Goal: Transaction & Acquisition: Purchase product/service

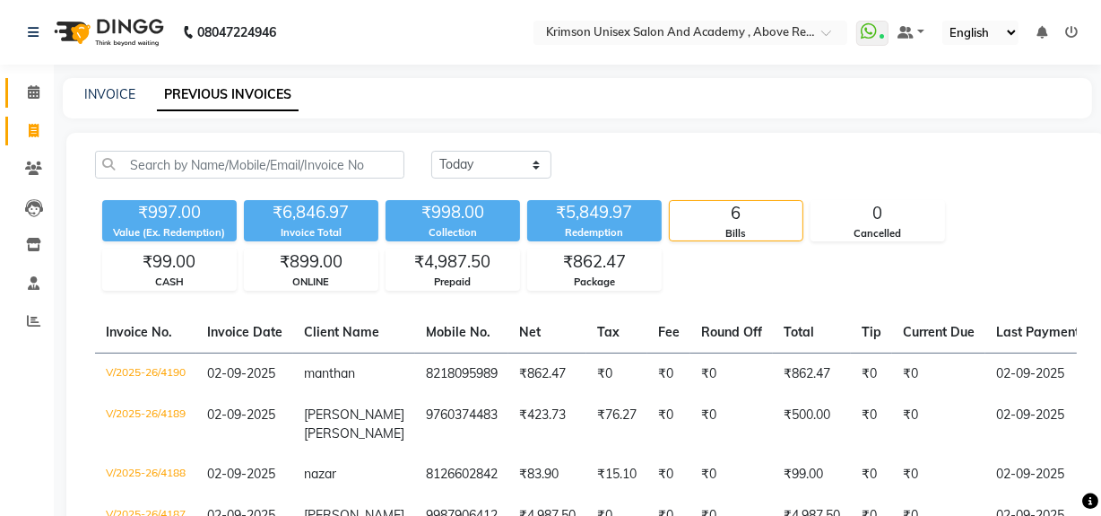
click at [42, 90] on span at bounding box center [33, 92] width 31 height 21
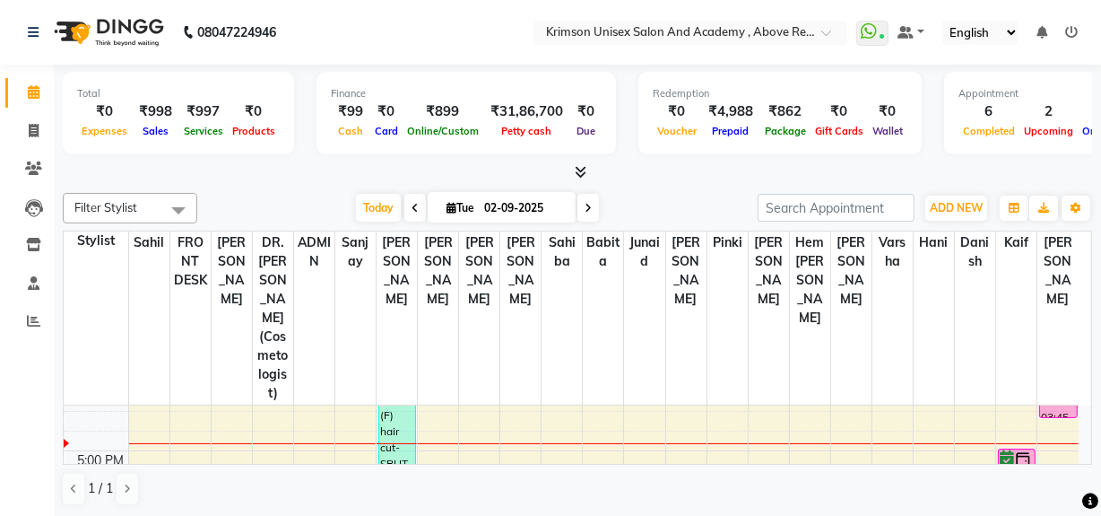
scroll to position [545, 0]
click at [31, 126] on icon at bounding box center [34, 130] width 10 height 13
select select "service"
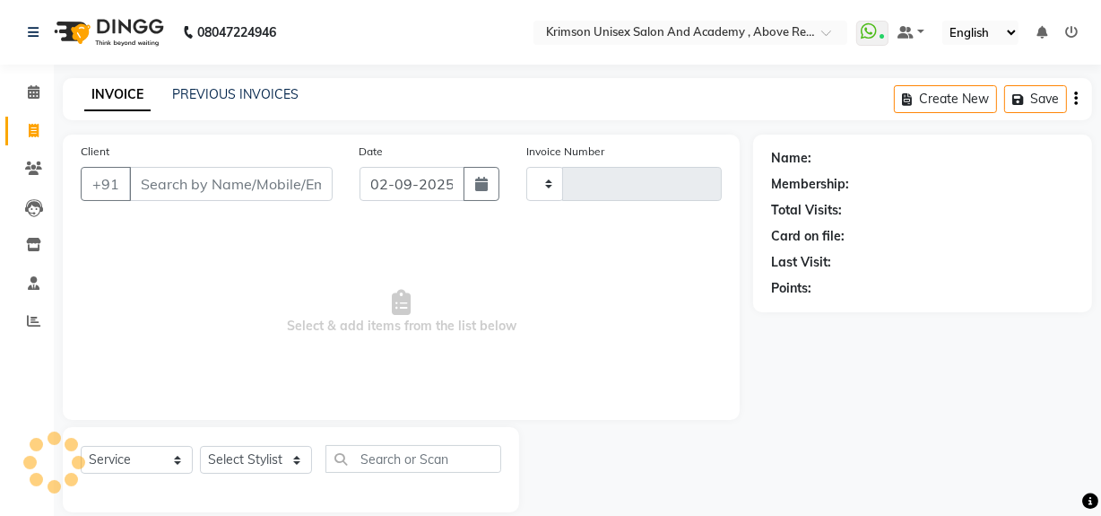
type input "4191"
select select "5853"
click at [181, 91] on link "PREVIOUS INVOICES" at bounding box center [235, 94] width 126 height 16
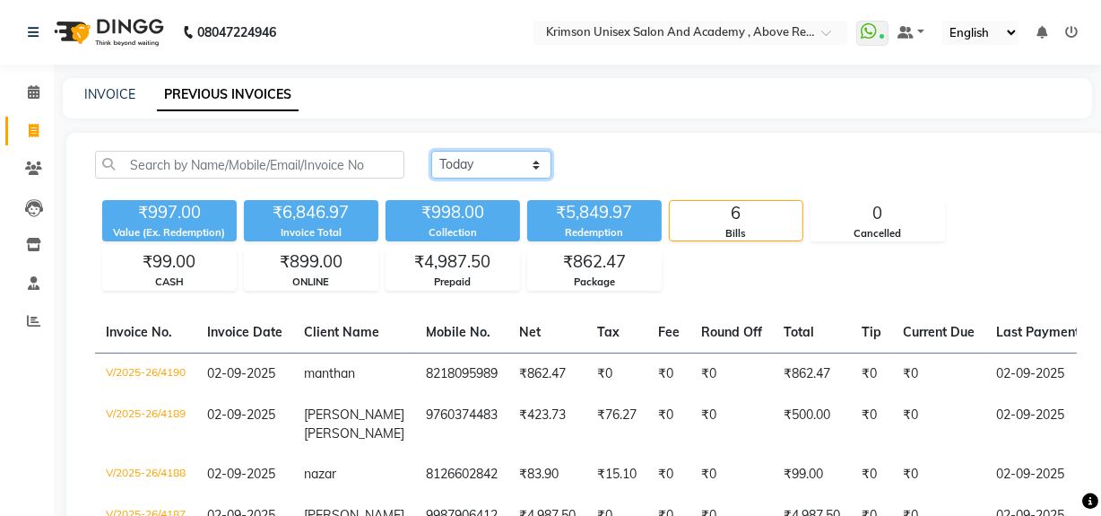
click at [452, 177] on select "Today Yesterday Custom Range" at bounding box center [491, 165] width 120 height 28
select select "yesterday"
click at [431, 151] on select "Today Yesterday Custom Range" at bounding box center [491, 165] width 120 height 28
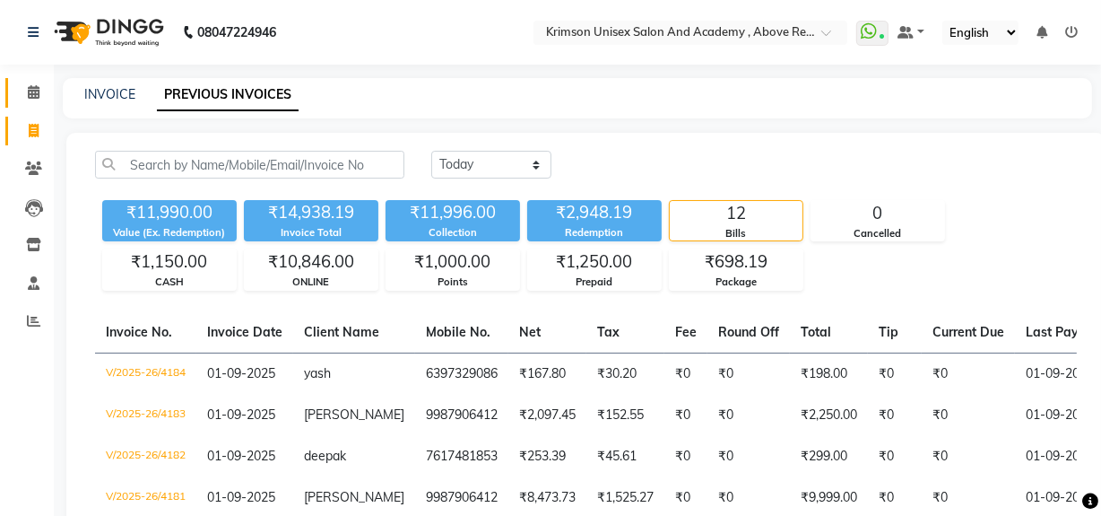
click at [34, 87] on icon at bounding box center [34, 91] width 12 height 13
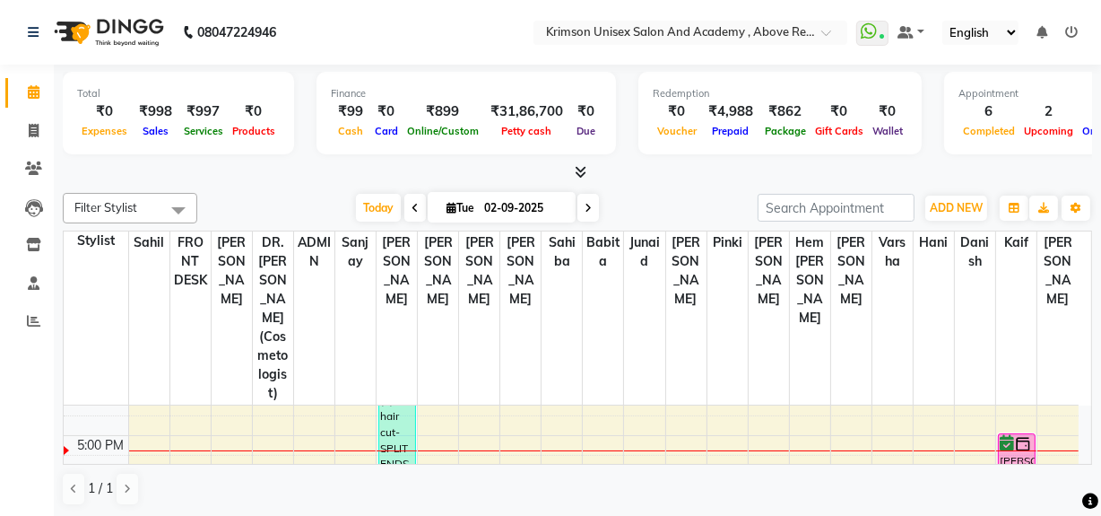
scroll to position [569, 0]
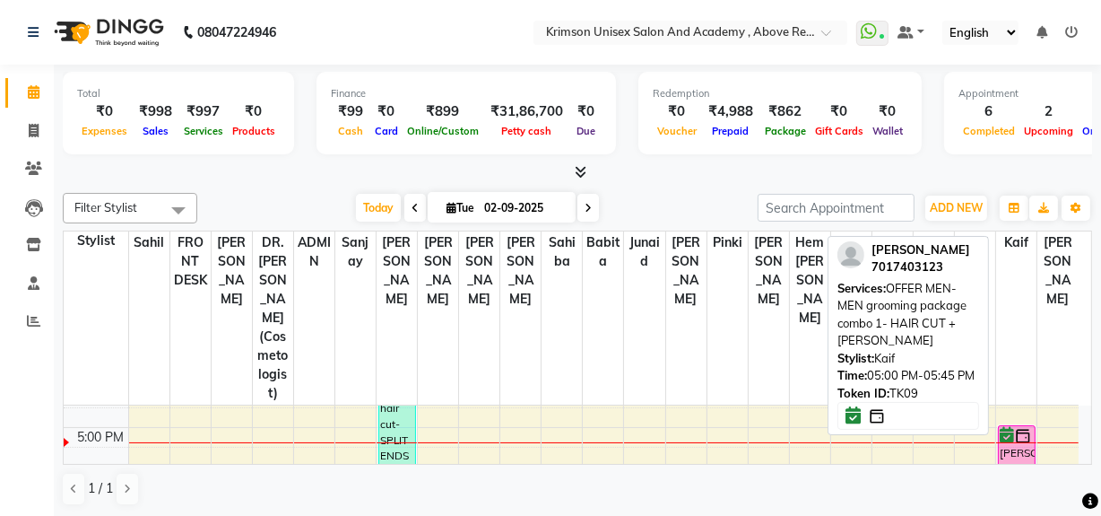
click at [1017, 426] on div "[PERSON_NAME], TK09, 05:00 PM-05:45 PM, OFFER MEN-MEN grooming package combo 1-…" at bounding box center [1017, 446] width 36 height 41
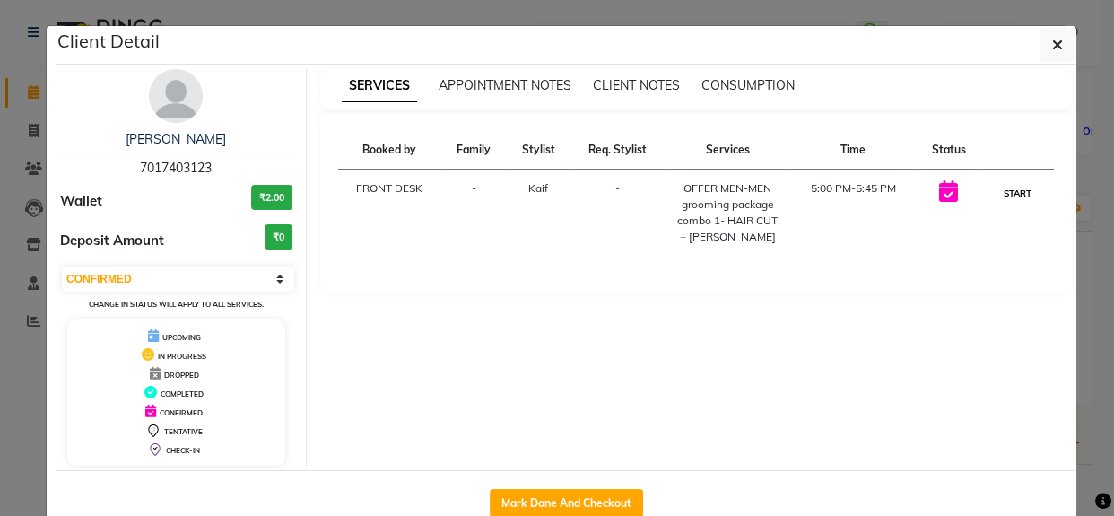
click at [1013, 191] on button "START" at bounding box center [1017, 193] width 37 height 22
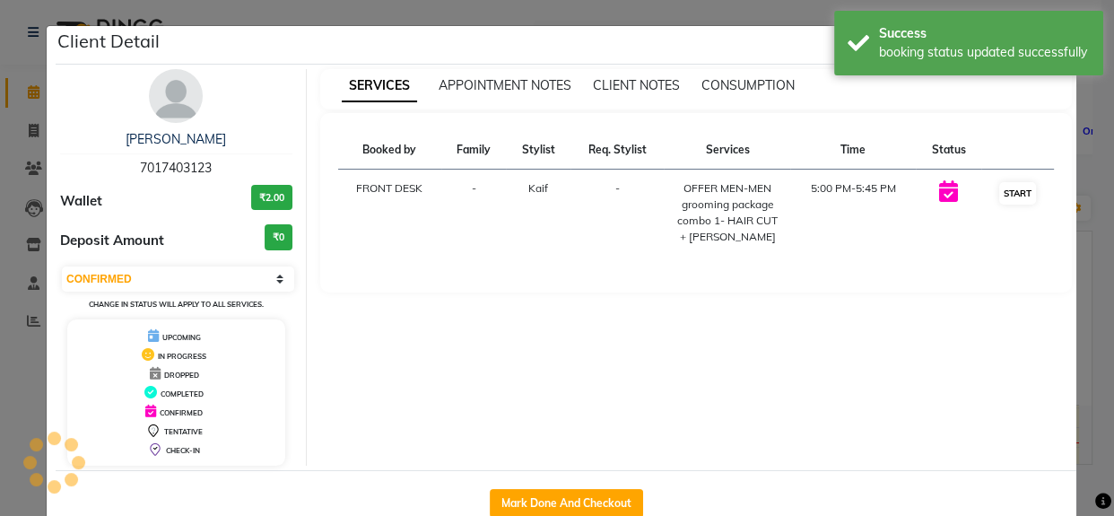
select select "1"
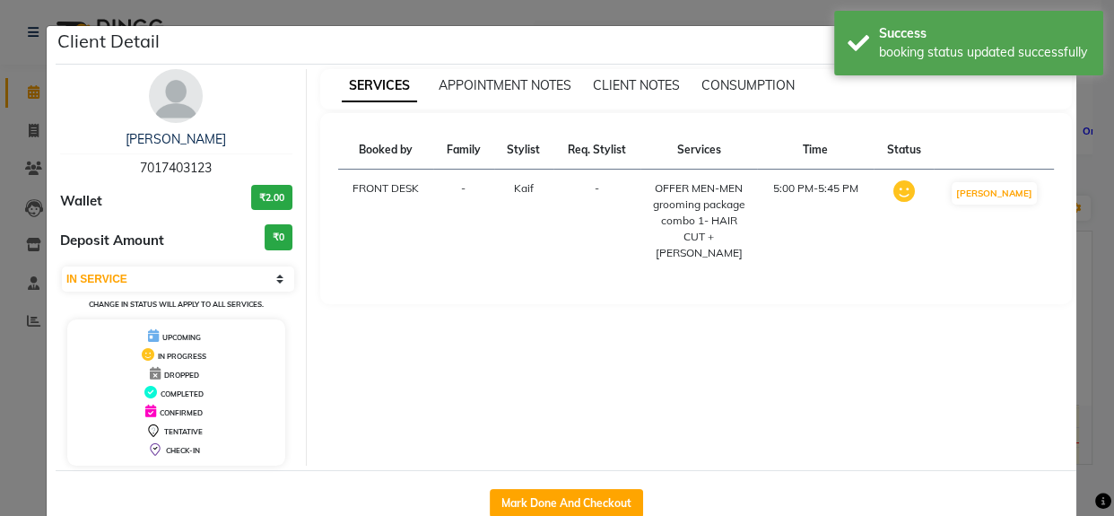
click at [1078, 229] on div "SERVICES APPOINTMENT NOTES CLIENT NOTES CONSUMPTION Booked by Family Stylist Re…" at bounding box center [696, 267] width 779 height 396
click at [1097, 238] on ngb-modal-window "Client Detail yuvraj 7017403123 Wallet ₹2.00 Deposit Amount ₹0 Select IN SERVIC…" at bounding box center [557, 258] width 1114 height 516
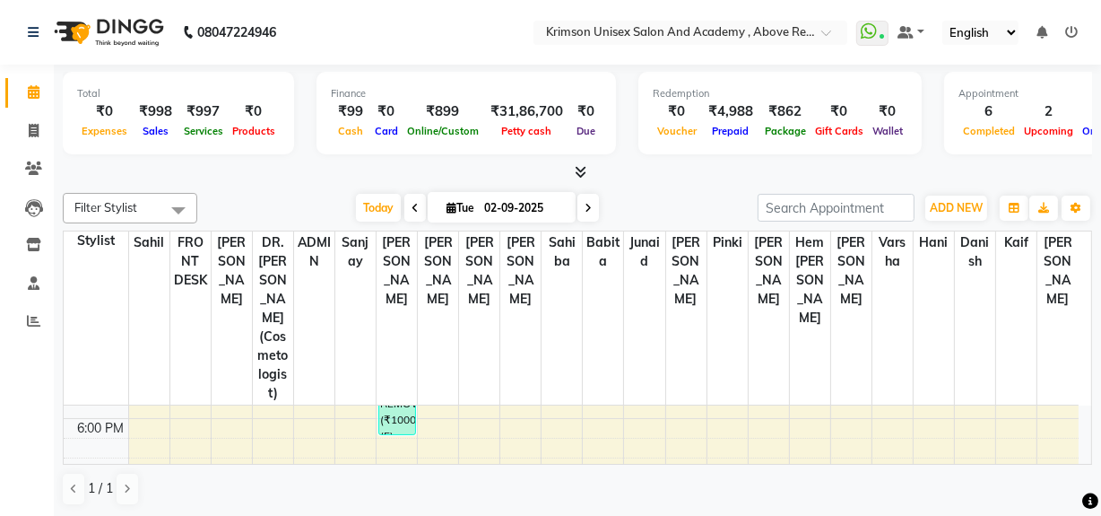
scroll to position [638, 0]
click at [1013, 406] on div "7:00 AM 8:00 AM 9:00 AM 10:00 AM 11:00 AM 12:00 PM 1:00 PM 2:00 PM 3:00 PM 4:00…" at bounding box center [571, 210] width 1015 height 887
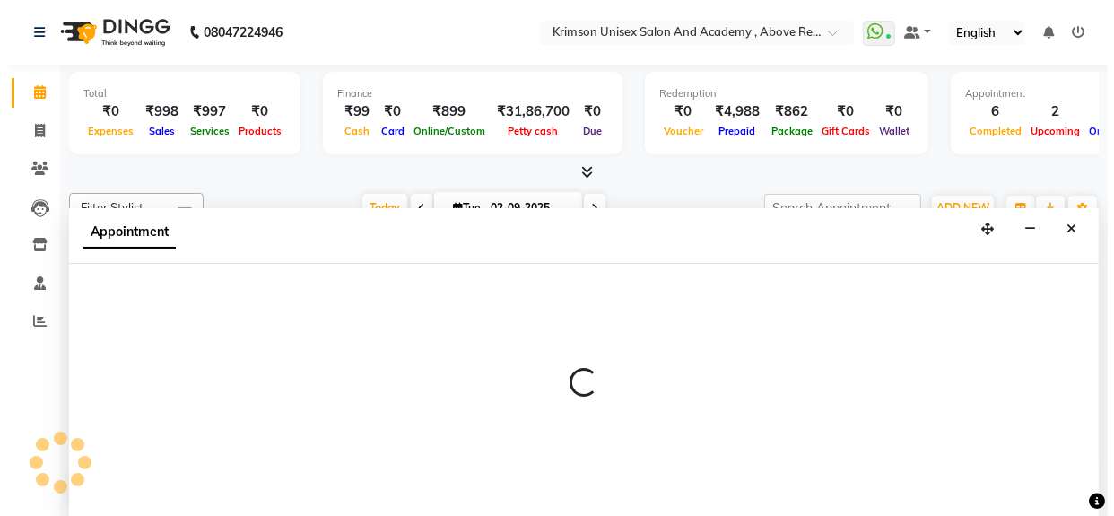
scroll to position [0, 0]
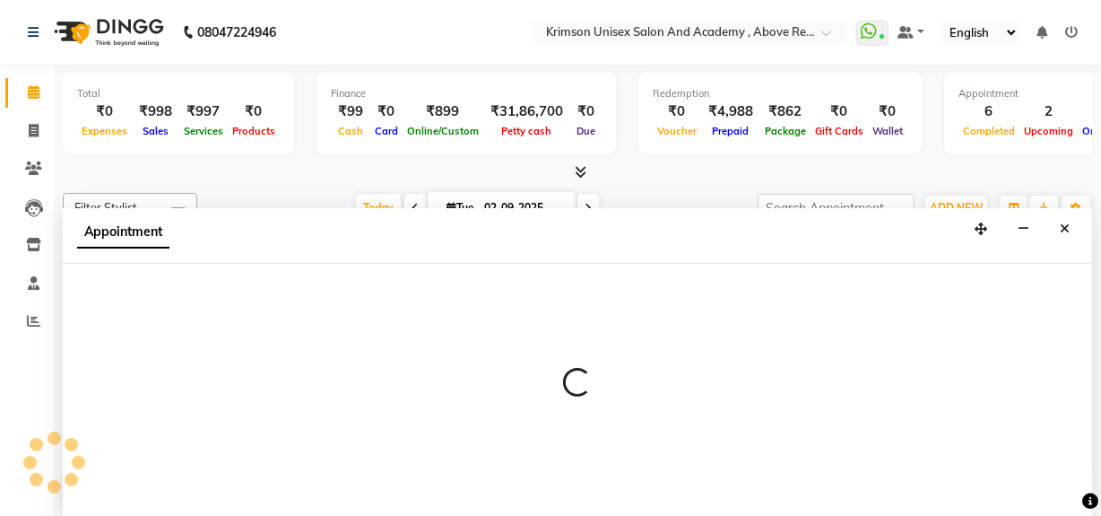
select select "84643"
select select "1095"
select select "tentative"
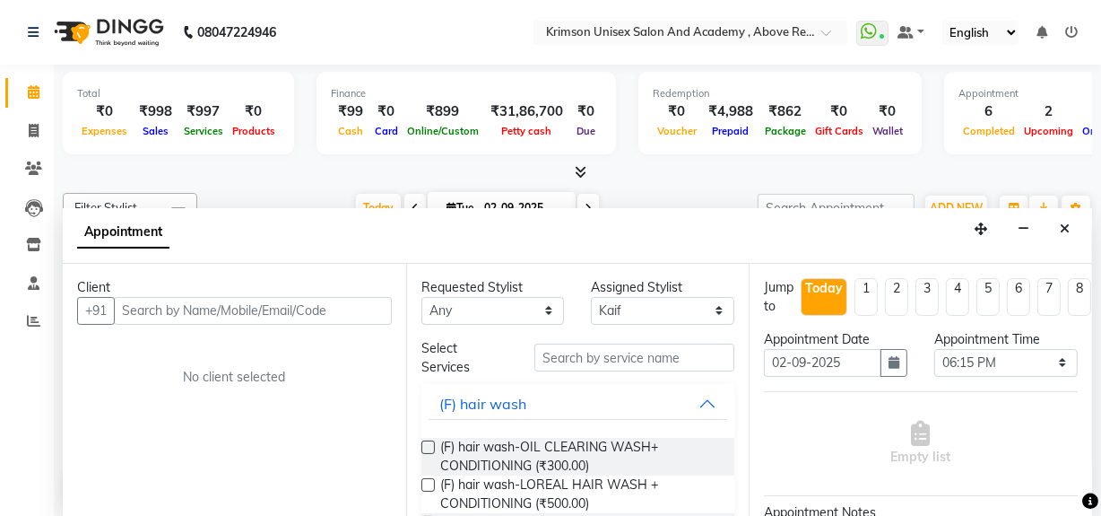
click at [963, 375] on div "Appointment Time Select 08:00 AM 08:15 AM 08:30 AM 08:45 AM 09:00 AM 09:15 AM 0…" at bounding box center [1006, 360] width 170 height 61
click at [959, 368] on select "Select 08:00 AM 08:15 AM 08:30 AM 08:45 AM 09:00 AM 09:15 AM 09:30 AM 09:45 AM …" at bounding box center [1005, 363] width 143 height 28
select select "1110"
click at [934, 349] on select "Select 08:00 AM 08:15 AM 08:30 AM 08:45 AM 09:00 AM 09:15 AM 09:30 AM 09:45 AM …" at bounding box center [1005, 363] width 143 height 28
click at [261, 312] on input "text" at bounding box center [253, 311] width 278 height 28
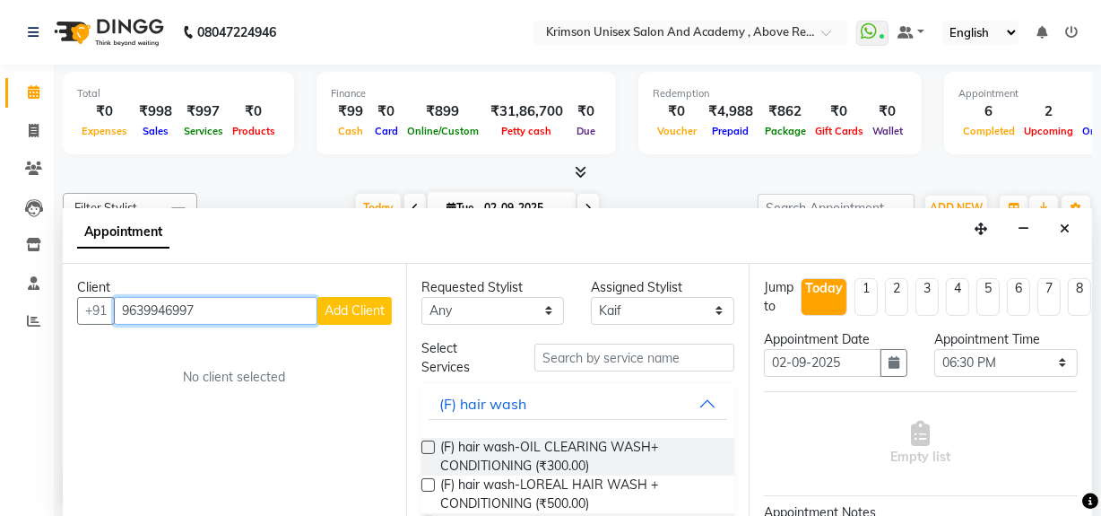
type input "9639946997"
click at [350, 302] on span "Add Client" at bounding box center [355, 310] width 60 height 16
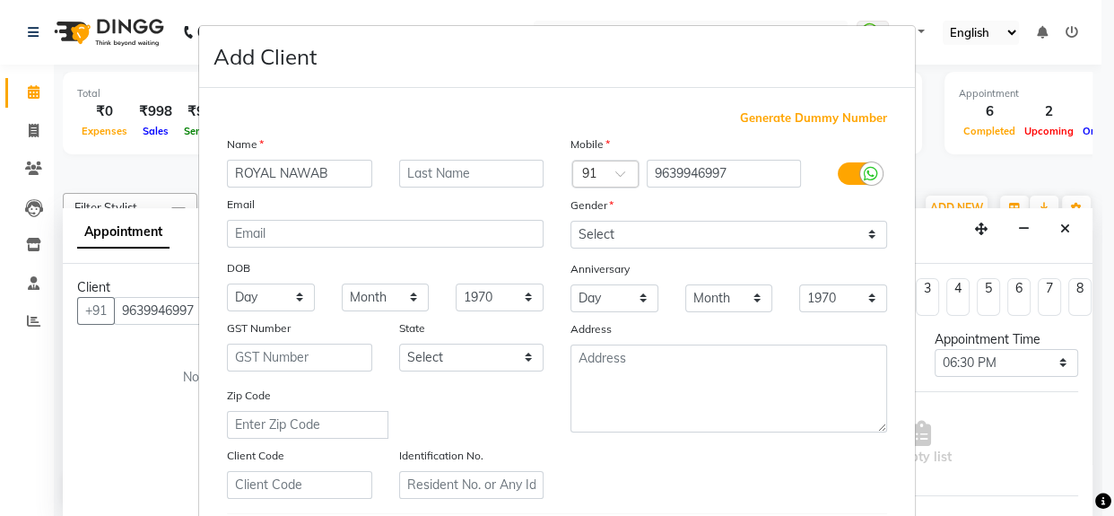
type input "ROYAL NAWAB"
click at [578, 239] on select "Select [DEMOGRAPHIC_DATA] [DEMOGRAPHIC_DATA] Other Prefer Not To Say" at bounding box center [728, 235] width 317 height 28
select select "male"
click at [570, 221] on select "Select [DEMOGRAPHIC_DATA] [DEMOGRAPHIC_DATA] Other Prefer Not To Say" at bounding box center [728, 235] width 317 height 28
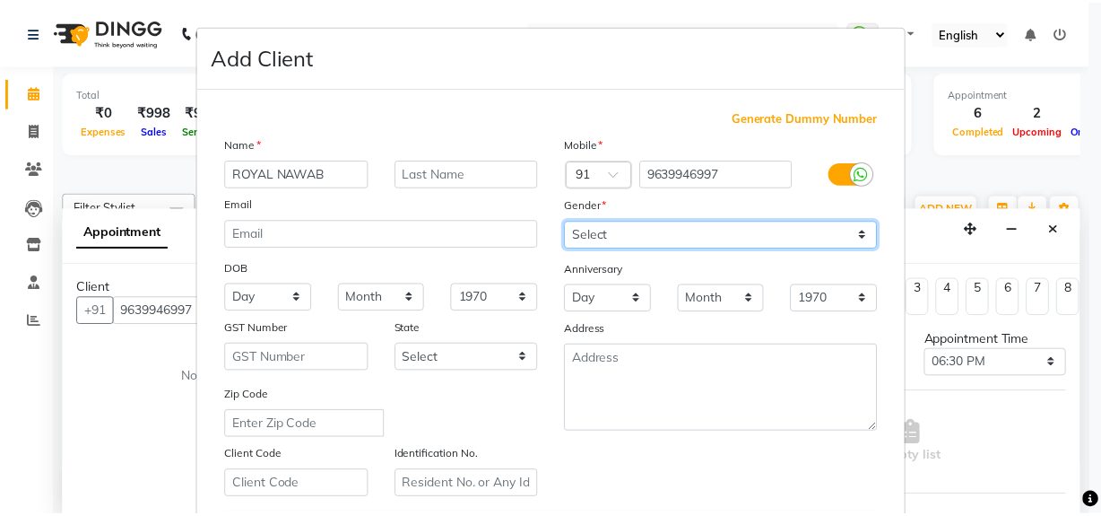
scroll to position [317, 0]
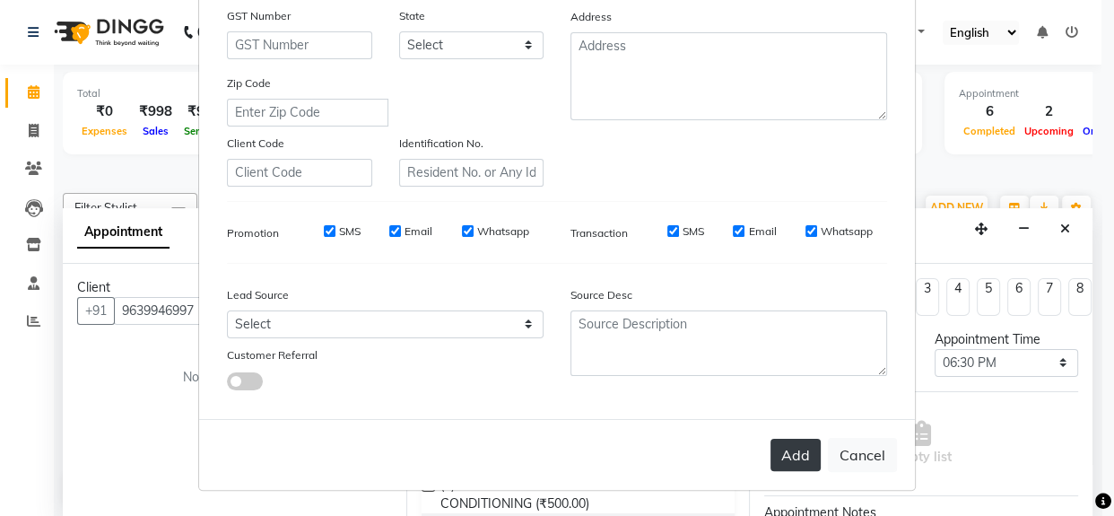
click at [802, 466] on button "Add" at bounding box center [795, 454] width 50 height 32
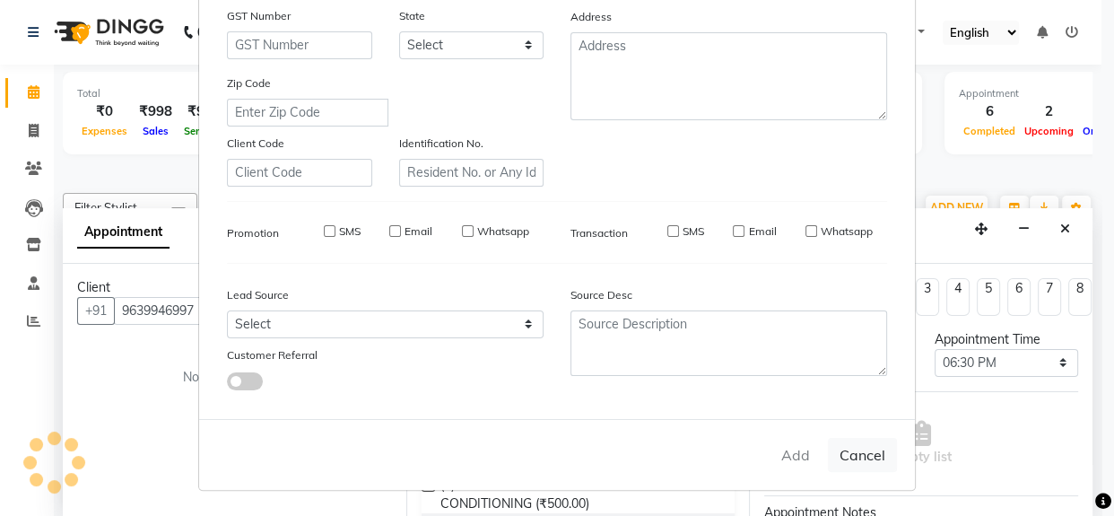
select select
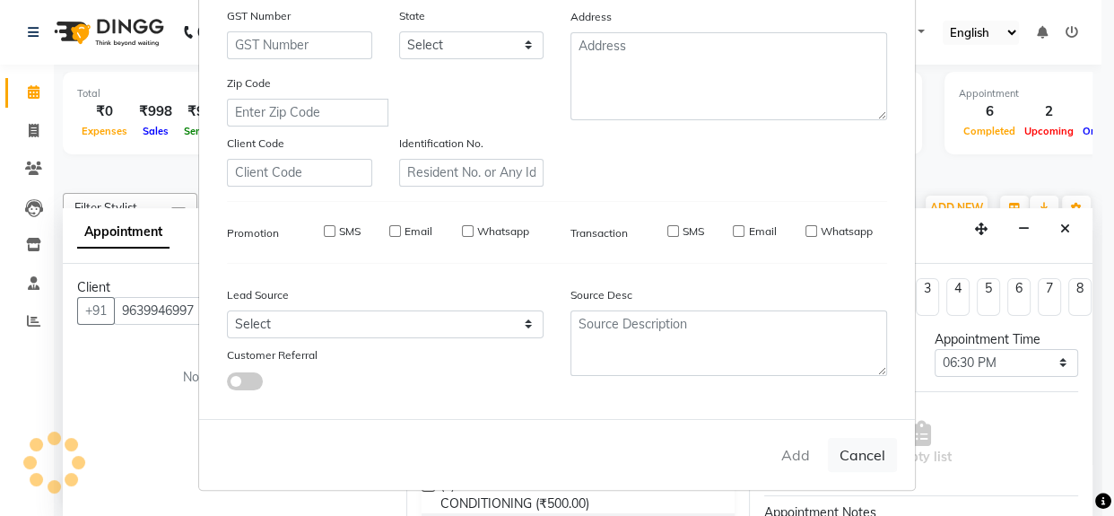
select select
checkbox input "false"
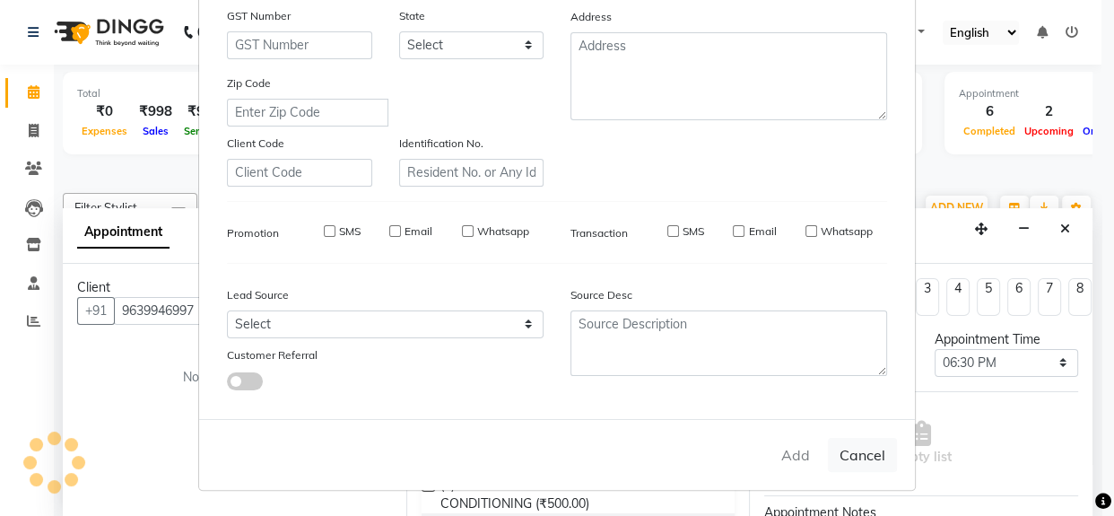
checkbox input "false"
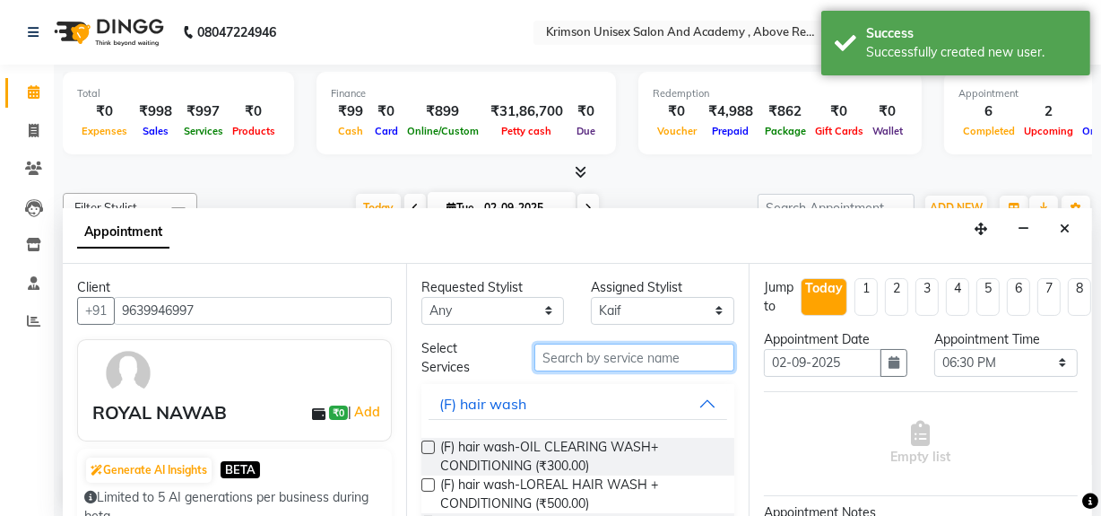
click at [560, 358] on input "text" at bounding box center [634, 357] width 200 height 28
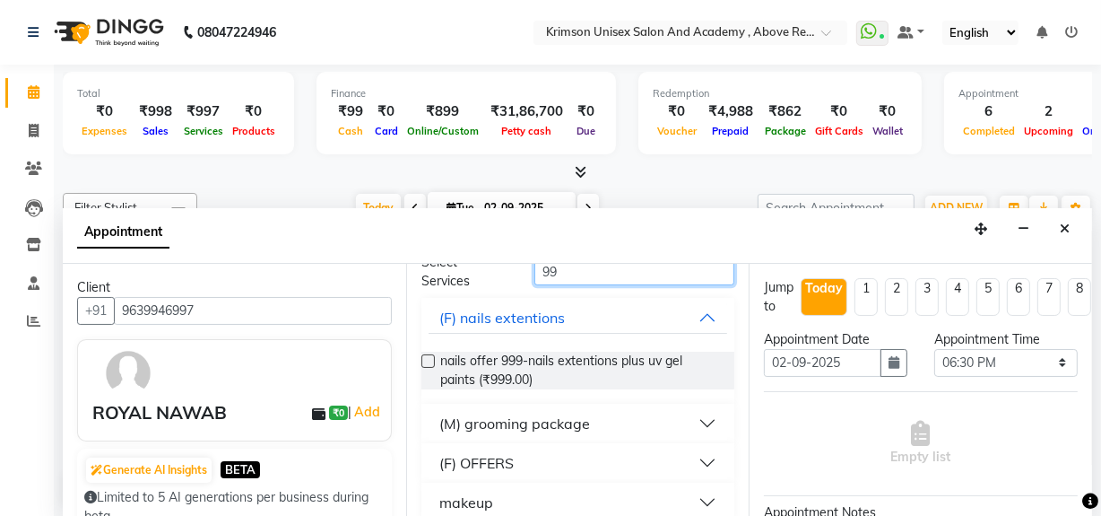
scroll to position [87, 0]
type input "99"
click at [497, 415] on div "(M) grooming package" at bounding box center [514, 423] width 151 height 22
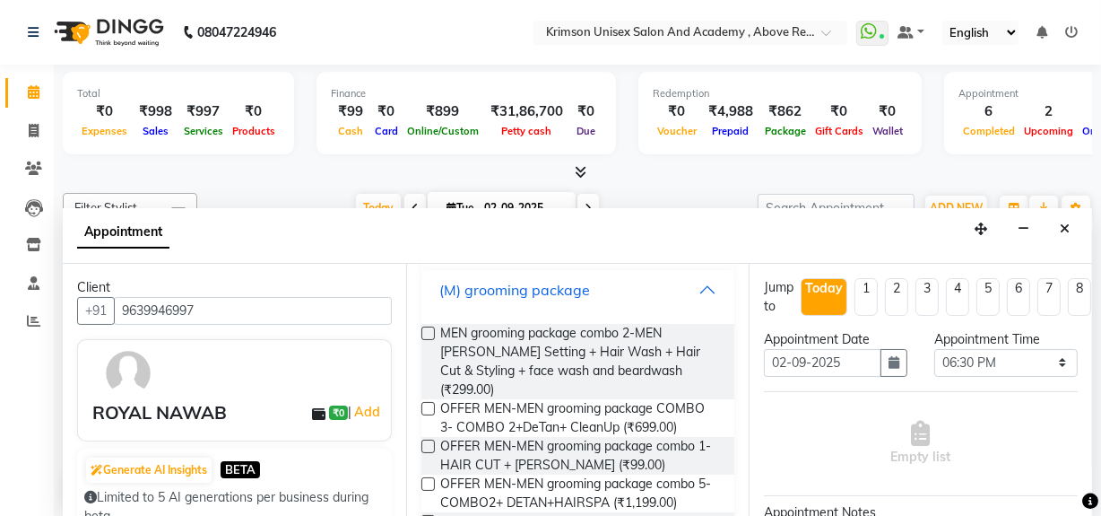
scroll to position [222, 0]
click at [426, 437] on label at bounding box center [427, 443] width 13 height 13
click at [426, 439] on input "checkbox" at bounding box center [427, 445] width 12 height 12
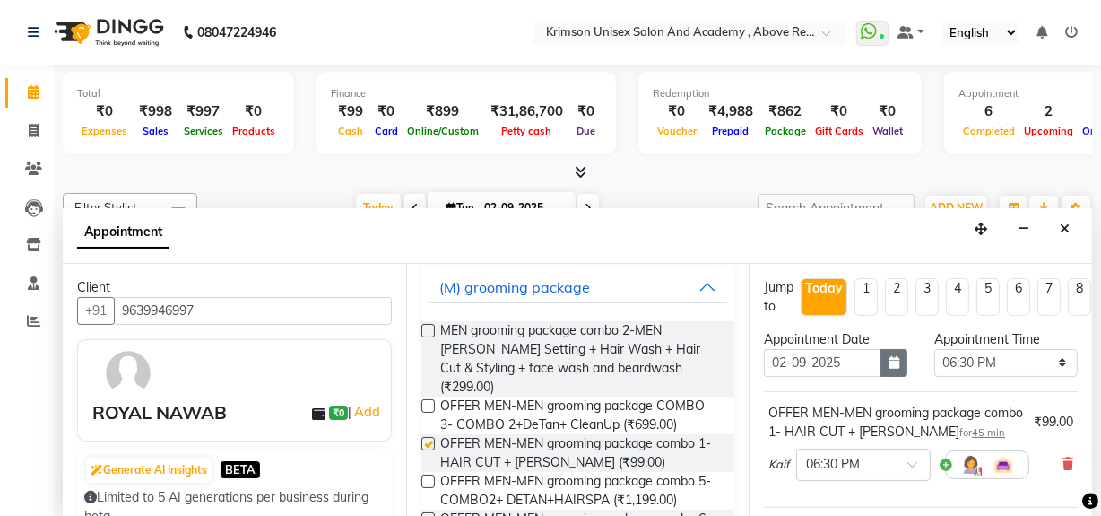
checkbox input "false"
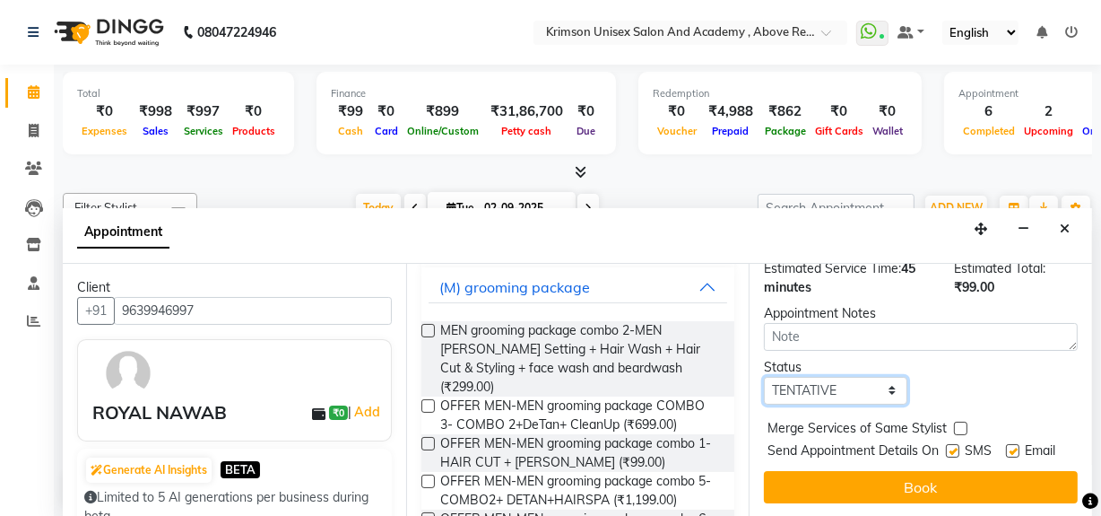
drag, startPoint x: 831, startPoint y: 352, endPoint x: 840, endPoint y: 439, distance: 87.4
click at [840, 439] on div "Jump to Today 1 2 3 4 5 6 7 8 Weeks Appointment Date 02-09-2025 Appointment Tim…" at bounding box center [920, 391] width 343 height 254
select select "confirm booking"
click at [764, 377] on select "Select TENTATIVE CONFIRM CHECK-IN UPCOMING" at bounding box center [835, 391] width 143 height 28
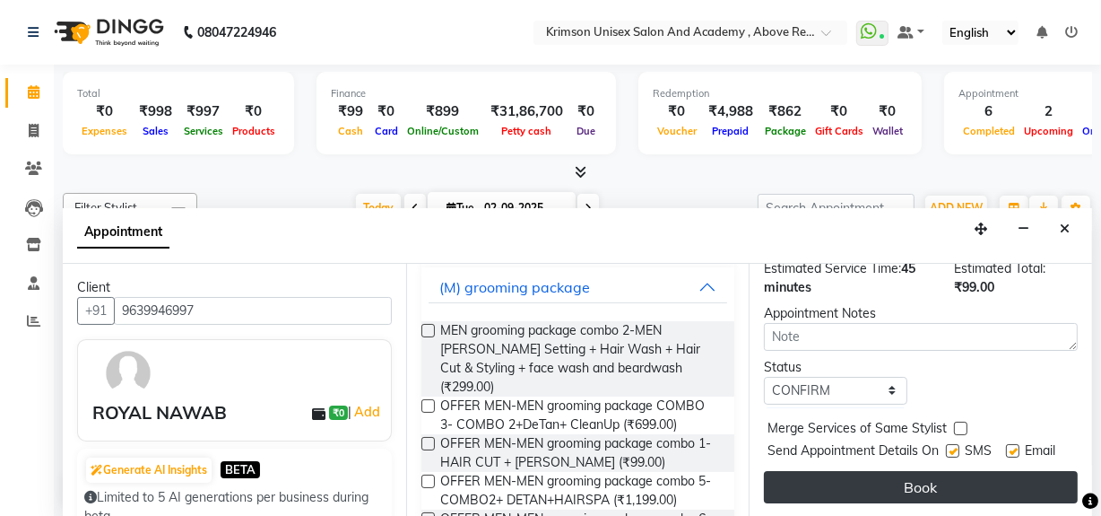
click at [841, 471] on button "Book" at bounding box center [921, 487] width 314 height 32
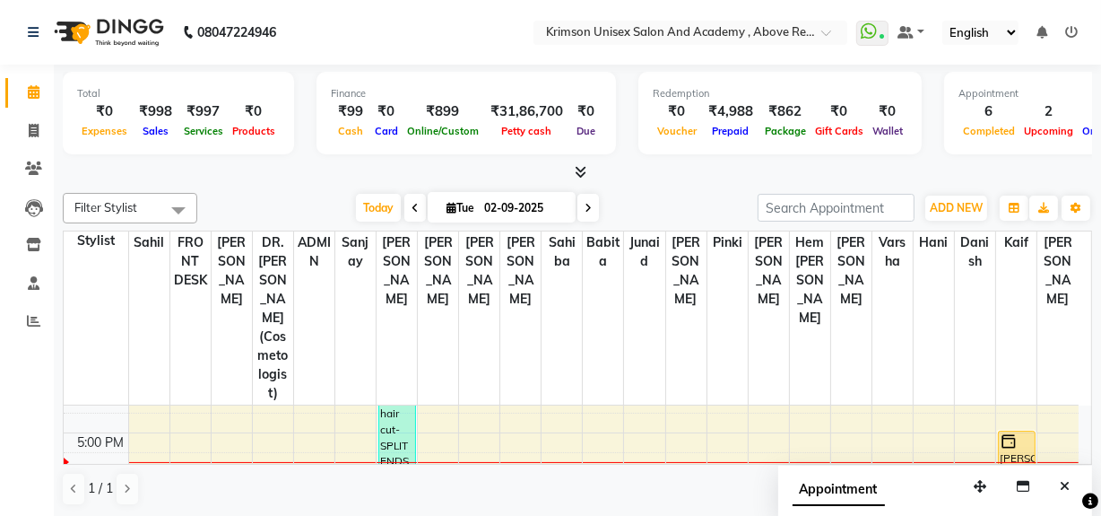
scroll to position [565, 0]
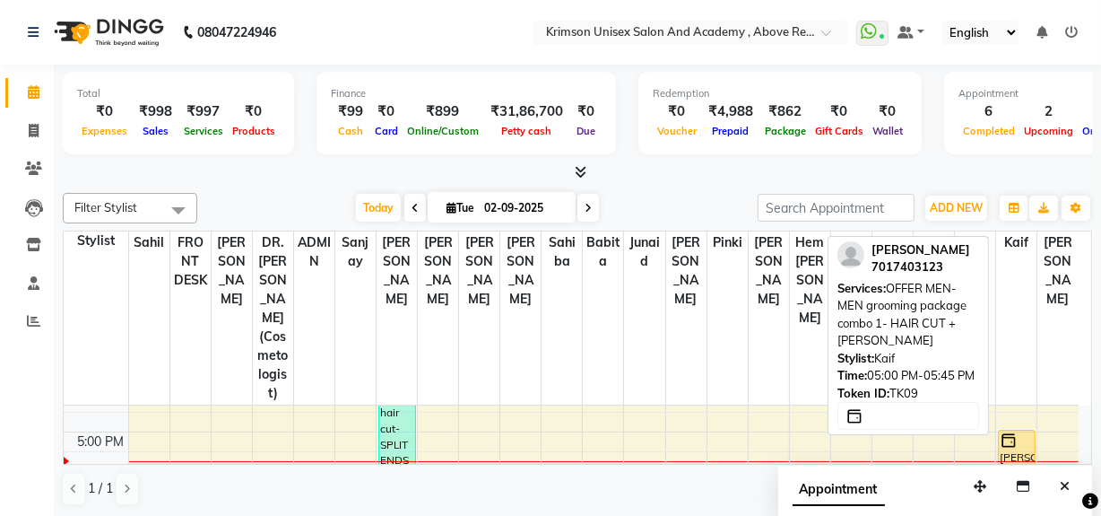
click at [1012, 431] on img at bounding box center [1009, 440] width 18 height 18
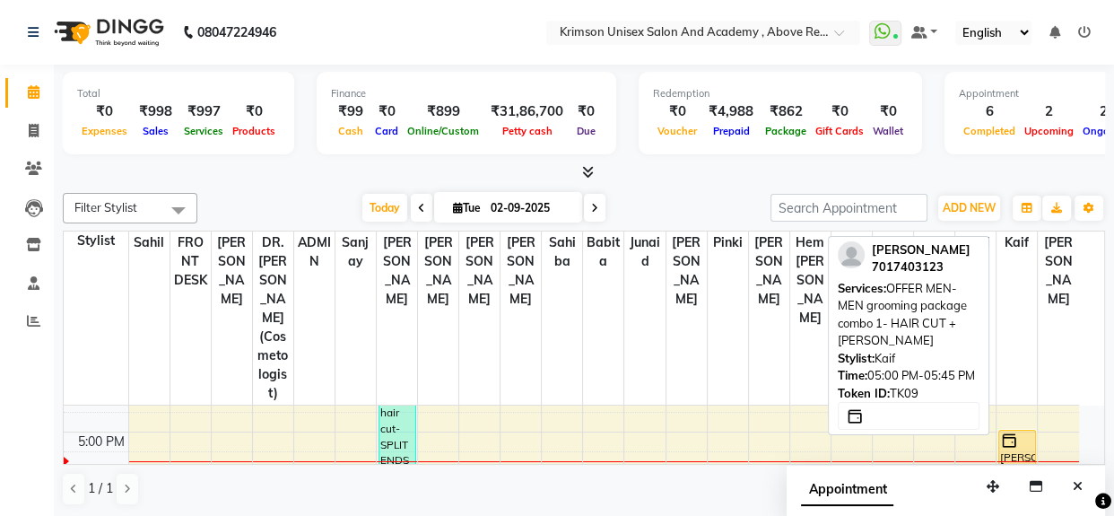
select select "1"
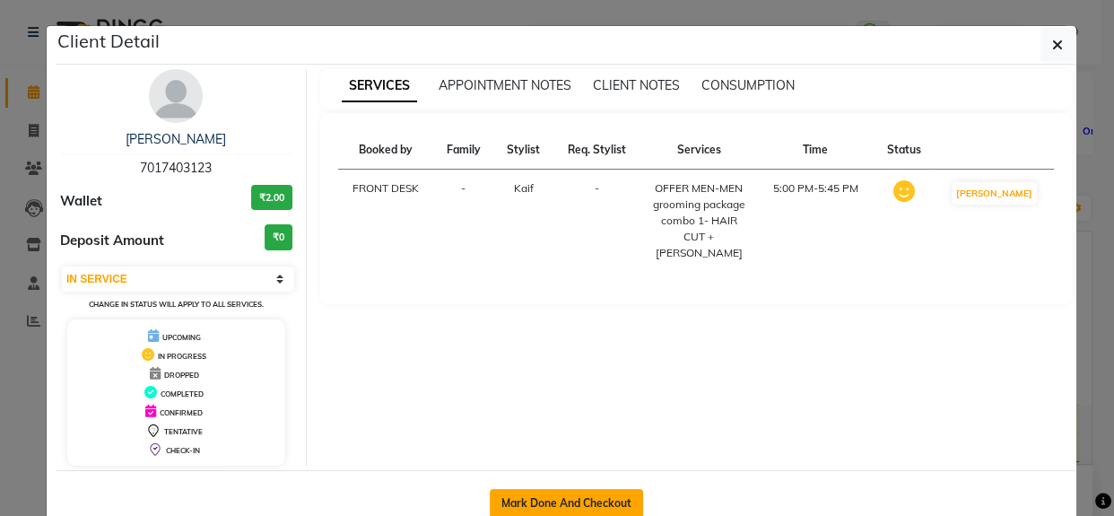
click at [573, 496] on button "Mark Done And Checkout" at bounding box center [566, 503] width 153 height 29
select select "service"
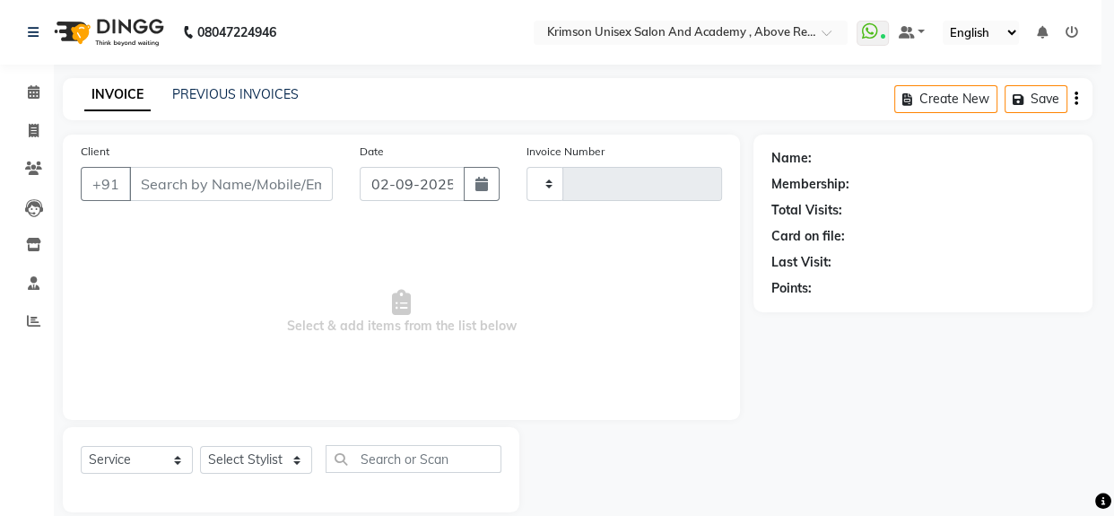
type input "4191"
select select "5853"
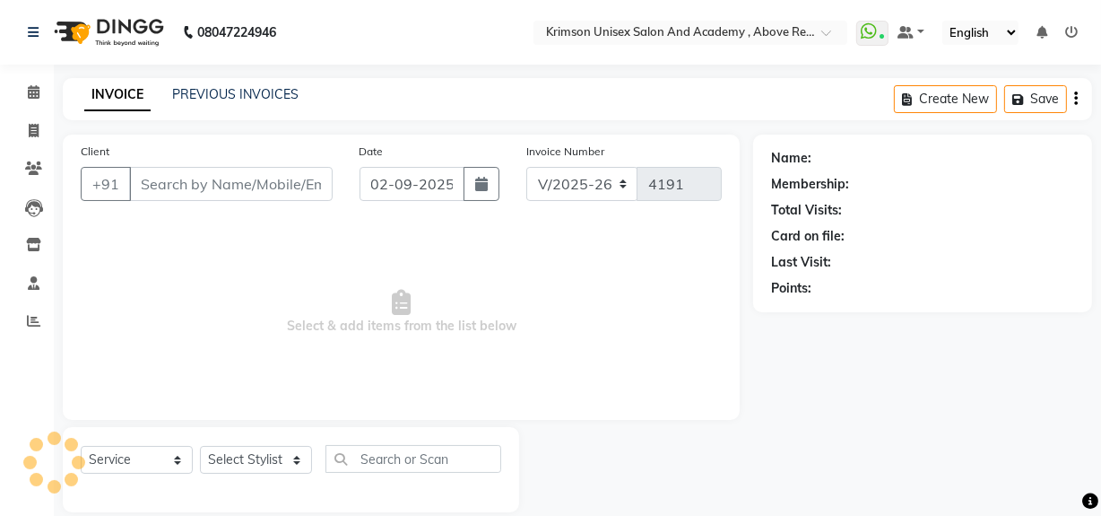
type input "7017403123"
select select "84643"
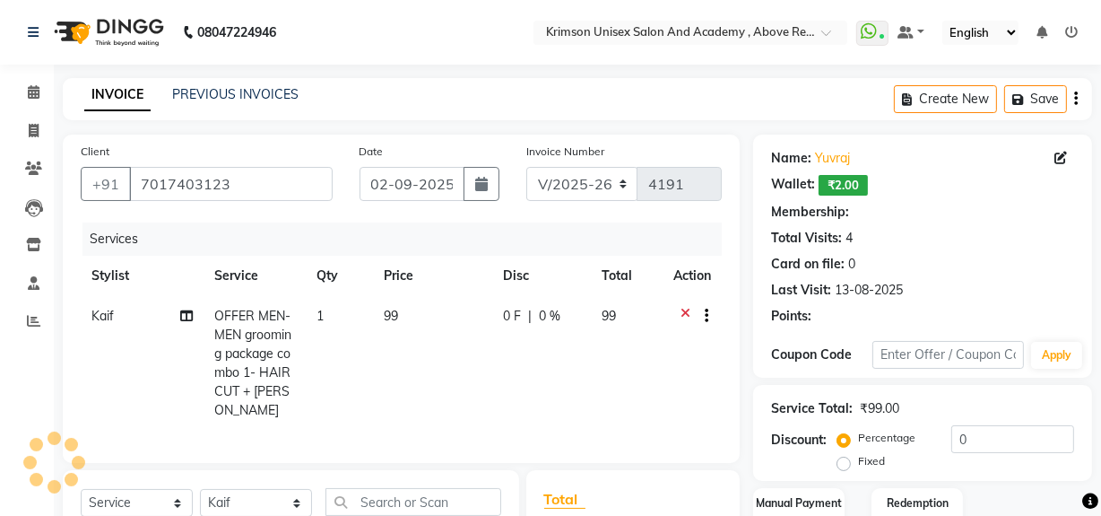
select select "1: Object"
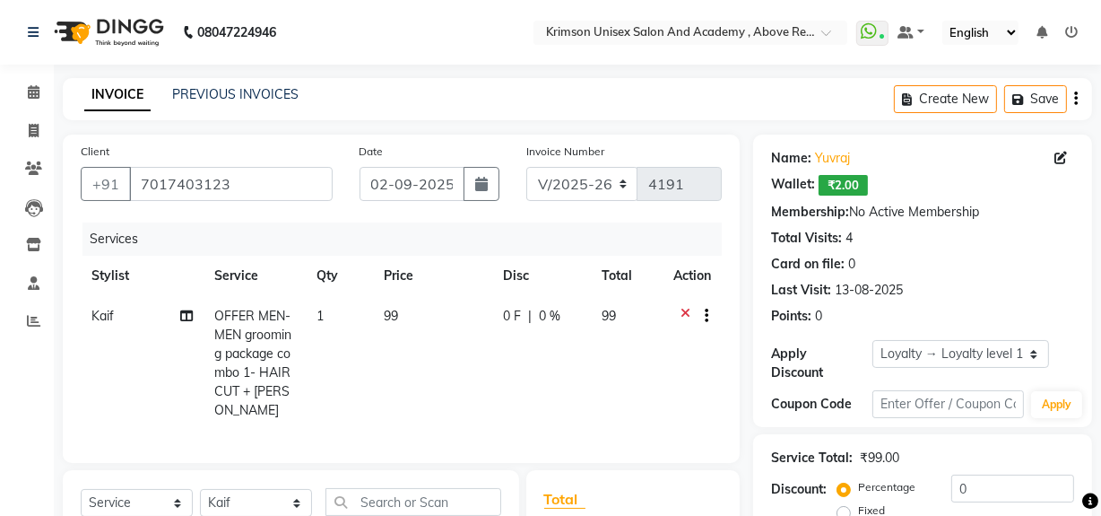
scroll to position [257, 0]
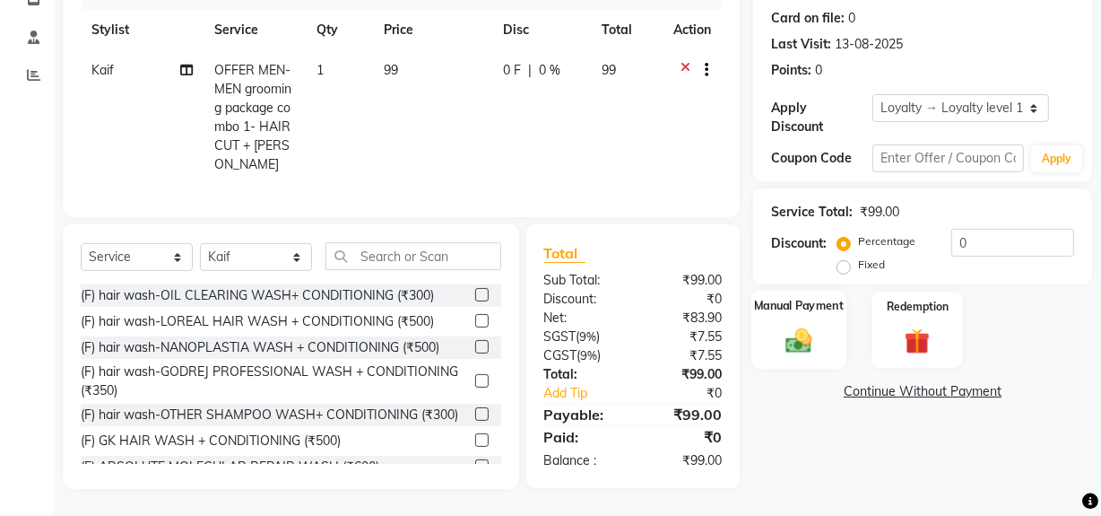
click at [785, 327] on img at bounding box center [798, 340] width 43 height 30
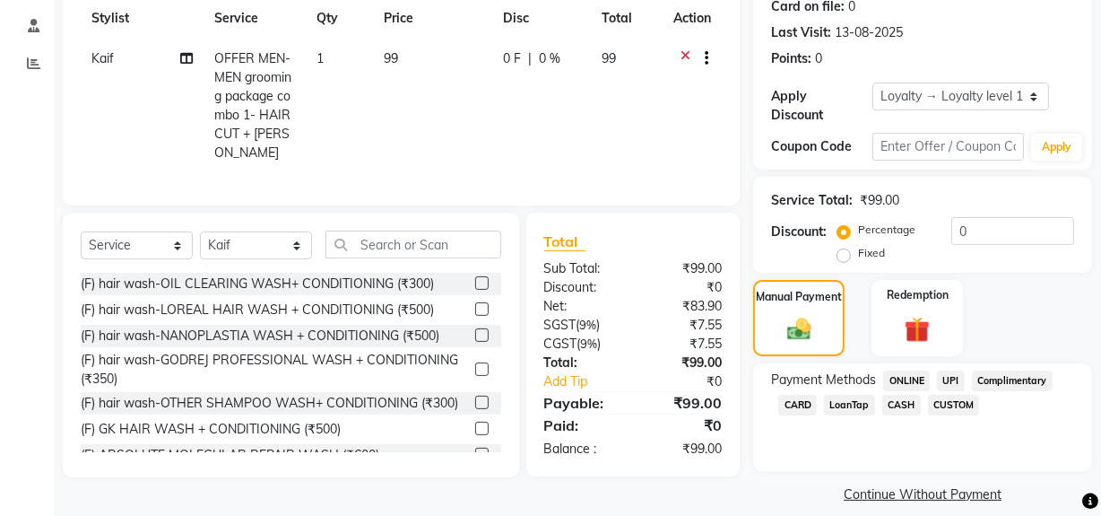
click at [909, 377] on span "ONLINE" at bounding box center [906, 380] width 47 height 21
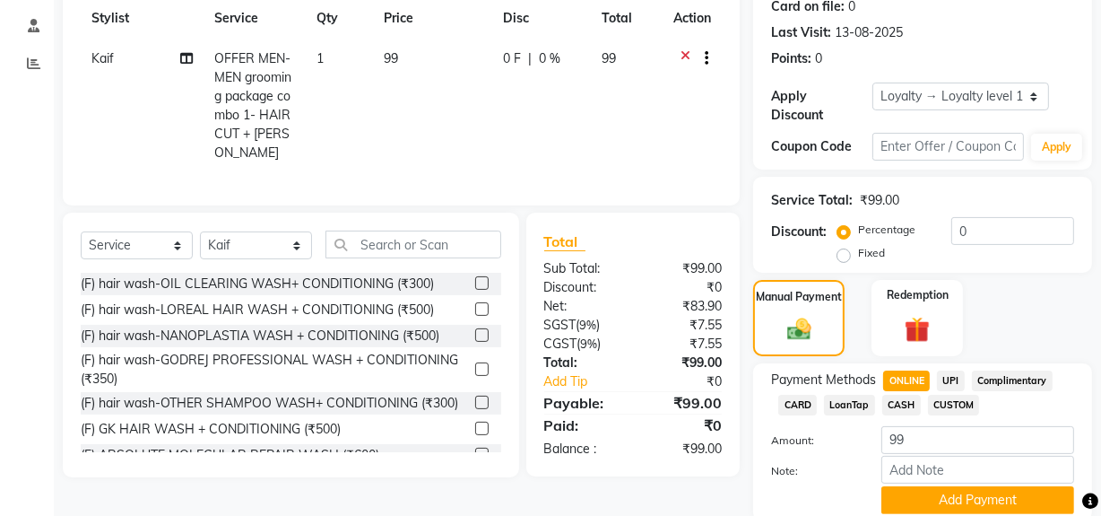
scroll to position [325, 0]
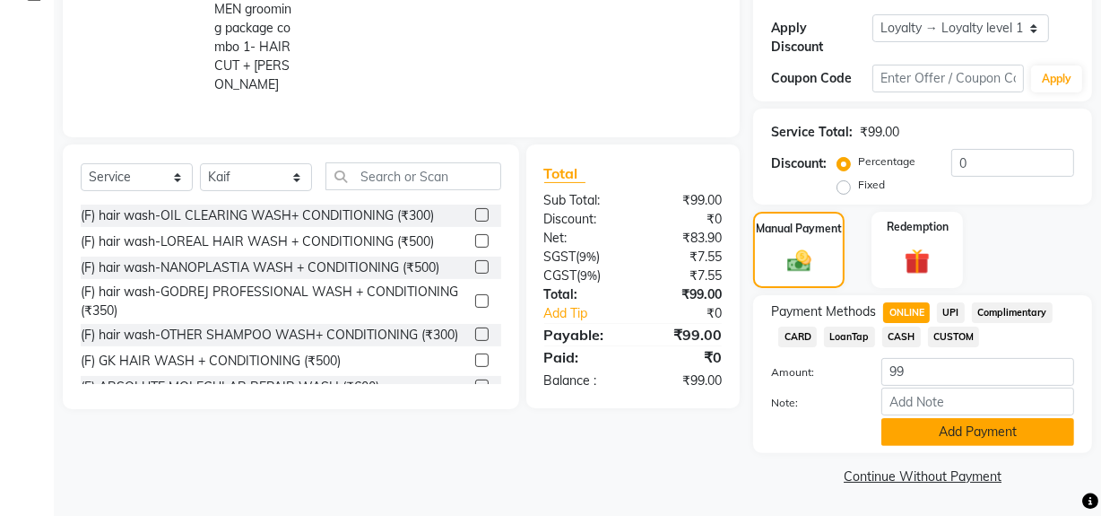
click at [919, 423] on button "Add Payment" at bounding box center [977, 432] width 193 height 28
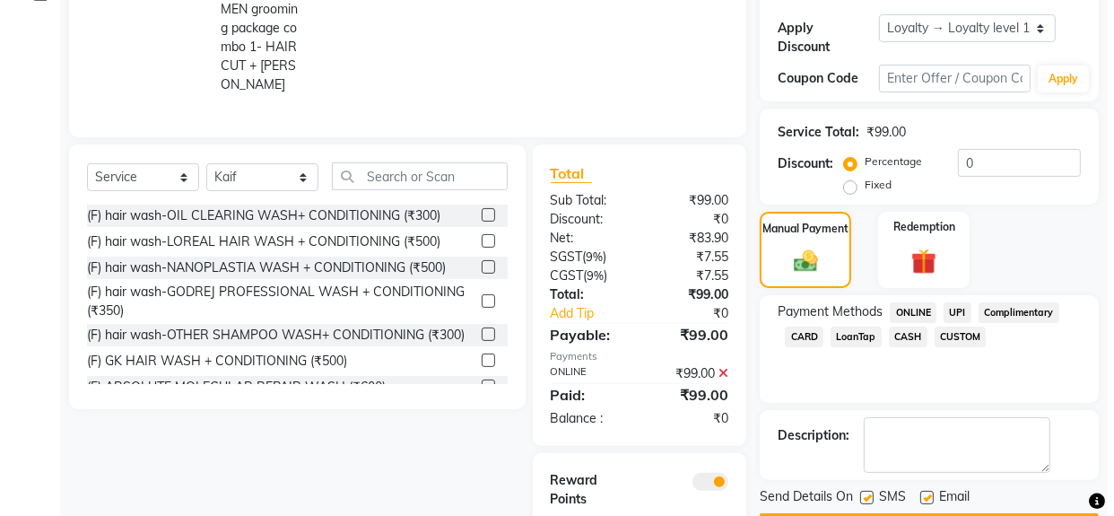
scroll to position [439, 0]
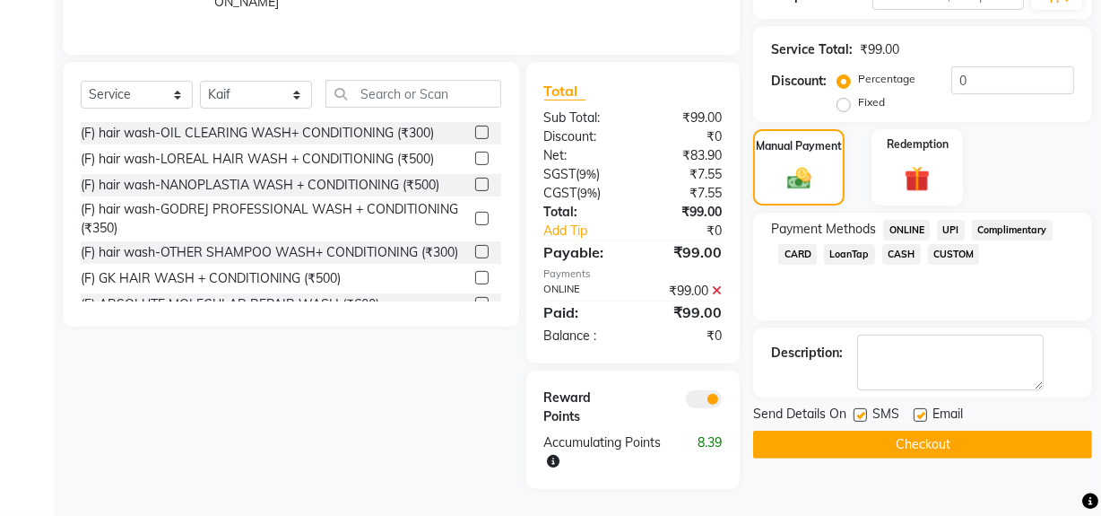
click at [708, 390] on span at bounding box center [704, 399] width 36 height 18
click at [722, 402] on input "checkbox" at bounding box center [722, 402] width 0 height 0
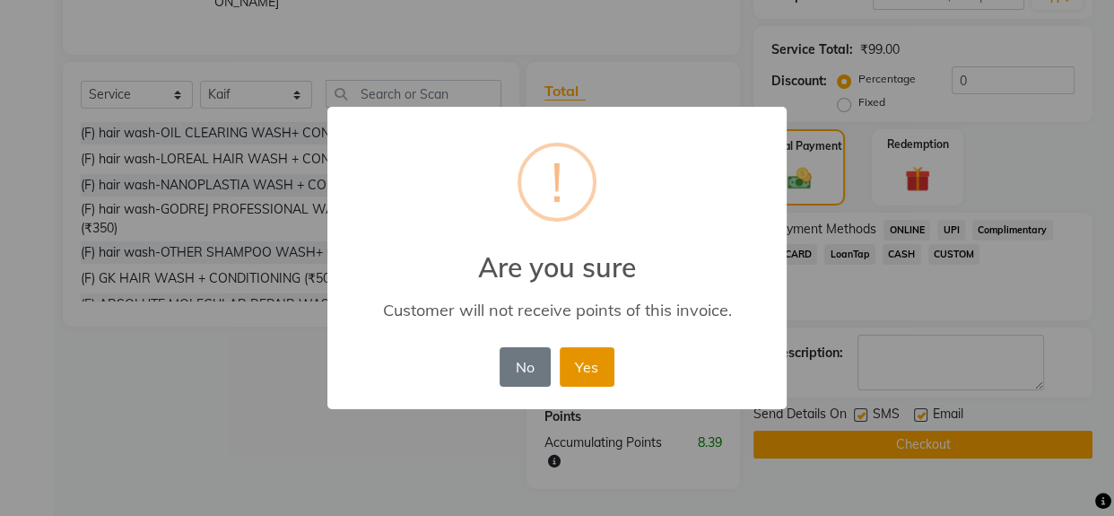
click at [601, 373] on button "Yes" at bounding box center [587, 366] width 55 height 39
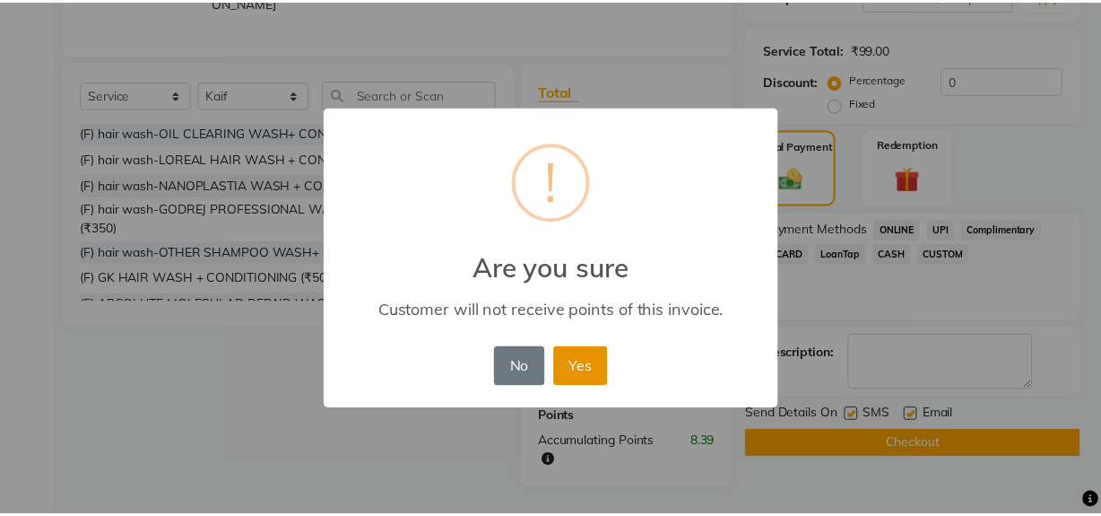
scroll to position [377, 0]
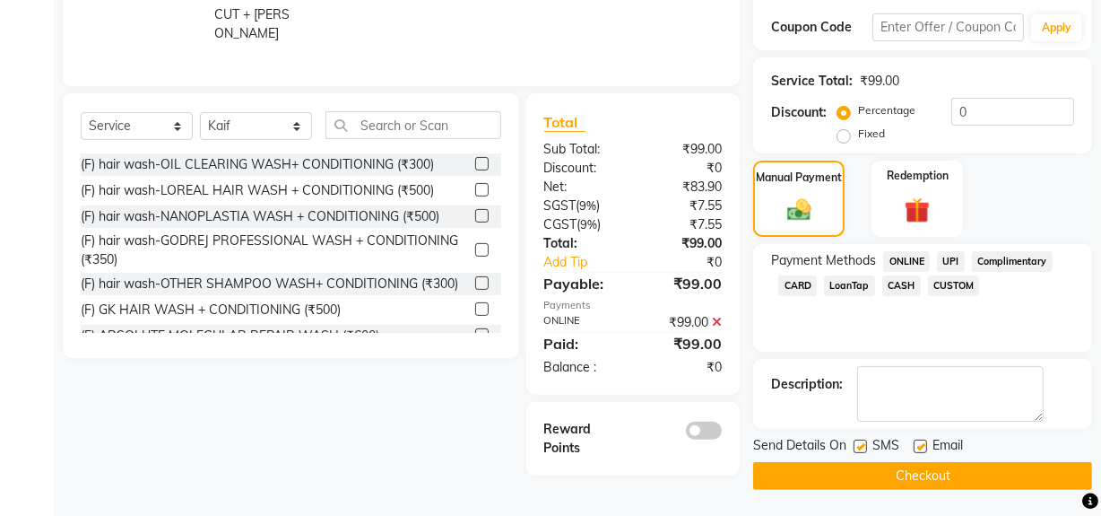
click at [840, 474] on button "Checkout" at bounding box center [922, 476] width 339 height 28
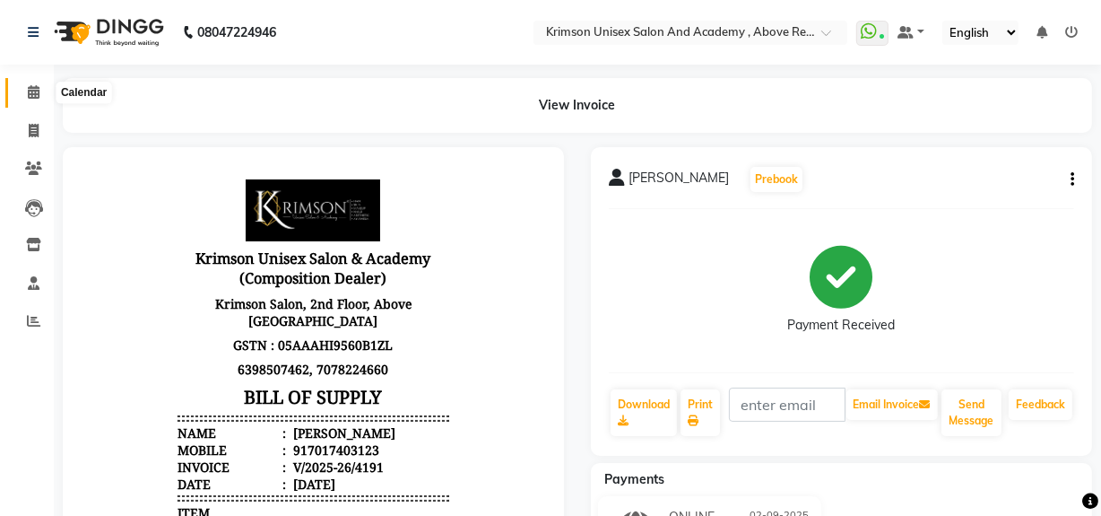
click at [29, 98] on icon at bounding box center [34, 91] width 12 height 13
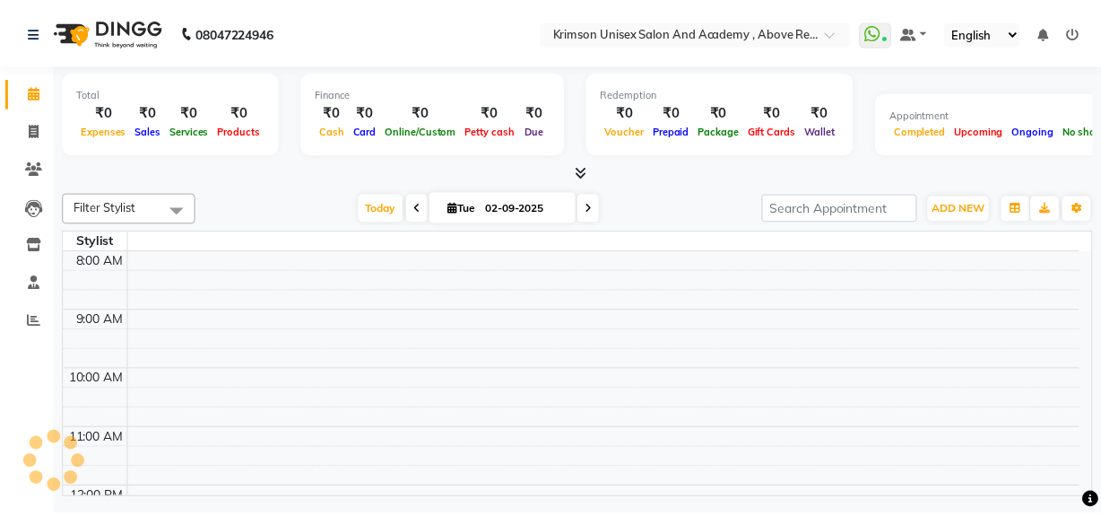
scroll to position [591, 0]
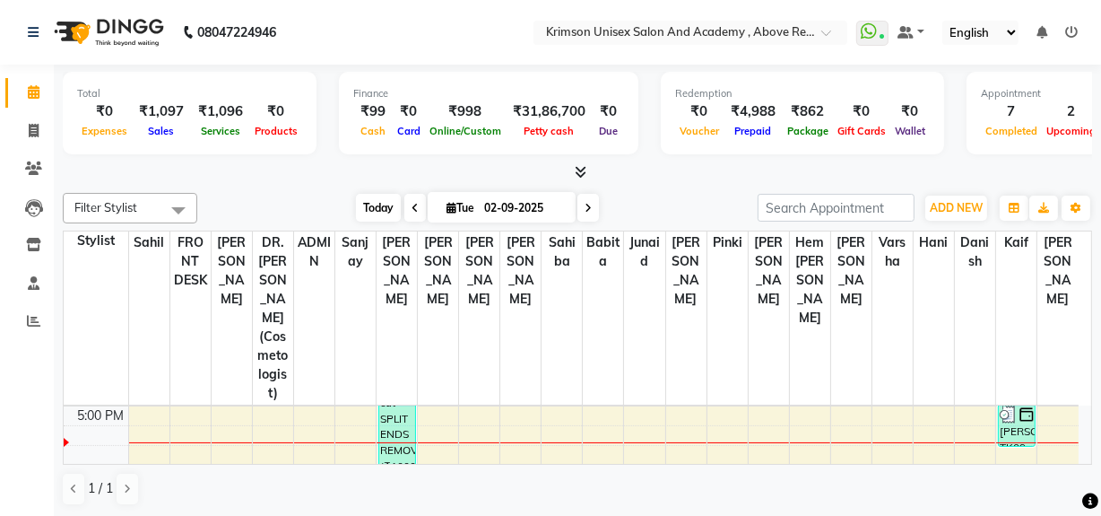
click at [379, 204] on span "Today" at bounding box center [378, 208] width 45 height 28
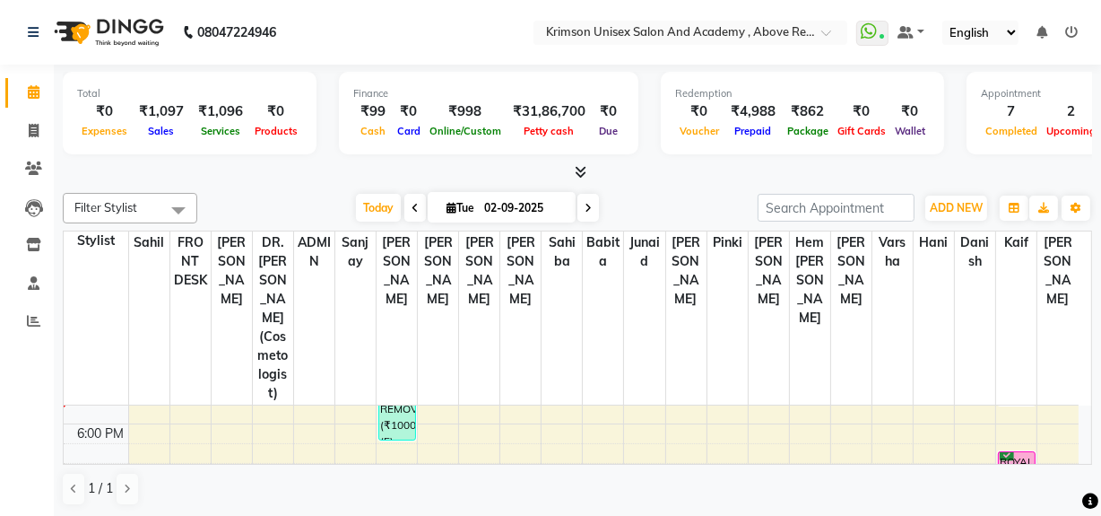
scroll to position [631, 0]
click at [369, 214] on span "Today" at bounding box center [378, 208] width 45 height 28
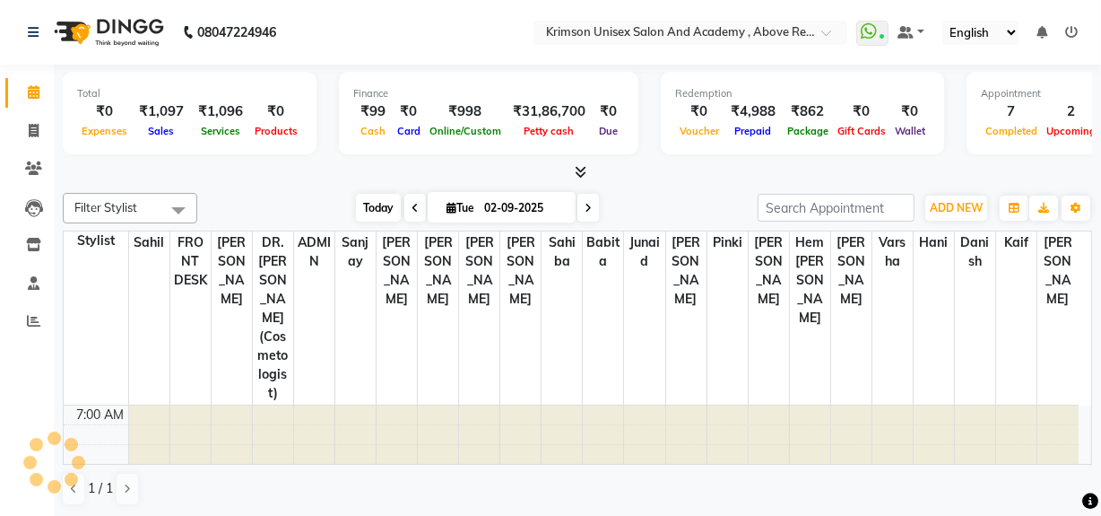
scroll to position [591, 0]
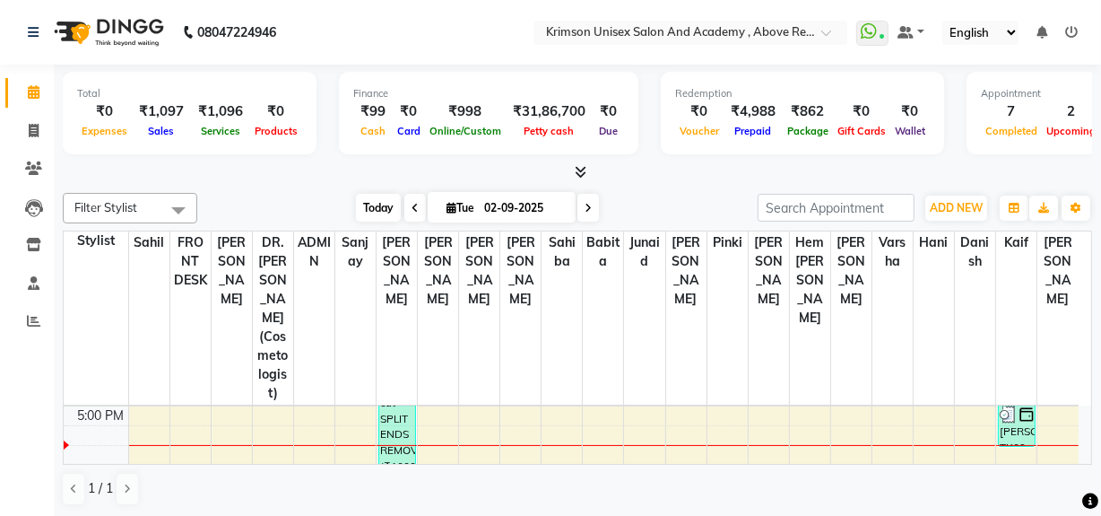
click at [375, 204] on span "Today" at bounding box center [378, 208] width 45 height 28
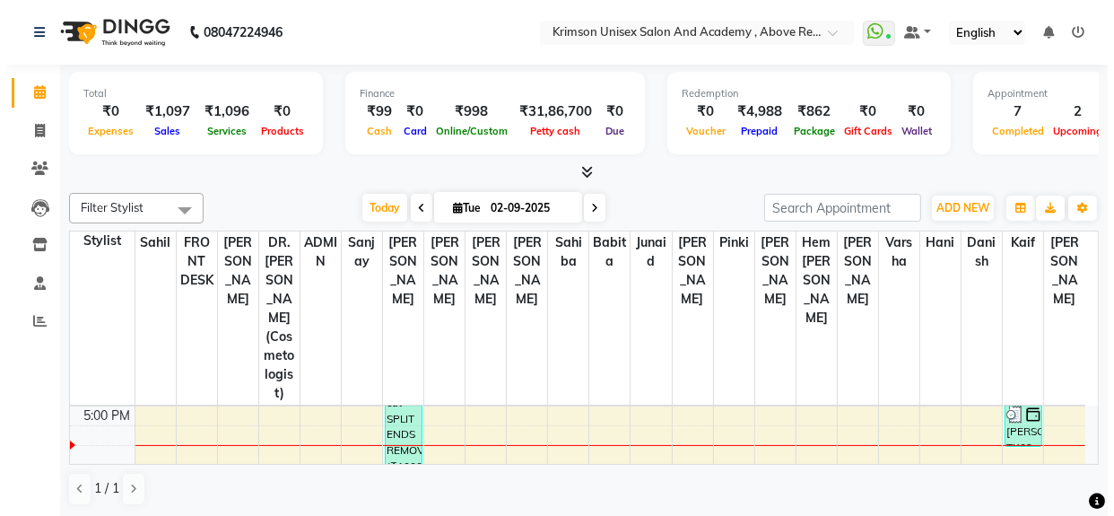
scroll to position [590, 0]
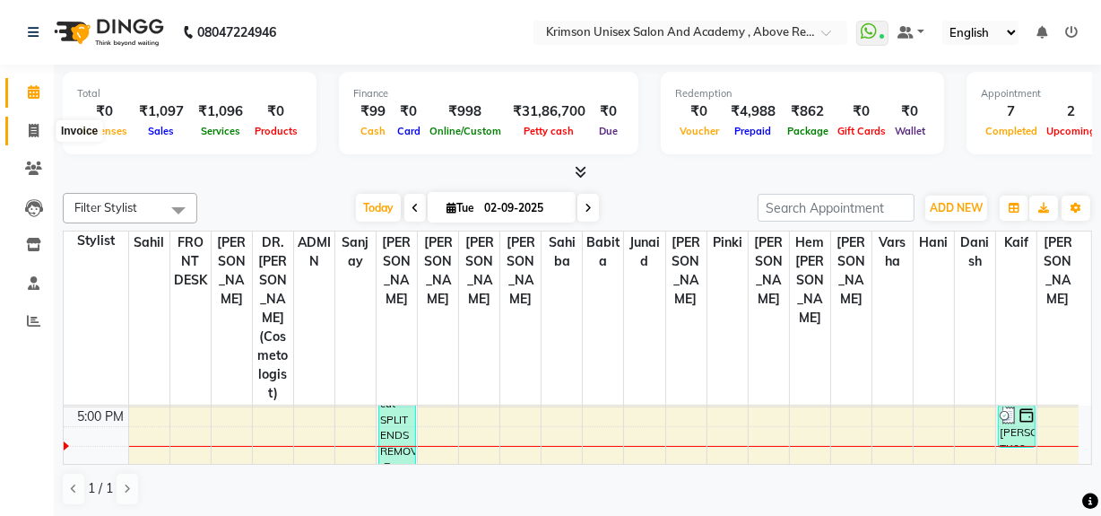
click at [36, 134] on icon at bounding box center [34, 130] width 10 height 13
select select "service"
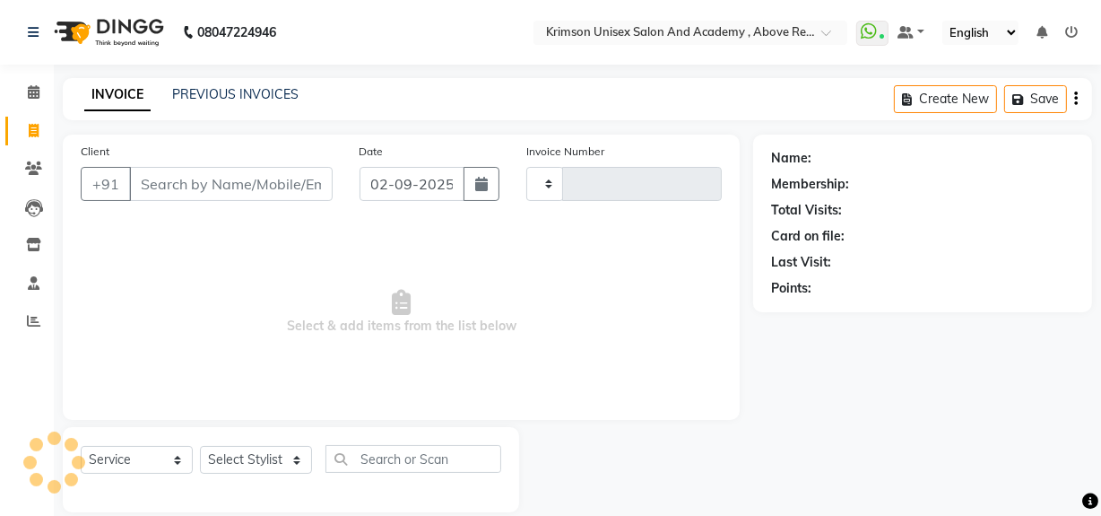
type input "4192"
select select "5853"
click at [142, 181] on input "Client" at bounding box center [231, 184] width 204 height 34
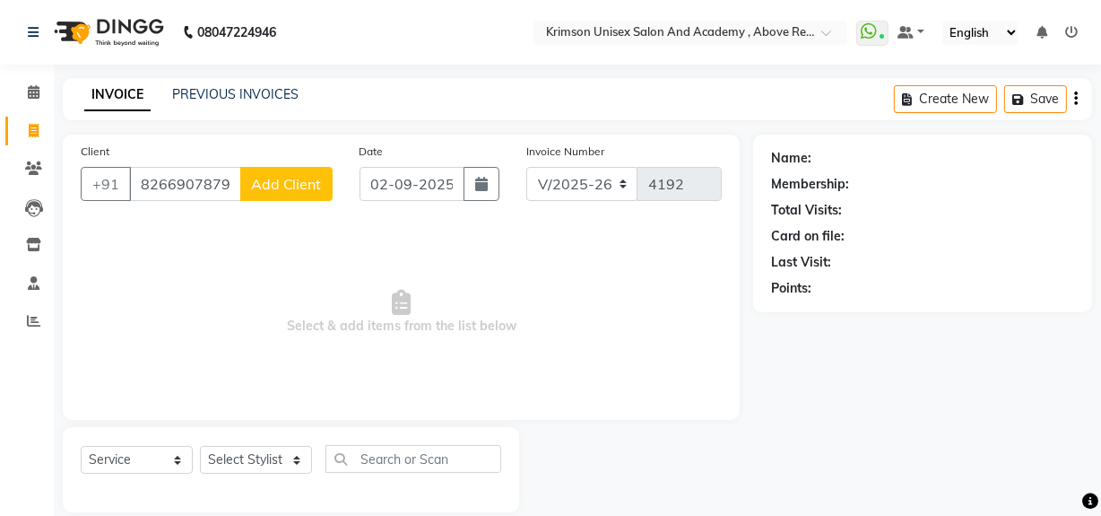
type input "8266907879"
click at [282, 164] on div "Client +91 8266907879 Add Client" at bounding box center [206, 179] width 279 height 74
click at [282, 175] on span "Add Client" at bounding box center [286, 184] width 71 height 18
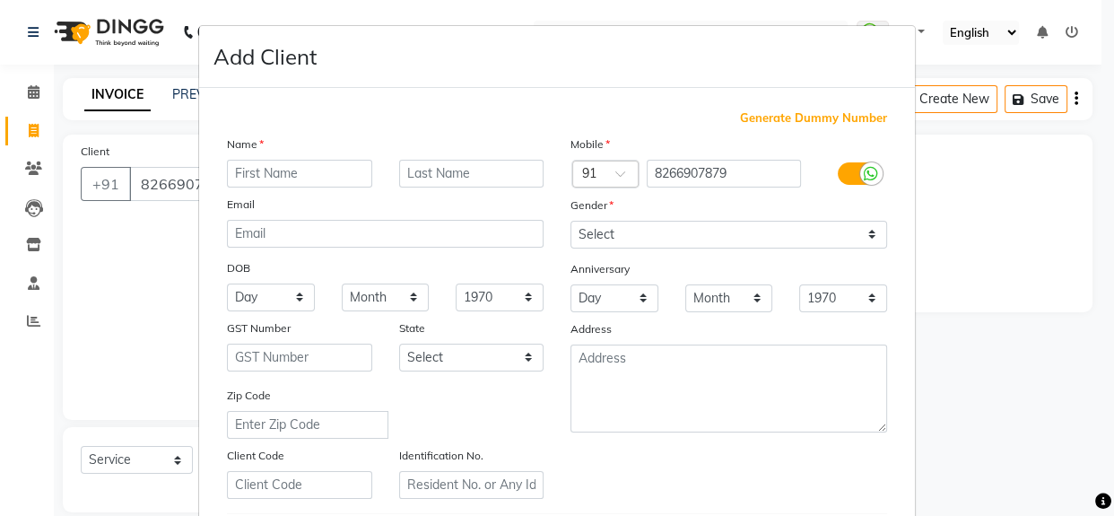
click at [244, 175] on input "text" at bounding box center [299, 174] width 145 height 28
type input "ANCHAL"
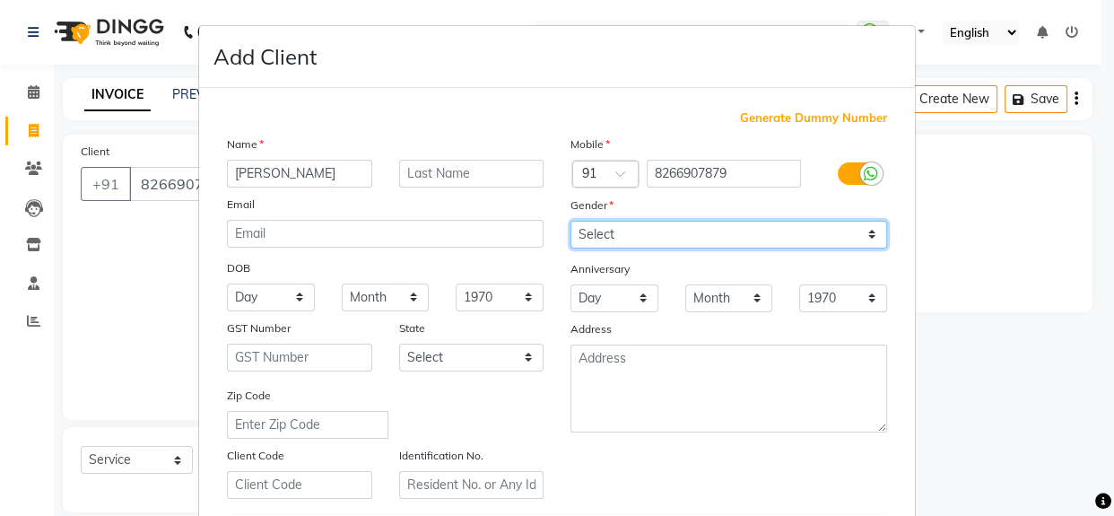
click at [590, 230] on select "Select Male Female Other Prefer Not To Say" at bounding box center [728, 235] width 317 height 28
select select "female"
click at [570, 221] on select "Select Male Female Other Prefer Not To Say" at bounding box center [728, 235] width 317 height 28
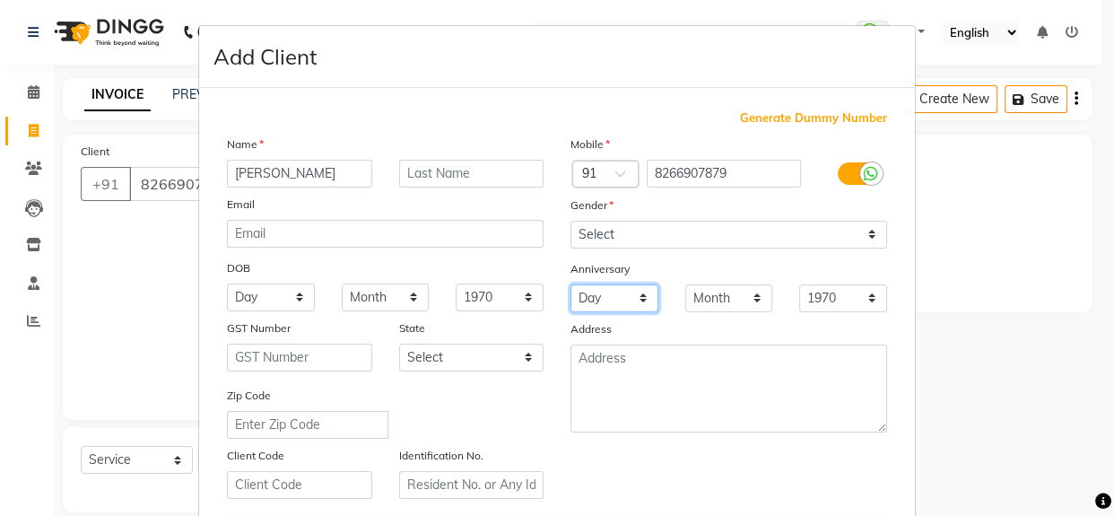
click at [601, 302] on select "Day 01 02 03 04 05 06 07 08 09 10 11 12 13 14 15 16 17 18 19 20 21 22 23 24 25 …" at bounding box center [614, 298] width 88 height 28
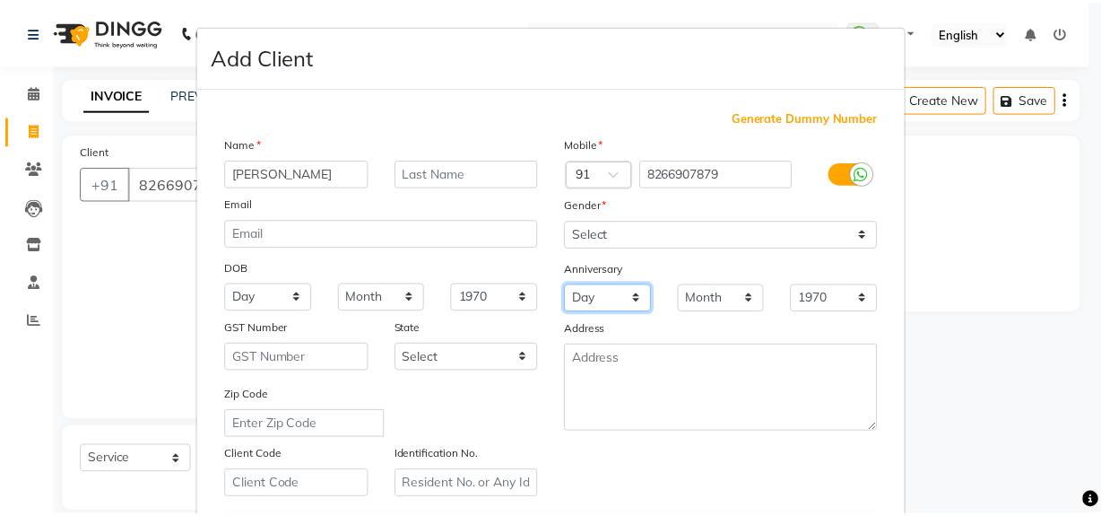
scroll to position [317, 0]
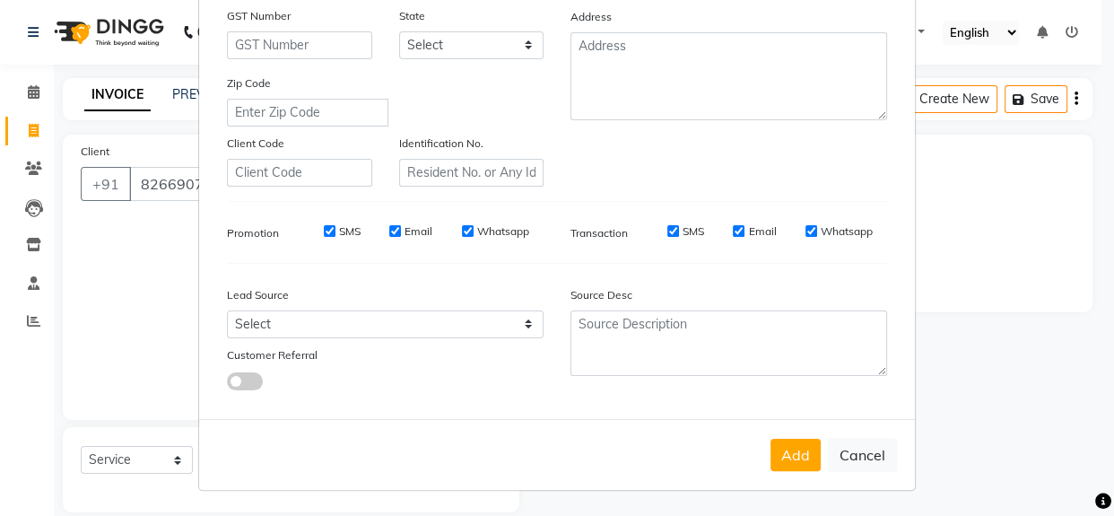
click at [768, 437] on div "Add Cancel" at bounding box center [557, 454] width 716 height 71
click at [776, 455] on button "Add" at bounding box center [795, 454] width 50 height 32
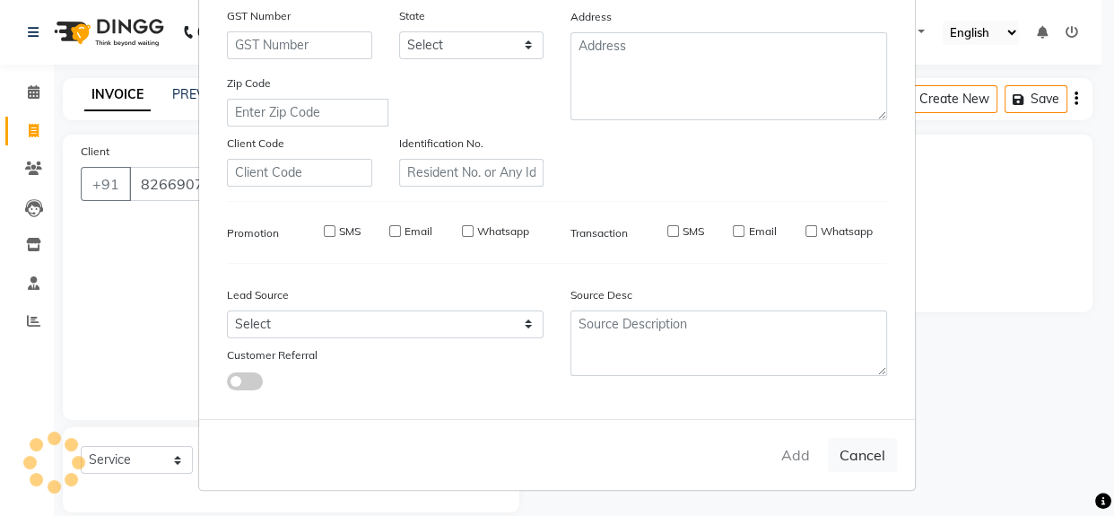
select select
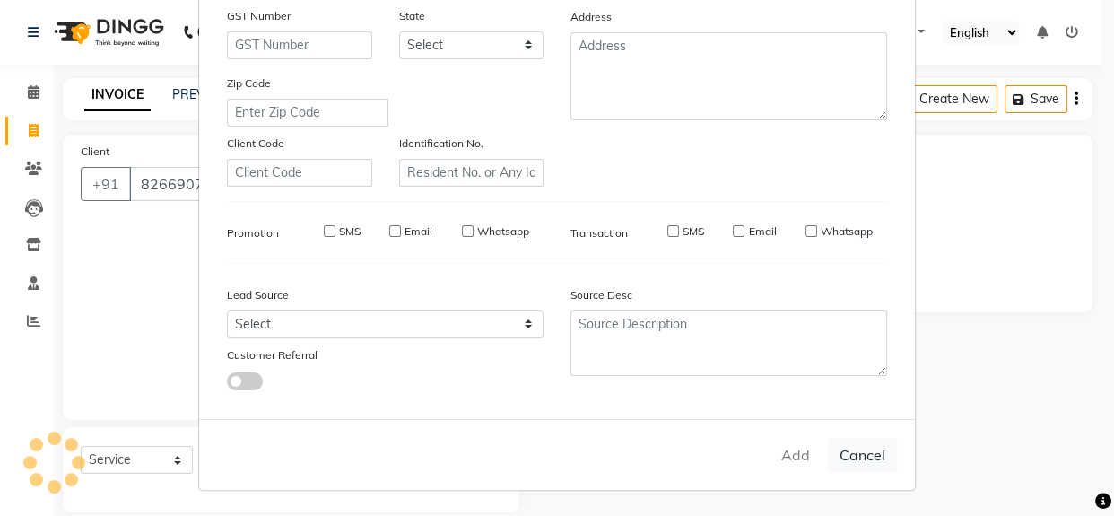
select select
checkbox input "false"
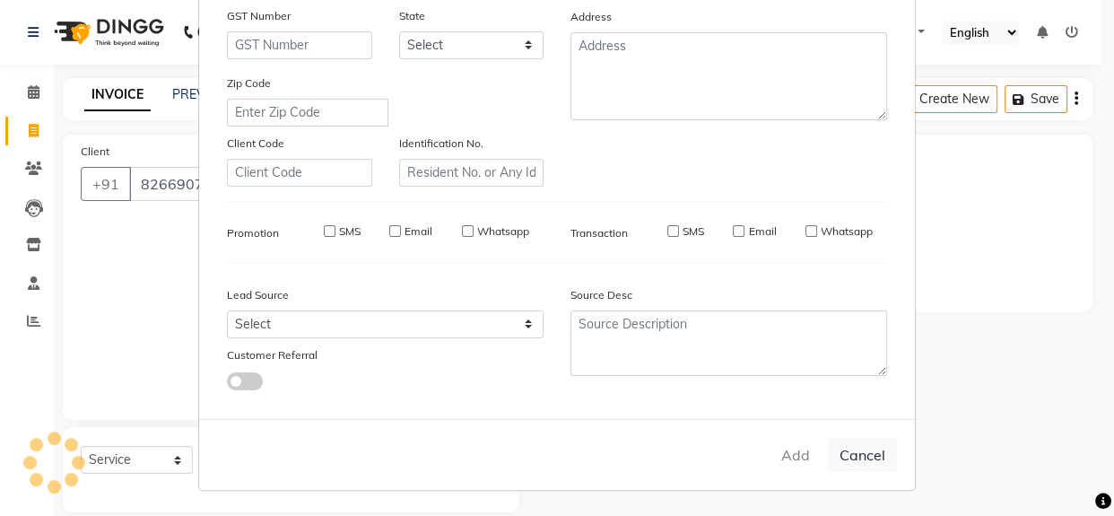
checkbox input "false"
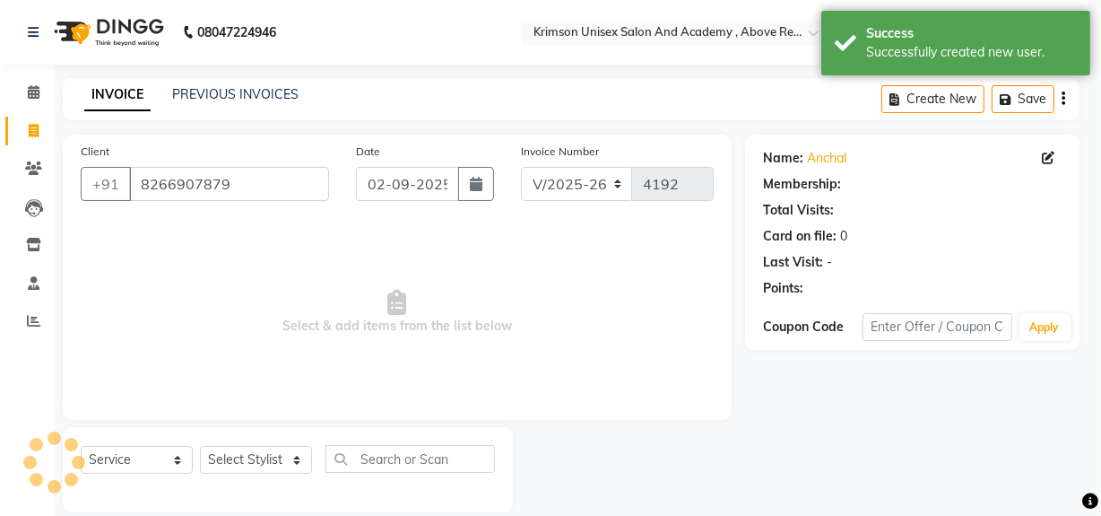
select select "1: Object"
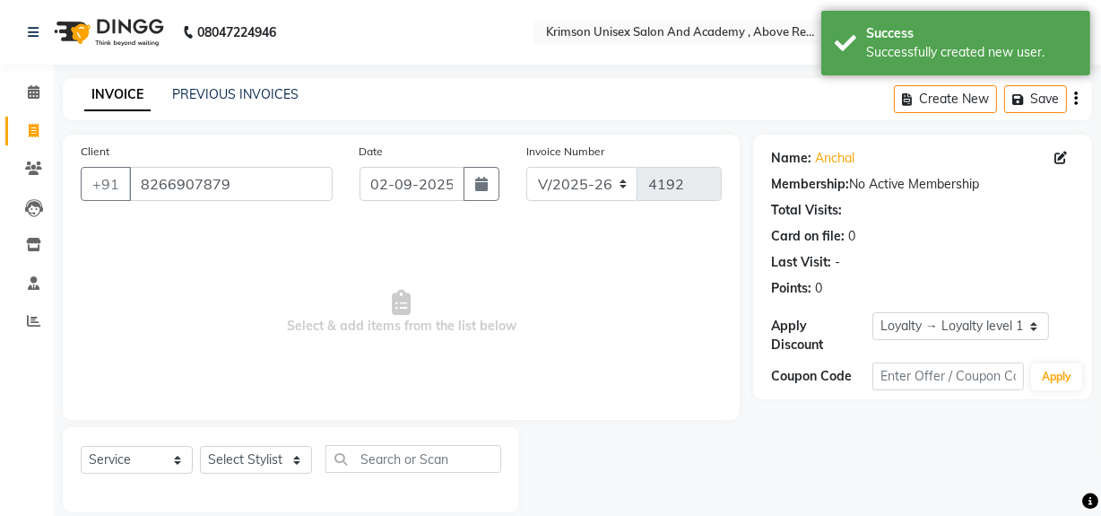
scroll to position [23, 0]
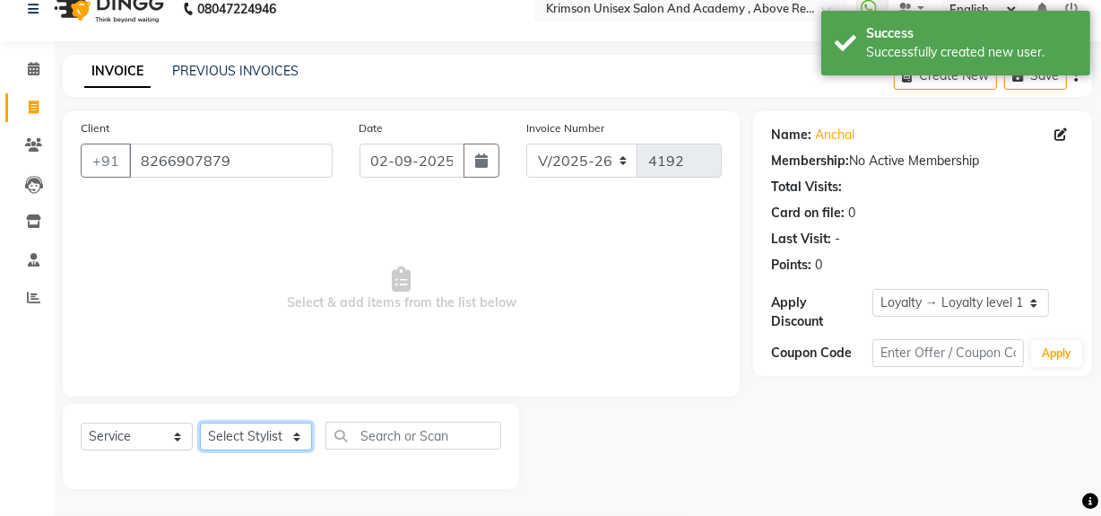
click at [246, 441] on select "Select Stylist ADMIN Arif ARNAB Babita Danish DR. DIVYA (cosmetologist) FRONT D…" at bounding box center [256, 436] width 112 height 28
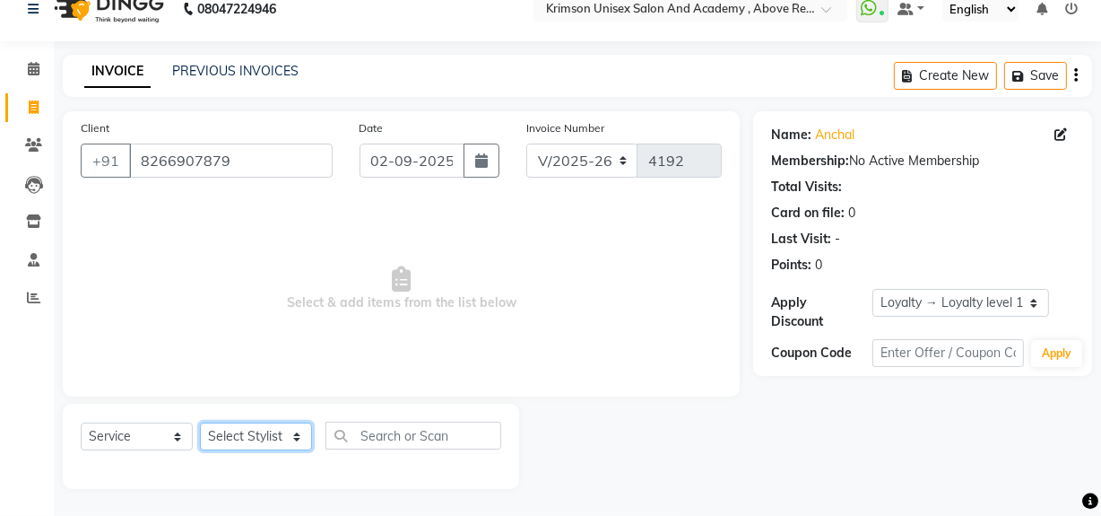
select select "68735"
click at [200, 422] on select "Select Stylist ADMIN Arif ARNAB Babita Danish DR. DIVYA (cosmetologist) FRONT D…" at bounding box center [256, 436] width 112 height 28
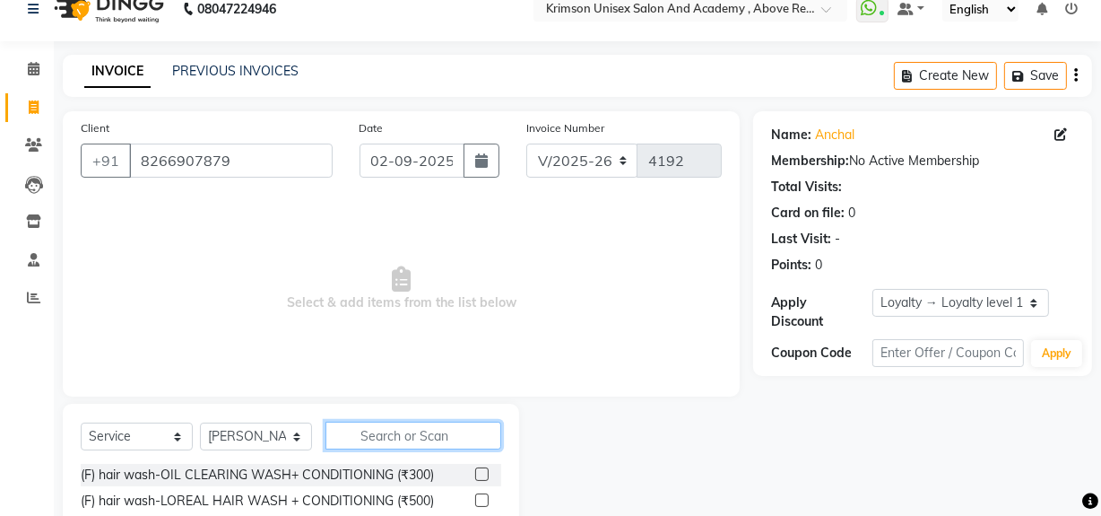
click at [403, 430] on input "text" at bounding box center [413, 435] width 176 height 28
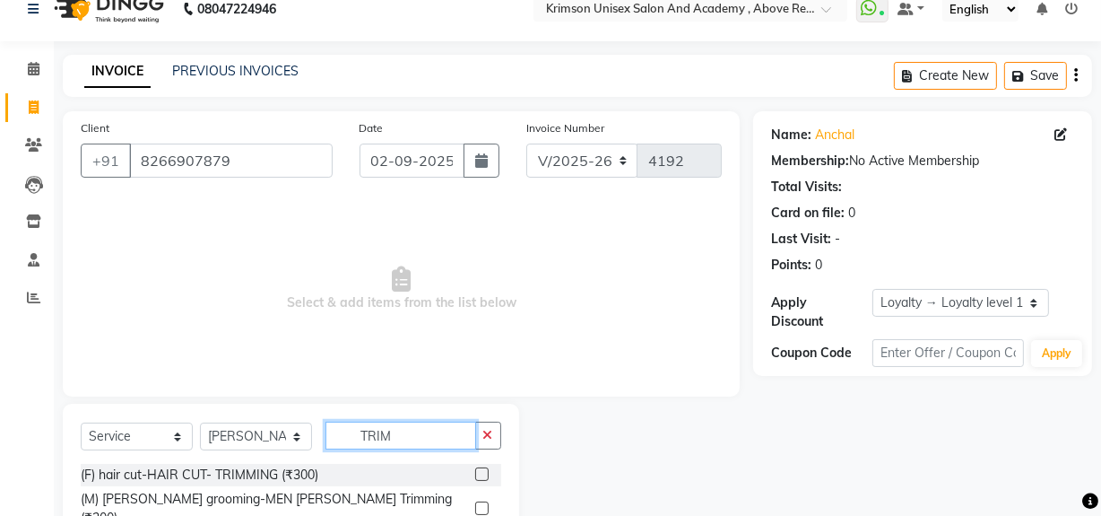
scroll to position [152, 0]
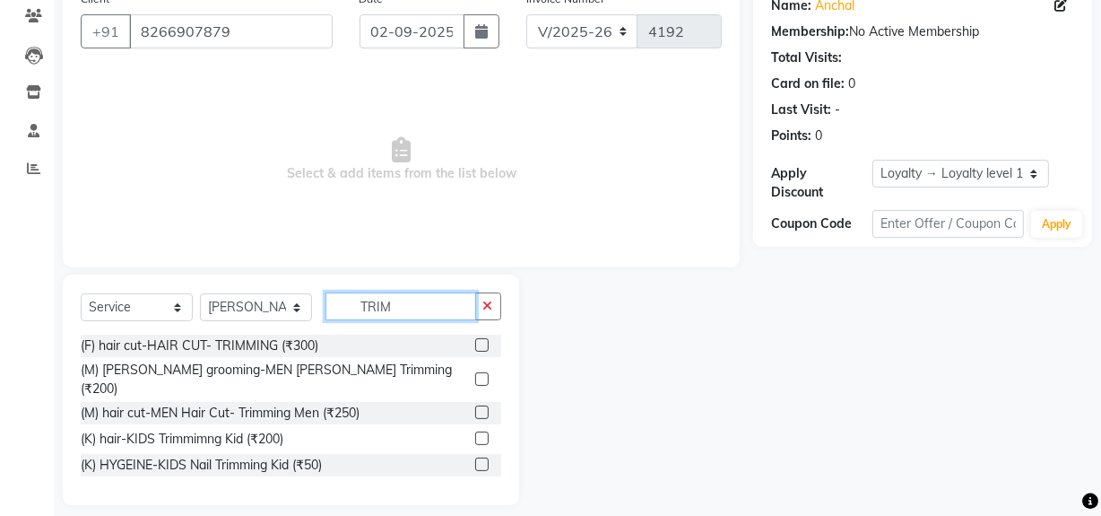
type input "TRIM"
click at [476, 343] on label at bounding box center [481, 344] width 13 height 13
click at [476, 343] on input "checkbox" at bounding box center [481, 346] width 12 height 12
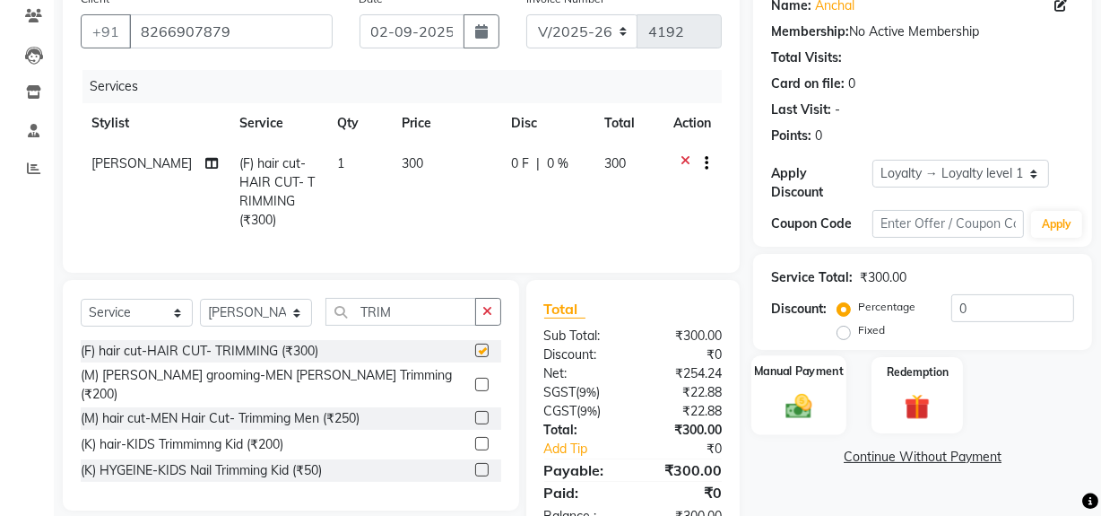
checkbox input "false"
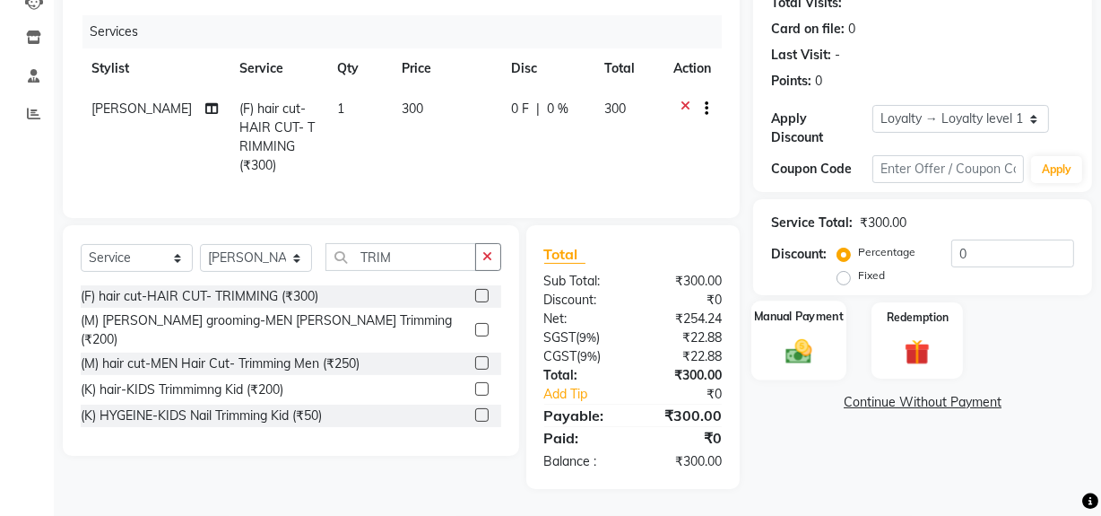
click at [785, 335] on img at bounding box center [798, 350] width 43 height 30
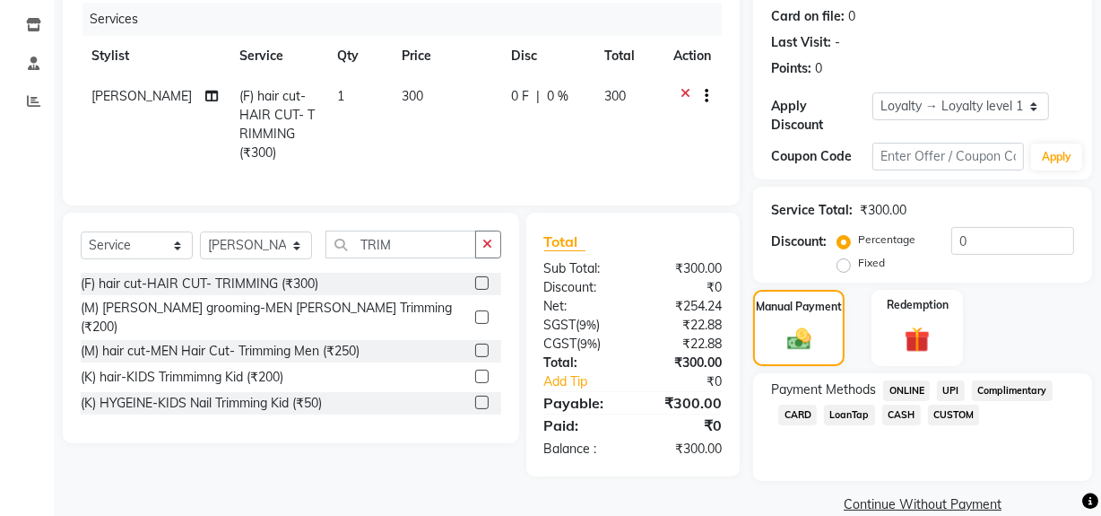
scroll to position [247, 0]
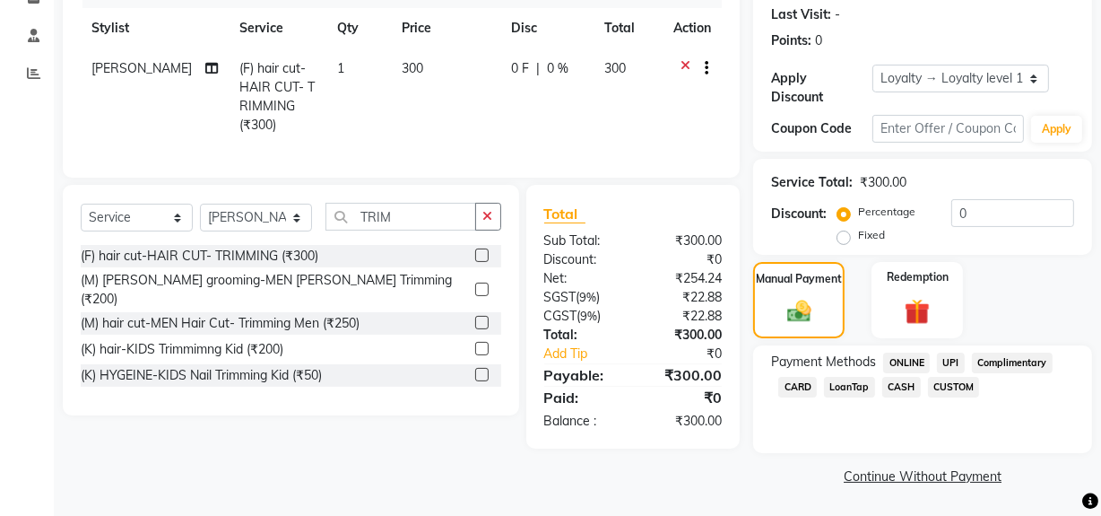
click at [906, 360] on span "ONLINE" at bounding box center [906, 362] width 47 height 21
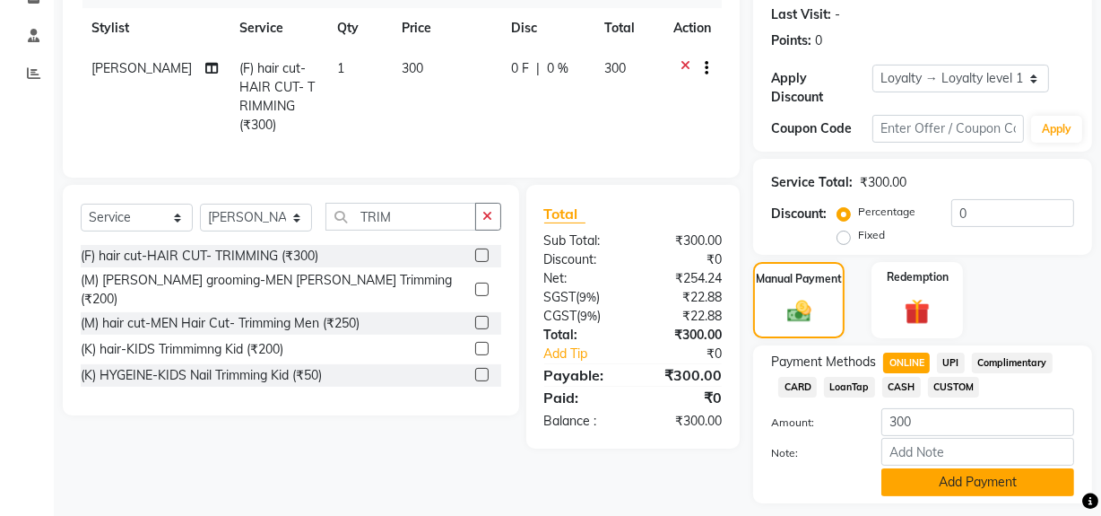
scroll to position [298, 0]
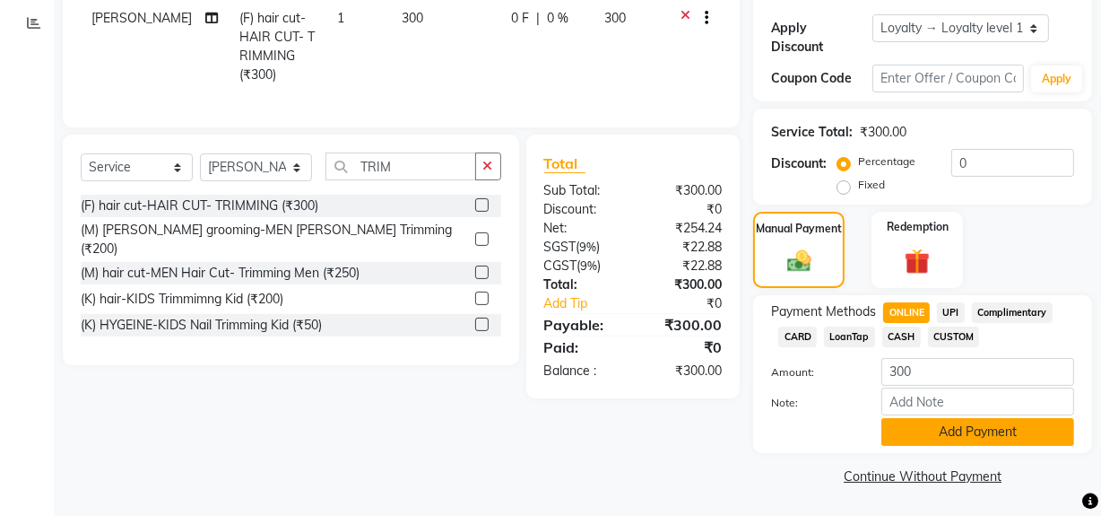
click at [950, 433] on button "Add Payment" at bounding box center [977, 432] width 193 height 28
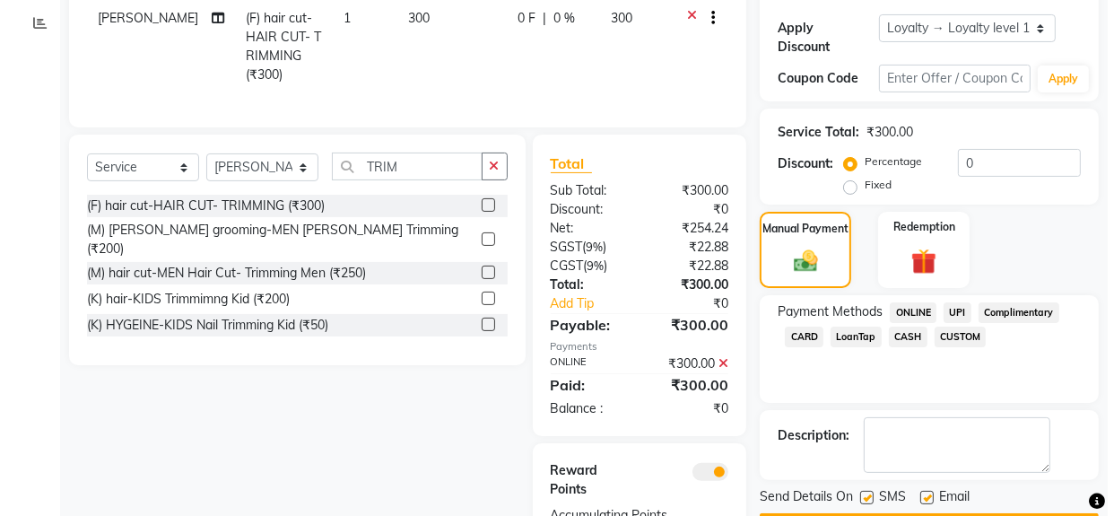
scroll to position [402, 0]
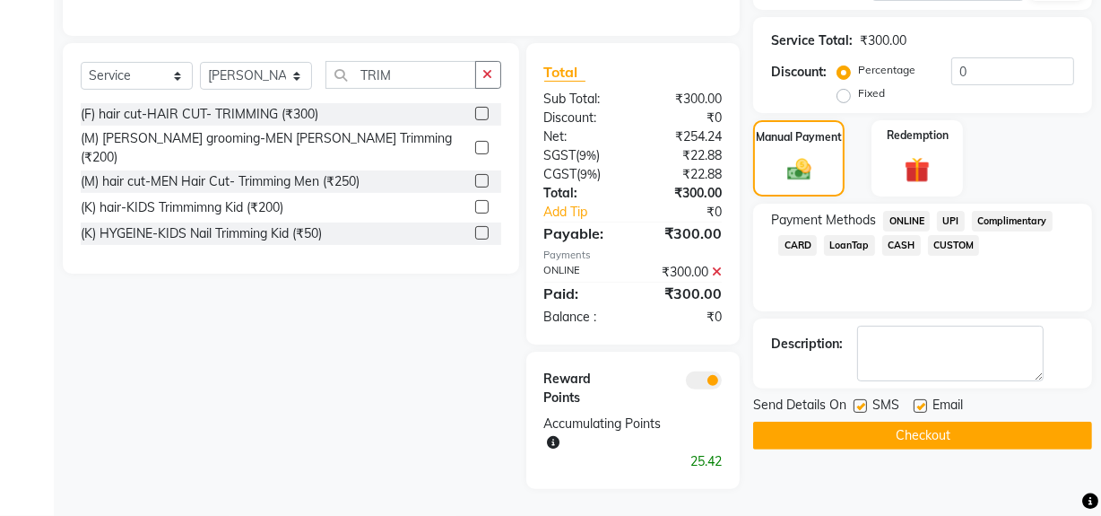
click at [702, 377] on span at bounding box center [704, 380] width 36 height 18
click at [722, 383] on input "checkbox" at bounding box center [722, 383] width 0 height 0
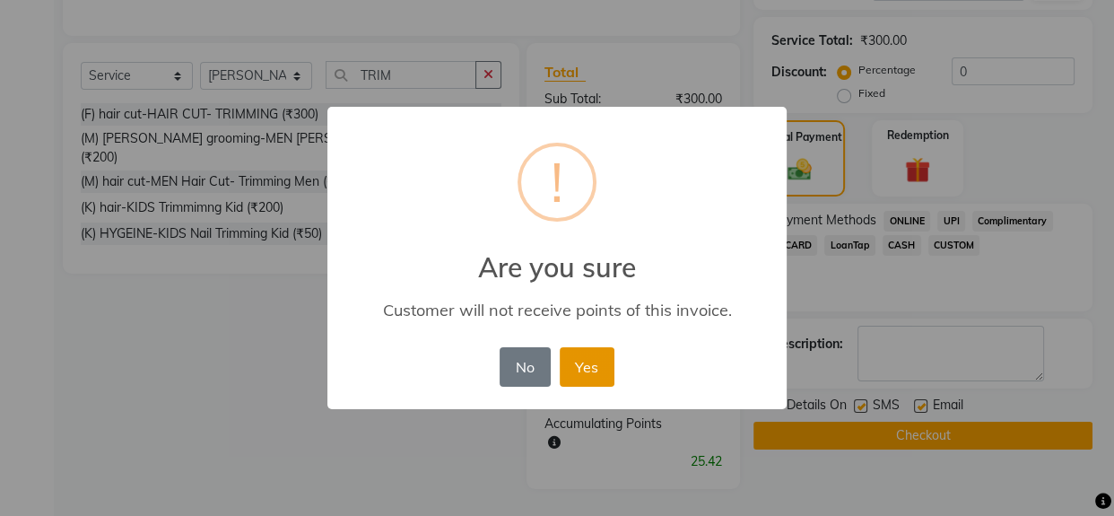
click at [588, 359] on button "Yes" at bounding box center [587, 366] width 55 height 39
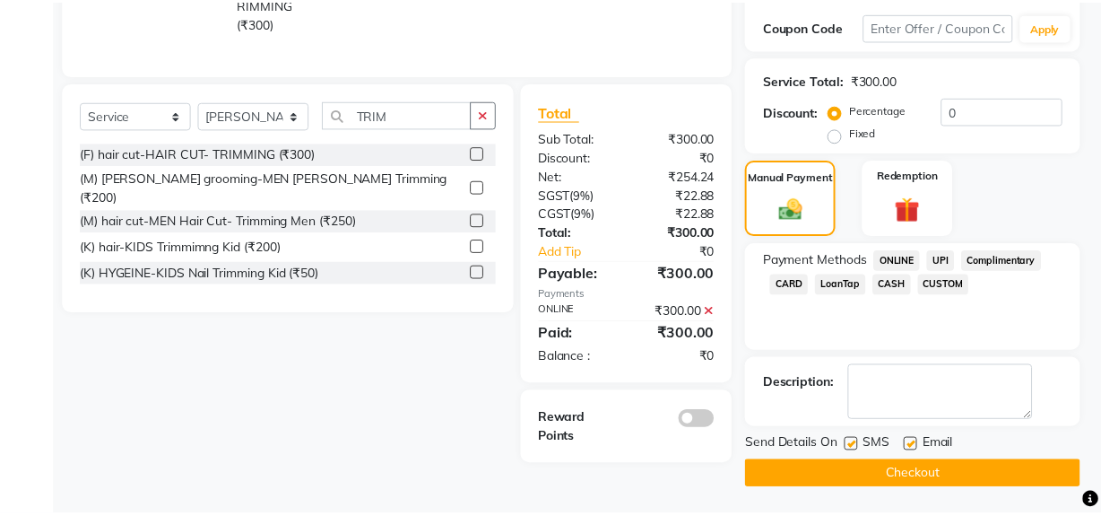
scroll to position [349, 0]
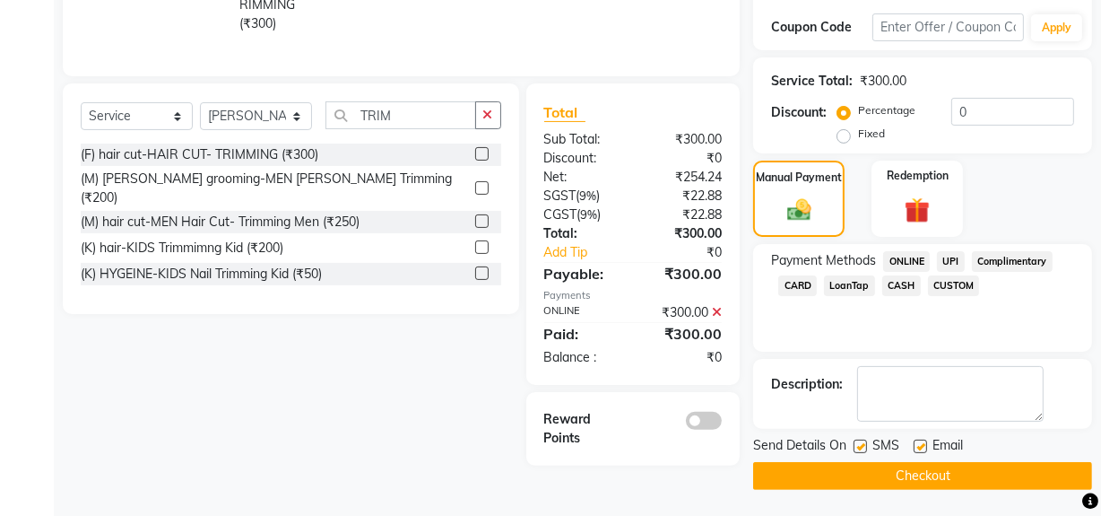
click at [907, 471] on button "Checkout" at bounding box center [922, 476] width 339 height 28
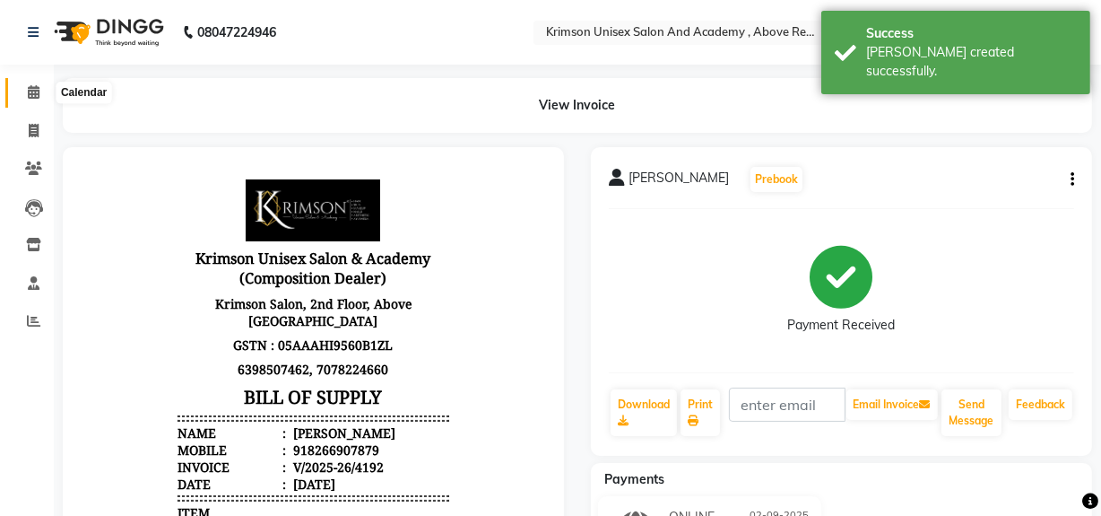
click at [32, 96] on icon at bounding box center [34, 91] width 12 height 13
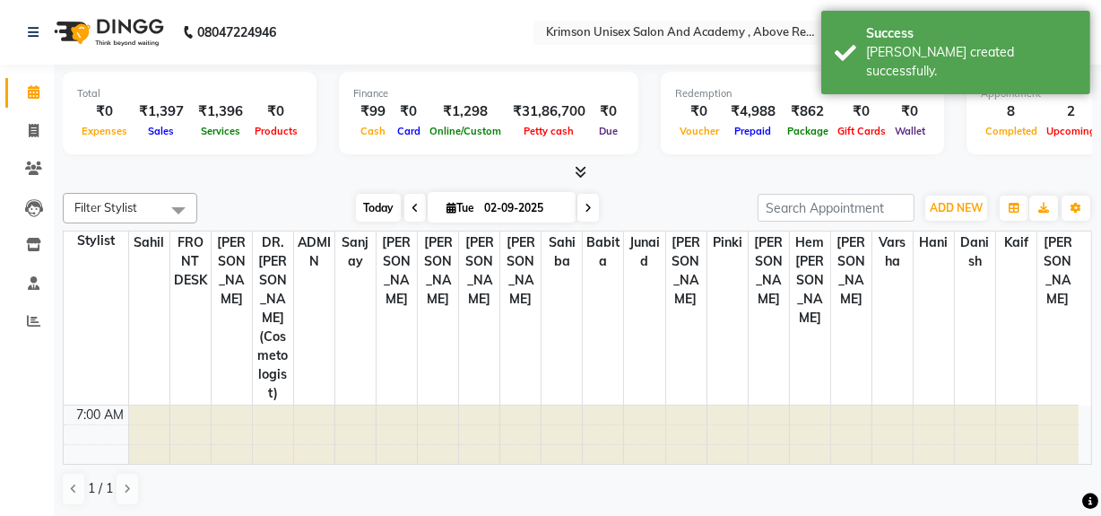
click at [371, 211] on span "Today" at bounding box center [378, 208] width 45 height 28
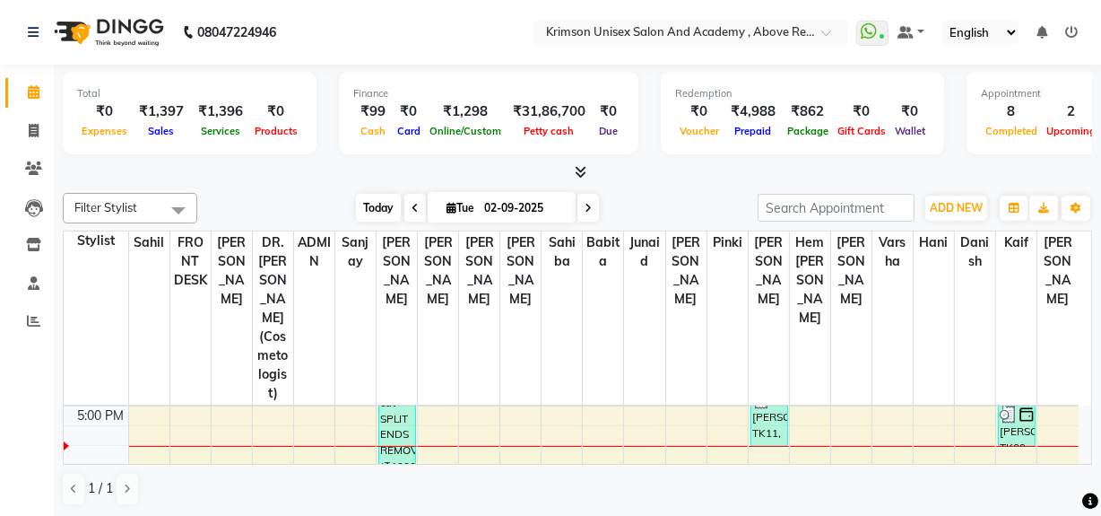
click at [369, 210] on span "Today" at bounding box center [378, 208] width 45 height 28
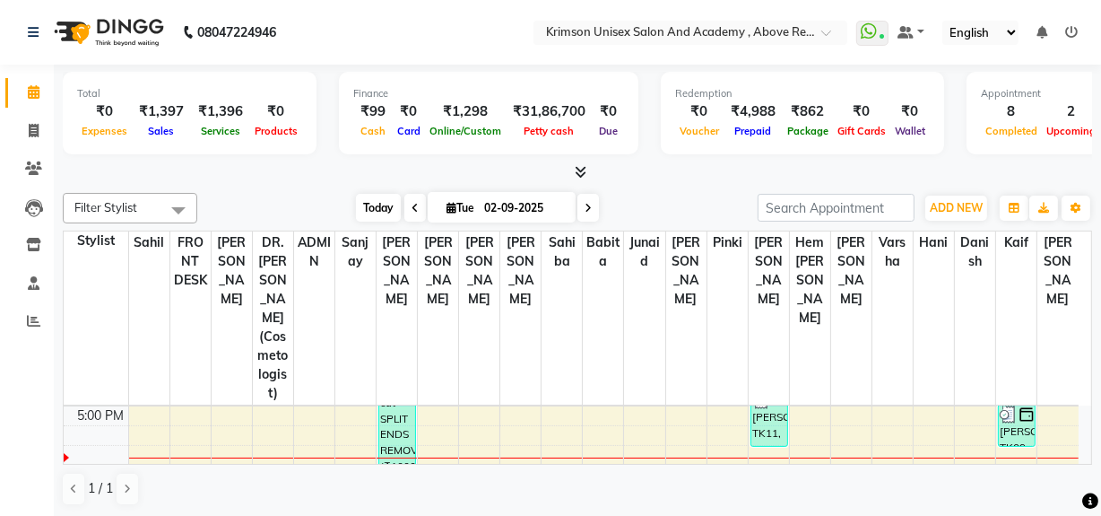
click at [377, 209] on span "Today" at bounding box center [378, 208] width 45 height 28
click at [360, 202] on span "Today" at bounding box center [378, 208] width 45 height 28
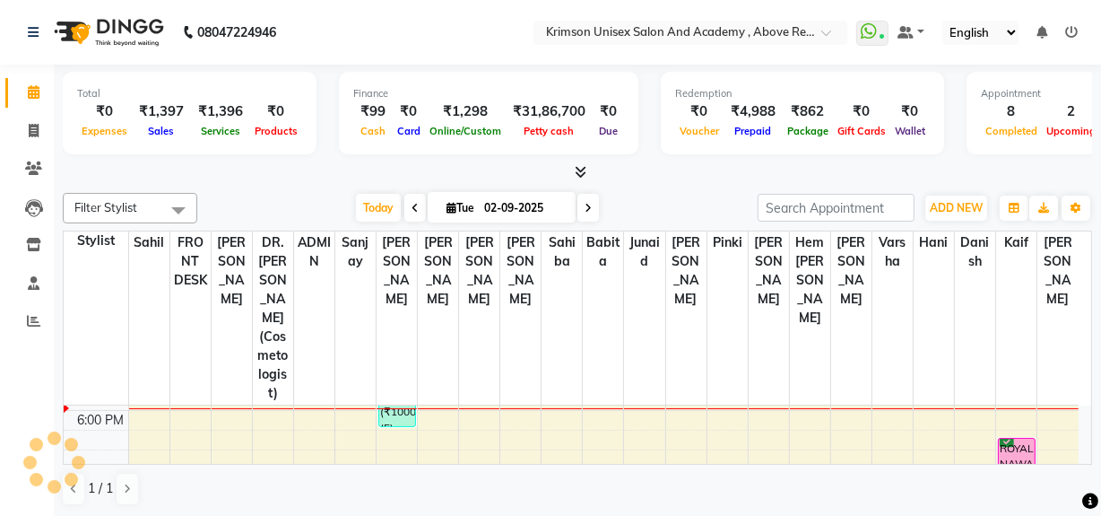
scroll to position [646, 0]
click at [369, 212] on span "Today" at bounding box center [378, 208] width 45 height 28
click at [36, 131] on icon at bounding box center [34, 130] width 10 height 13
select select "service"
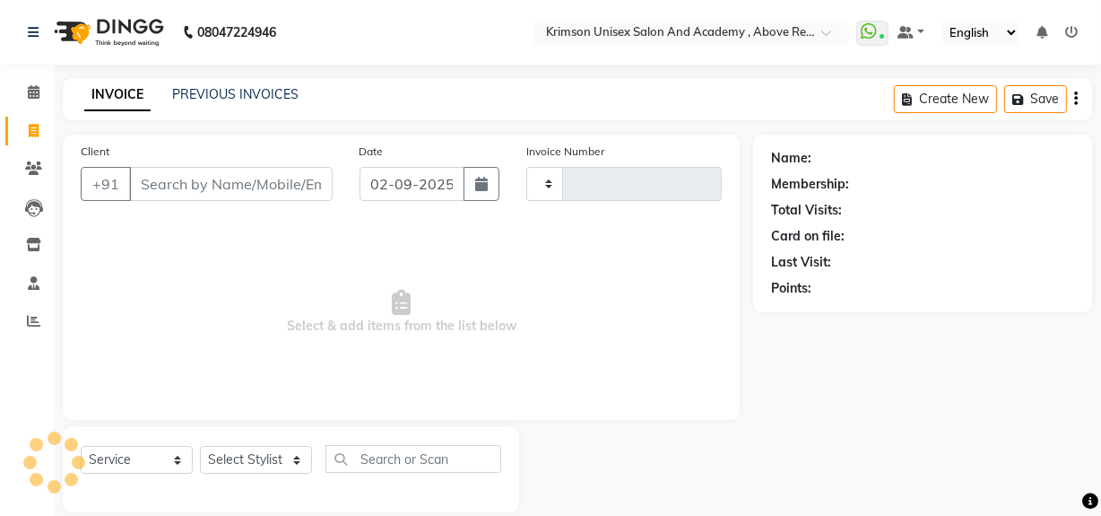
type input "4193"
select select "5853"
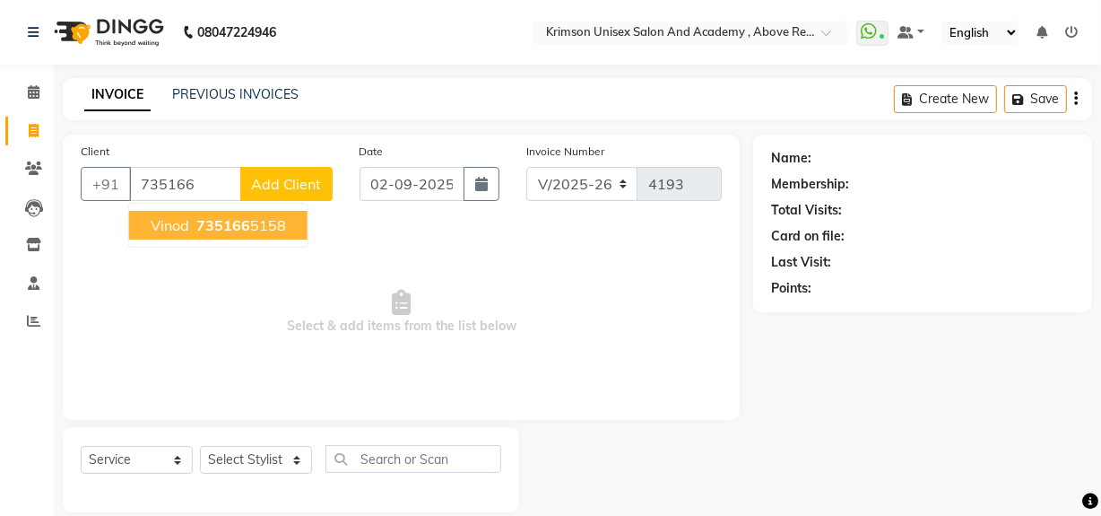
click at [210, 224] on span "735166" at bounding box center [223, 225] width 54 height 18
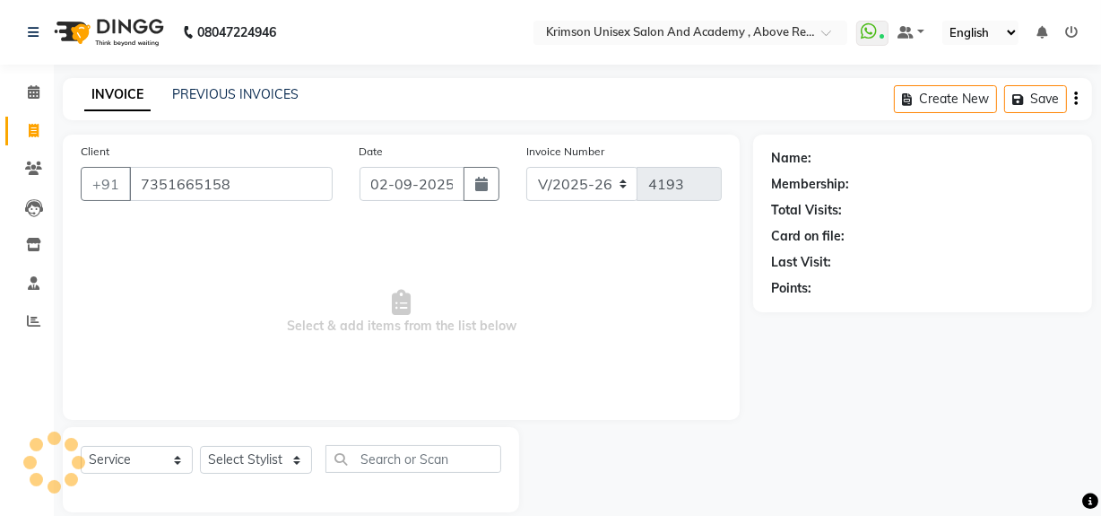
type input "7351665158"
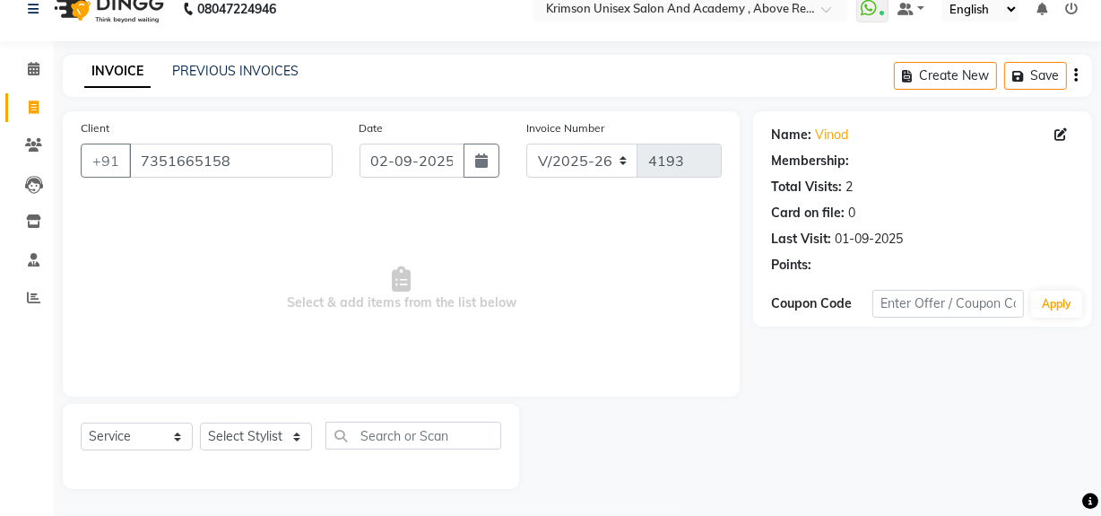
select select "1: Object"
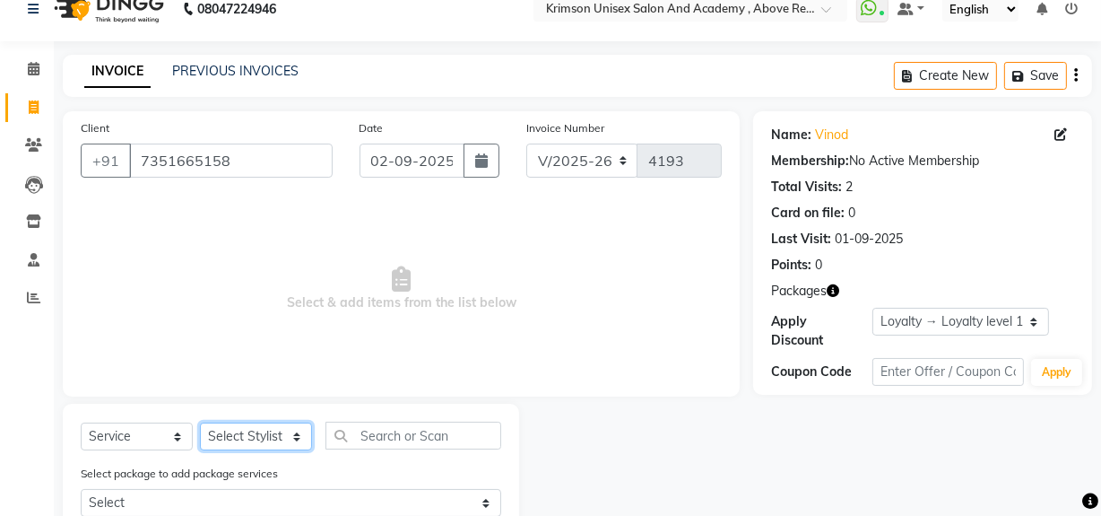
click at [246, 435] on select "Select Stylist ADMIN Arif ARNAB Babita Danish DR. DIVYA (cosmetologist) FRONT D…" at bounding box center [256, 436] width 112 height 28
select select "44162"
click at [200, 422] on select "Select Stylist ADMIN Arif ARNAB Babita Danish DR. DIVYA (cosmetologist) FRONT D…" at bounding box center [256, 436] width 112 height 28
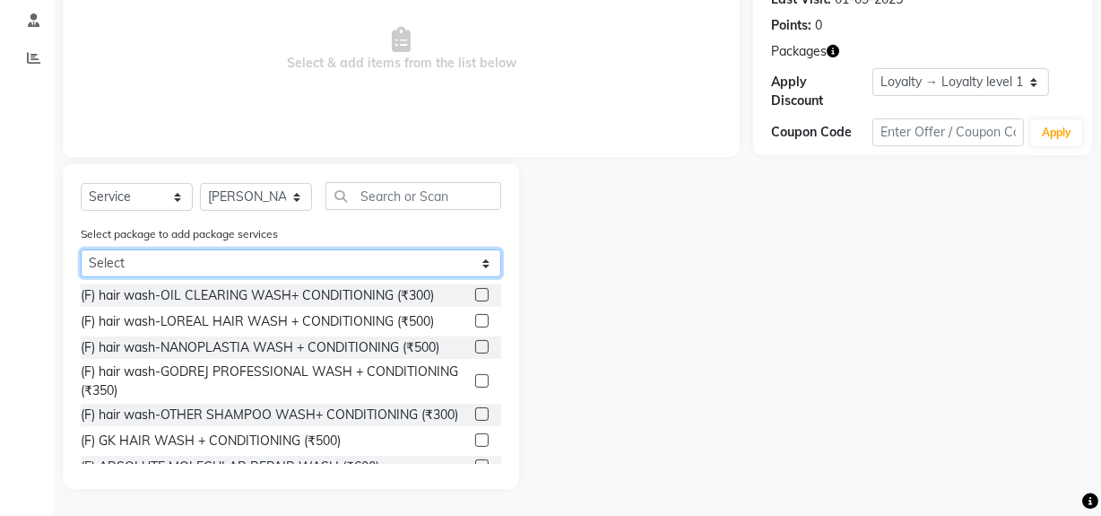
drag, startPoint x: 263, startPoint y: 260, endPoint x: 262, endPoint y: 305, distance: 44.8
click at [262, 305] on div "Select Service Product Membership Package Voucher Prepaid Gift Card Select Styl…" at bounding box center [291, 326] width 456 height 325
select select "1: Object"
click at [81, 277] on select "Select Dec Women Offer Combo 2 - 1499" at bounding box center [291, 263] width 421 height 28
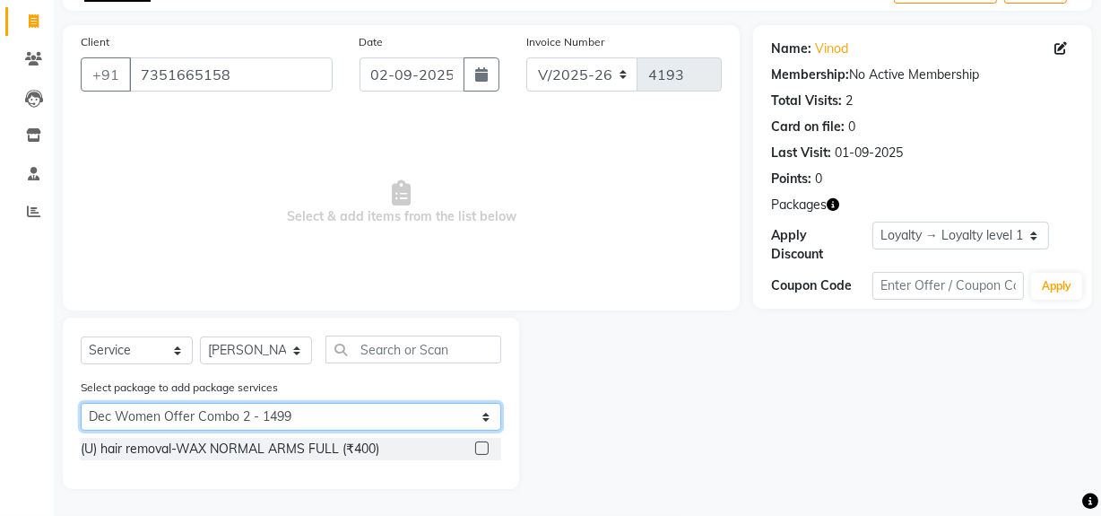
scroll to position [0, 0]
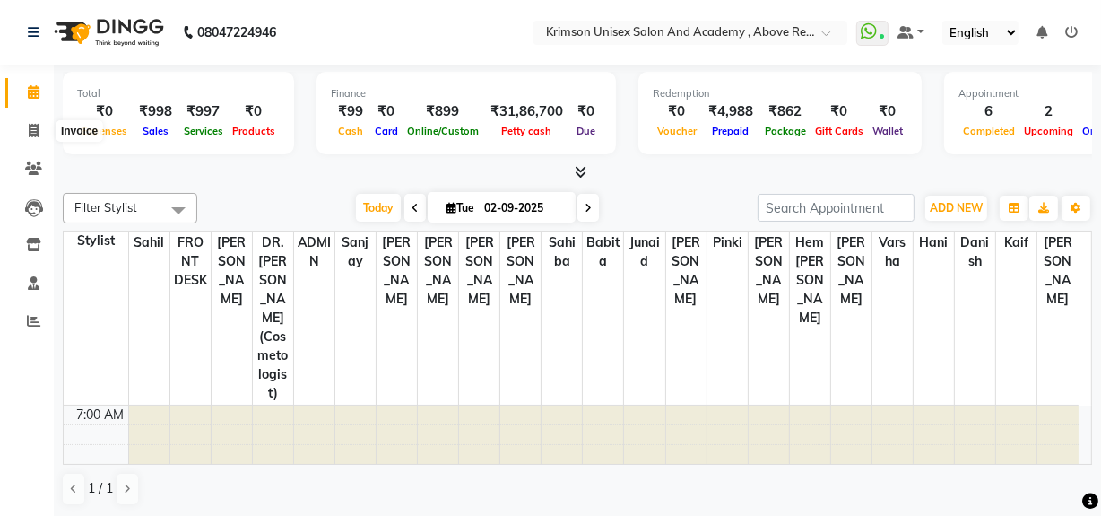
click at [36, 125] on icon at bounding box center [34, 130] width 10 height 13
select select "5853"
select select "service"
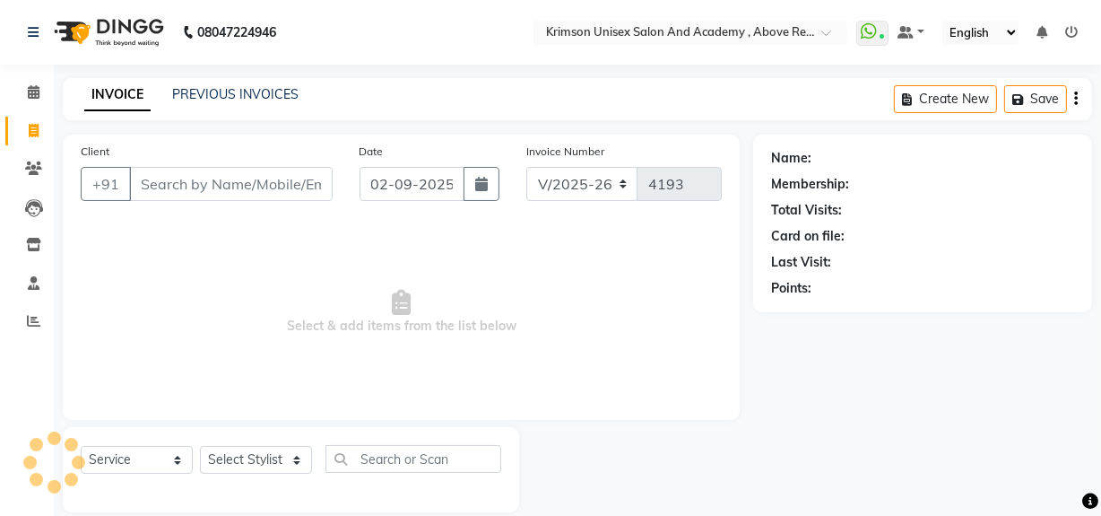
click at [195, 188] on input "Client" at bounding box center [231, 184] width 204 height 34
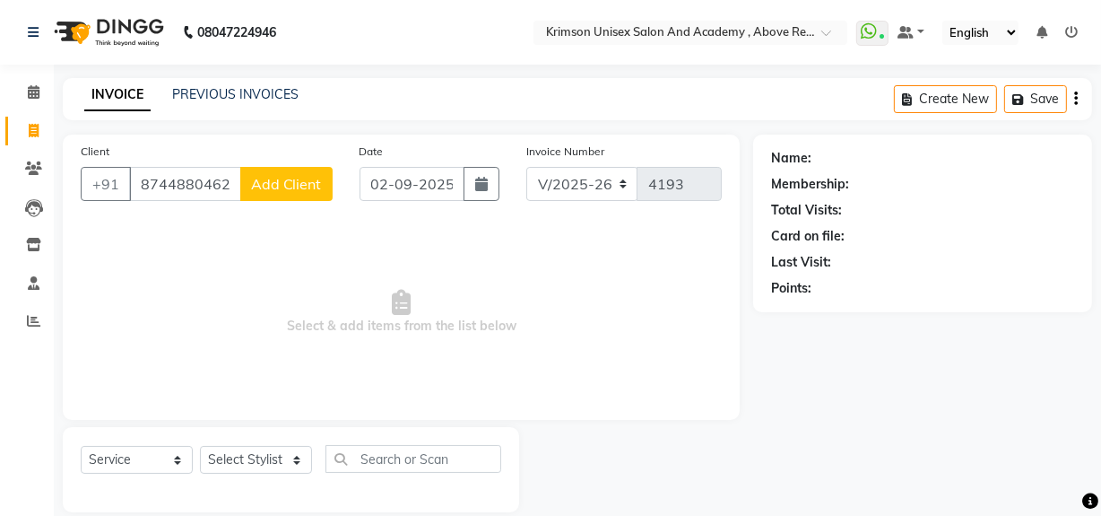
type input "8744880462"
click at [300, 179] on span "Add Client" at bounding box center [286, 184] width 71 height 18
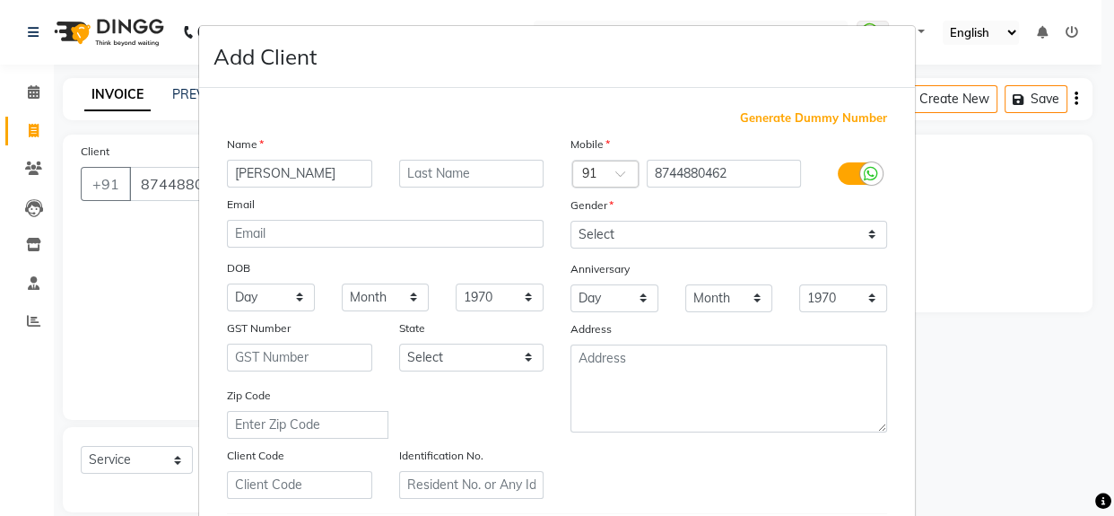
type input "[PERSON_NAME]"
click at [636, 241] on select "Select [DEMOGRAPHIC_DATA] [DEMOGRAPHIC_DATA] Other Prefer Not To Say" at bounding box center [728, 235] width 317 height 28
select select "[DEMOGRAPHIC_DATA]"
click at [570, 221] on select "Select [DEMOGRAPHIC_DATA] [DEMOGRAPHIC_DATA] Other Prefer Not To Say" at bounding box center [728, 235] width 317 height 28
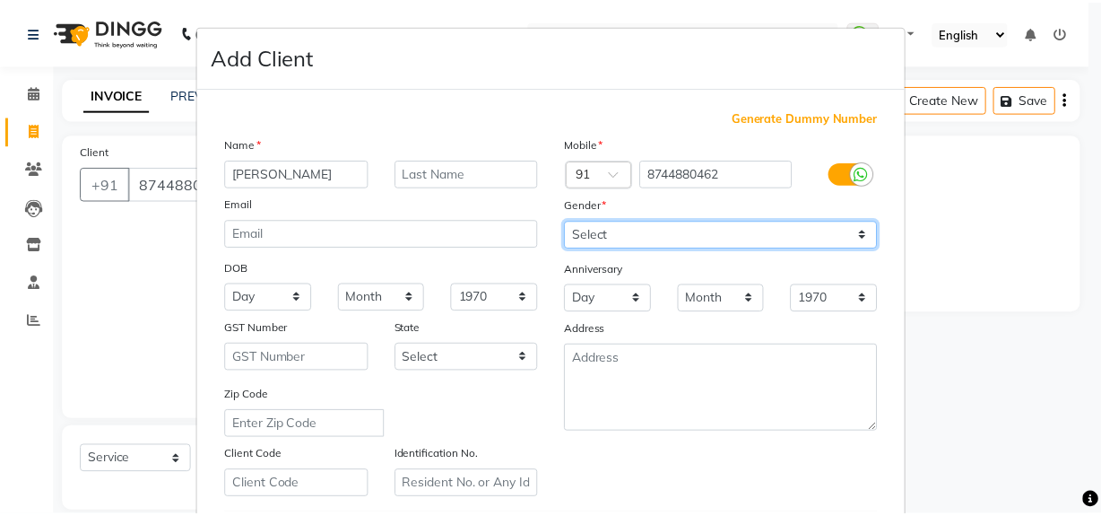
scroll to position [317, 0]
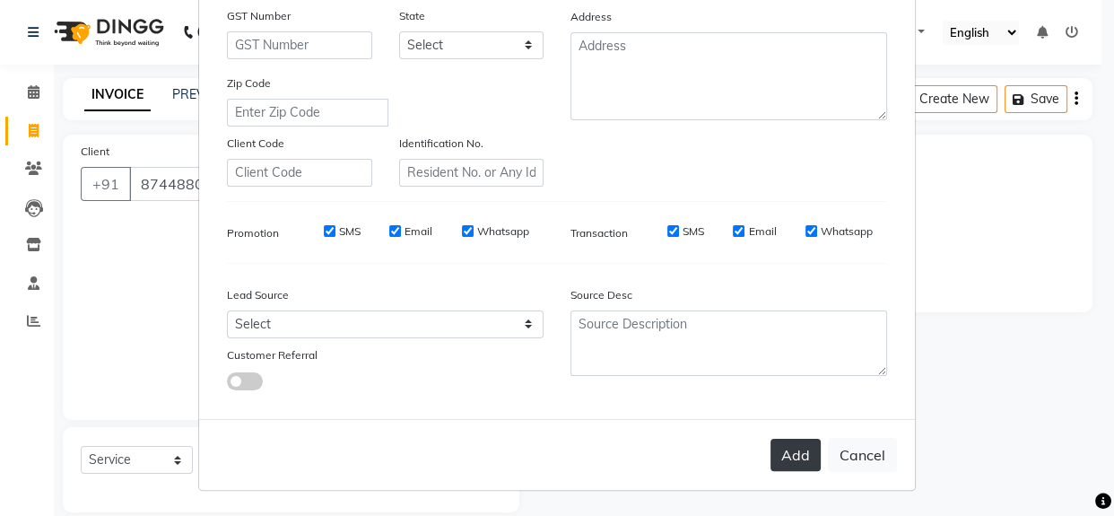
click at [800, 449] on button "Add" at bounding box center [795, 454] width 50 height 32
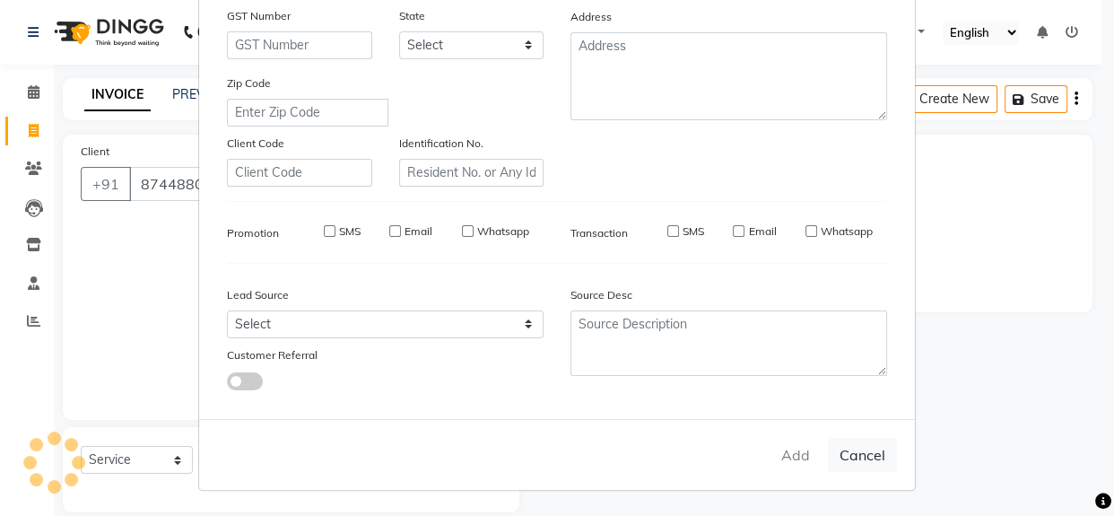
select select
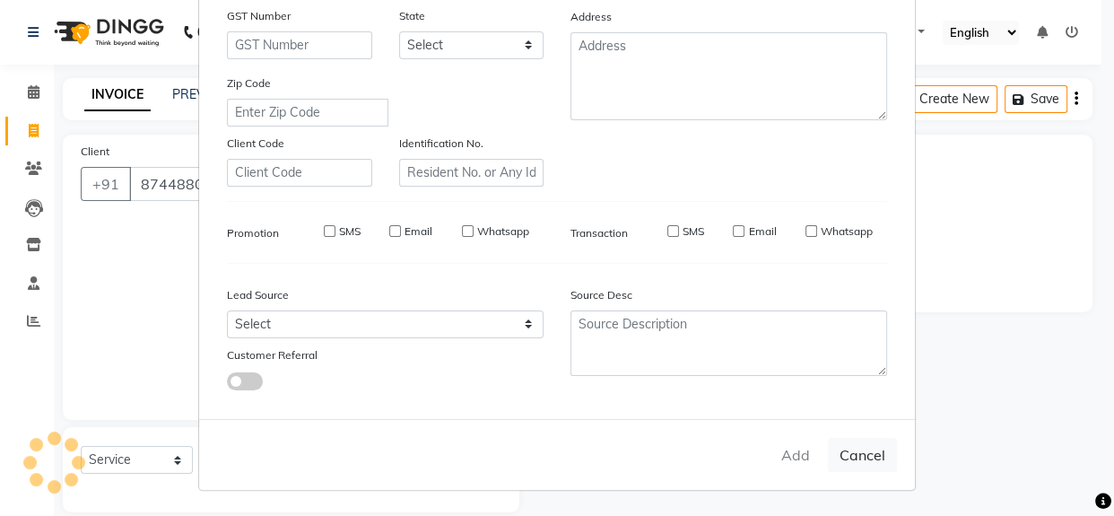
select select
checkbox input "false"
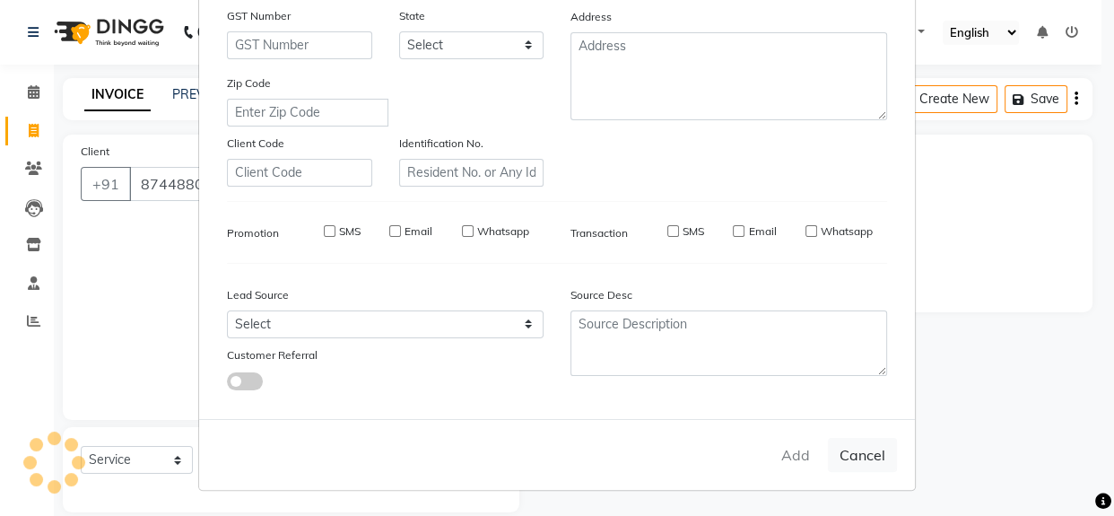
checkbox input "false"
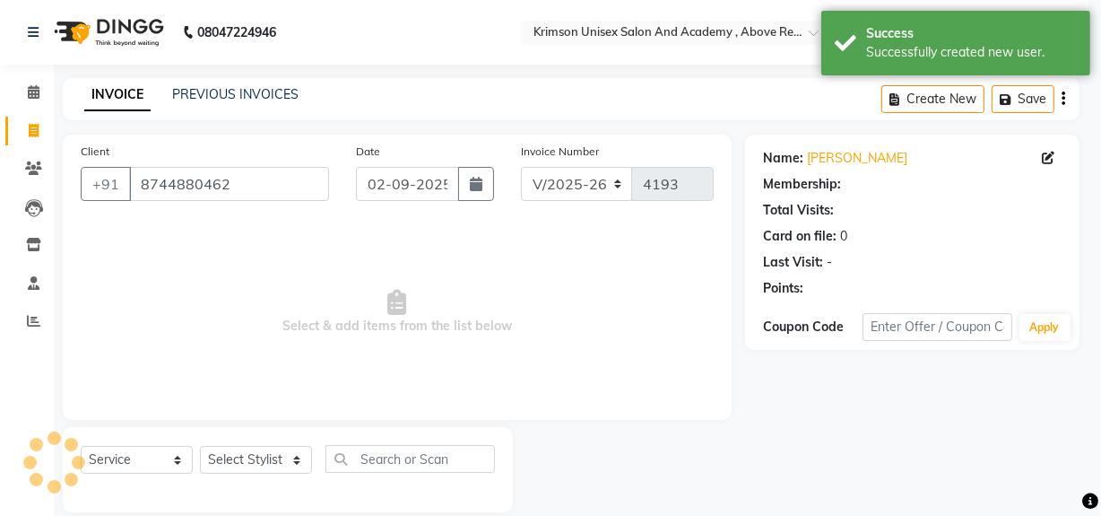
select select "1: Object"
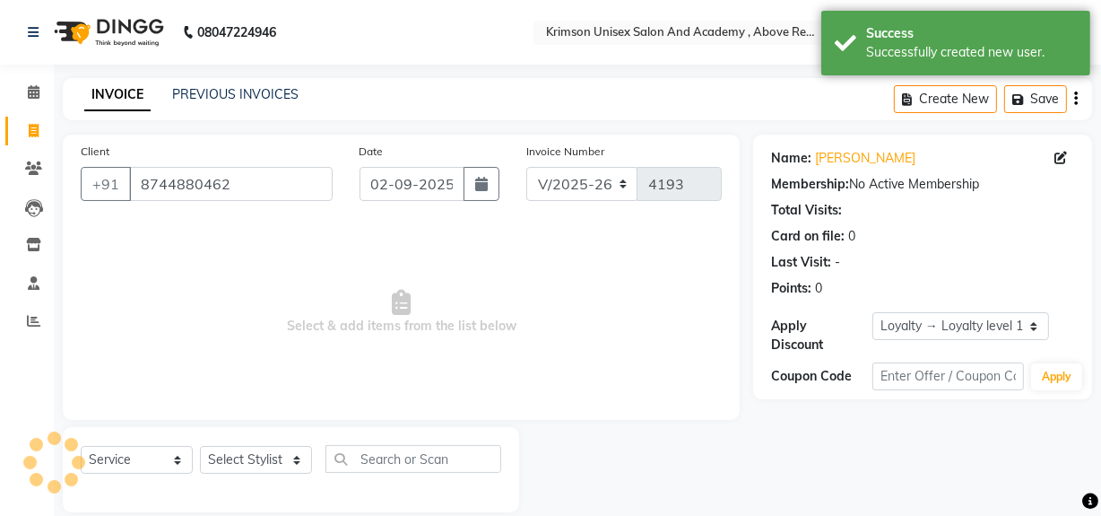
scroll to position [23, 0]
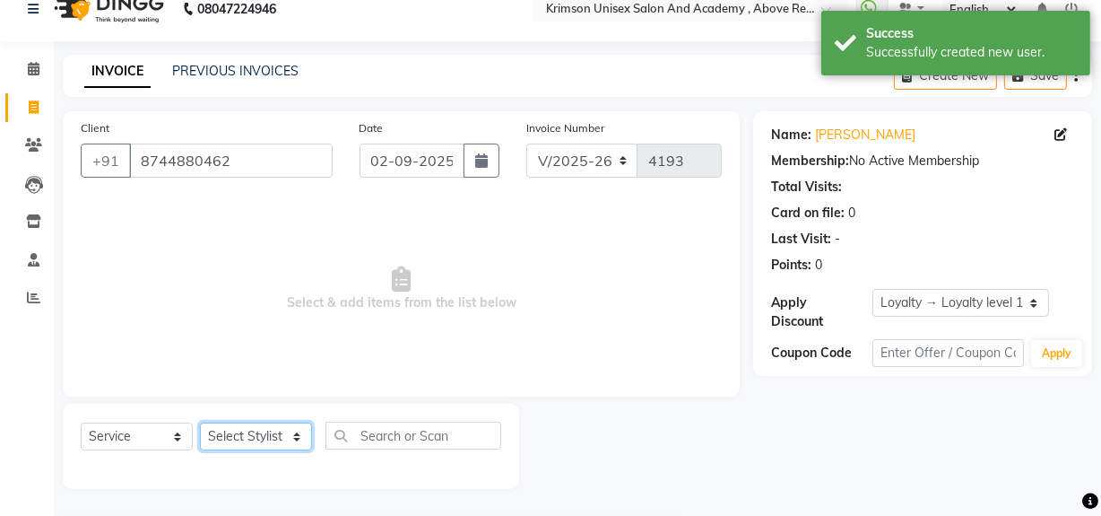
click at [241, 438] on select "Select Stylist ADMIN [PERSON_NAME] [PERSON_NAME] Danish DR. [PERSON_NAME] (cosm…" at bounding box center [256, 436] width 112 height 28
select select "44090"
click at [200, 422] on select "Select Stylist ADMIN [PERSON_NAME] [PERSON_NAME] Danish DR. [PERSON_NAME] (cosm…" at bounding box center [256, 436] width 112 height 28
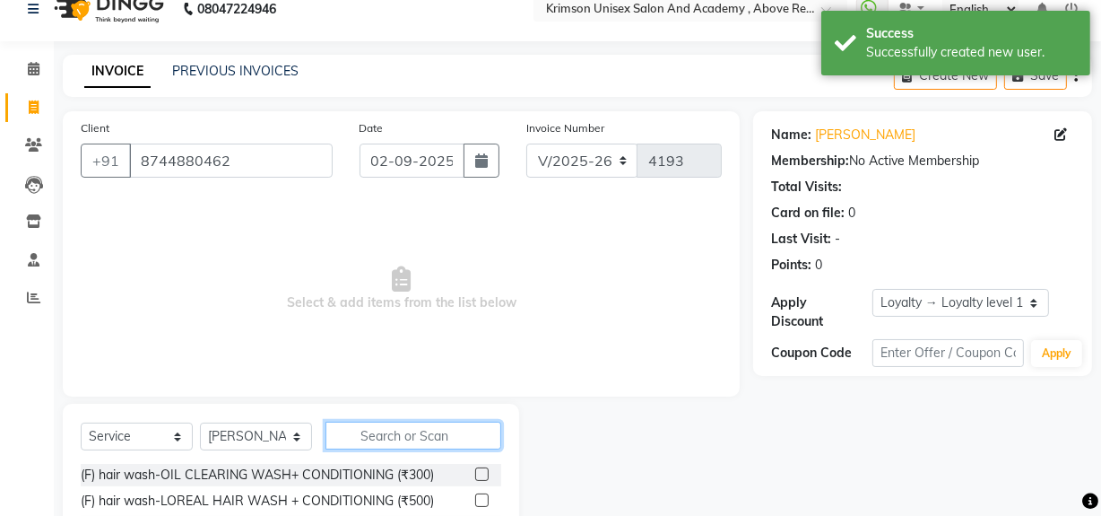
click at [388, 430] on input "text" at bounding box center [413, 435] width 176 height 28
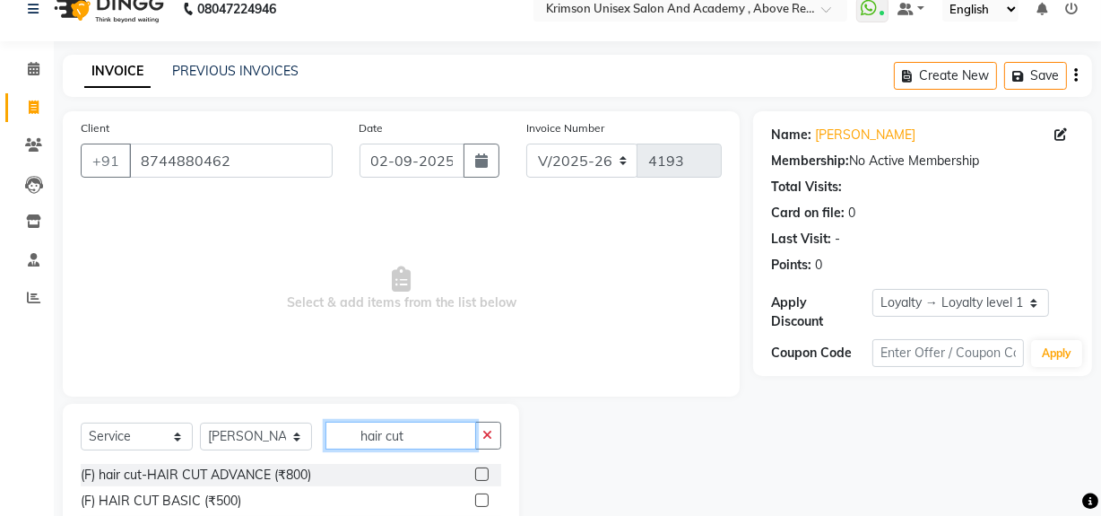
scroll to position [162, 0]
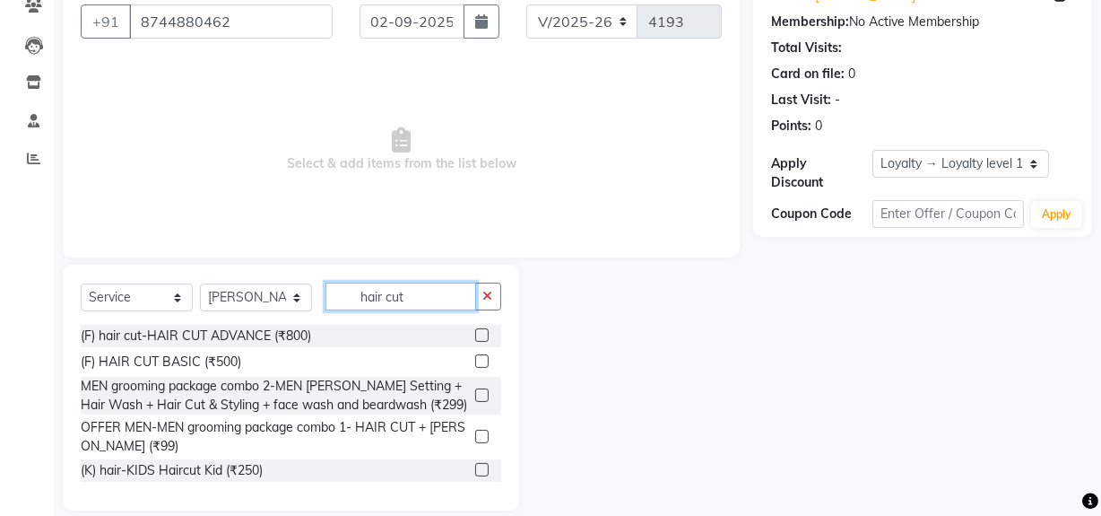
type input "hair cut"
click at [481, 362] on label at bounding box center [481, 360] width 13 height 13
click at [481, 362] on input "checkbox" at bounding box center [481, 362] width 12 height 12
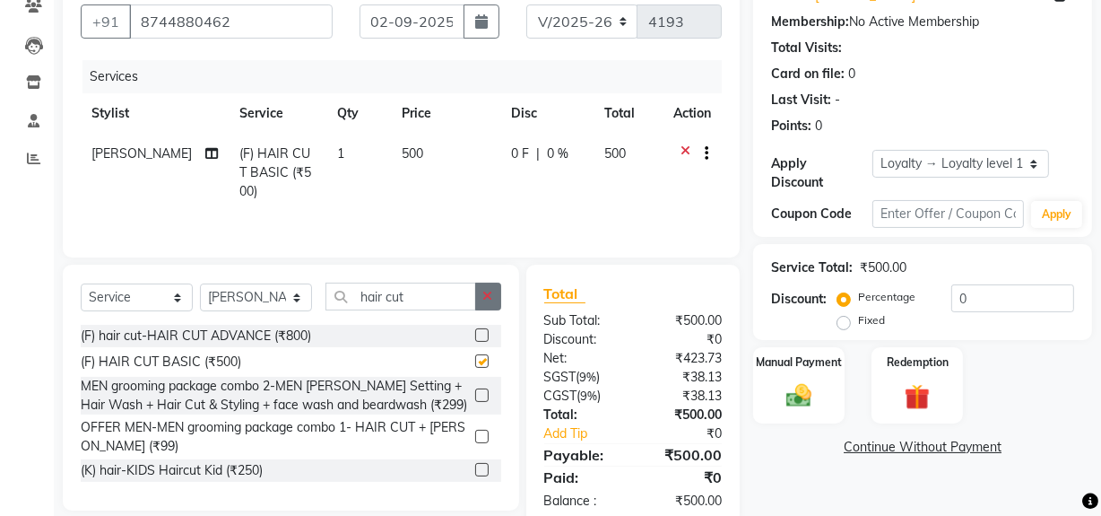
checkbox input "false"
click at [490, 292] on icon "button" at bounding box center [488, 296] width 10 height 13
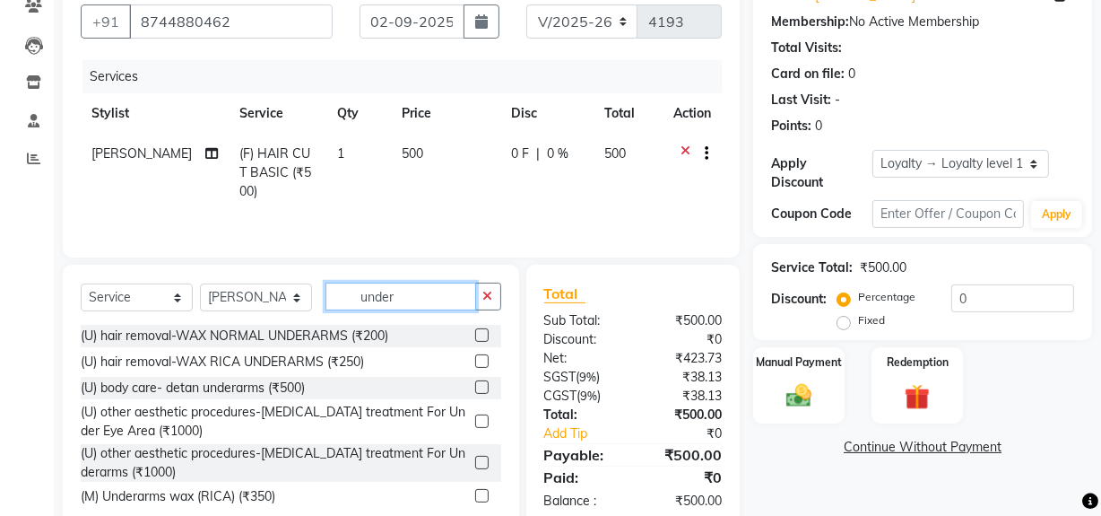
type input "under"
click at [475, 334] on label at bounding box center [481, 334] width 13 height 13
click at [475, 334] on input "checkbox" at bounding box center [481, 336] width 12 height 12
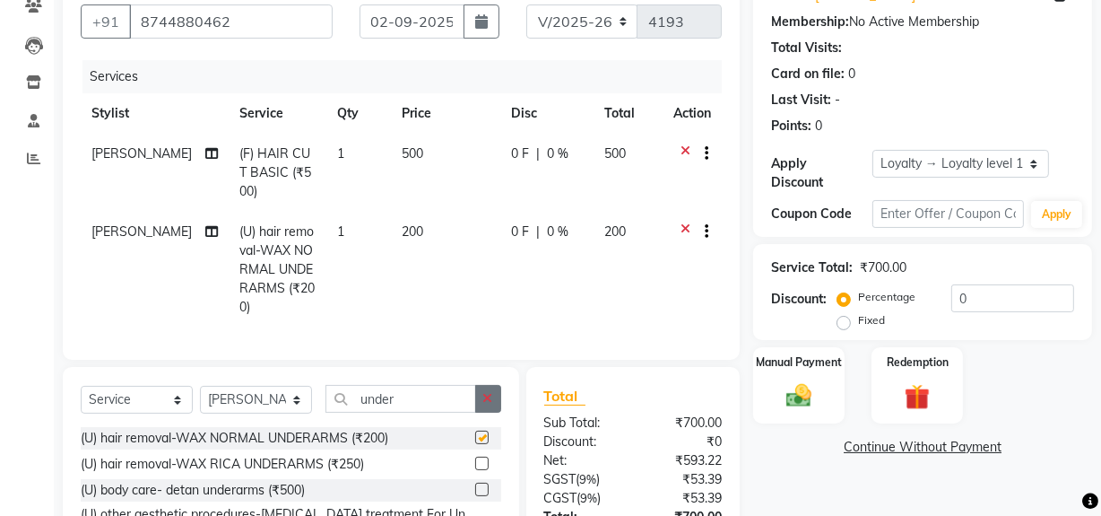
checkbox input "false"
click at [489, 392] on icon "button" at bounding box center [488, 398] width 10 height 13
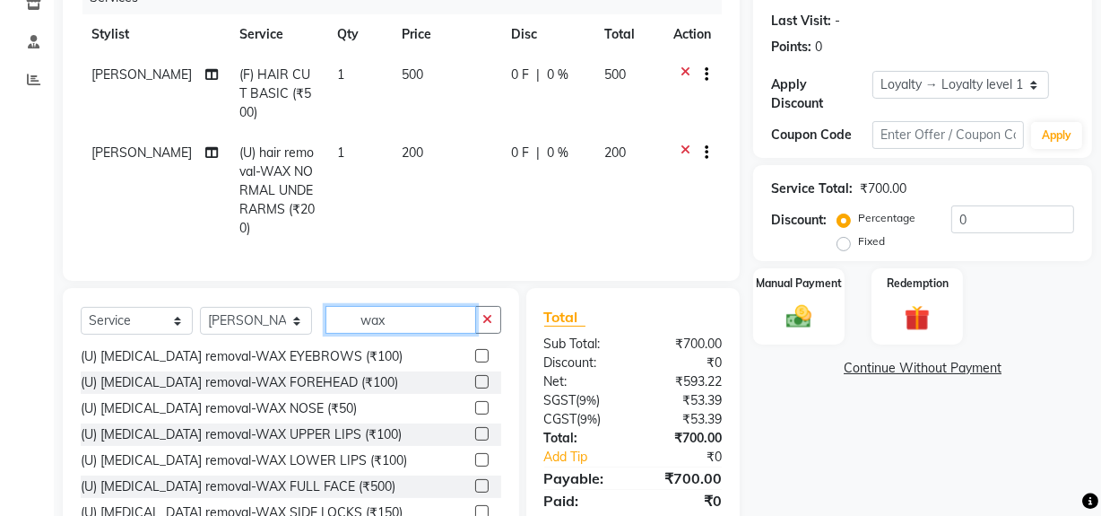
scroll to position [30, 0]
type input "wax"
click at [475, 427] on label at bounding box center [481, 432] width 13 height 13
click at [475, 428] on input "checkbox" at bounding box center [481, 434] width 12 height 12
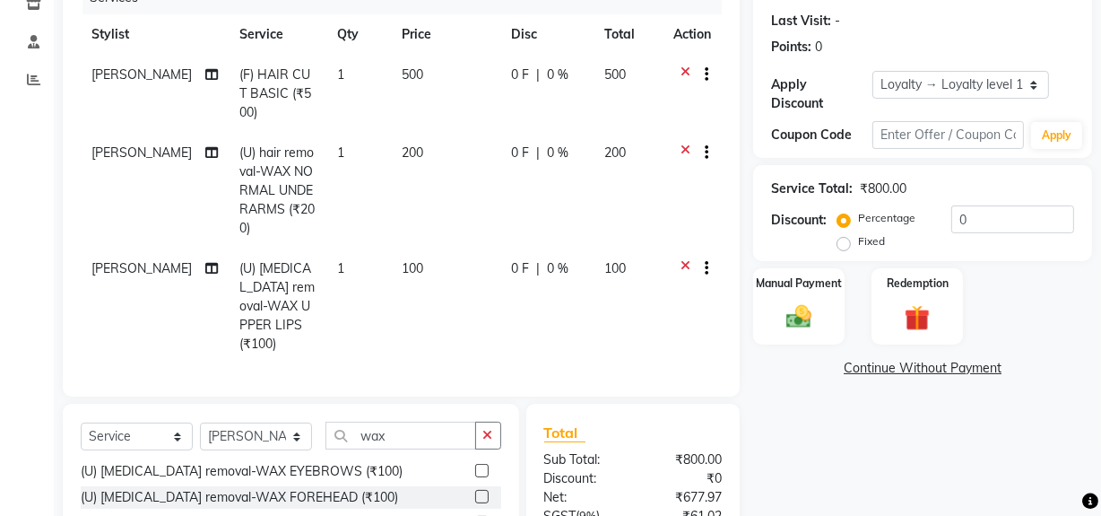
checkbox input "false"
click at [484, 429] on icon "button" at bounding box center [488, 435] width 10 height 13
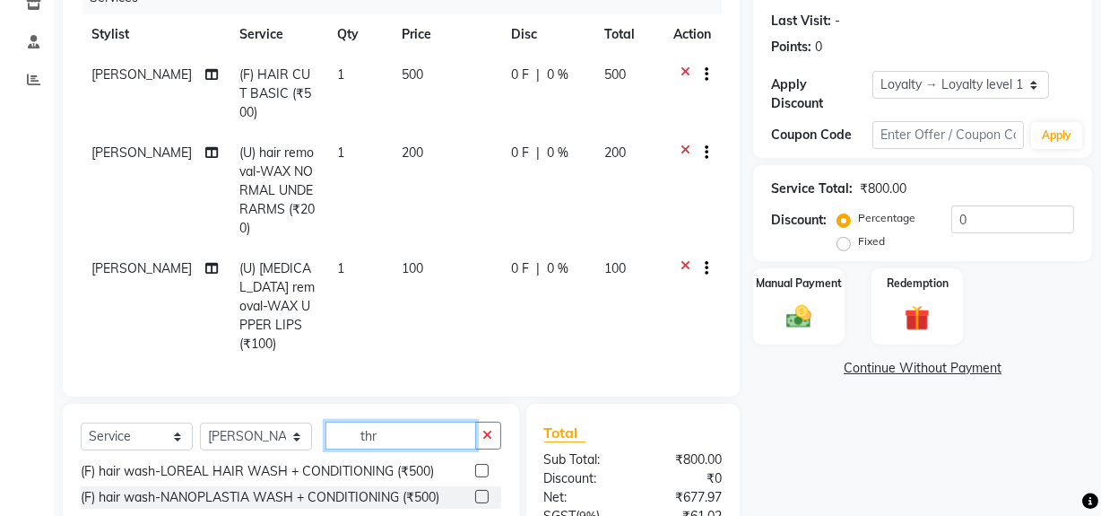
scroll to position [0, 0]
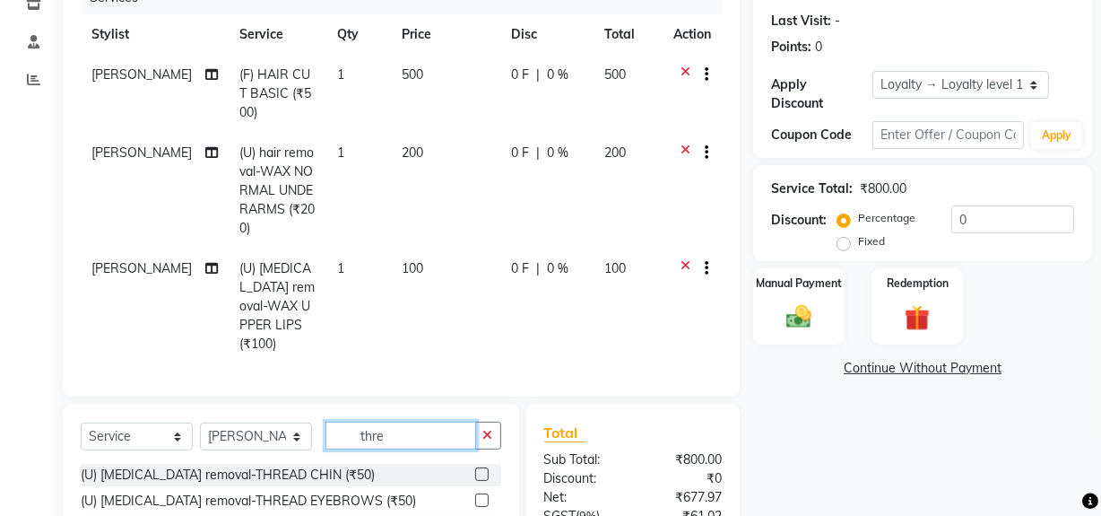
type input "thre"
click at [477, 493] on label at bounding box center [481, 499] width 13 height 13
click at [477, 495] on input "checkbox" at bounding box center [481, 501] width 12 height 12
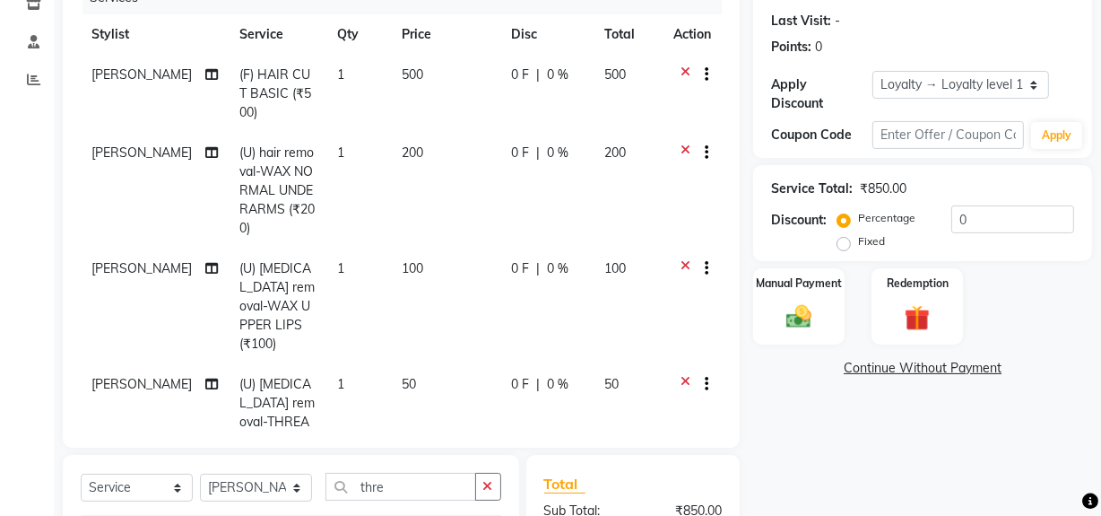
checkbox input "false"
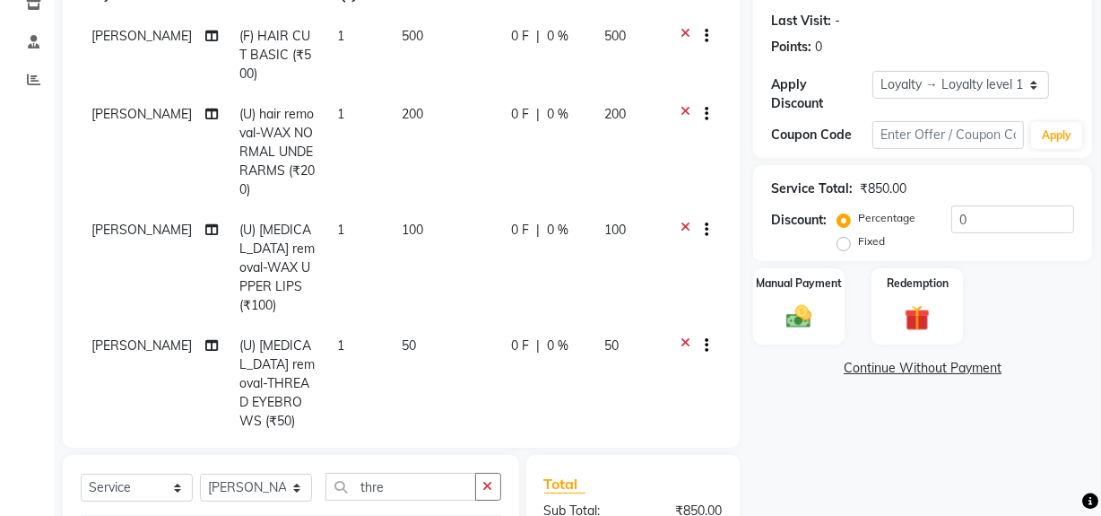
click at [99, 358] on td "[PERSON_NAME]" at bounding box center [155, 383] width 148 height 116
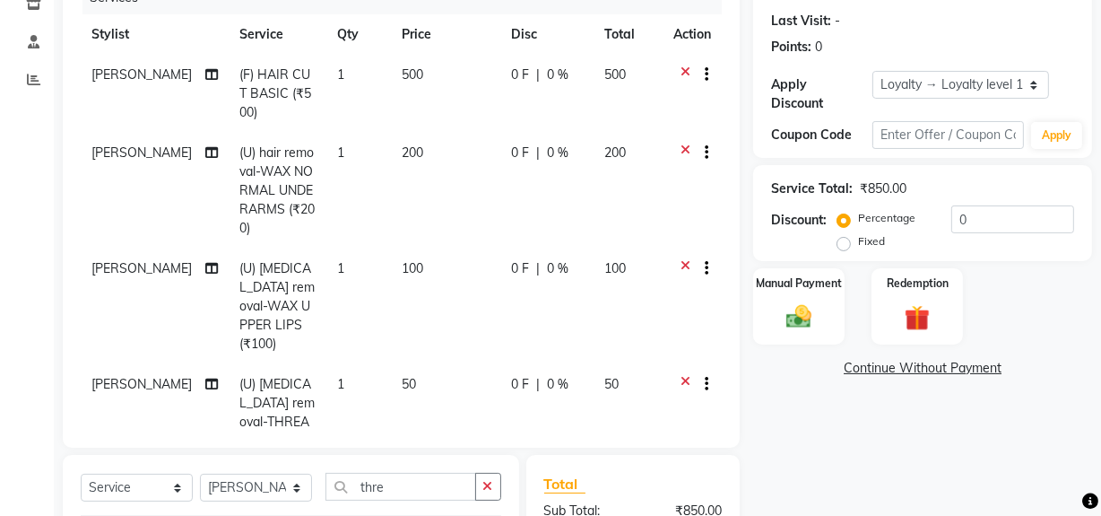
select select "44090"
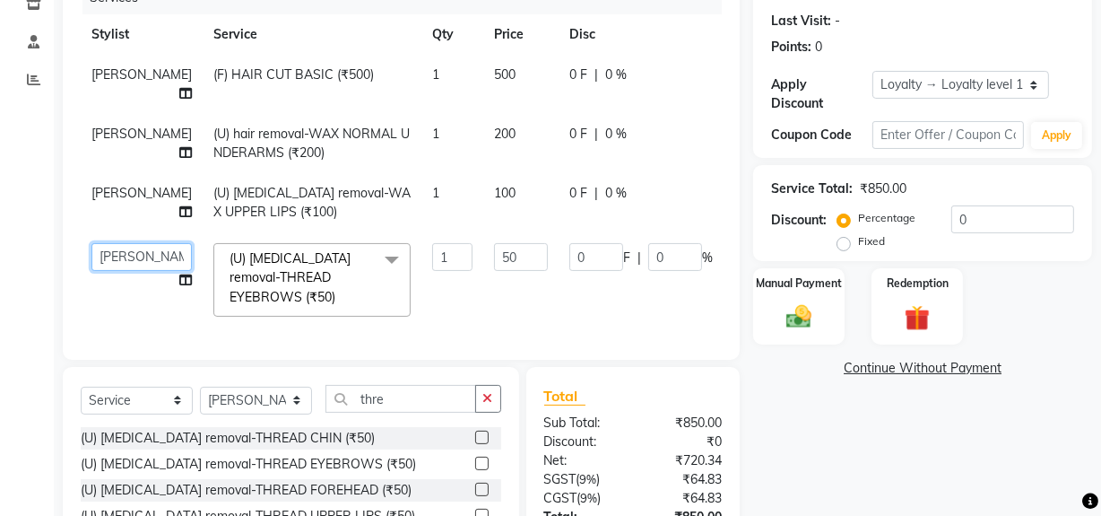
click at [109, 252] on select "ADMIN [PERSON_NAME] [PERSON_NAME] Danish DR. [PERSON_NAME] (cosmetologist) FRON…" at bounding box center [141, 257] width 100 height 28
select select "61694"
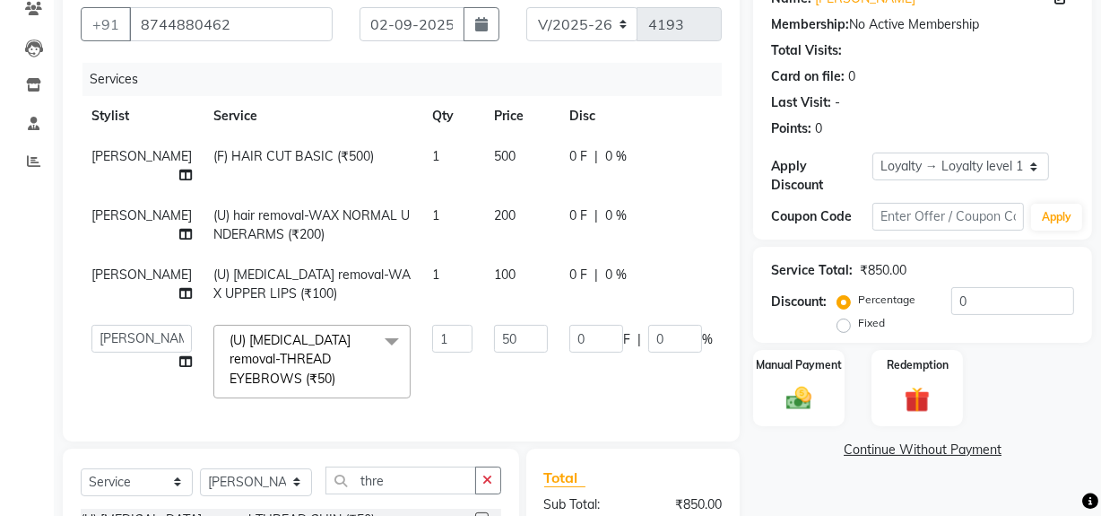
click at [99, 276] on span "[PERSON_NAME]" at bounding box center [141, 274] width 100 height 16
select select "44090"
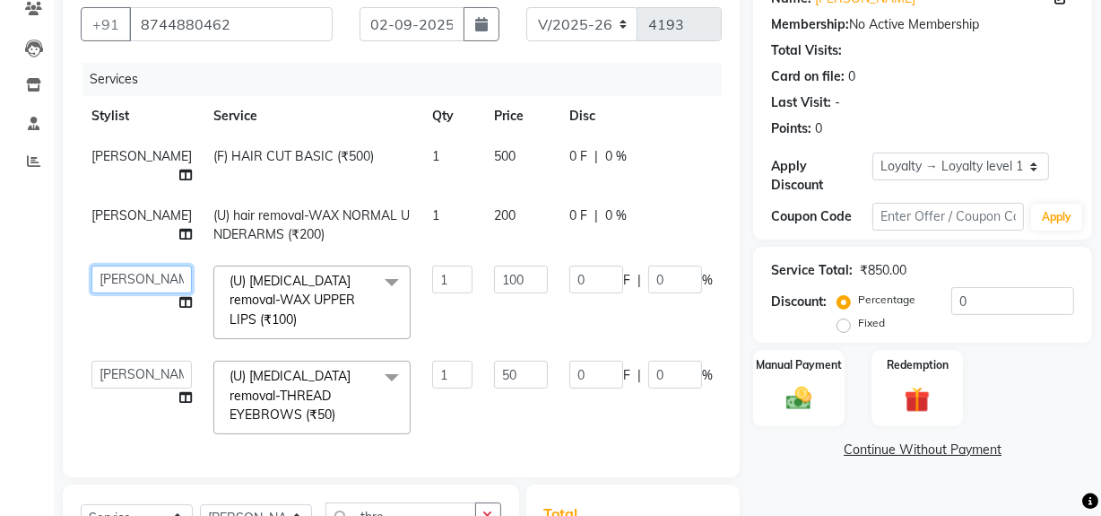
click at [99, 276] on select "ADMIN [PERSON_NAME] [PERSON_NAME] Danish DR. [PERSON_NAME] (cosmetologist) FRON…" at bounding box center [141, 279] width 100 height 28
select select "61694"
click at [106, 219] on span "[PERSON_NAME]" at bounding box center [141, 215] width 100 height 16
select select "44090"
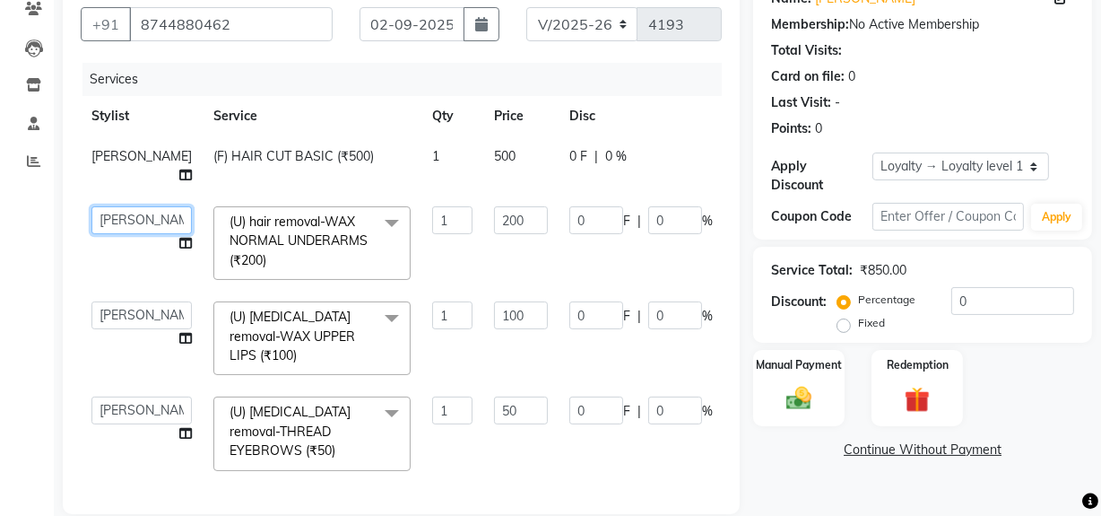
click at [106, 219] on select "ADMIN [PERSON_NAME] [PERSON_NAME] Danish DR. [PERSON_NAME] (cosmetologist) FRON…" at bounding box center [141, 220] width 100 height 28
select select "61694"
click at [432, 408] on input "1" at bounding box center [452, 410] width 40 height 28
type input "2"
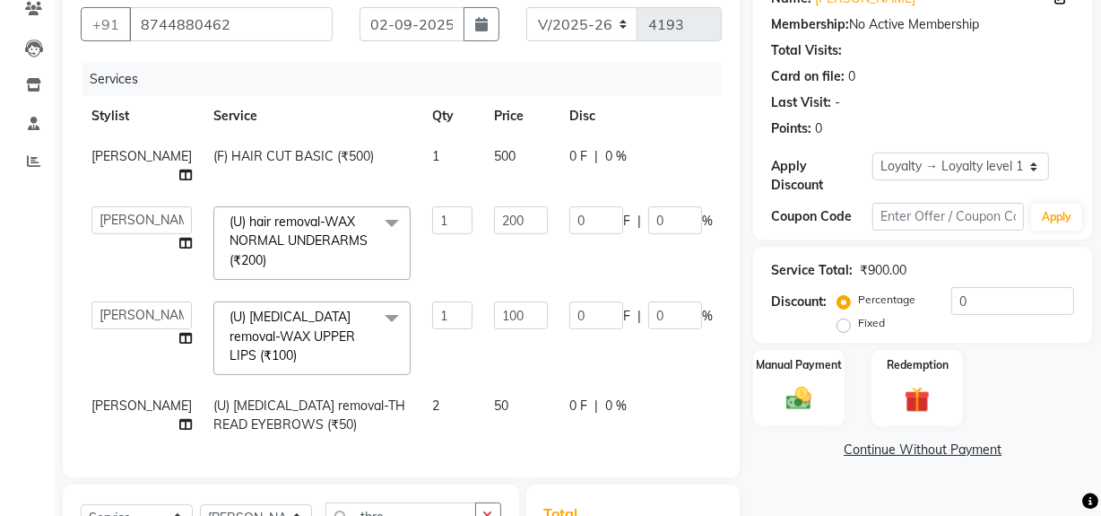
click at [483, 367] on td "100" at bounding box center [520, 338] width 75 height 95
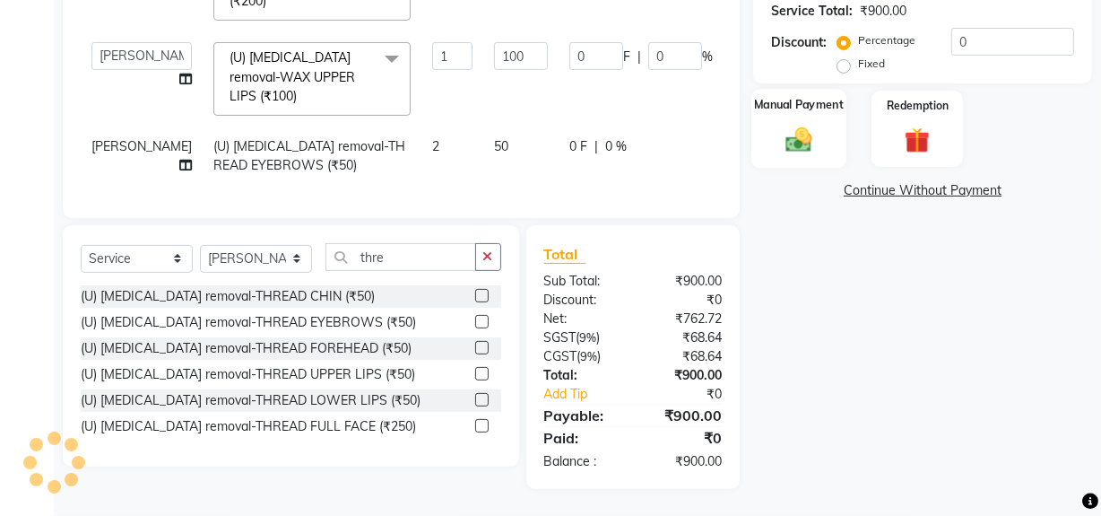
click at [801, 124] on img at bounding box center [798, 139] width 43 height 30
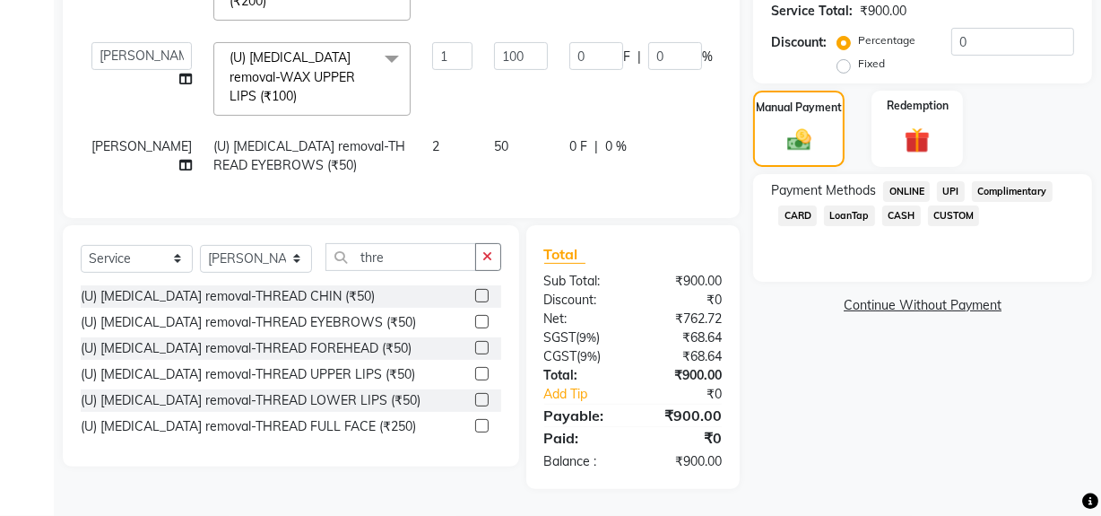
click at [908, 205] on span "CASH" at bounding box center [901, 215] width 39 height 21
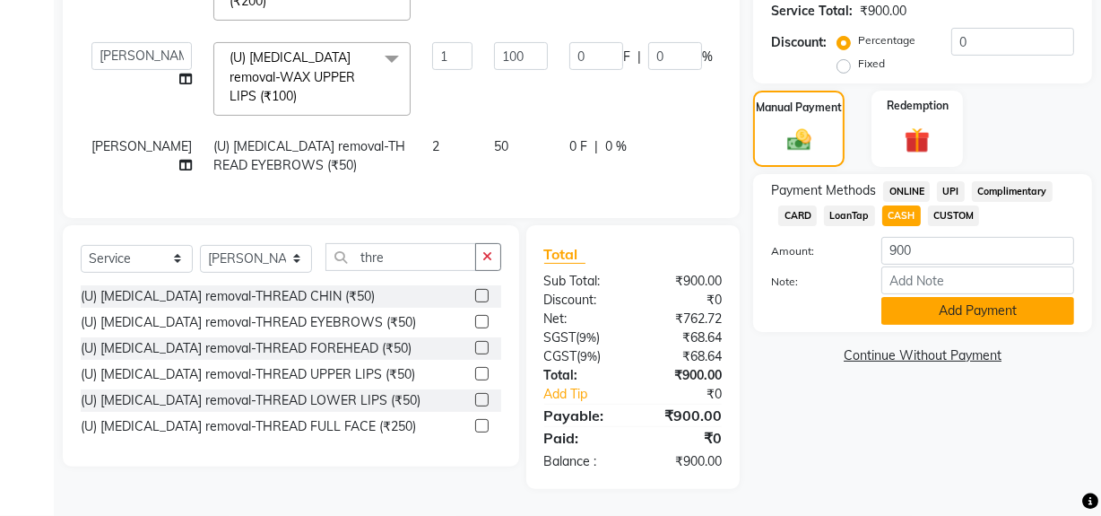
click at [924, 297] on button "Add Payment" at bounding box center [977, 311] width 193 height 28
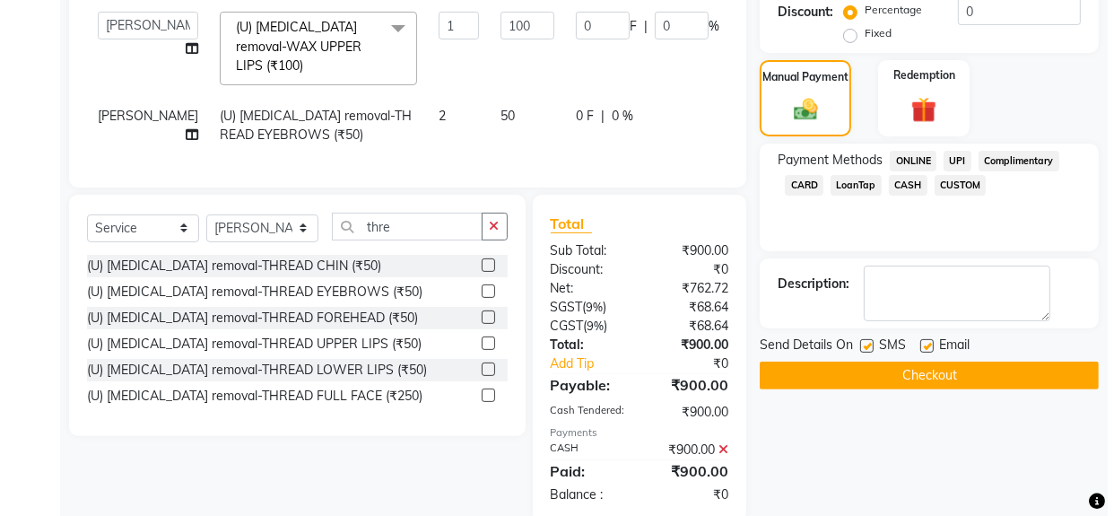
scroll to position [657, 0]
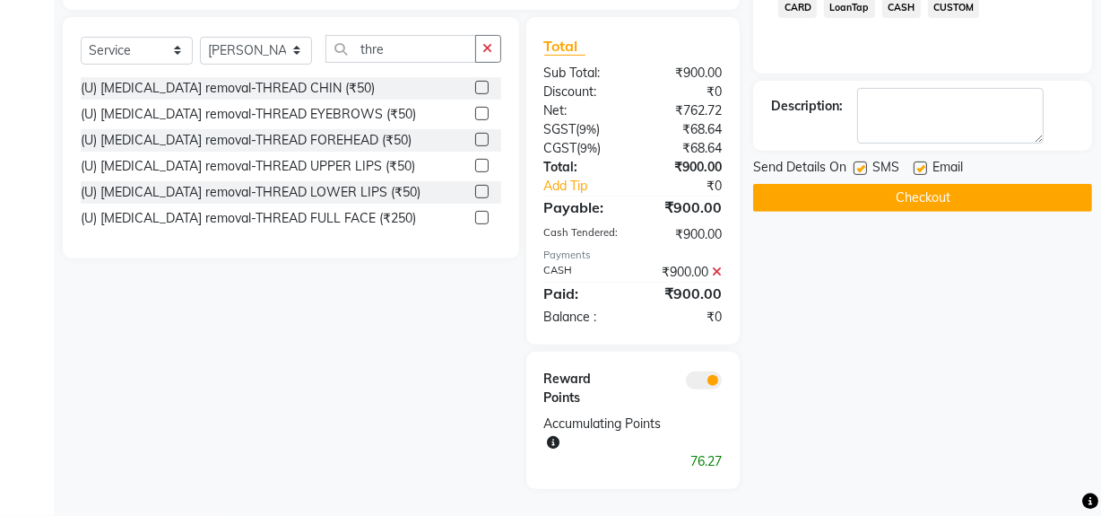
click at [708, 383] on span at bounding box center [704, 380] width 36 height 18
click at [722, 383] on input "checkbox" at bounding box center [722, 383] width 0 height 0
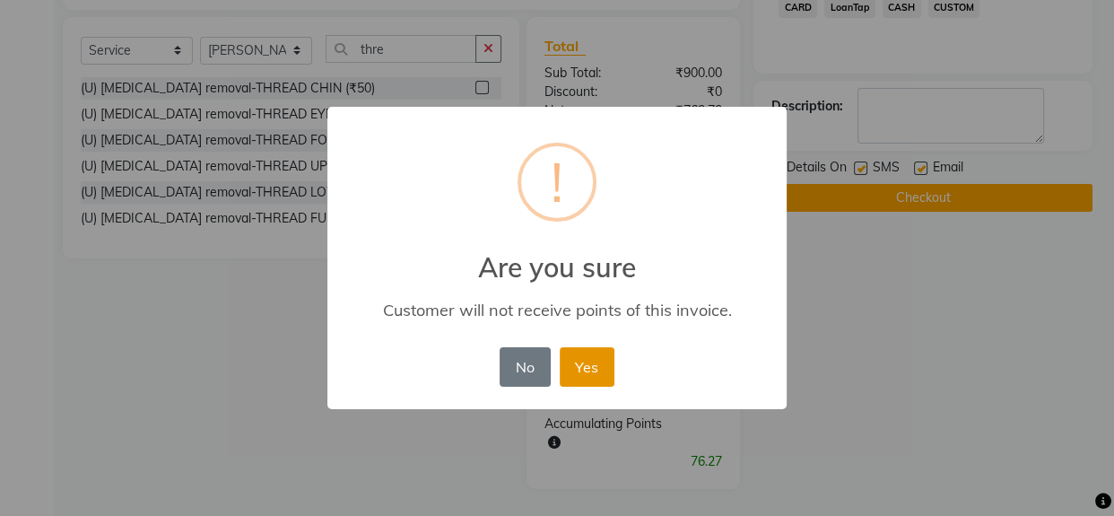
click at [611, 375] on button "Yes" at bounding box center [587, 366] width 55 height 39
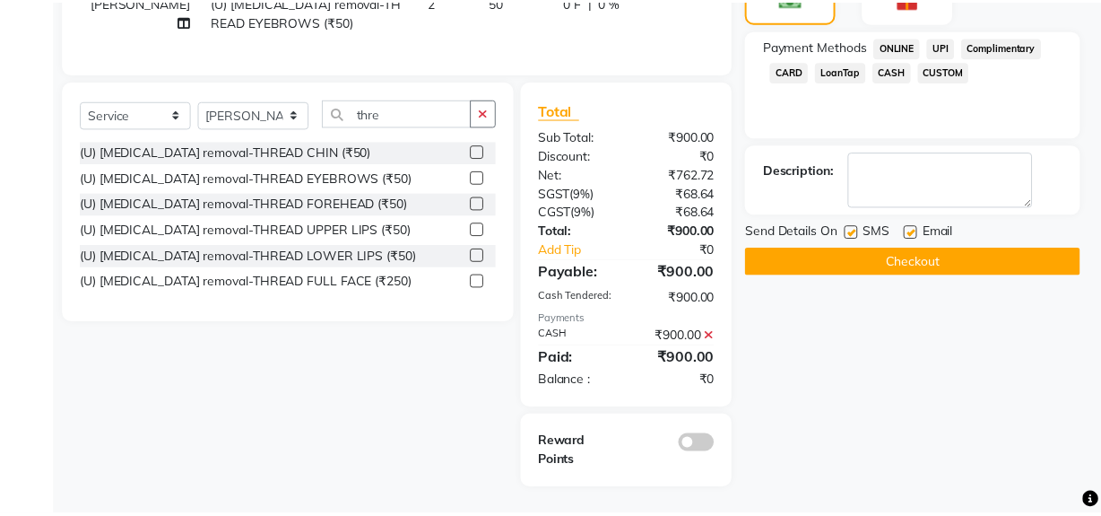
scroll to position [594, 0]
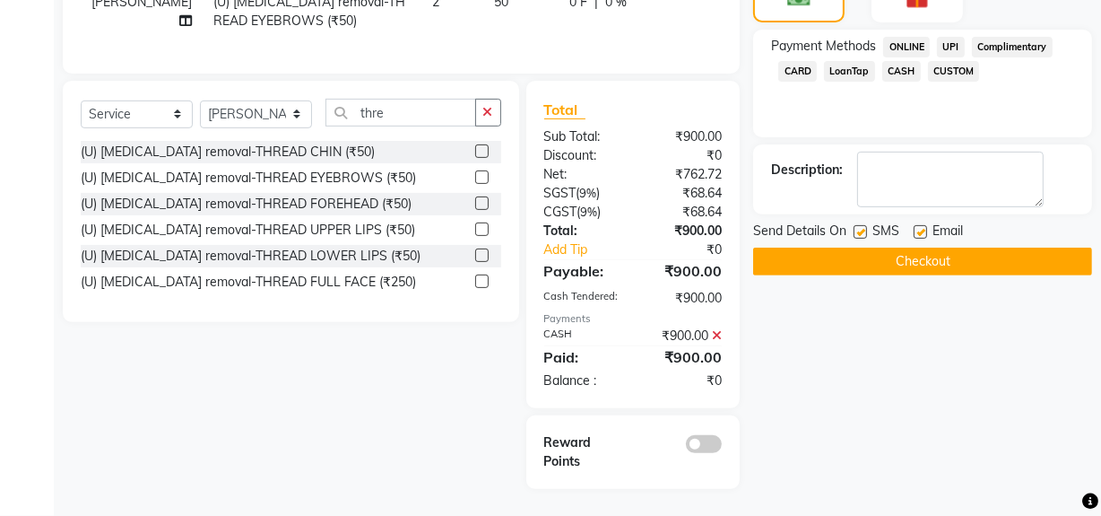
click at [850, 247] on button "Checkout" at bounding box center [922, 261] width 339 height 28
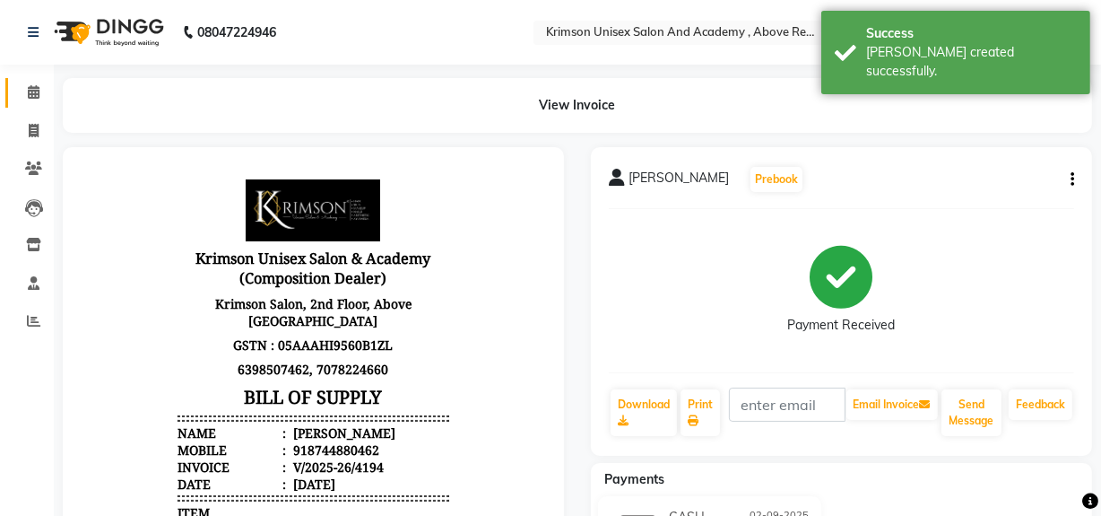
click at [28, 91] on icon at bounding box center [34, 91] width 12 height 13
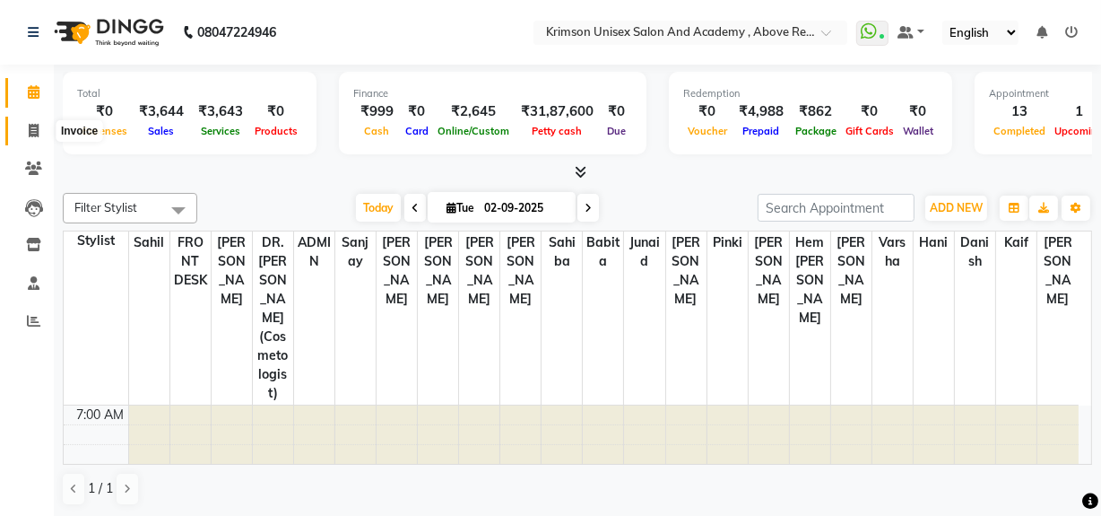
click at [29, 131] on icon at bounding box center [34, 130] width 10 height 13
select select "service"
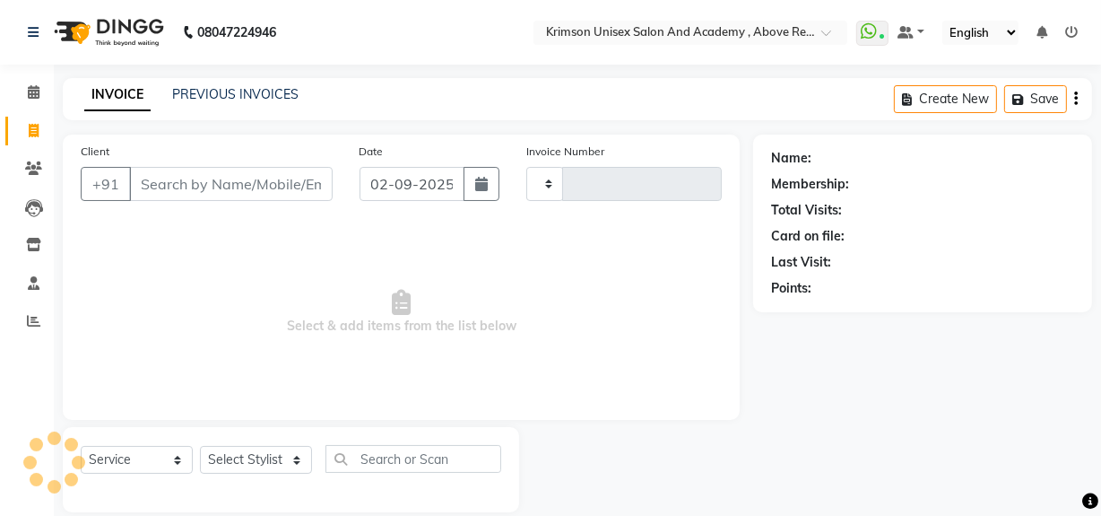
type input "4195"
select select "5853"
click at [164, 188] on input "Client" at bounding box center [231, 184] width 204 height 34
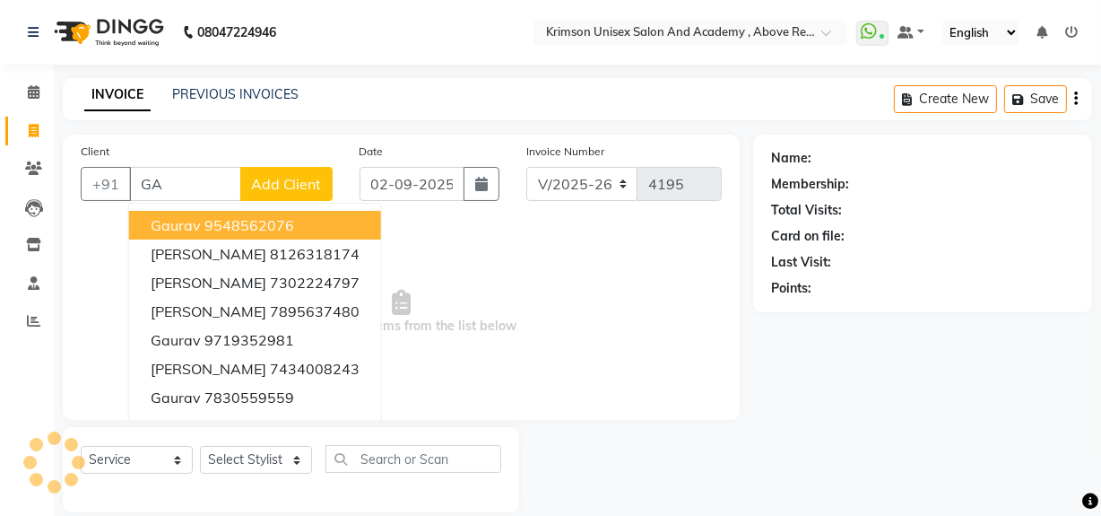
type input "G"
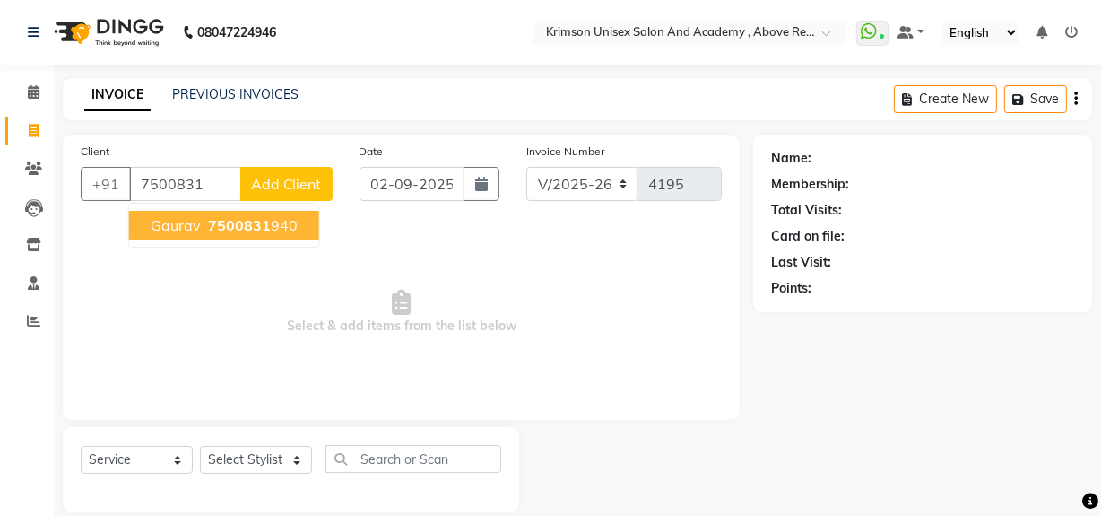
click at [276, 238] on button "gaurav 7500831 940" at bounding box center [224, 225] width 190 height 29
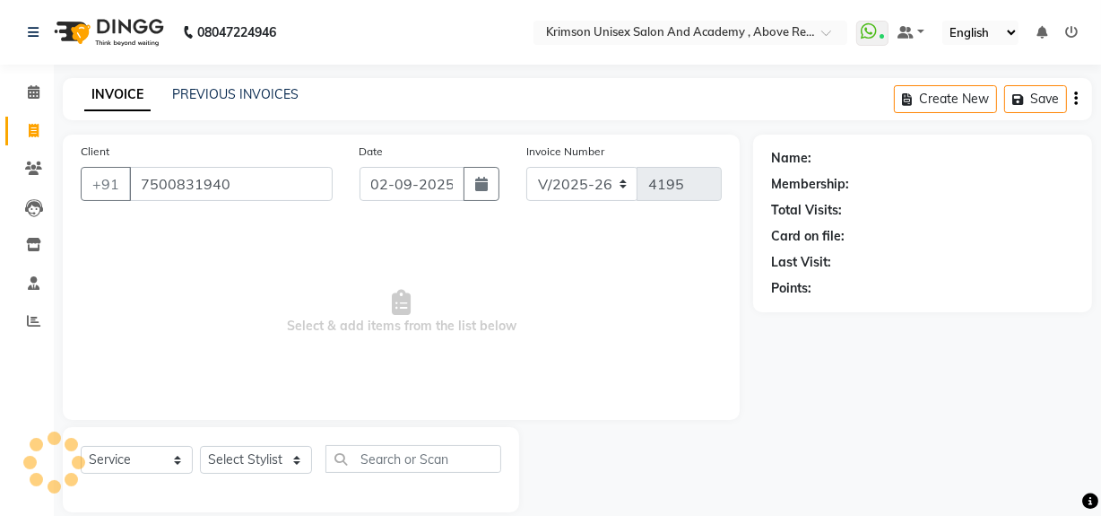
type input "7500831940"
select select "1: Object"
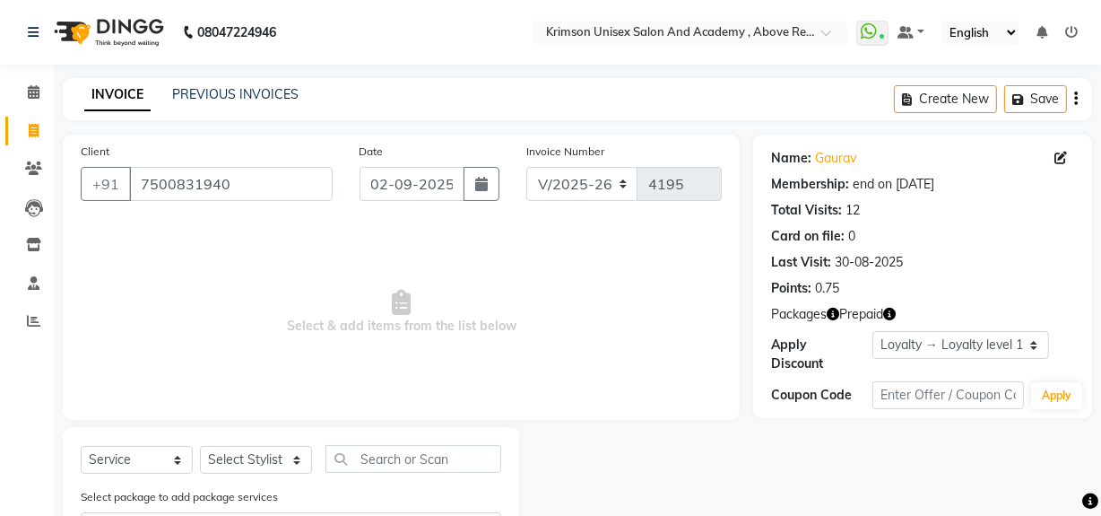
scroll to position [83, 0]
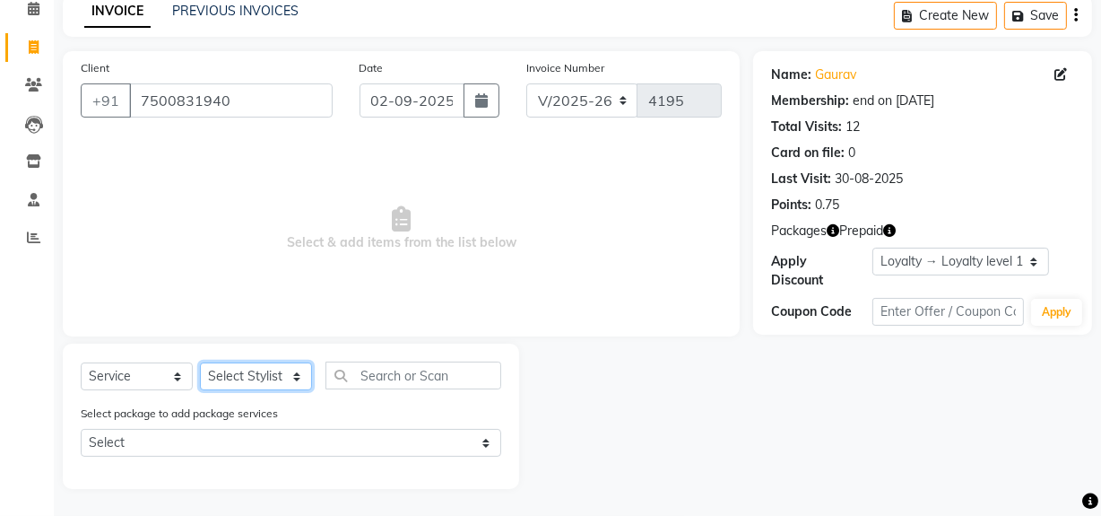
click at [234, 376] on select "Select Stylist ADMIN [PERSON_NAME] [PERSON_NAME] Danish DR. [PERSON_NAME] (cosm…" at bounding box center [256, 376] width 112 height 28
select select "84643"
click at [200, 362] on select "Select Stylist ADMIN [PERSON_NAME] [PERSON_NAME] Danish DR. [PERSON_NAME] (cosm…" at bounding box center [256, 376] width 112 height 28
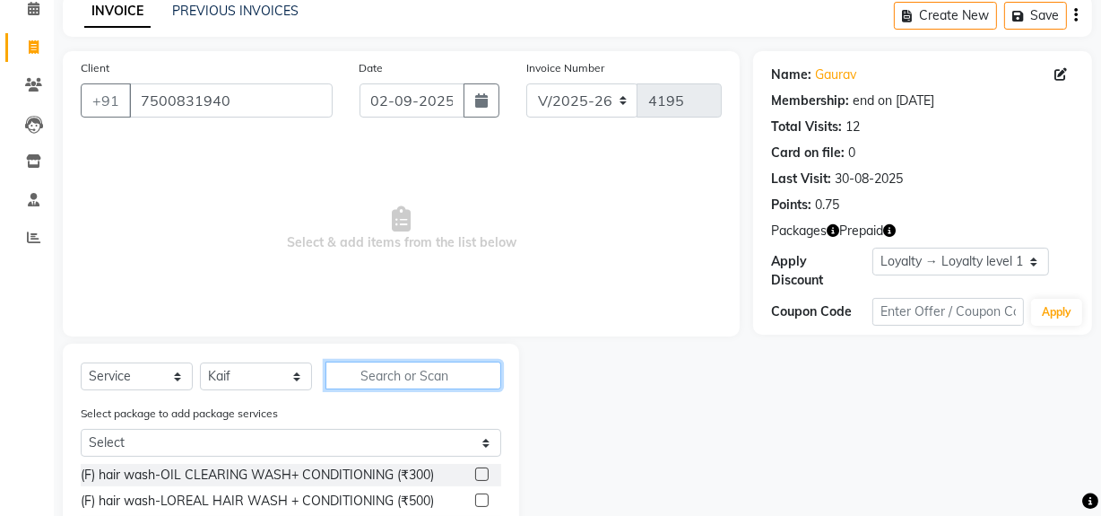
click at [375, 369] on input "text" at bounding box center [413, 375] width 176 height 28
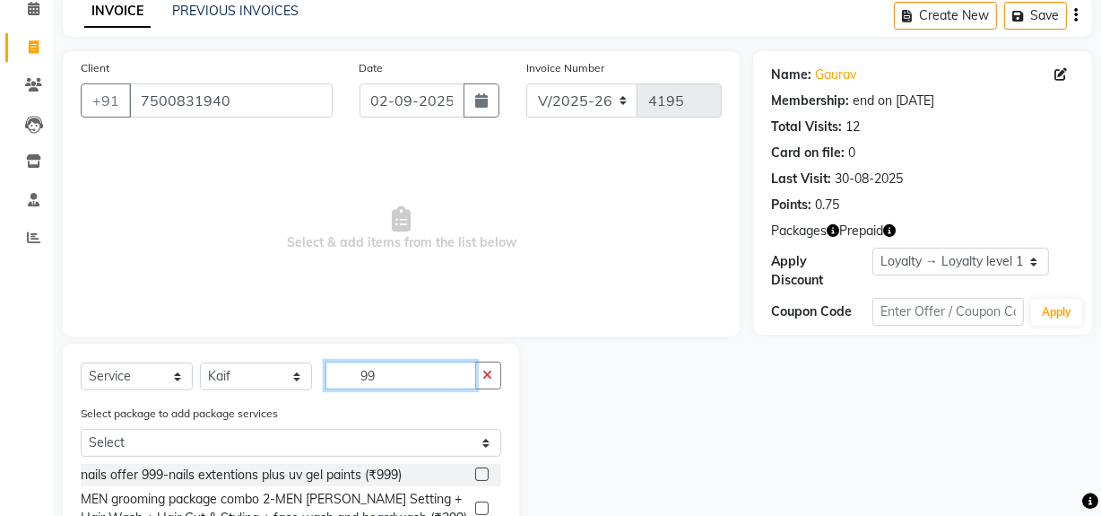
scroll to position [263, 0]
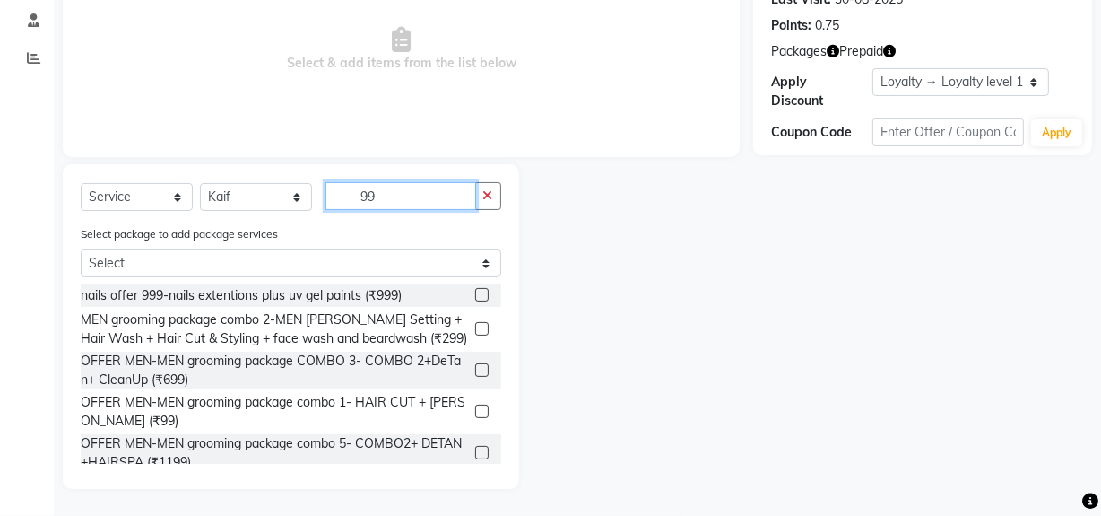
type input "99"
click at [475, 414] on label at bounding box center [481, 410] width 13 height 13
click at [475, 414] on input "checkbox" at bounding box center [481, 412] width 12 height 12
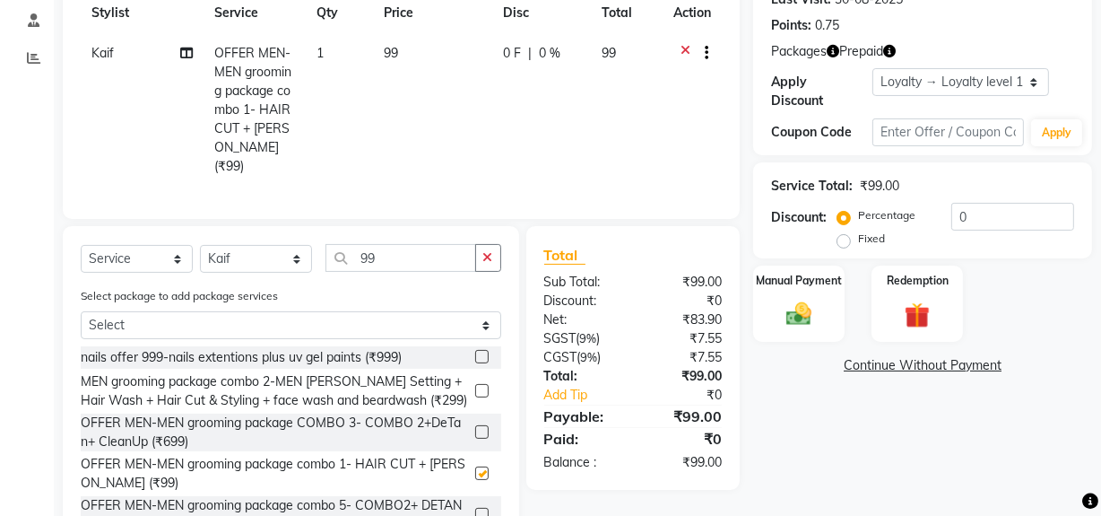
checkbox input "false"
click at [242, 251] on select "Select Stylist ADMIN [PERSON_NAME] [PERSON_NAME] Danish DR. [PERSON_NAME] (cosm…" at bounding box center [256, 259] width 112 height 28
select select "44090"
click at [200, 245] on select "Select Stylist ADMIN Arif ARNAB Babita Danish DR. DIVYA (cosmetologist) FRONT D…" at bounding box center [256, 259] width 112 height 28
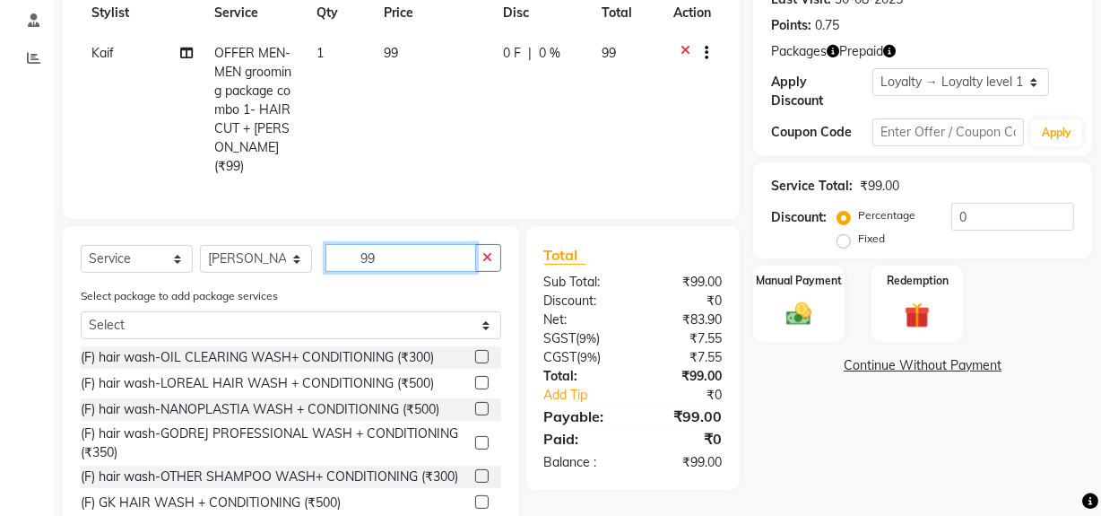
click at [403, 247] on input "99" at bounding box center [400, 258] width 151 height 28
type input "9"
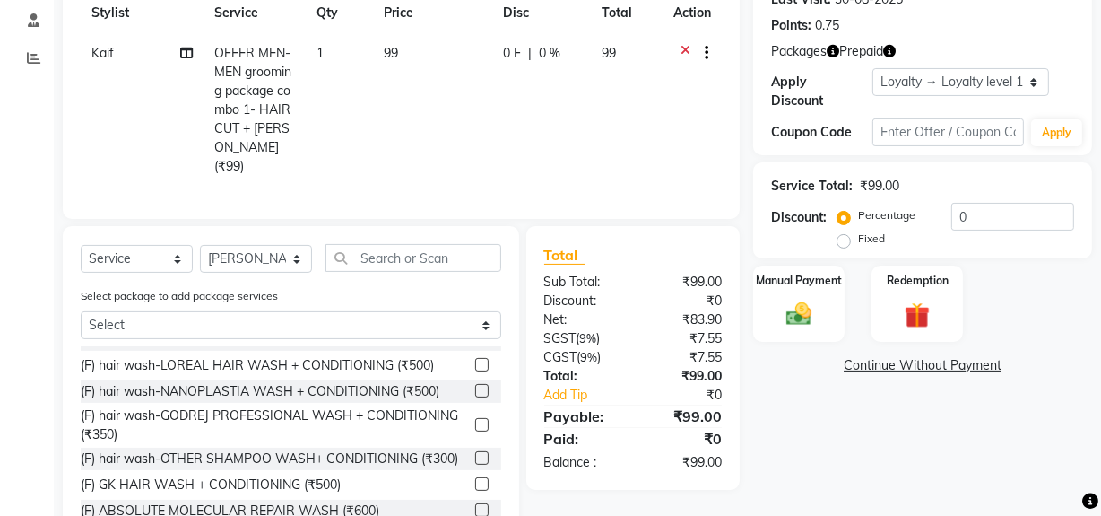
click at [475, 358] on label at bounding box center [481, 364] width 13 height 13
click at [475, 360] on input "checkbox" at bounding box center [481, 366] width 12 height 12
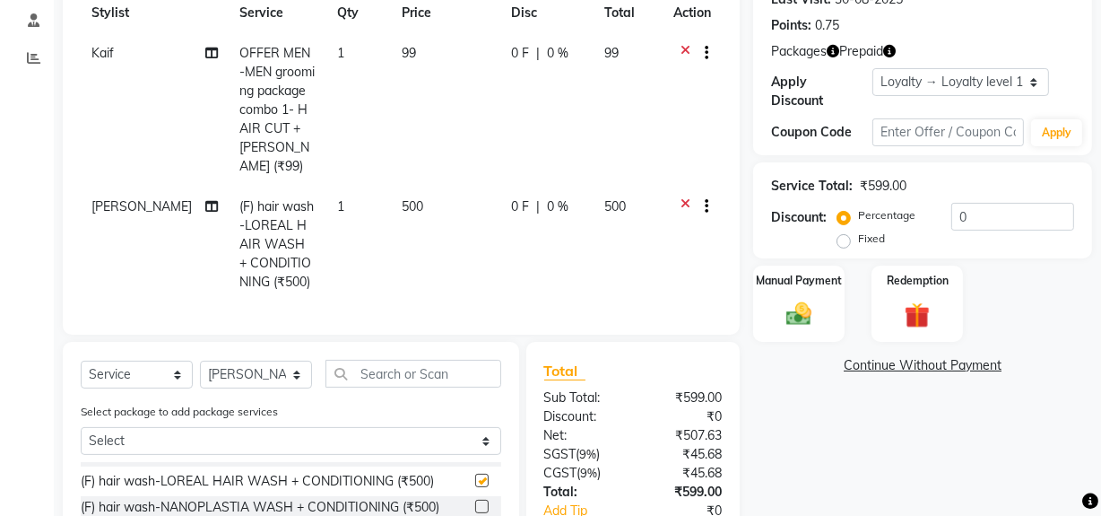
checkbox input "false"
click at [407, 377] on input "text" at bounding box center [413, 374] width 176 height 28
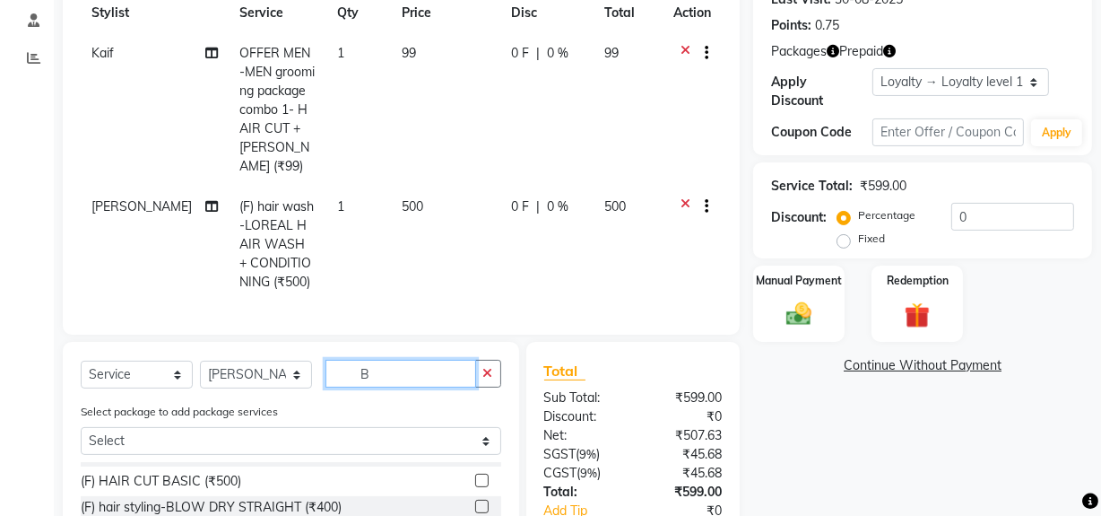
scroll to position [0, 0]
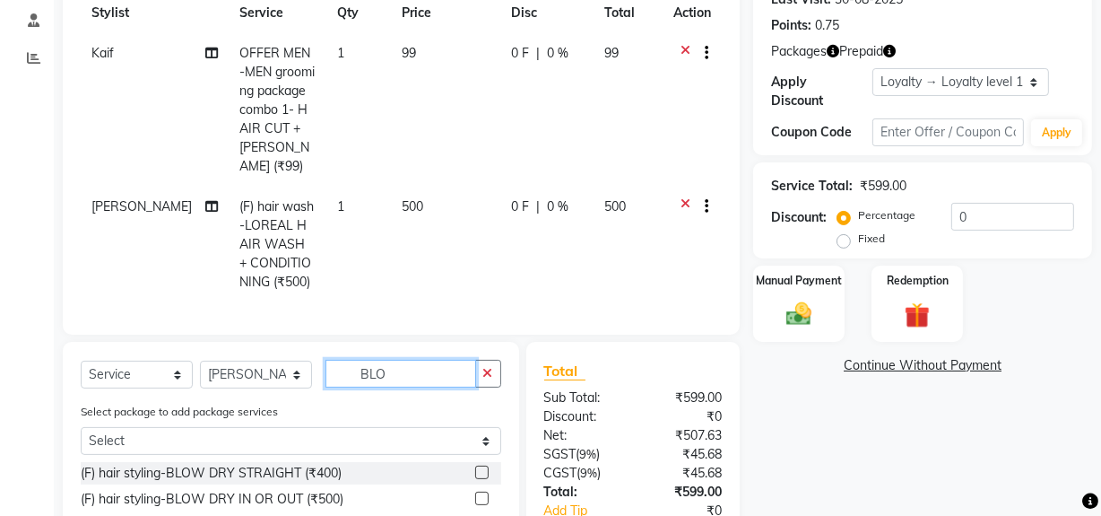
type input "BLO"
click at [481, 470] on label at bounding box center [481, 471] width 13 height 13
click at [481, 470] on input "checkbox" at bounding box center [481, 473] width 12 height 12
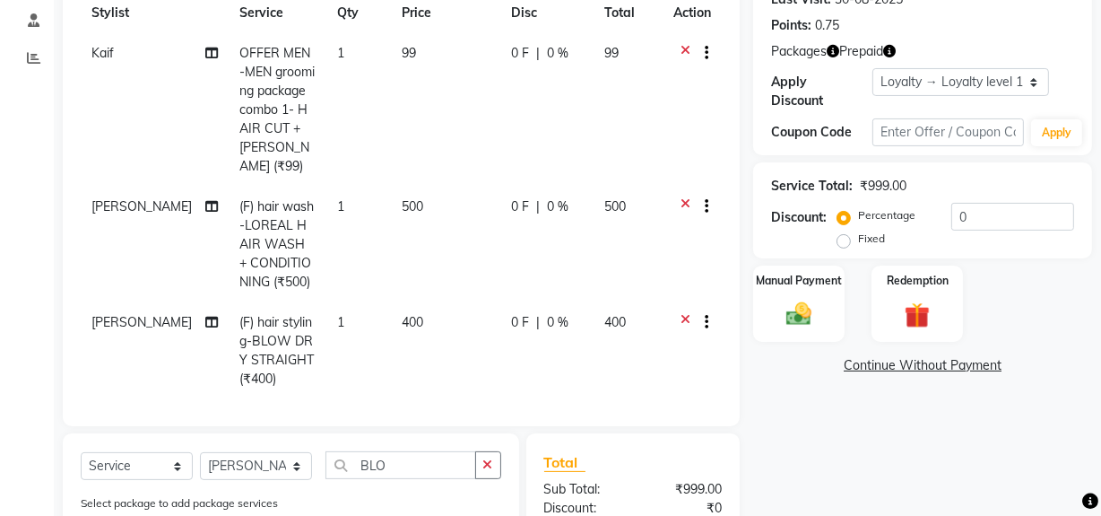
checkbox input "false"
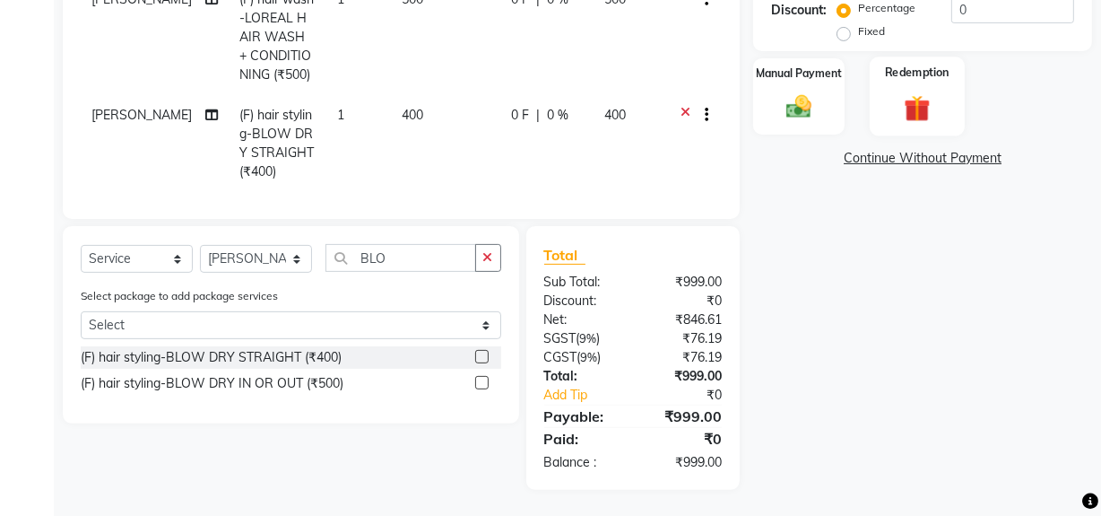
click at [905, 100] on img at bounding box center [917, 107] width 43 height 33
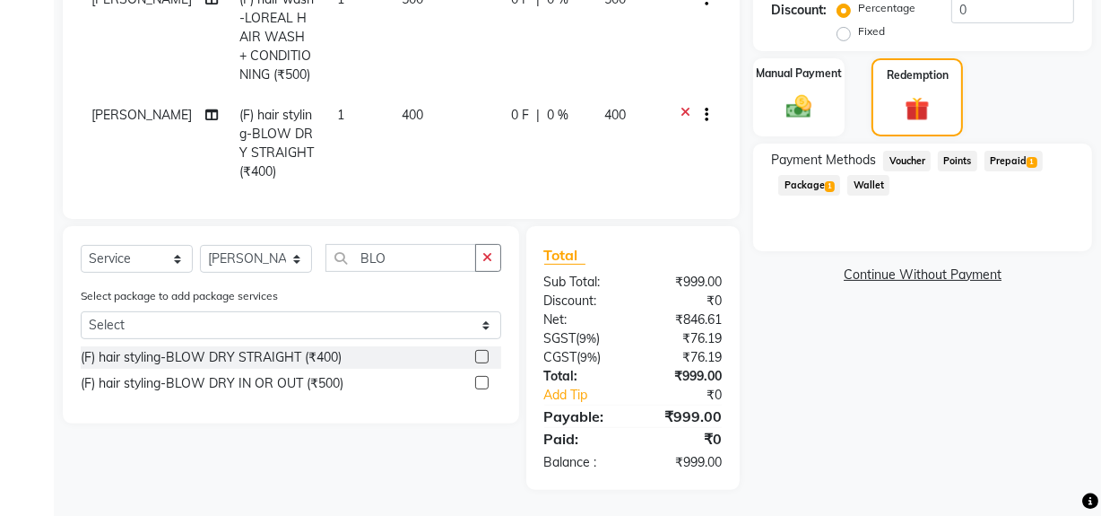
click at [1002, 156] on span "Prepaid 1" at bounding box center [1014, 161] width 58 height 21
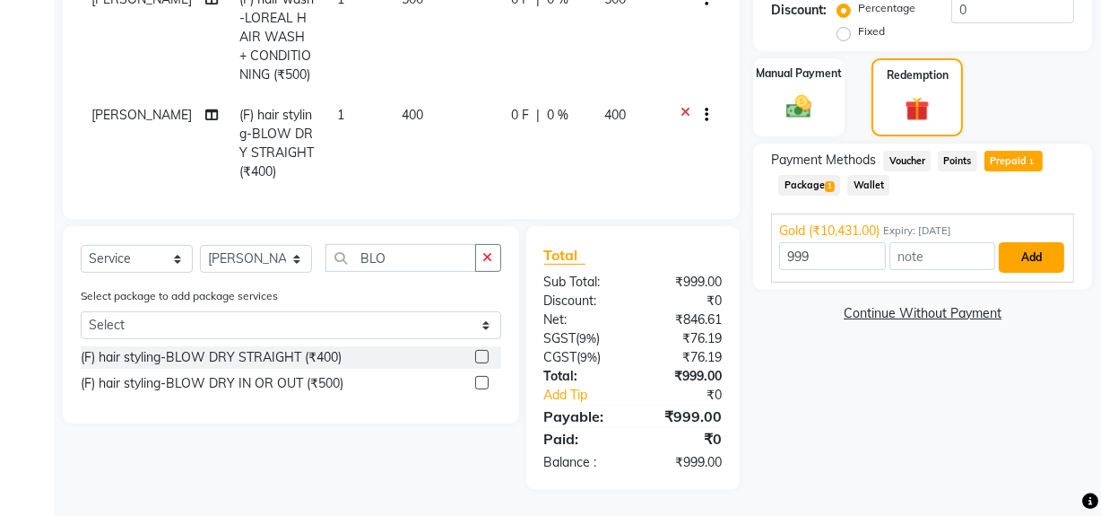
click at [1008, 258] on button "Add" at bounding box center [1031, 257] width 65 height 30
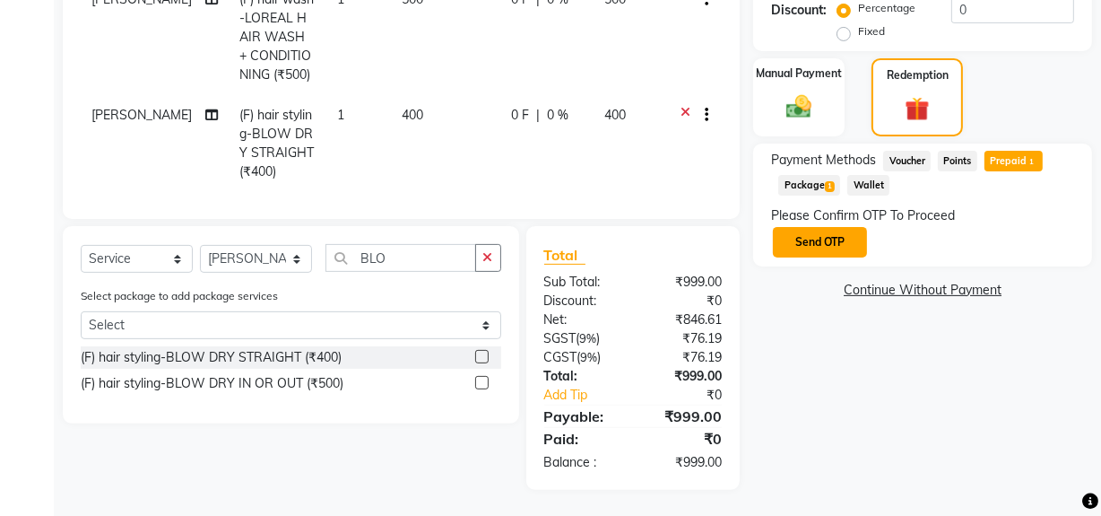
click at [841, 229] on button "Send OTP" at bounding box center [820, 242] width 94 height 30
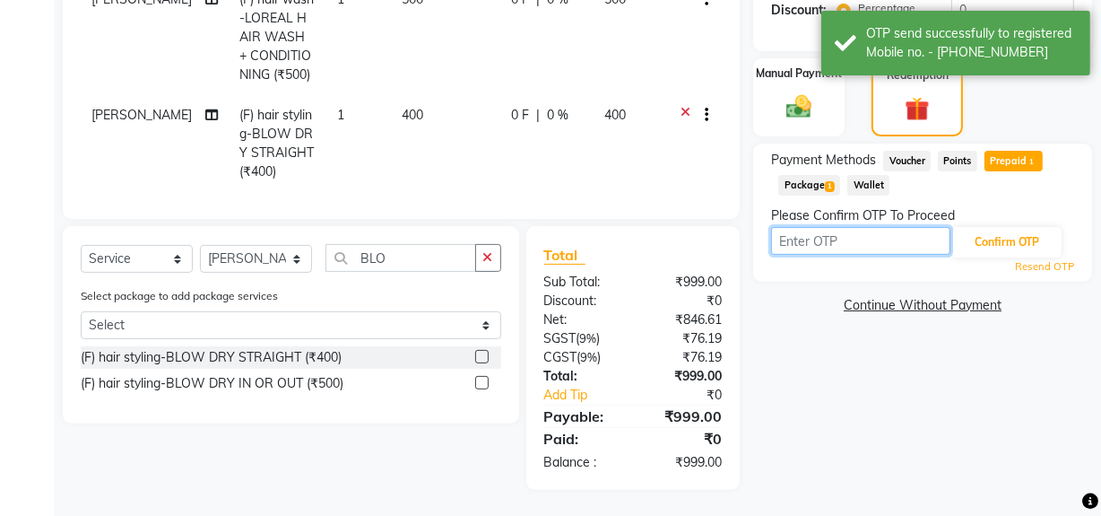
drag, startPoint x: 841, startPoint y: 229, endPoint x: 815, endPoint y: 239, distance: 28.1
click at [815, 239] on input "text" at bounding box center [860, 241] width 179 height 28
type input "3198"
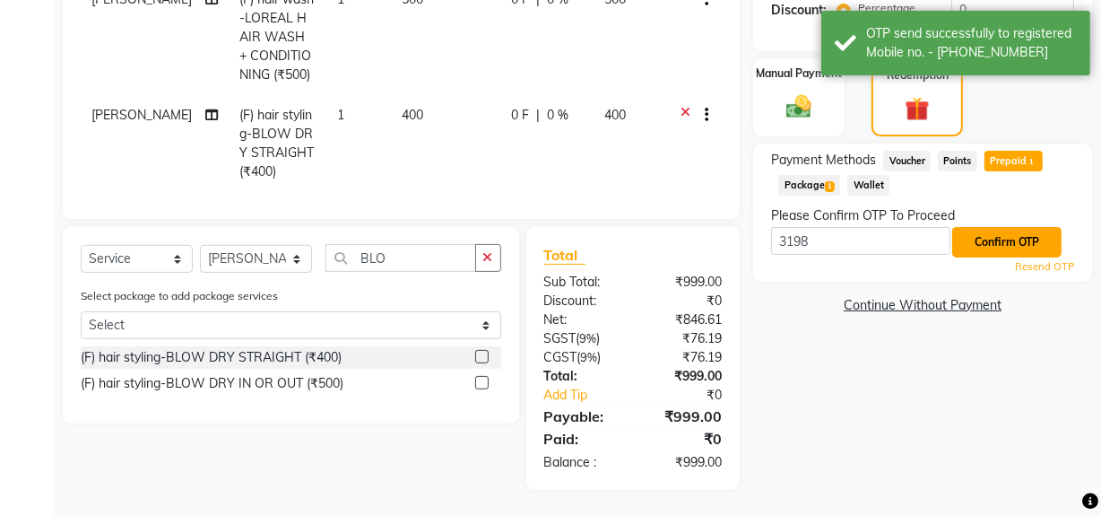
click at [977, 239] on button "Confirm OTP" at bounding box center [1006, 242] width 109 height 30
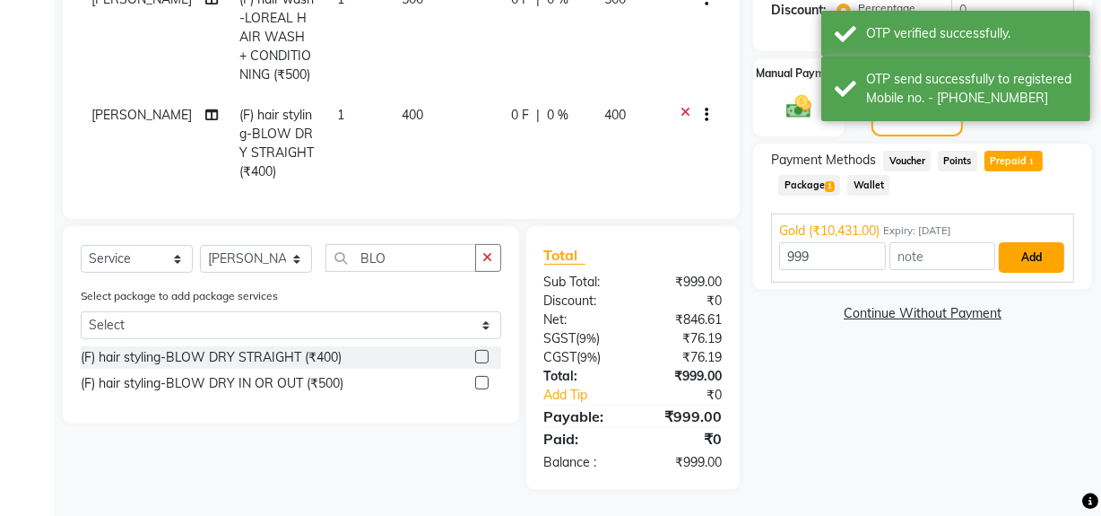
click at [1031, 256] on button "Add" at bounding box center [1031, 257] width 65 height 30
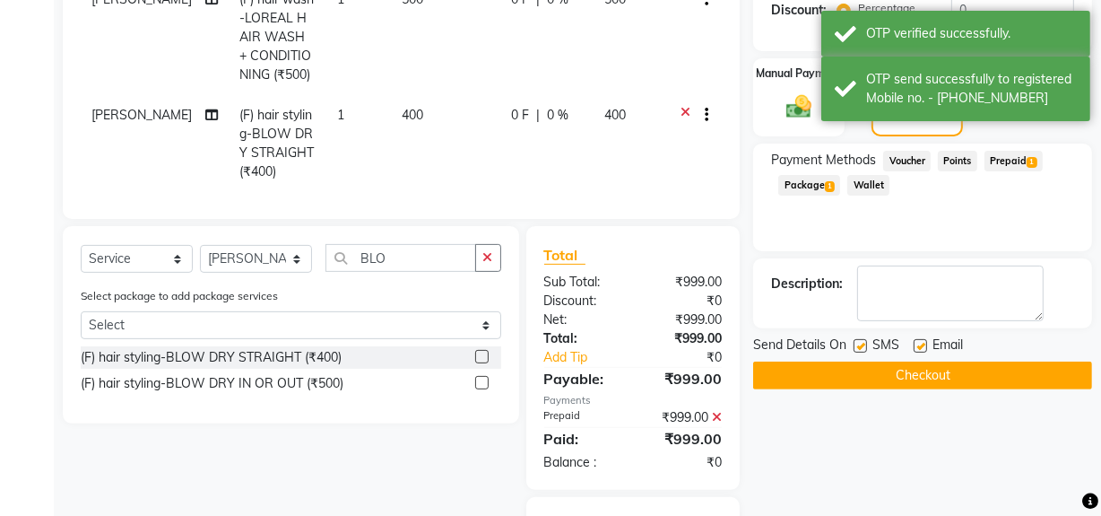
scroll to position [594, 0]
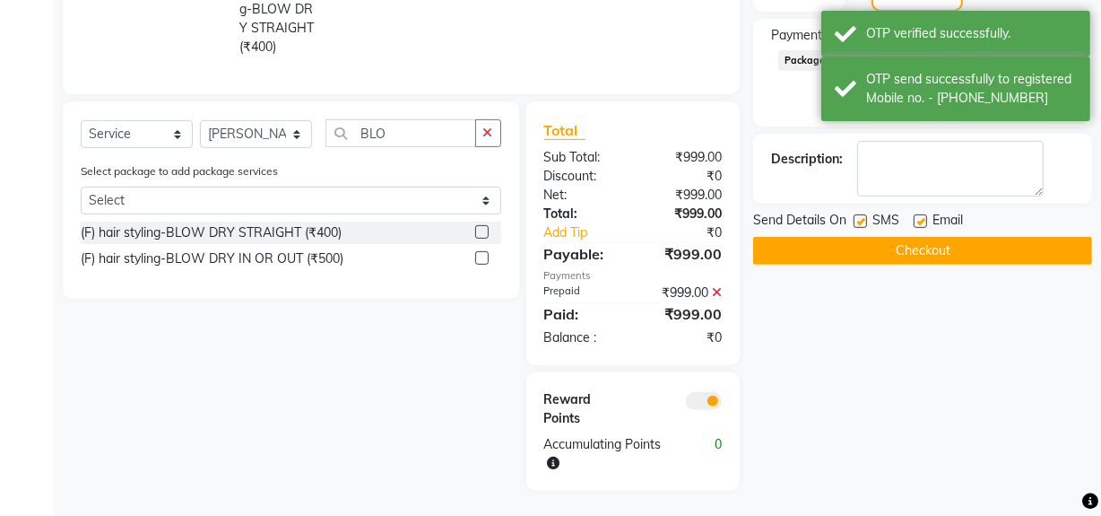
click at [854, 252] on button "Checkout" at bounding box center [922, 251] width 339 height 28
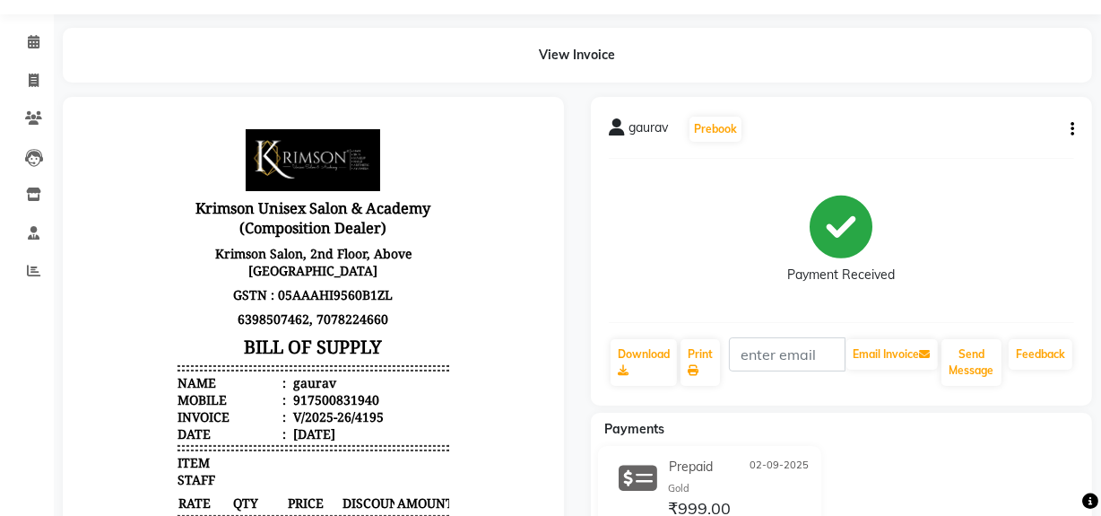
scroll to position [49, 0]
click at [1072, 130] on icon "button" at bounding box center [1073, 130] width 4 height 1
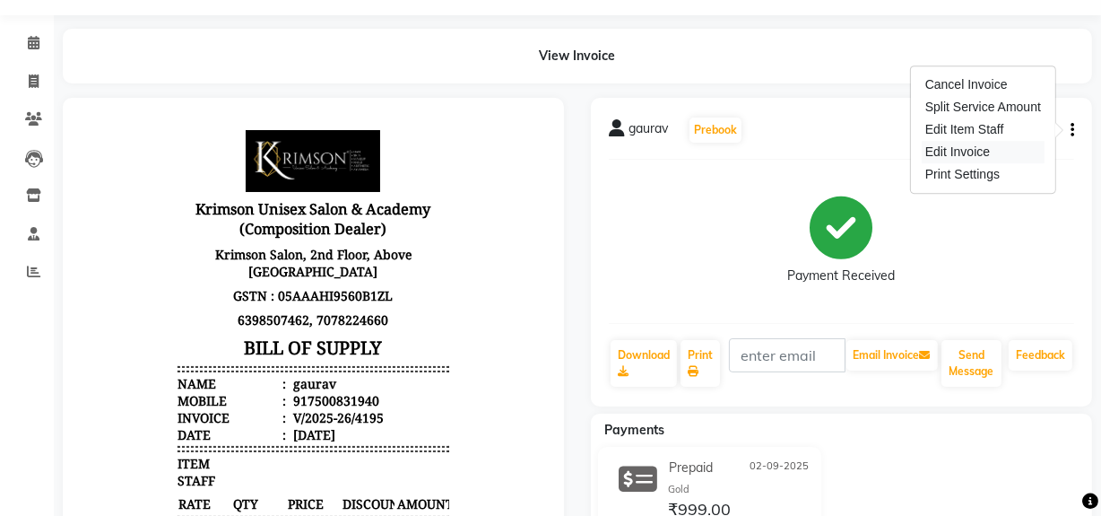
click at [968, 148] on div "Edit Invoice" at bounding box center [983, 152] width 123 height 22
select select "service"
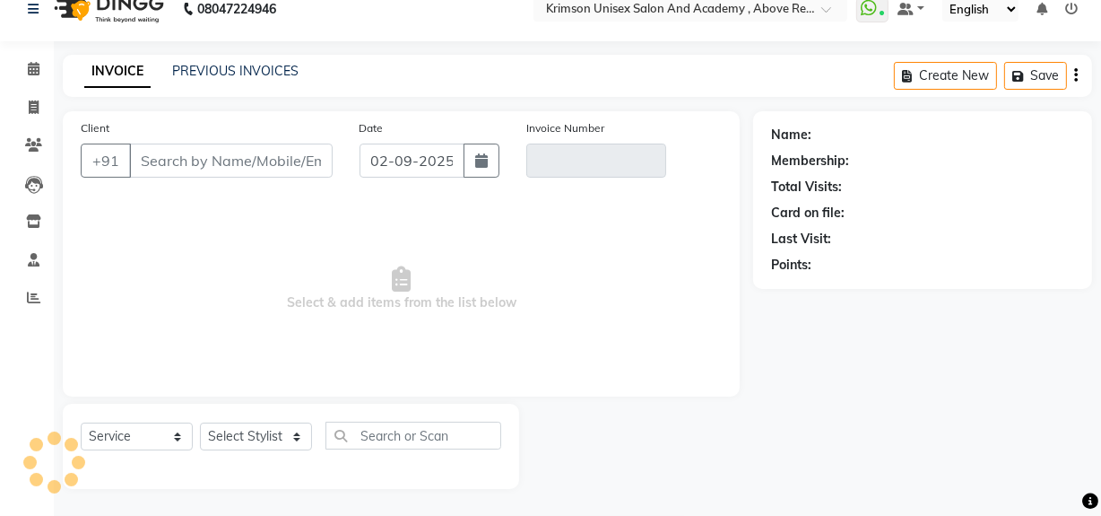
scroll to position [23, 0]
type input "7500831940"
type input "V/2025-26/4195"
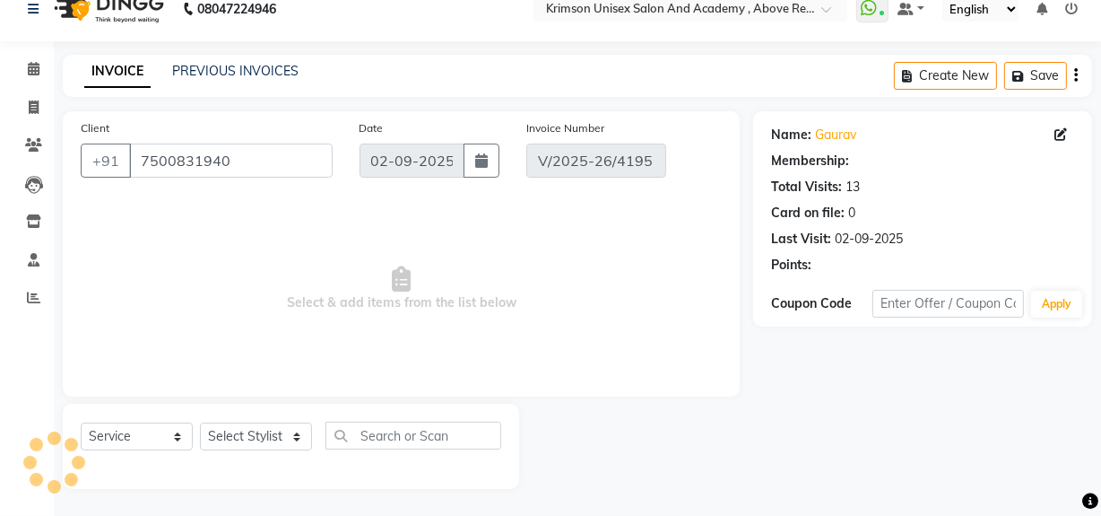
select select "1: Object"
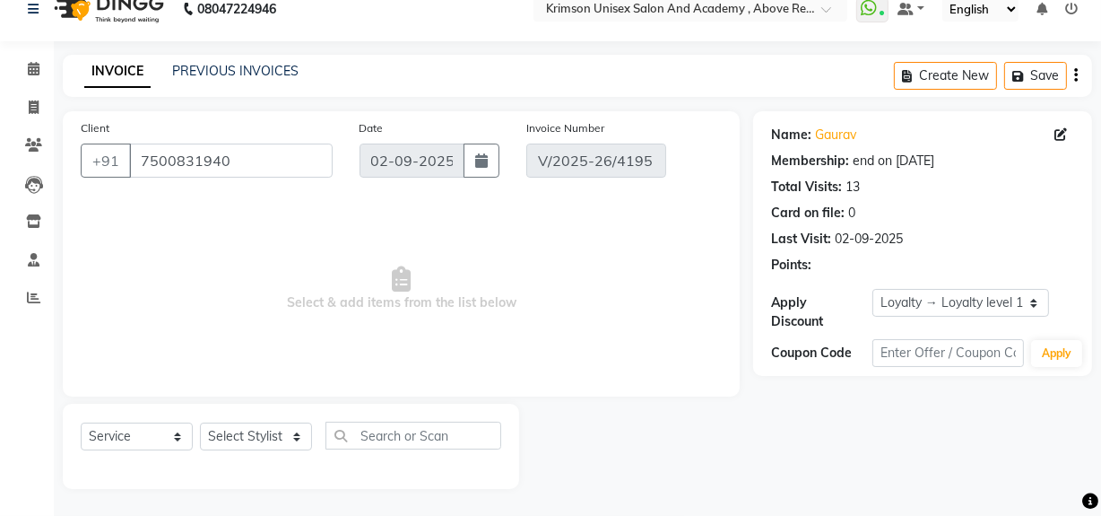
select select "select"
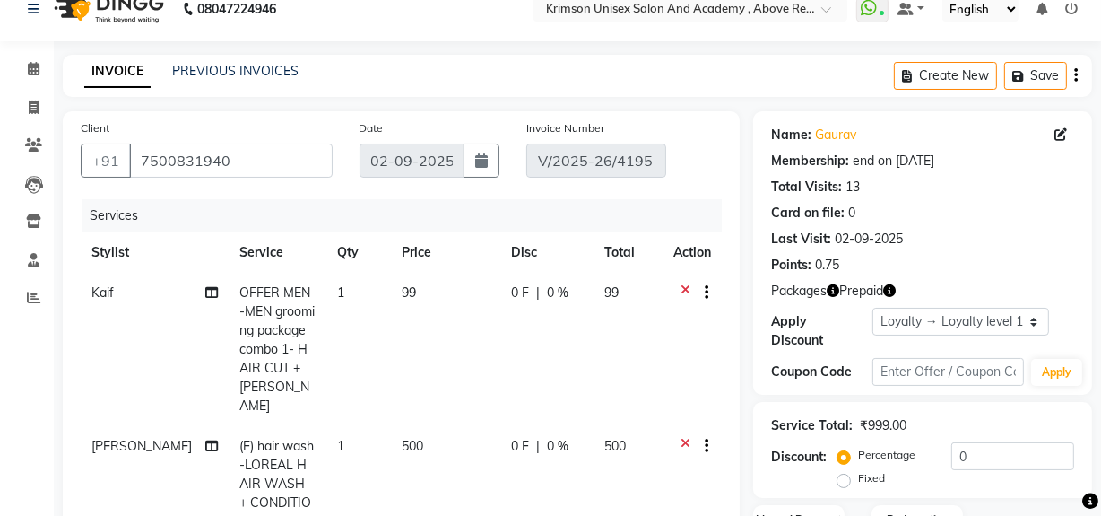
scroll to position [450, 0]
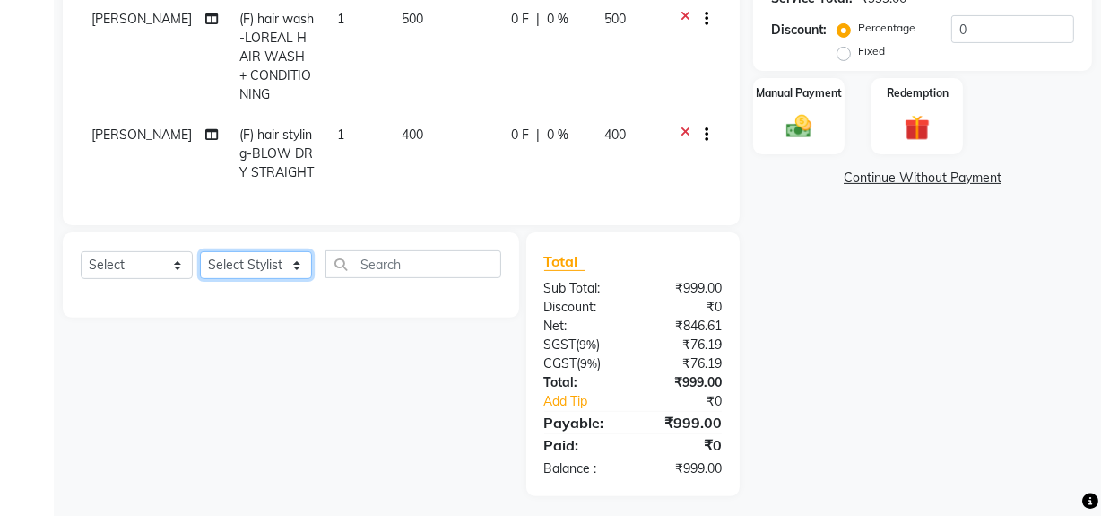
click at [255, 260] on select "Select Stylist ADMIN Arif ARNAB Babita Danish DR. DIVYA (cosmetologist) FRONT D…" at bounding box center [256, 265] width 112 height 28
select select "84643"
click at [200, 251] on select "Select Stylist ADMIN Arif ARNAB Babita Danish DR. DIVYA (cosmetologist) FRONT D…" at bounding box center [256, 265] width 112 height 28
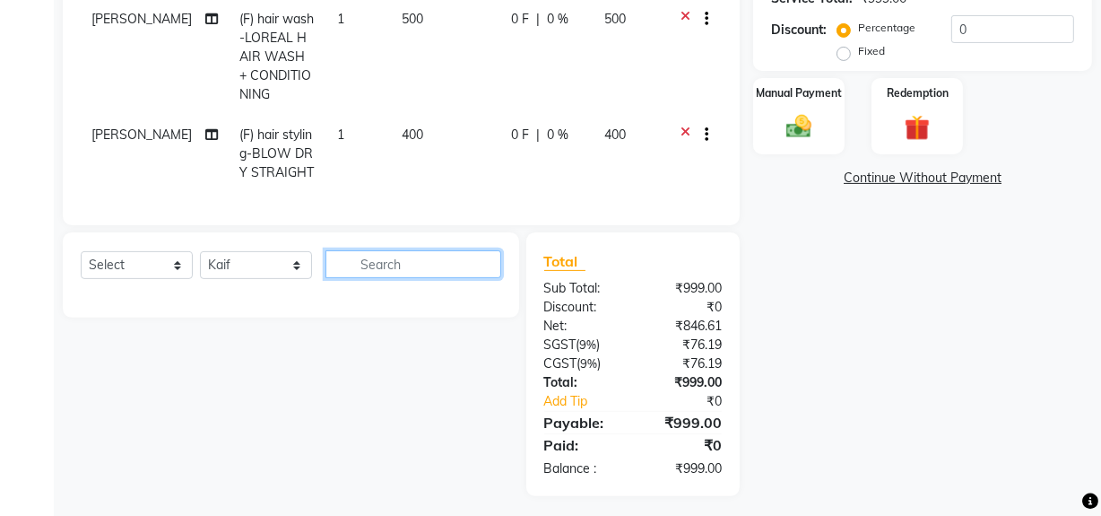
click at [376, 257] on input "text" at bounding box center [413, 264] width 176 height 28
click at [125, 251] on select "Select Service Product Membership Package Voucher Prepaid Gift Card" at bounding box center [137, 265] width 112 height 28
select select "service"
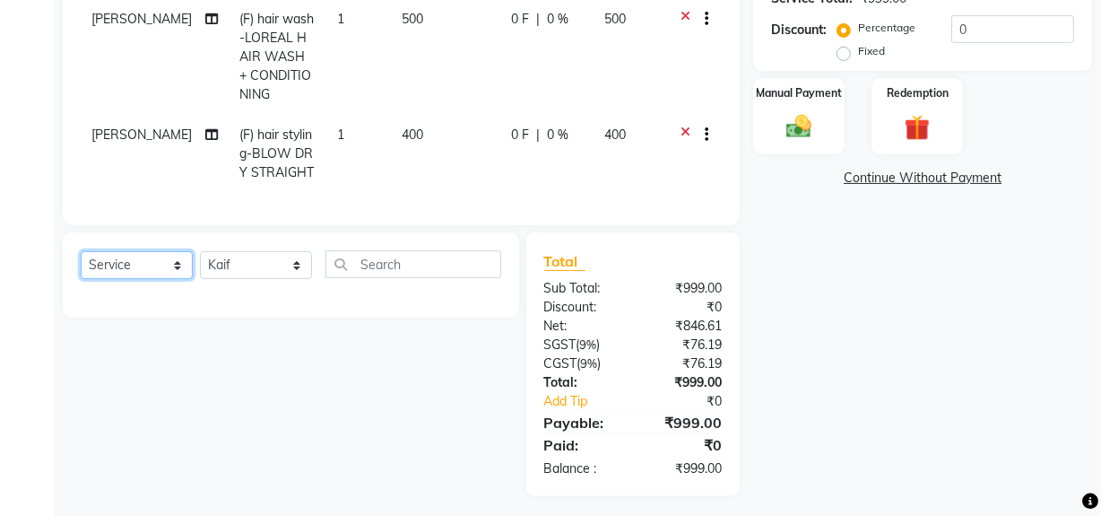
click at [81, 251] on select "Select Service Product Membership Package Voucher Prepaid Gift Card" at bounding box center [137, 265] width 112 height 28
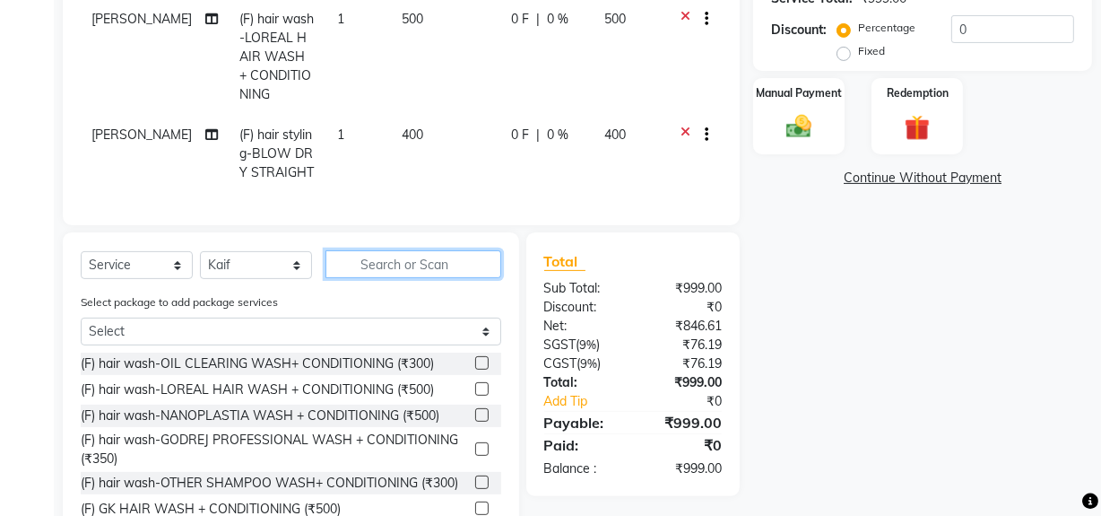
click at [380, 268] on input "text" at bounding box center [413, 264] width 176 height 28
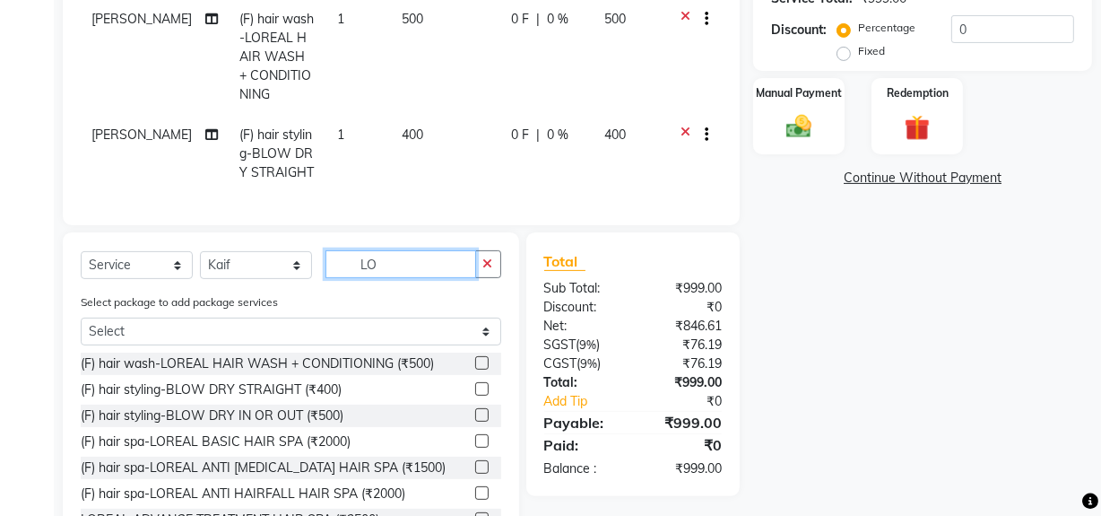
type input "L"
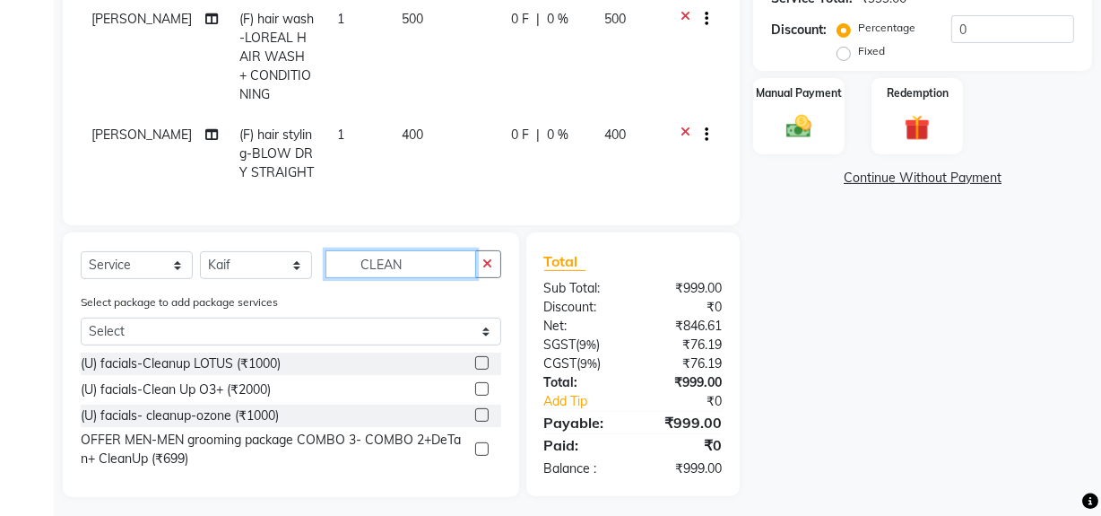
type input "CLEAN"
click at [484, 358] on label at bounding box center [481, 362] width 13 height 13
click at [484, 358] on input "checkbox" at bounding box center [481, 364] width 12 height 12
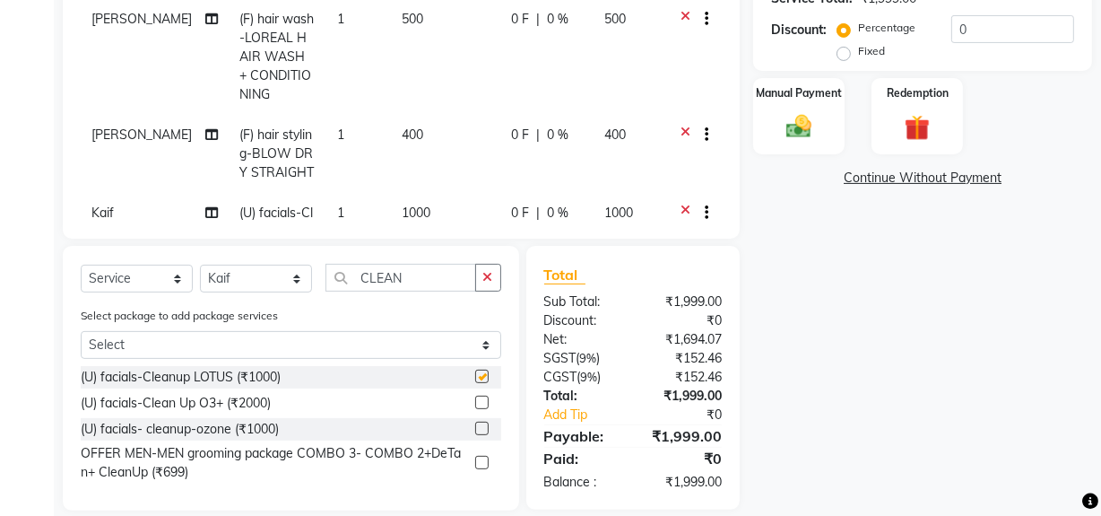
checkbox input "false"
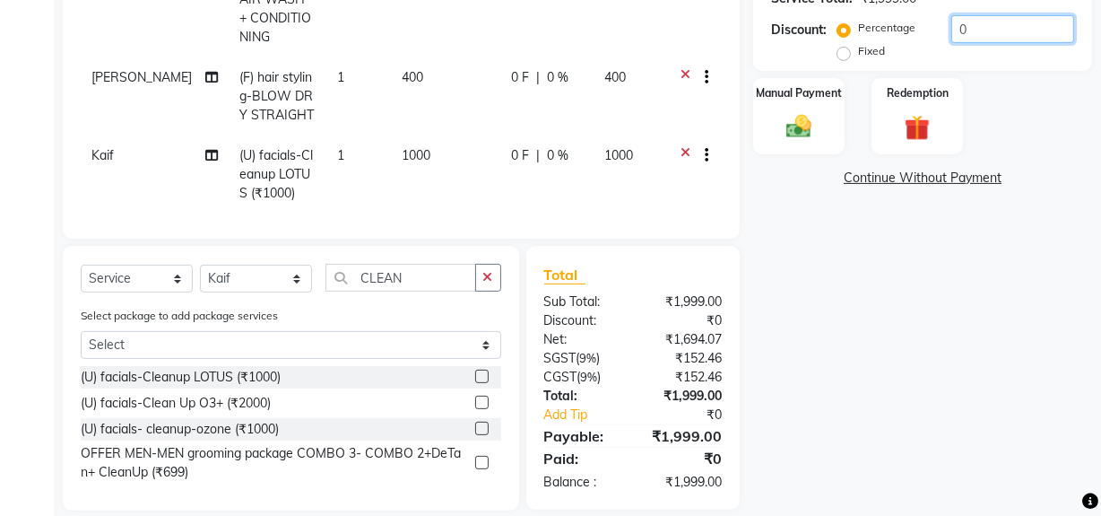
click at [989, 24] on input "0" at bounding box center [1012, 29] width 123 height 28
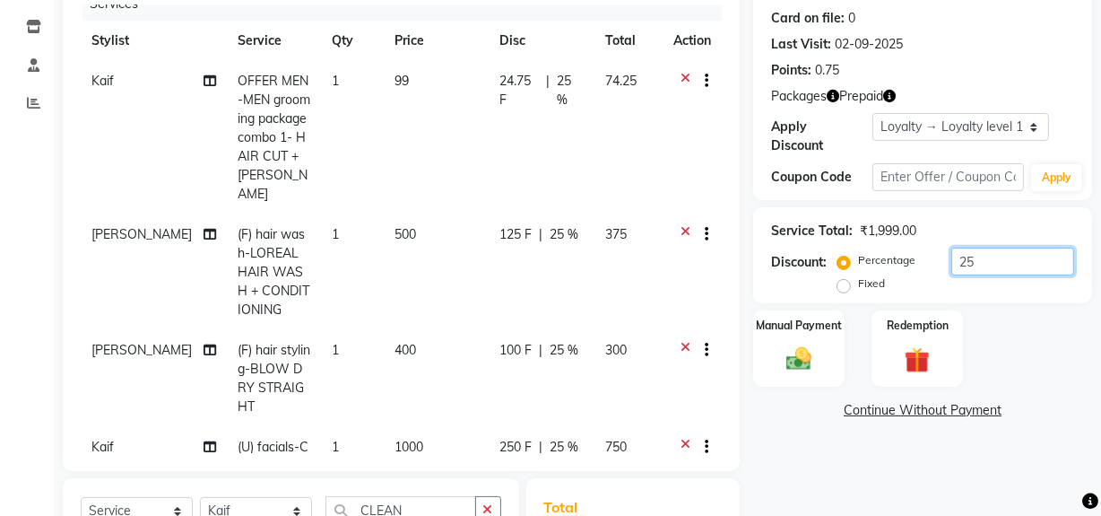
scroll to position [15, 0]
type input "25"
click at [573, 147] on td "24.75 F | 25 %" at bounding box center [542, 139] width 106 height 153
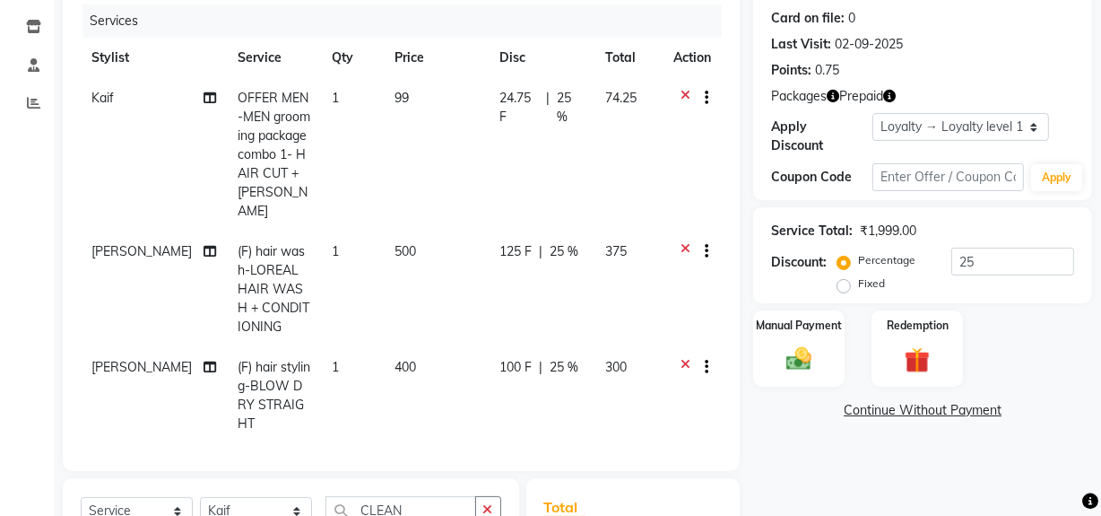
select select "84643"
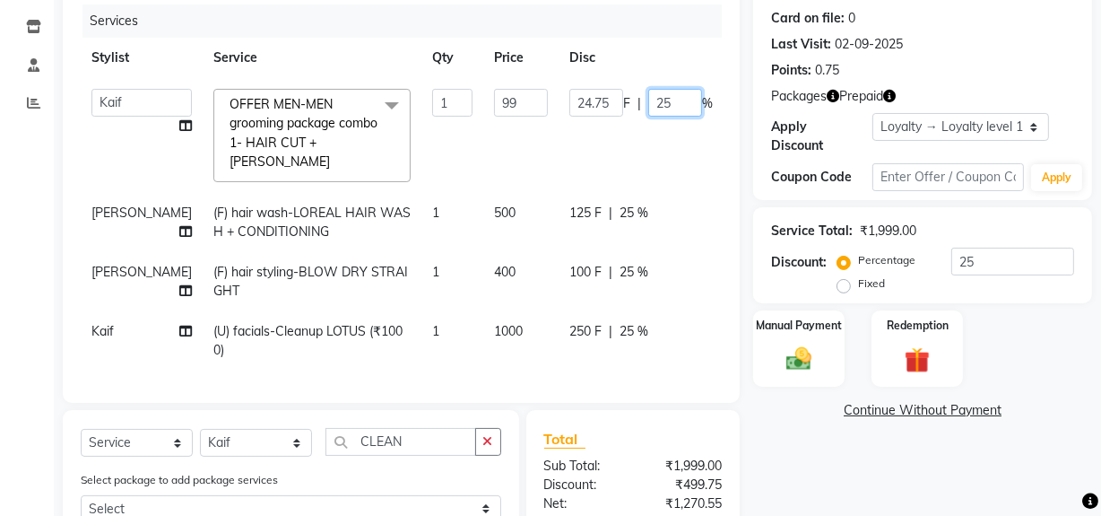
click at [648, 106] on input "25" at bounding box center [675, 103] width 54 height 28
type input "2"
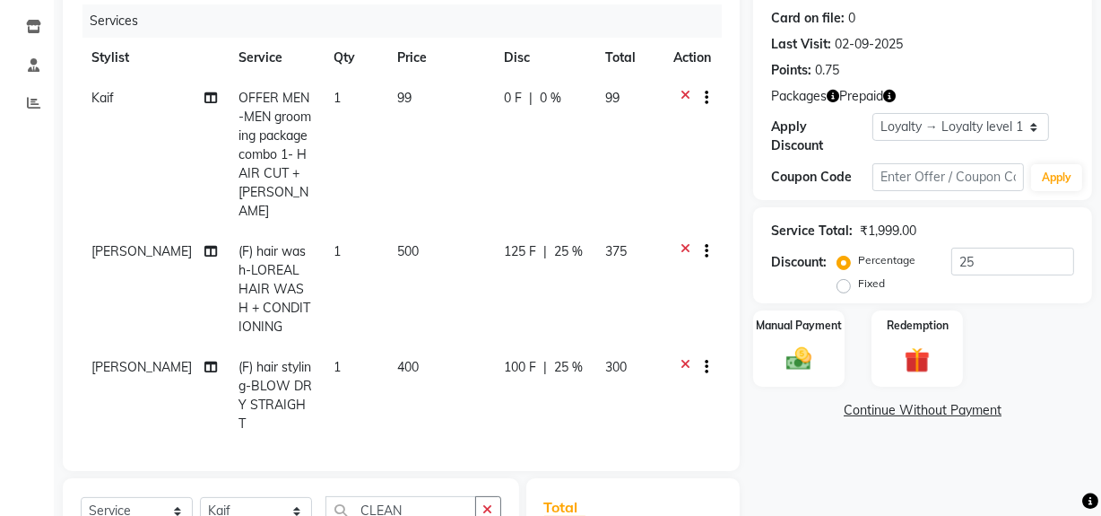
click at [618, 161] on tr "Kaif OFFER MEN-MEN grooming package combo 1- HAIR CUT + BEARD 1 99 0 F | 0 % 99" at bounding box center [401, 154] width 641 height 153
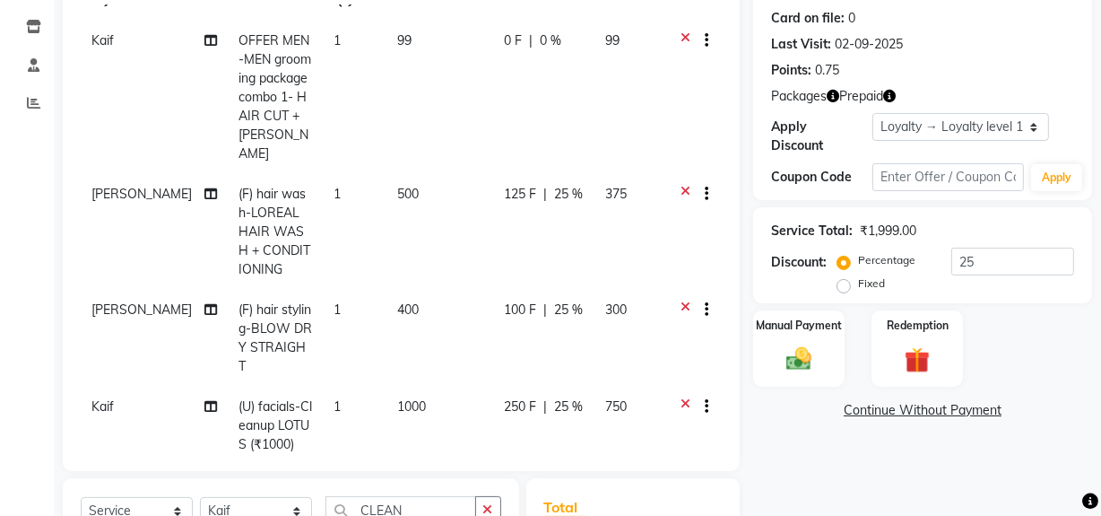
scroll to position [472, 0]
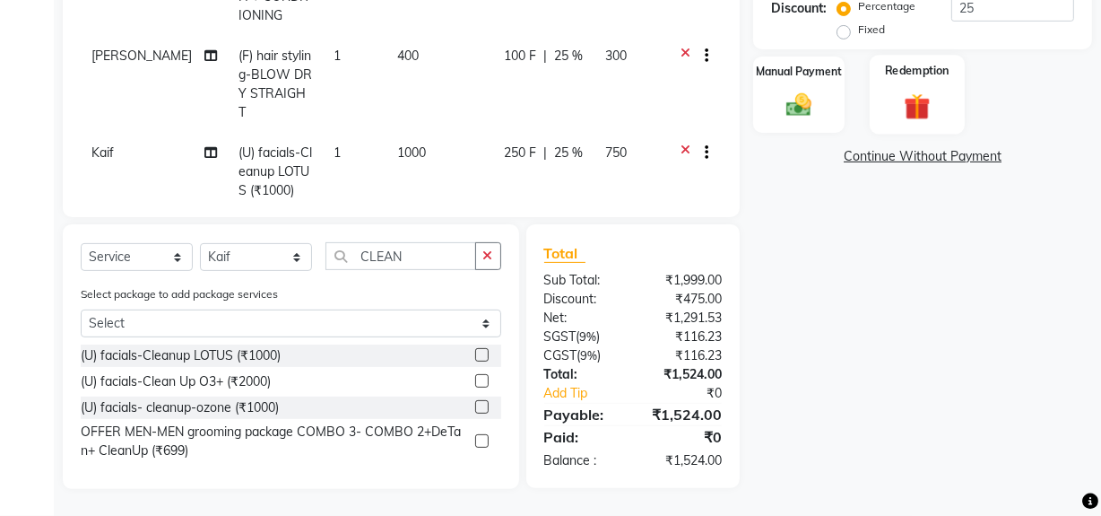
click at [949, 117] on div "Redemption" at bounding box center [917, 95] width 95 height 80
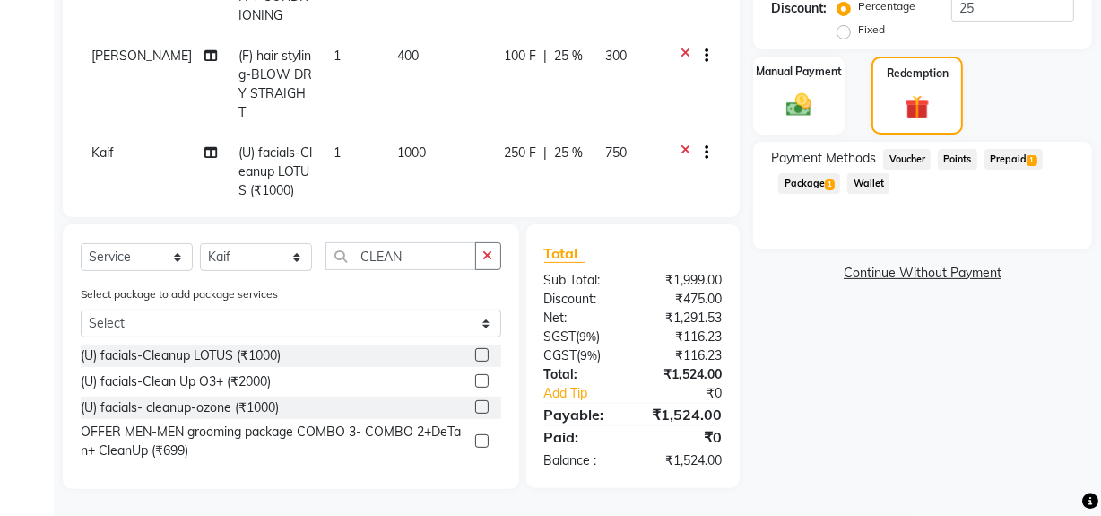
click at [1017, 155] on span "Prepaid 1" at bounding box center [1014, 159] width 58 height 21
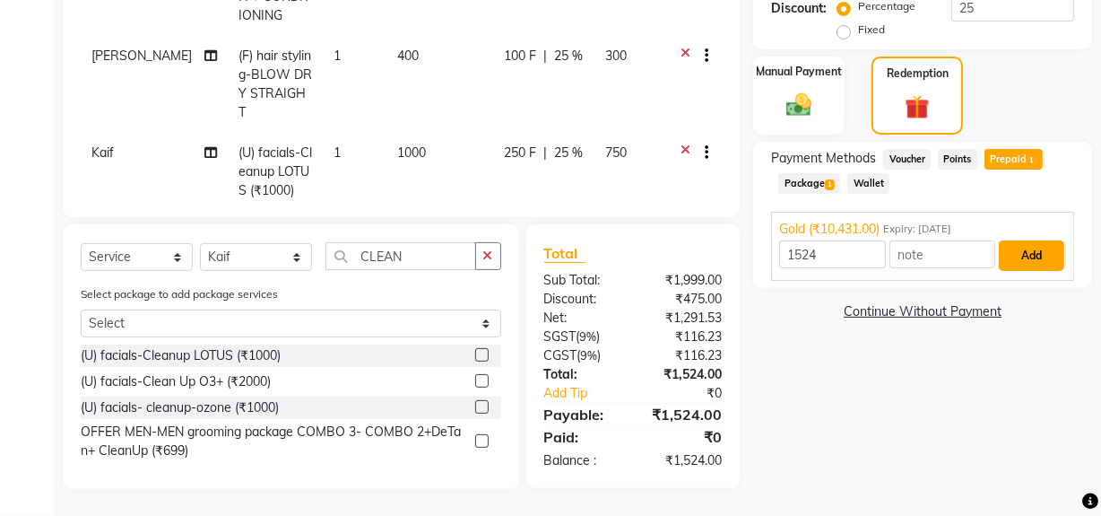
click at [1015, 245] on button "Add" at bounding box center [1031, 255] width 65 height 30
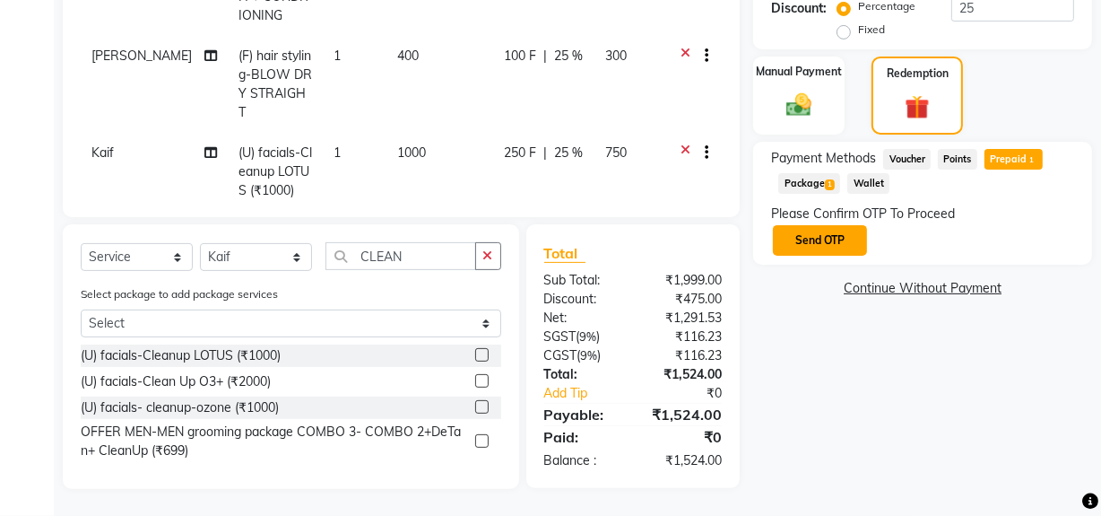
click at [832, 231] on button "Send OTP" at bounding box center [820, 240] width 94 height 30
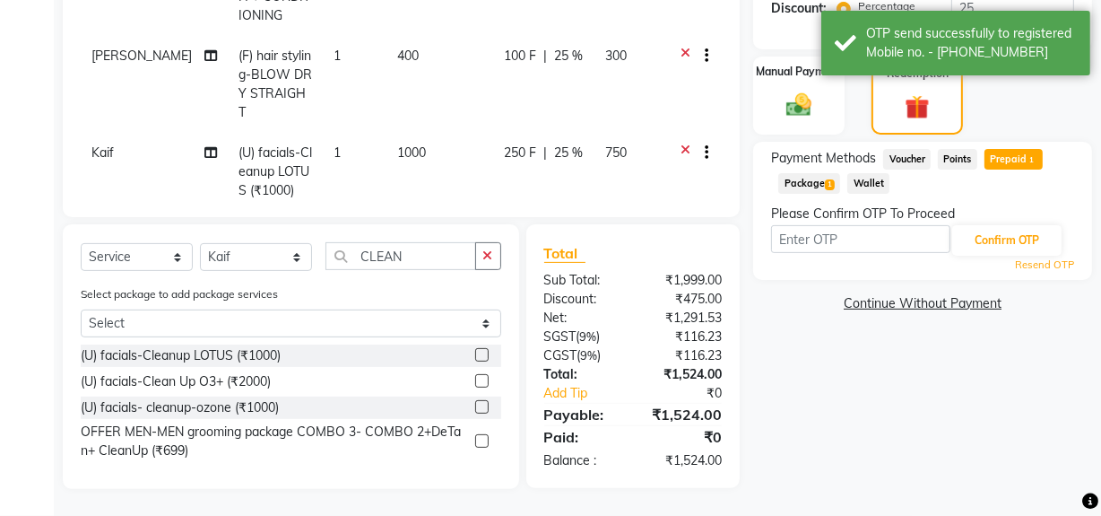
click at [832, 231] on input "text" at bounding box center [860, 239] width 179 height 28
type input "3198"
click at [1002, 231] on button "Confirm OTP" at bounding box center [1006, 240] width 109 height 30
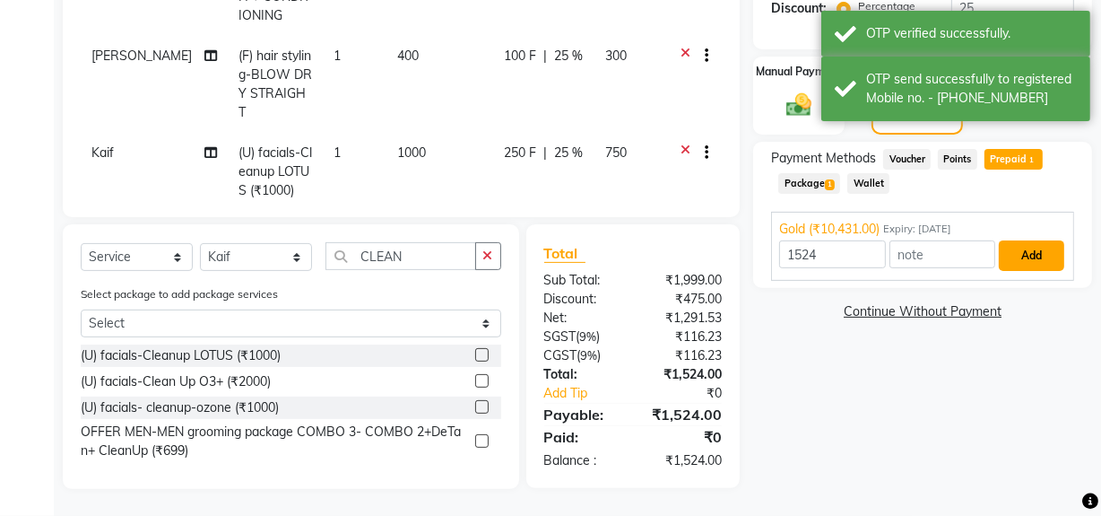
click at [1016, 248] on button "Add" at bounding box center [1031, 255] width 65 height 30
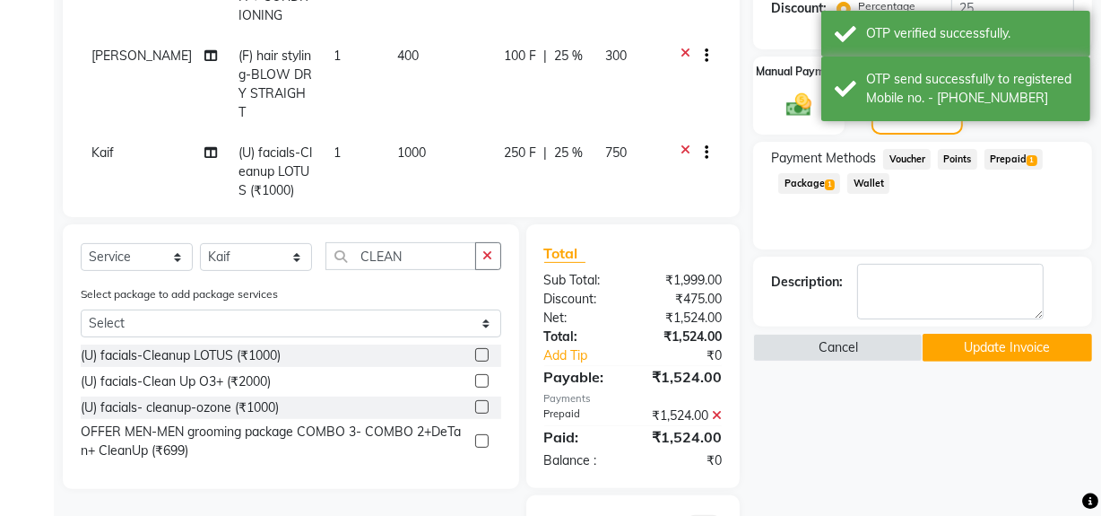
scroll to position [595, 0]
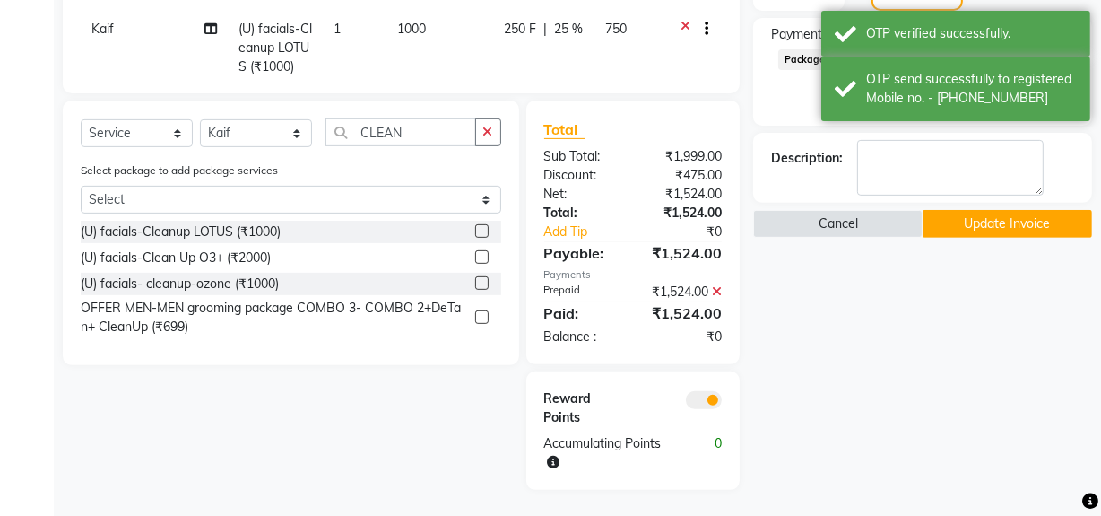
click at [986, 218] on button "Update Invoice" at bounding box center [1007, 224] width 169 height 28
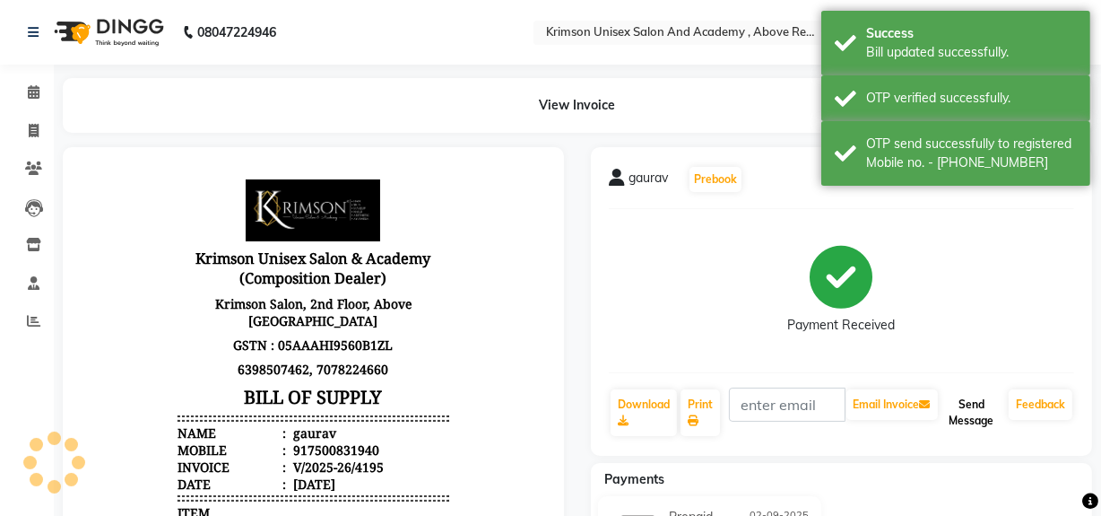
click at [964, 395] on button "Send Message" at bounding box center [971, 412] width 60 height 47
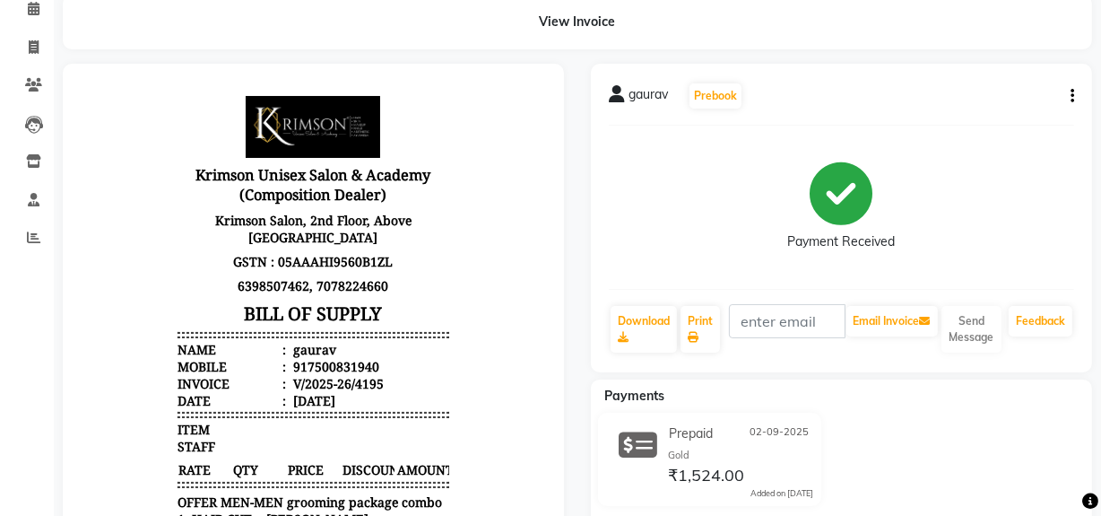
scroll to position [67, 0]
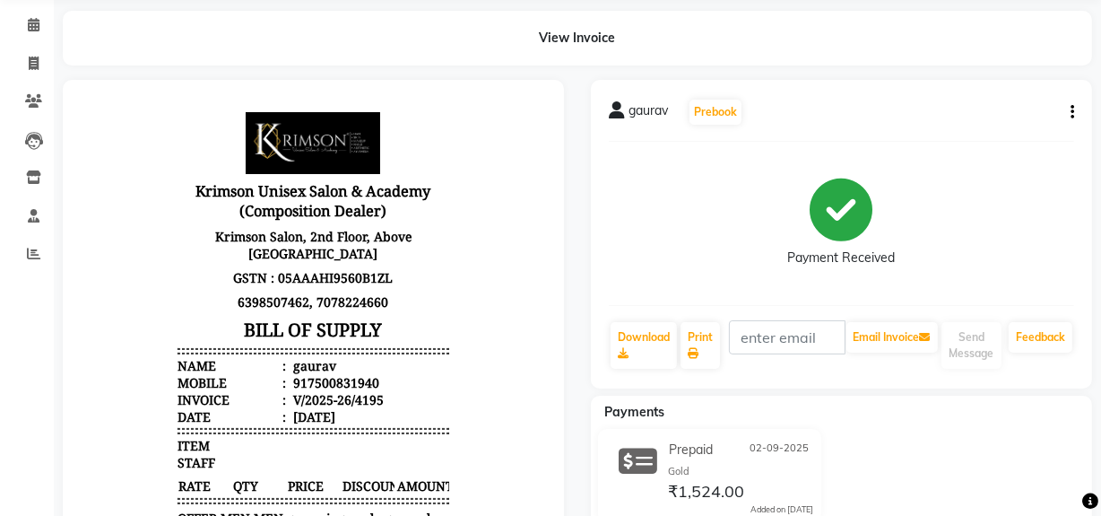
click at [1073, 112] on icon "button" at bounding box center [1073, 112] width 4 height 1
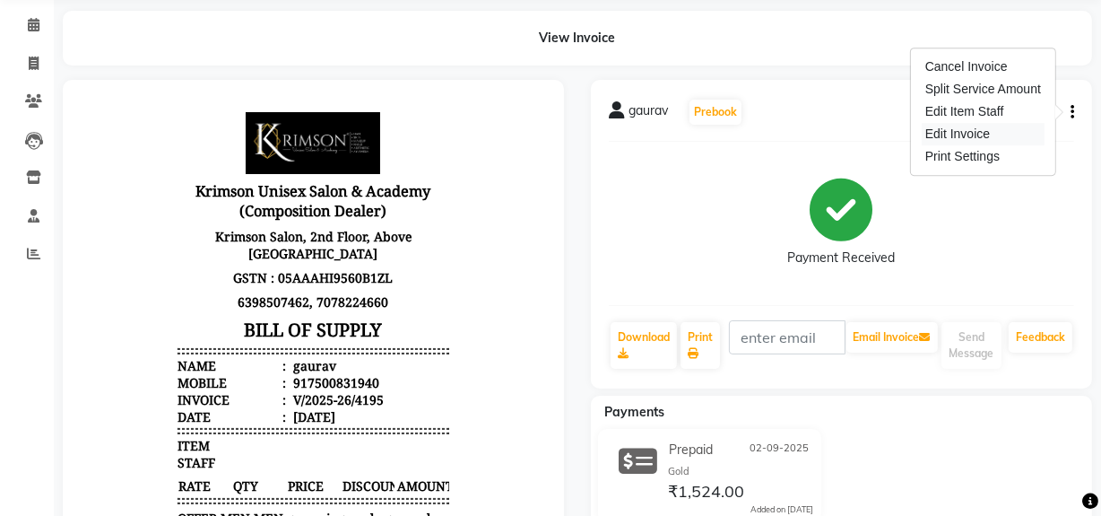
click at [945, 127] on div "Edit Invoice" at bounding box center [983, 134] width 123 height 22
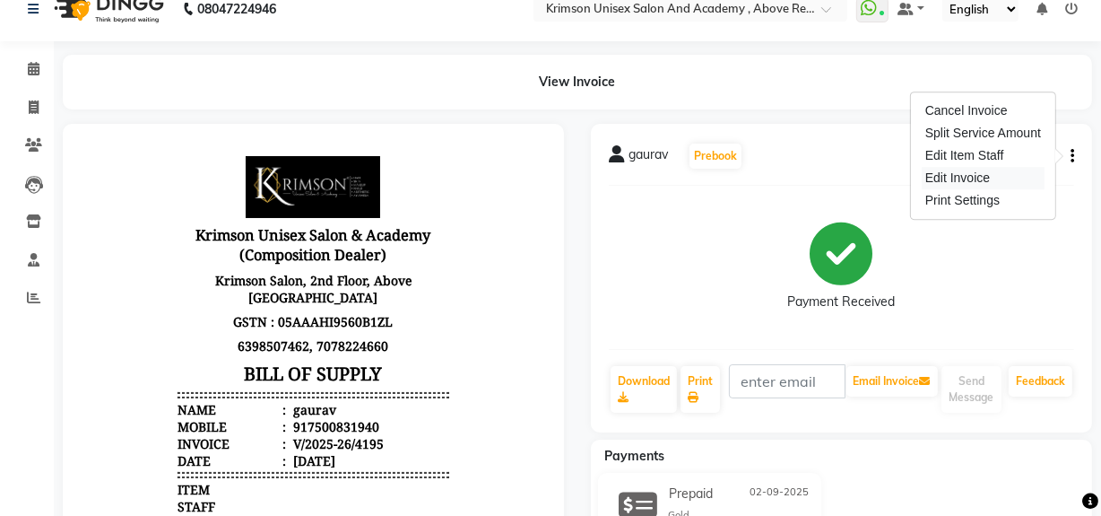
select select "service"
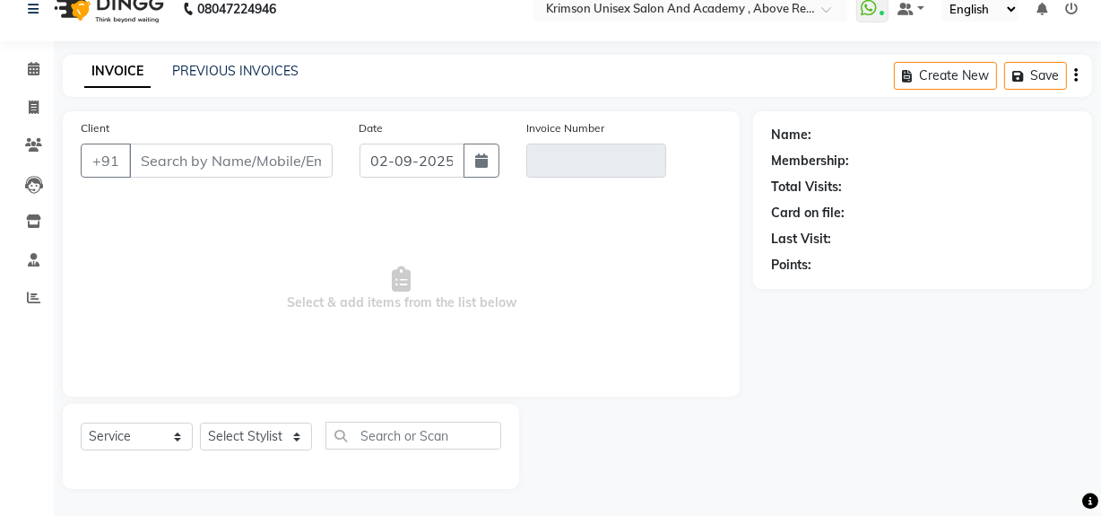
type input "7500831940"
type input "V/2025-26/4195"
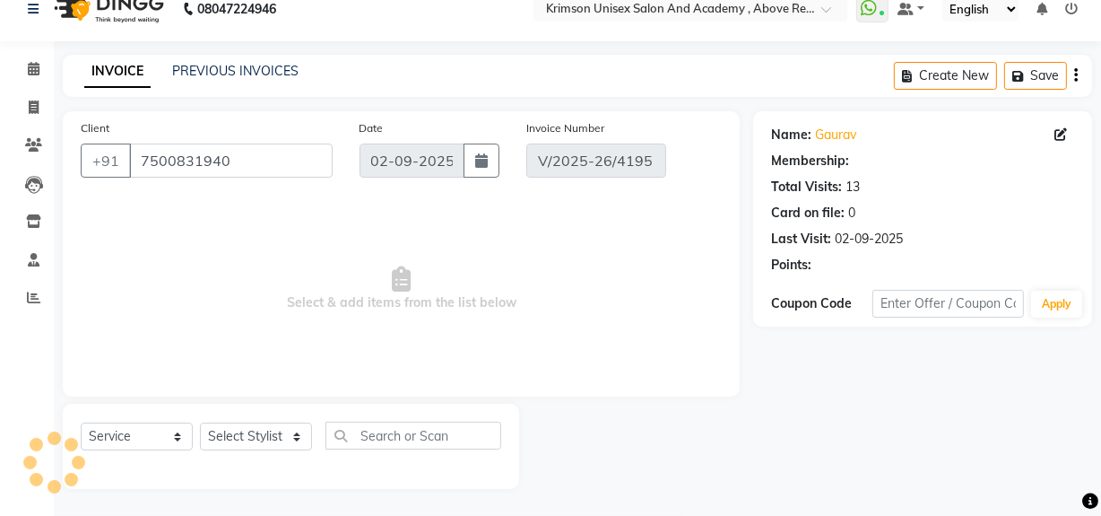
select select "1: Object"
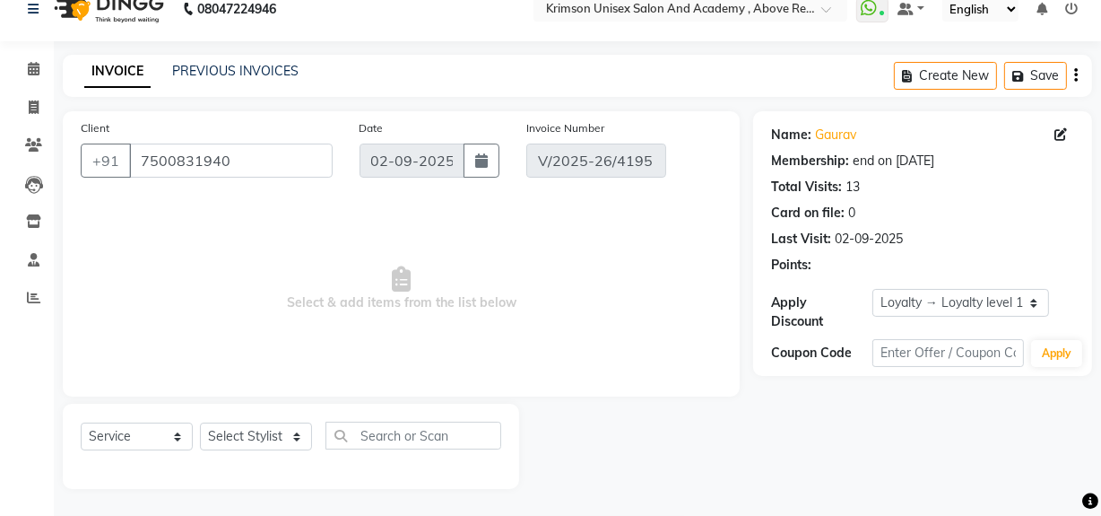
select select "select"
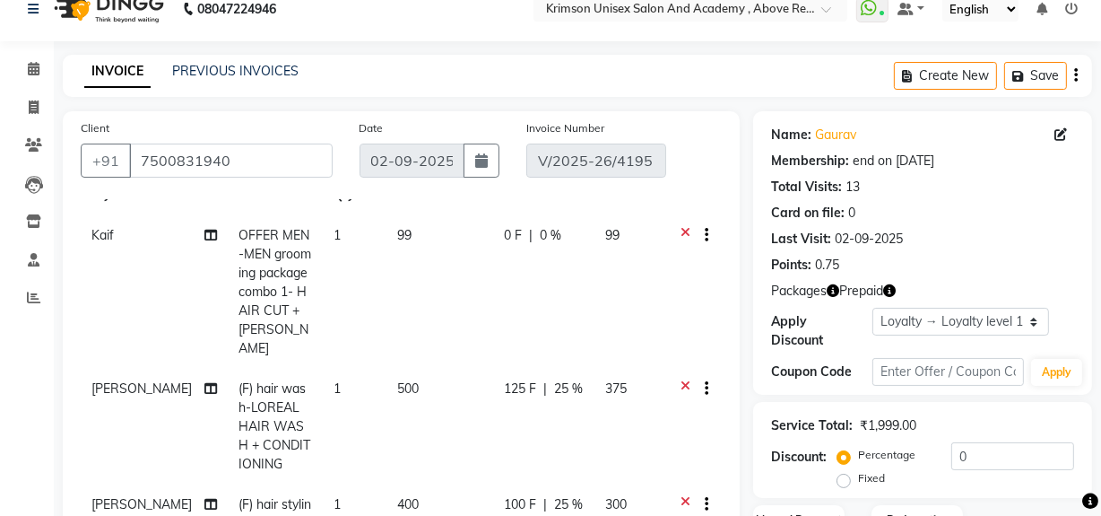
scroll to position [471, 0]
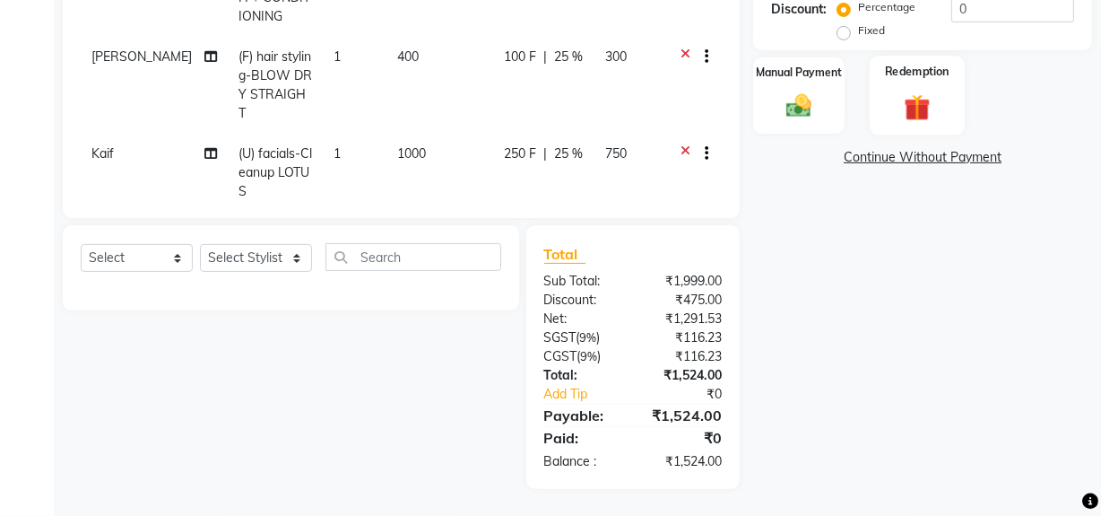
click at [895, 81] on div "Redemption" at bounding box center [917, 96] width 95 height 80
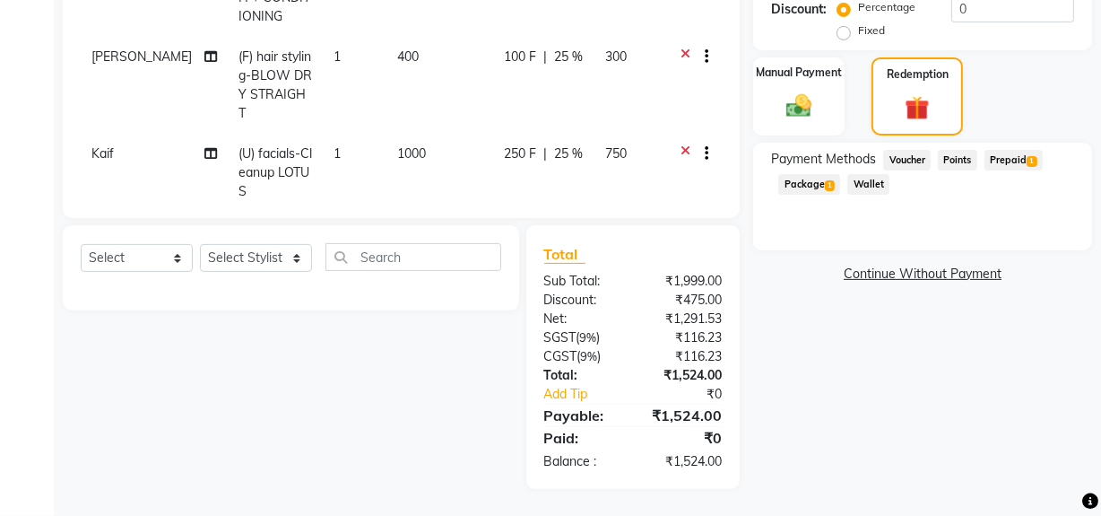
click at [1011, 160] on span "Prepaid 1" at bounding box center [1014, 160] width 58 height 21
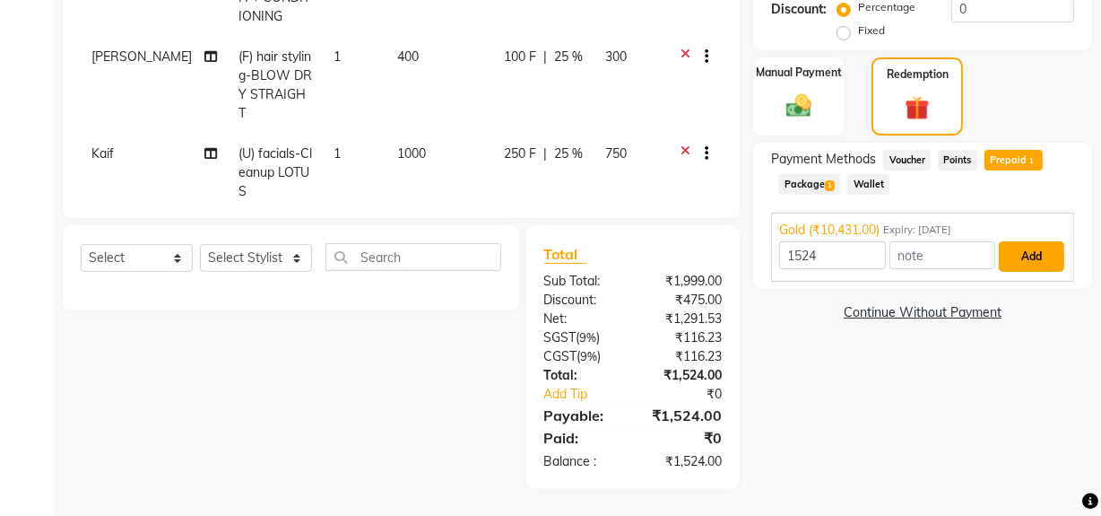
click at [1045, 243] on button "Add" at bounding box center [1031, 256] width 65 height 30
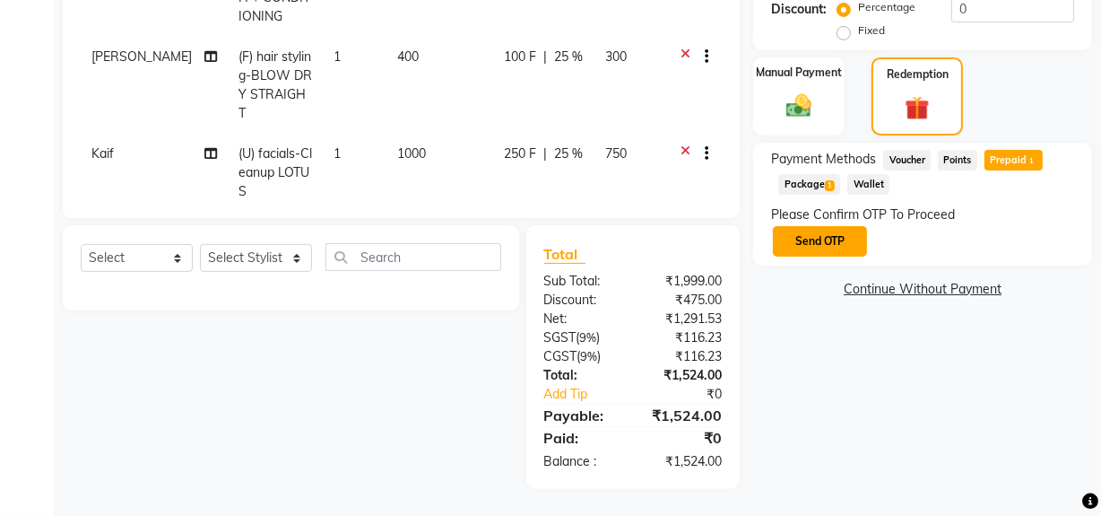
click at [850, 230] on button "Send OTP" at bounding box center [820, 241] width 94 height 30
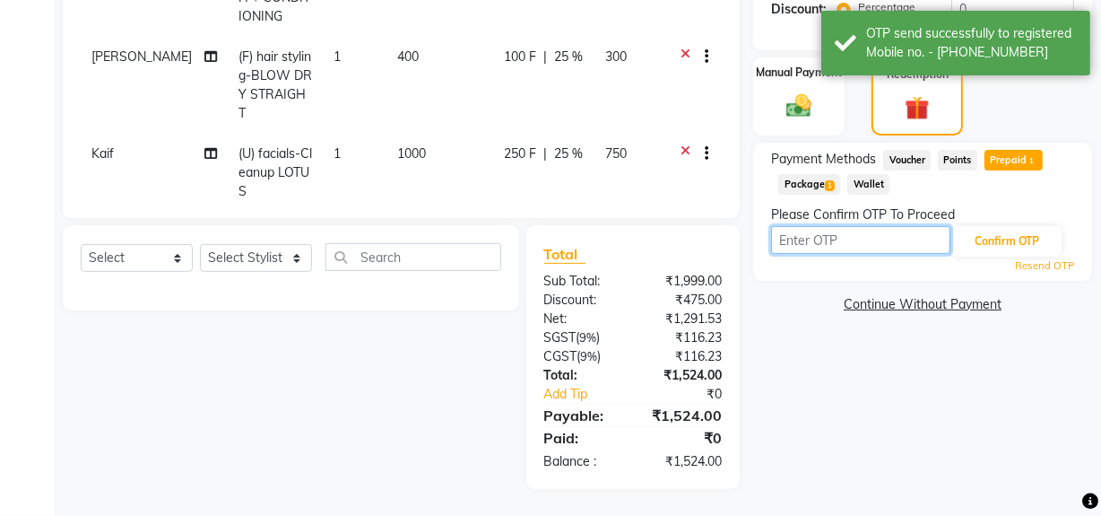
drag, startPoint x: 828, startPoint y: 230, endPoint x: 886, endPoint y: 284, distance: 79.3
click at [886, 284] on div "Name: Gaurav Membership: end on 30-08-2026 Total Visits: 13 Card on file: 0 Las…" at bounding box center [929, 76] width 352 height 825
type input "3198"
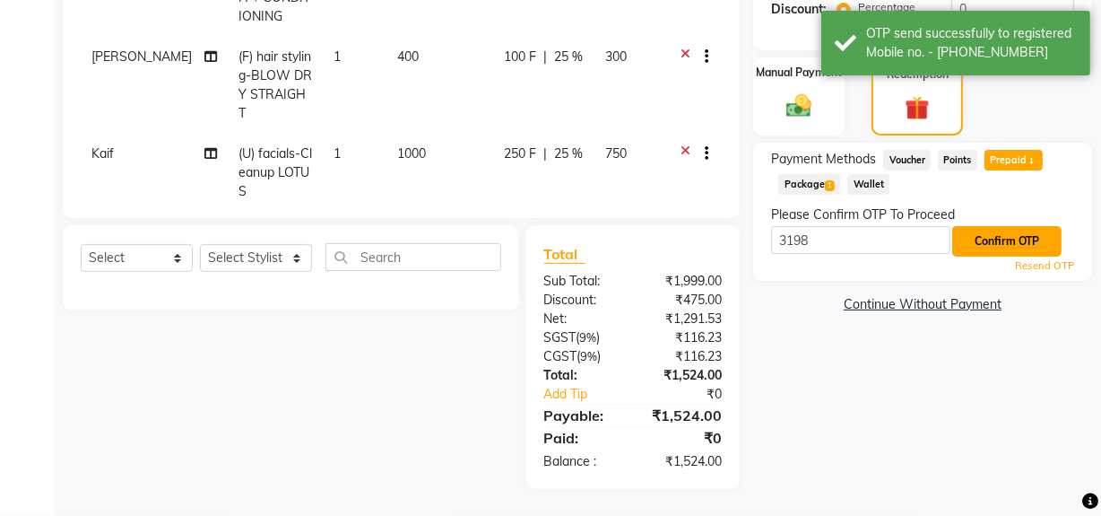
click at [972, 253] on button "Confirm OTP" at bounding box center [1006, 241] width 109 height 30
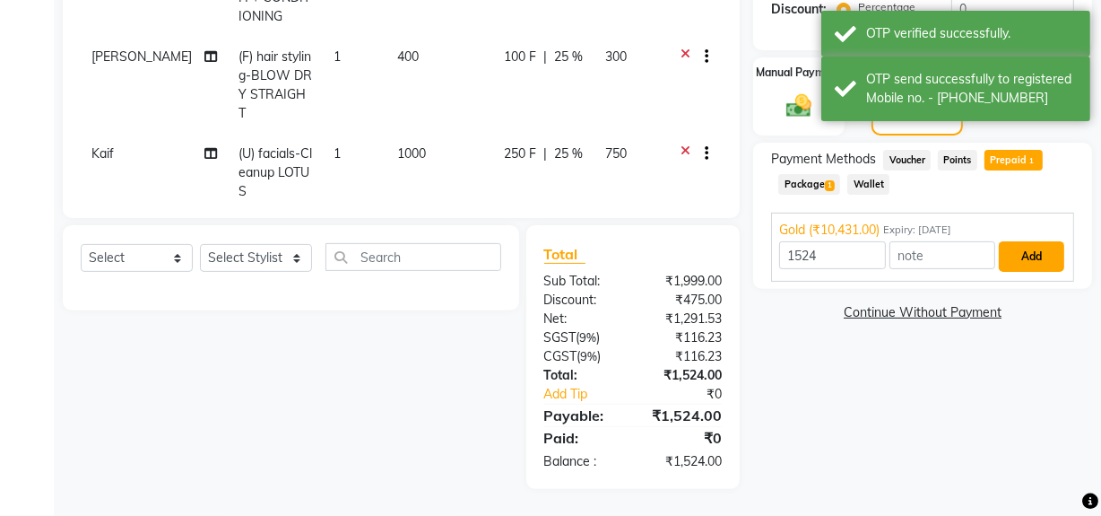
click at [1033, 262] on button "Add" at bounding box center [1031, 256] width 65 height 30
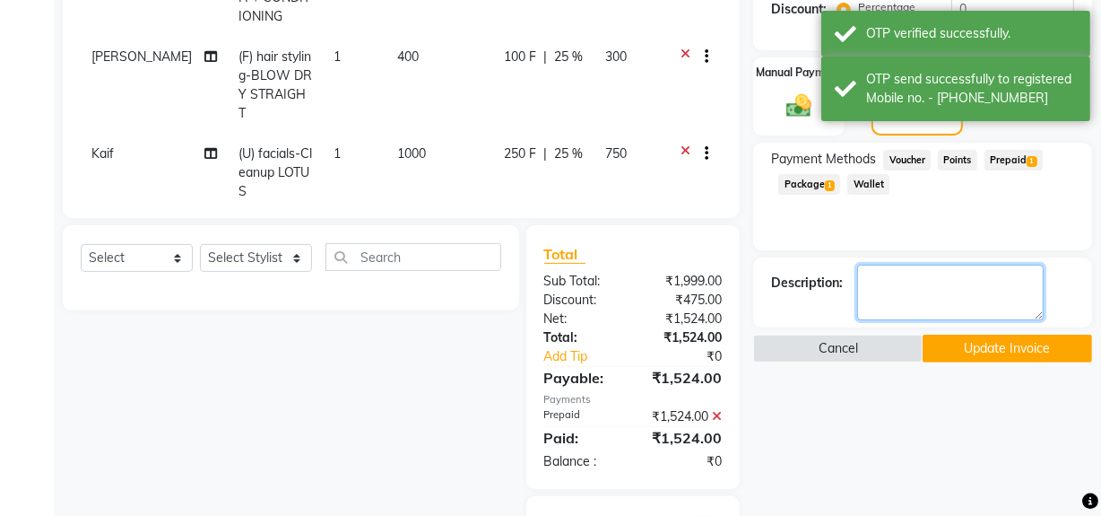
click at [898, 295] on textarea at bounding box center [950, 293] width 187 height 56
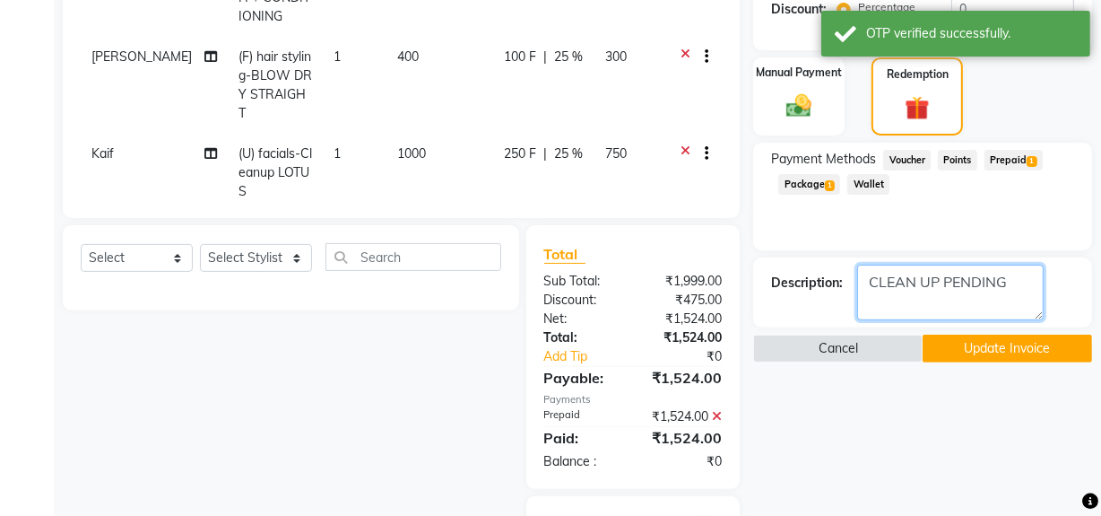
type textarea "CLEAN UP PENDING"
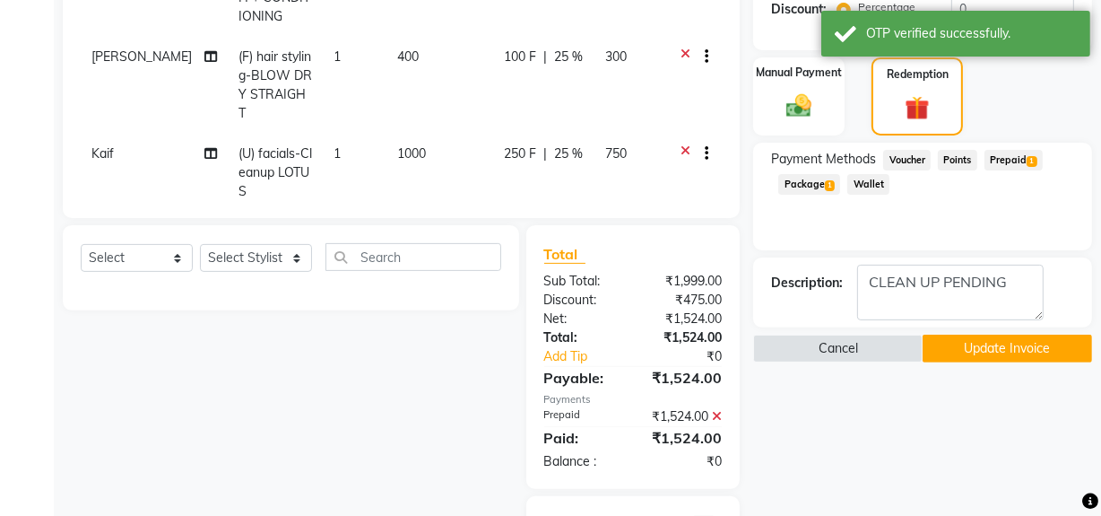
click at [976, 339] on button "Update Invoice" at bounding box center [1007, 348] width 169 height 28
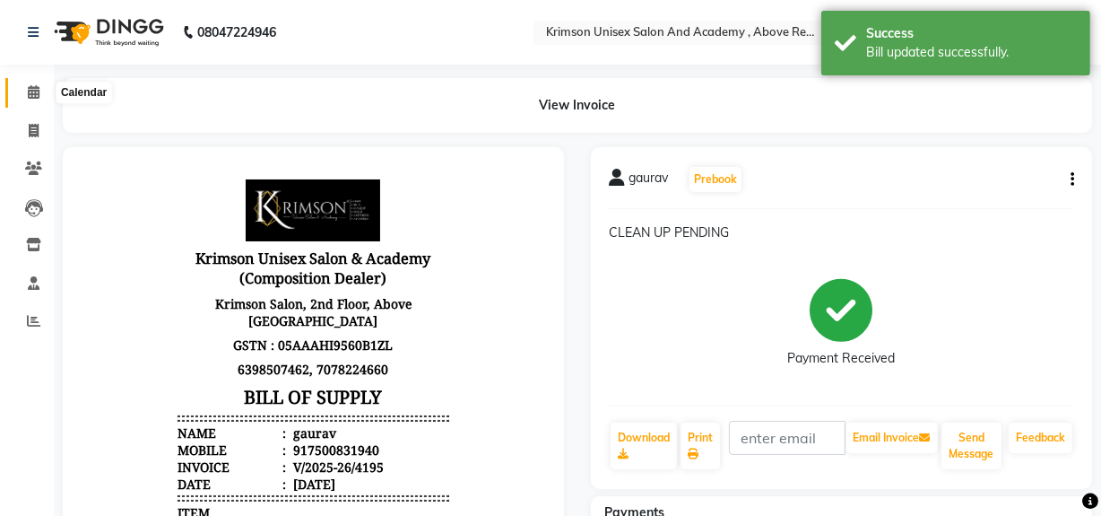
click at [34, 93] on icon at bounding box center [34, 91] width 12 height 13
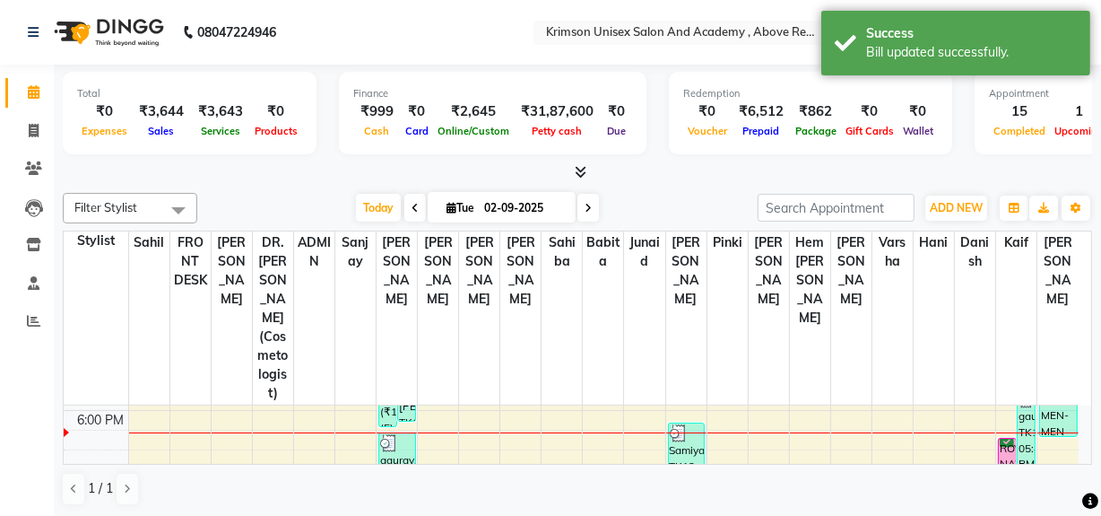
scroll to position [646, 0]
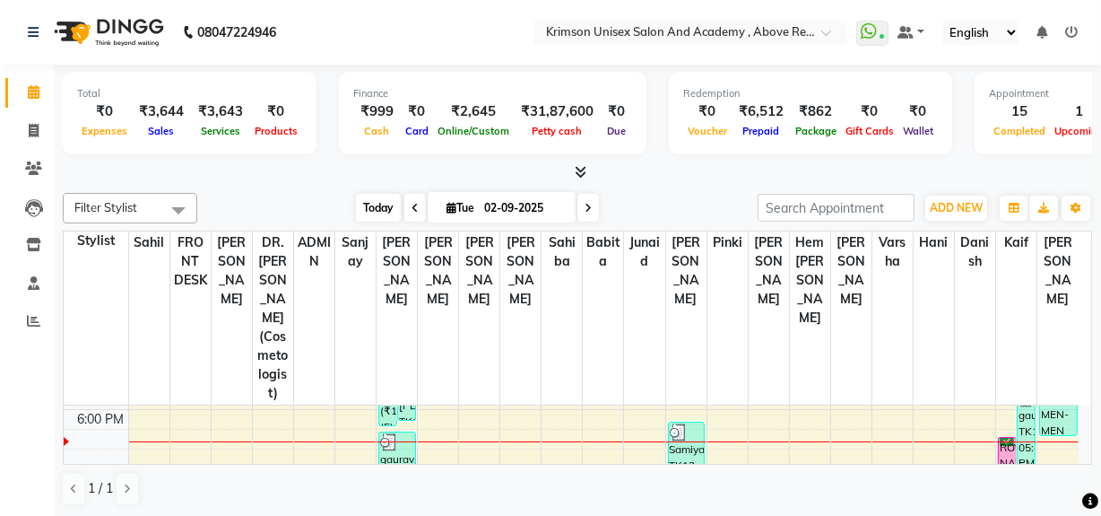
click at [367, 195] on span "Today" at bounding box center [378, 208] width 45 height 28
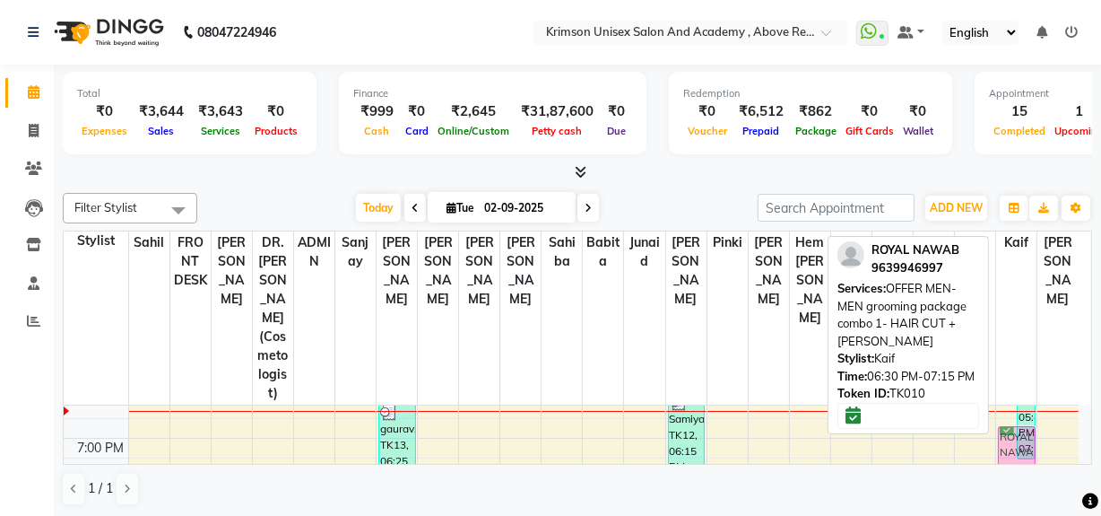
scroll to position [676, 0]
drag, startPoint x: 1008, startPoint y: 383, endPoint x: 1011, endPoint y: 409, distance: 26.1
click at [1011, 409] on div "yuvraj, TK09, 05:00 PM-05:45 PM, OFFER MEN-MEN grooming package combo 1- HAIR C…" at bounding box center [1016, 172] width 40 height 887
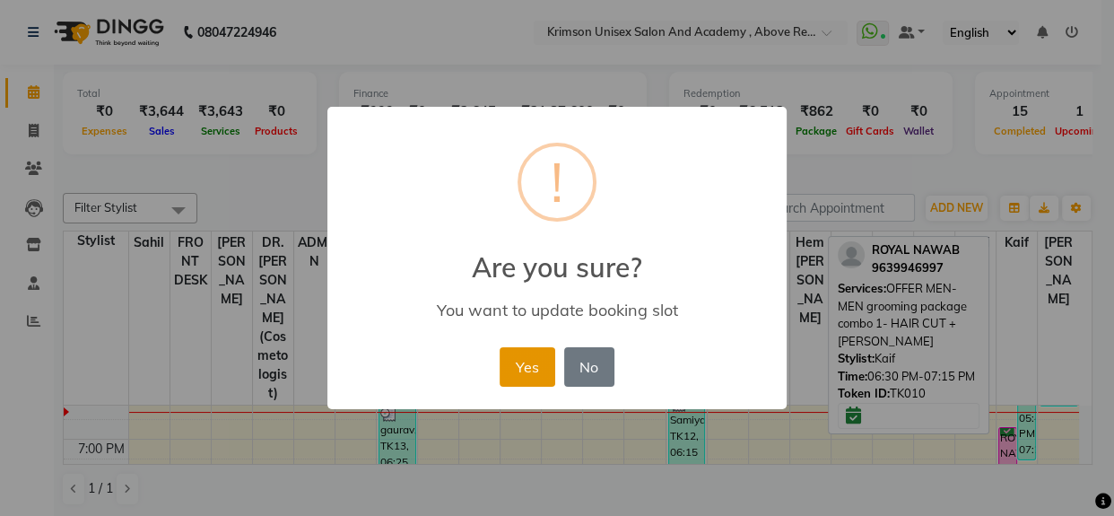
click at [530, 352] on button "Yes" at bounding box center [526, 366] width 55 height 39
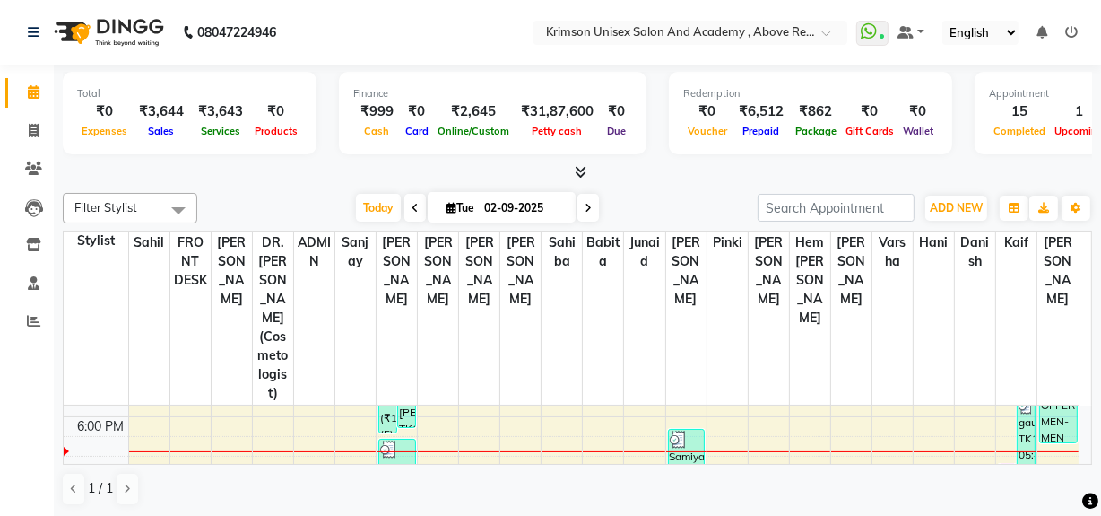
scroll to position [646, 0]
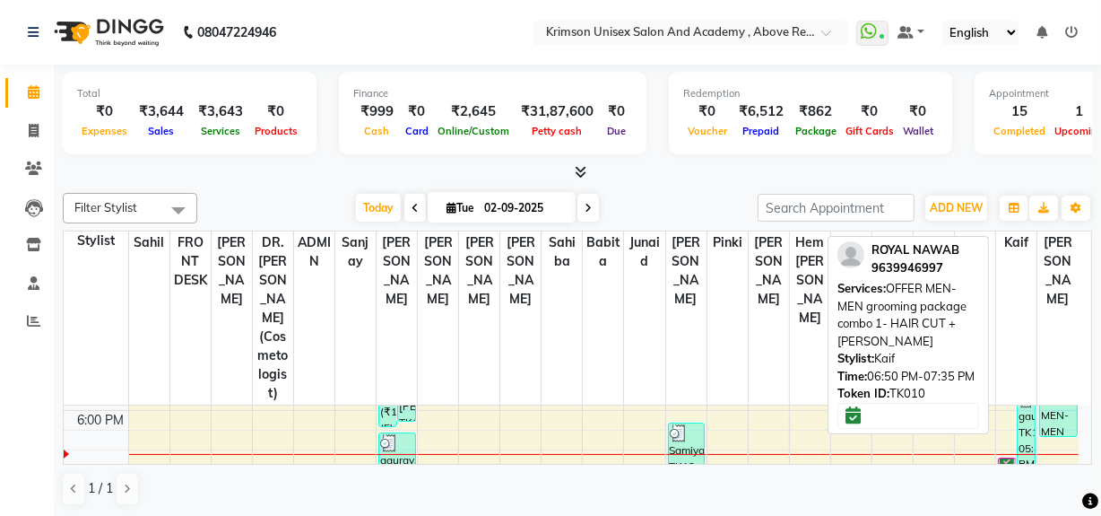
click at [1007, 458] on div "ROYAL NAWAB, TK10, 06:50 PM-07:35 PM, OFFER MEN-MEN grooming package combo 1- H…" at bounding box center [1007, 478] width 17 height 41
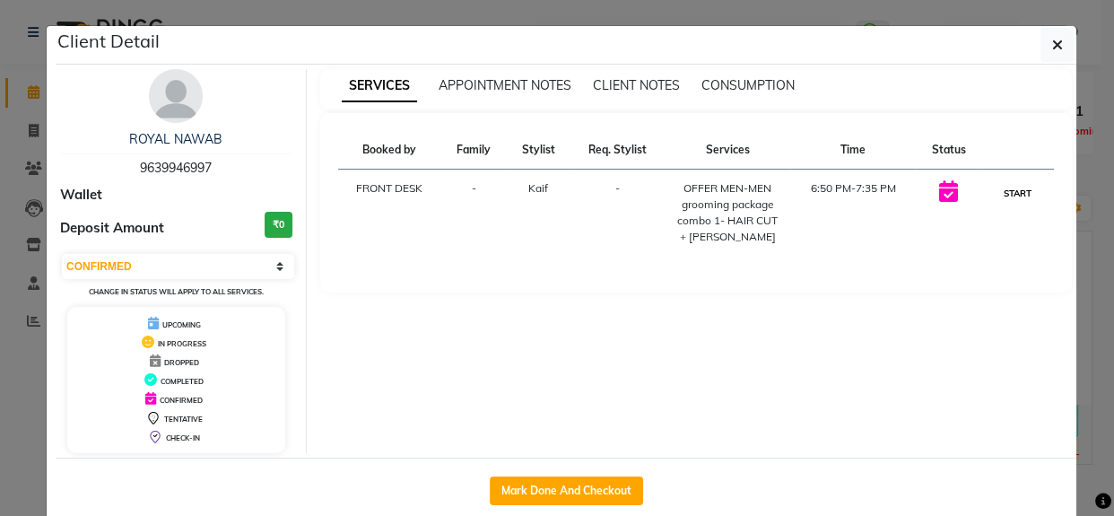
click at [1005, 188] on button "START" at bounding box center [1017, 193] width 37 height 22
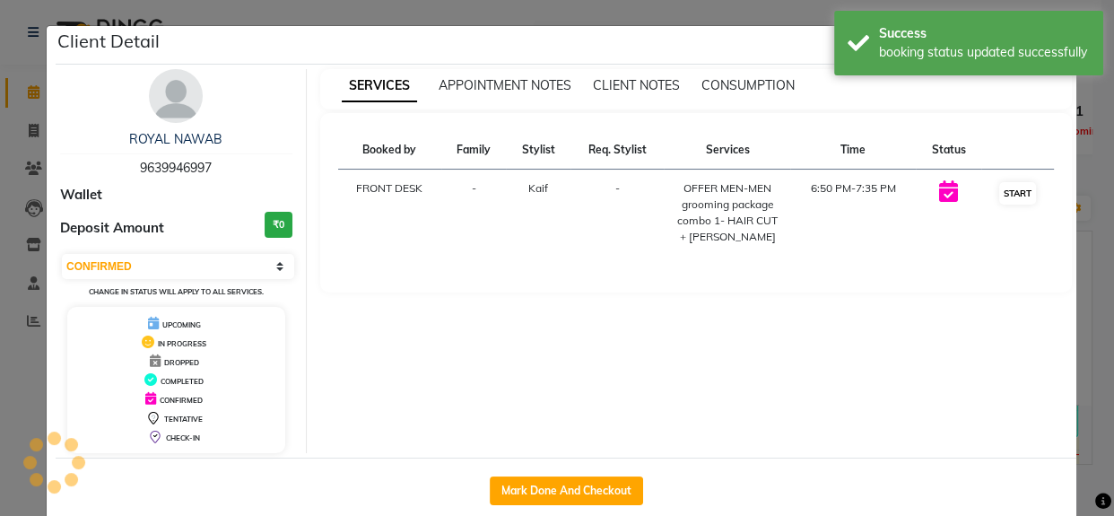
select select "1"
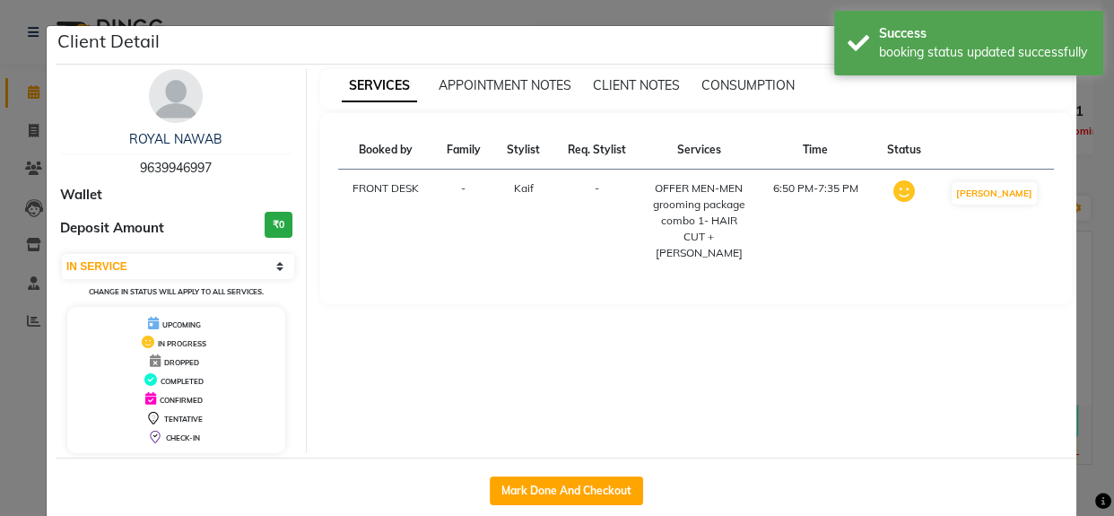
click at [1086, 258] on ngb-modal-window "Client Detail ROYAL NAWAB 9639946997 Wallet Deposit Amount ₹0 Select IN SERVICE…" at bounding box center [557, 258] width 1114 height 516
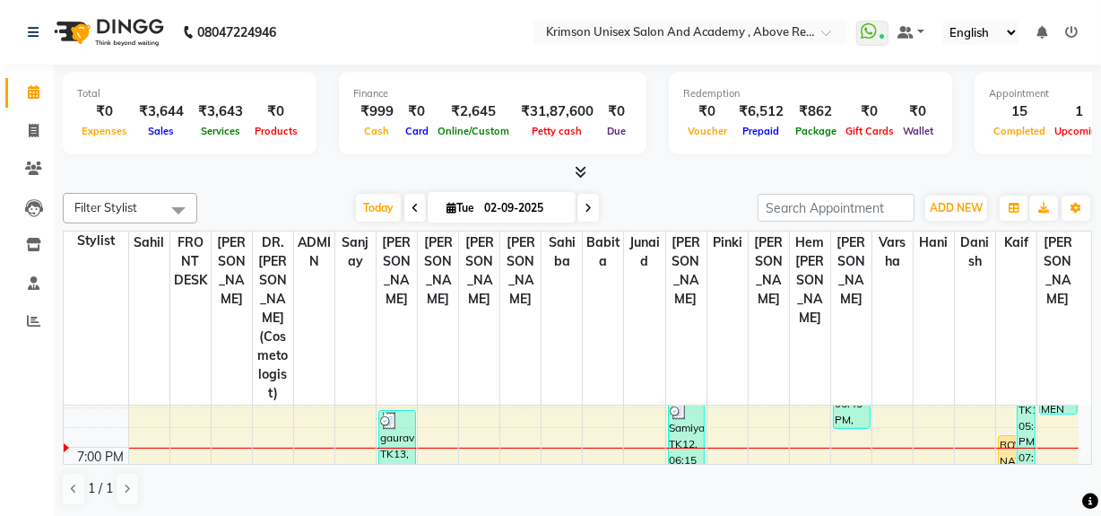
scroll to position [654, 0]
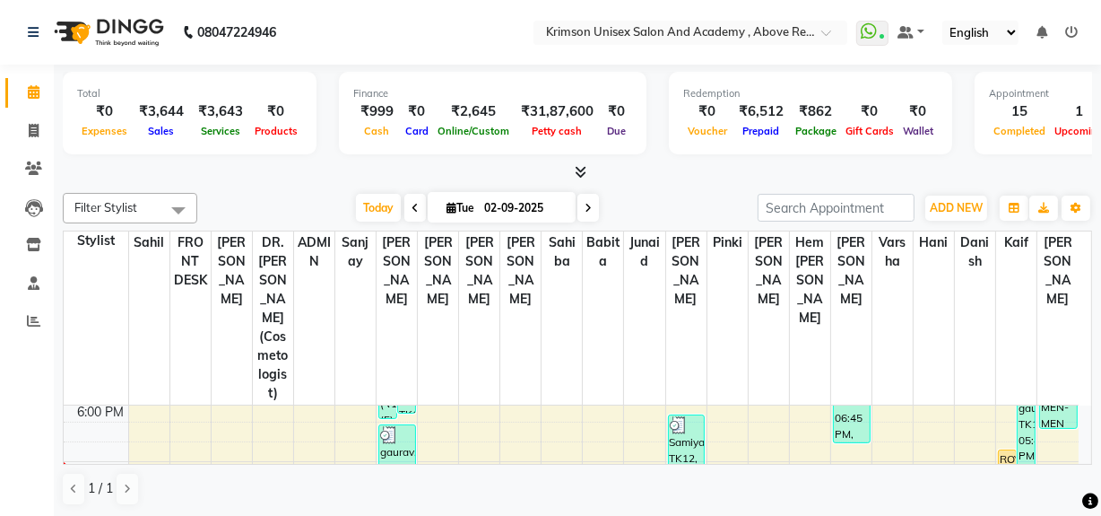
click at [493, 35] on nav "08047224946 Select Location × Krimson Unisex Salon And Academy , Above Reliance…" at bounding box center [550, 32] width 1101 height 65
click at [360, 211] on span "Today" at bounding box center [378, 208] width 45 height 28
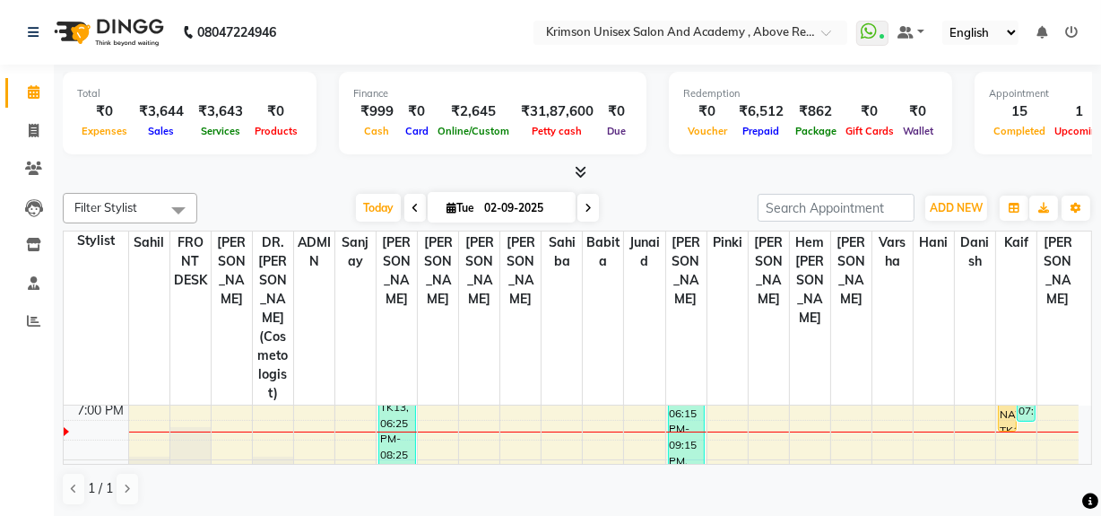
scroll to position [708, 0]
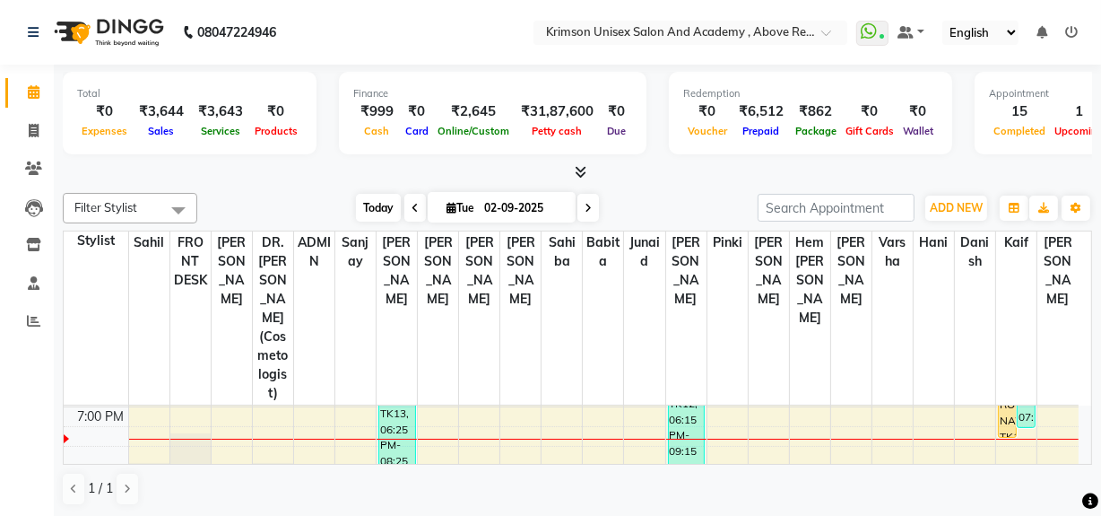
click at [374, 201] on span "Today" at bounding box center [378, 208] width 45 height 28
click at [377, 198] on span "Today" at bounding box center [378, 208] width 45 height 28
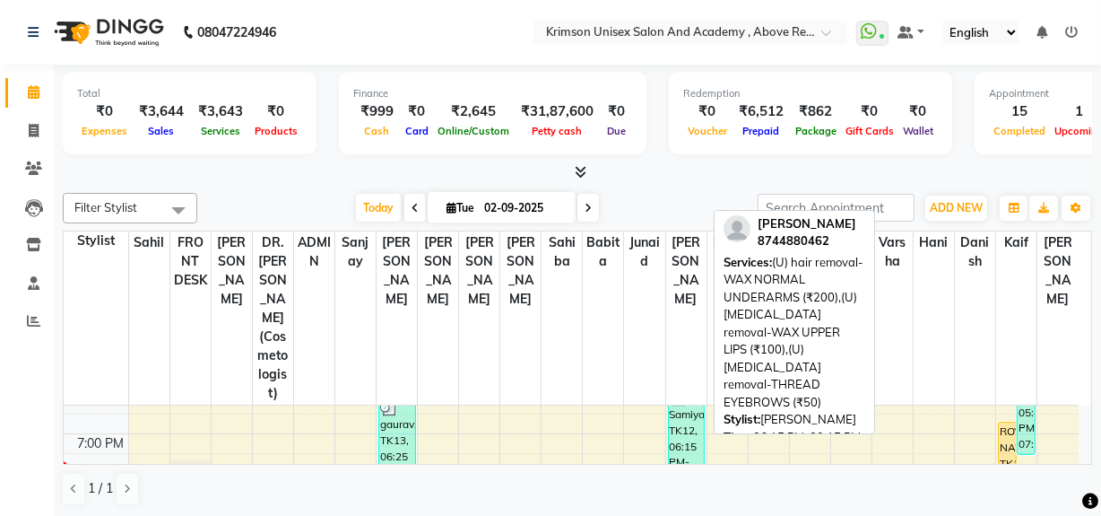
scroll to position [684, 0]
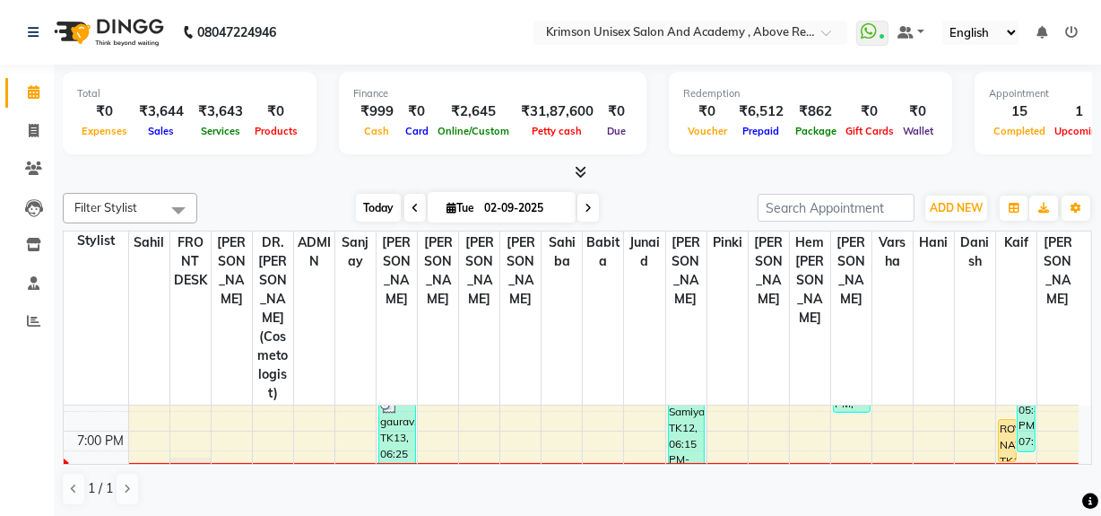
click at [374, 194] on span "Today" at bounding box center [378, 208] width 45 height 28
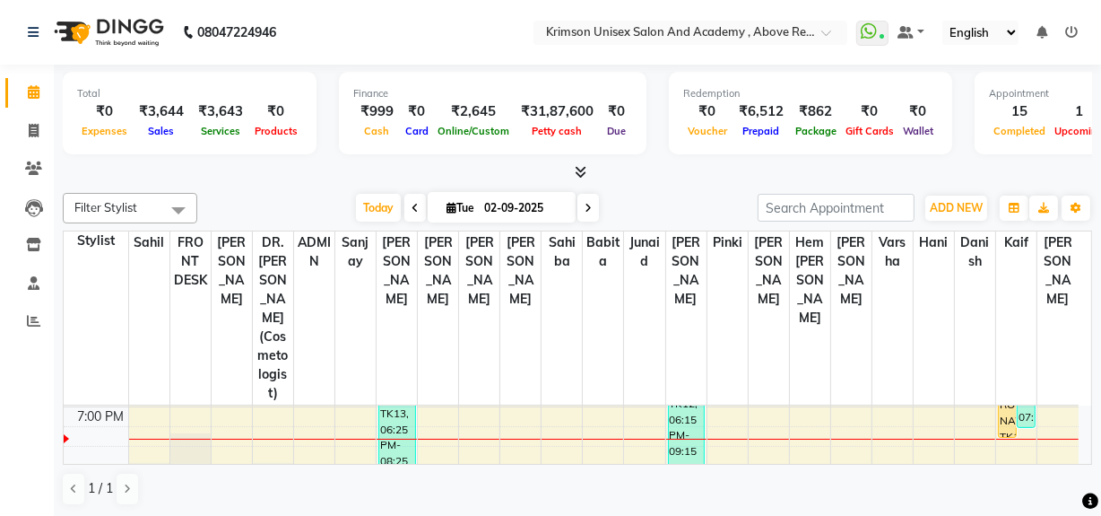
scroll to position [709, 0]
click at [377, 213] on span "Today" at bounding box center [378, 208] width 45 height 28
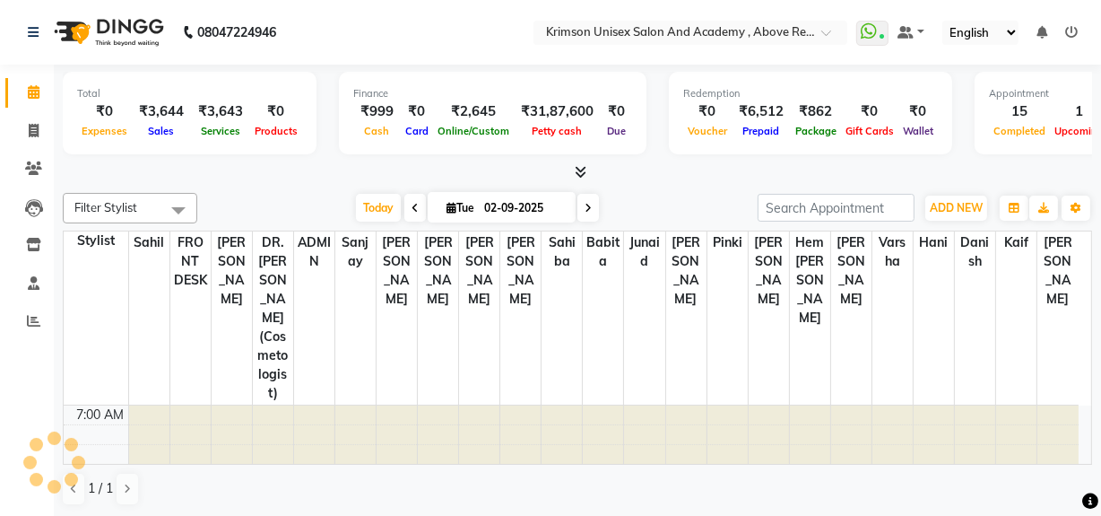
scroll to position [708, 0]
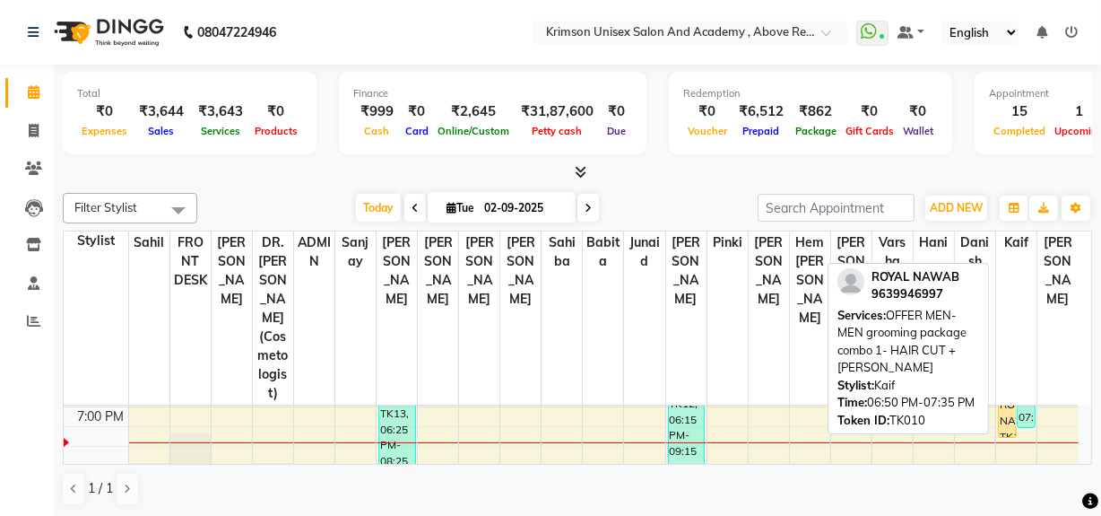
click at [1006, 395] on div "ROYAL NAWAB, TK10, 06:50 PM-07:35 PM, OFFER MEN-MEN grooming package combo 1- H…" at bounding box center [1007, 415] width 17 height 41
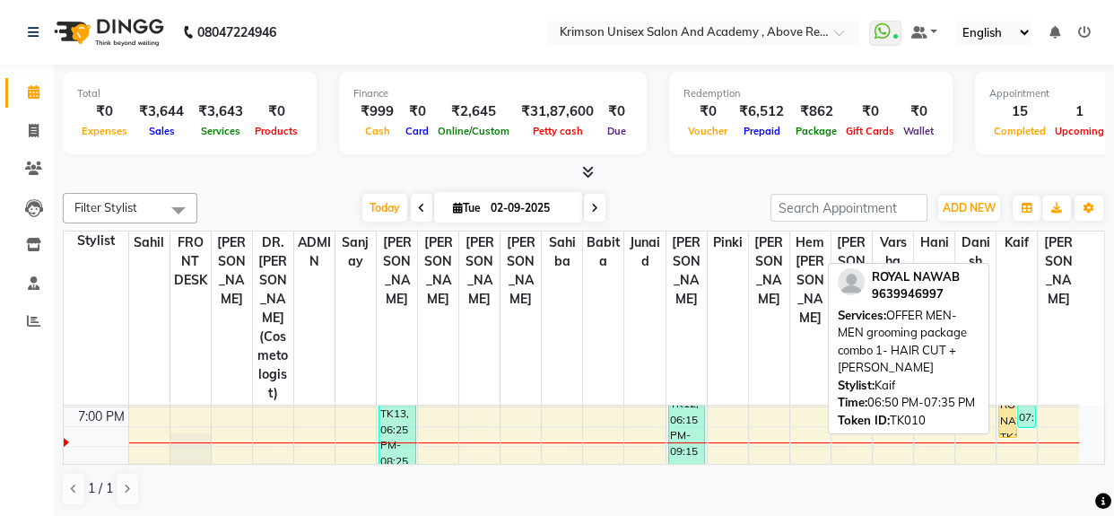
select select "1"
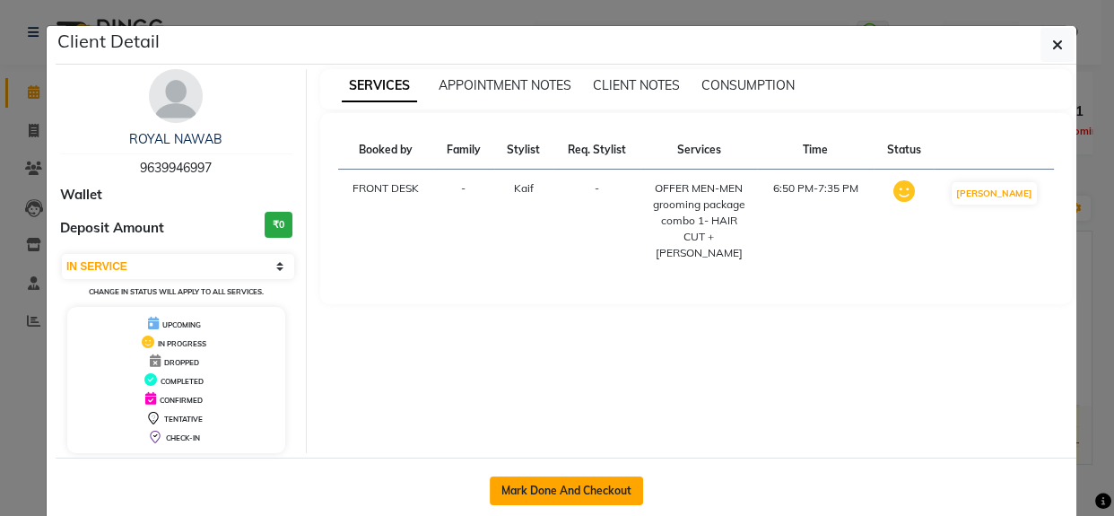
click at [583, 495] on button "Mark Done And Checkout" at bounding box center [566, 490] width 153 height 29
select select "5853"
select select "service"
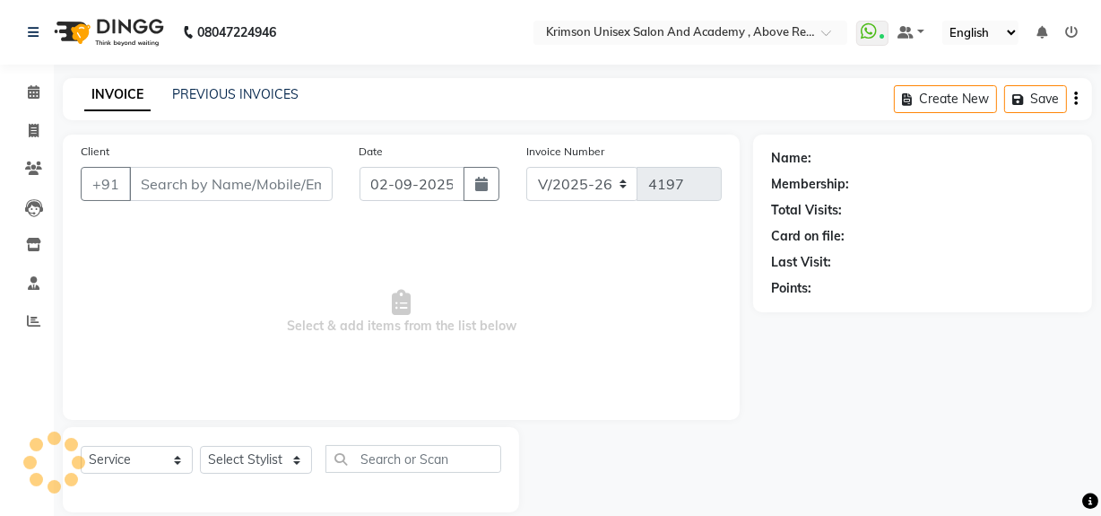
scroll to position [23, 0]
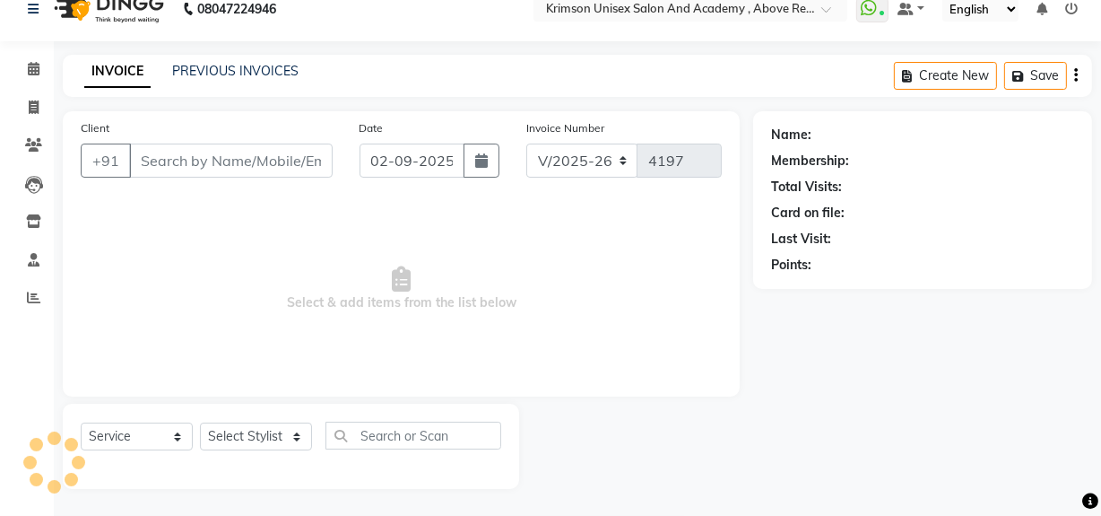
type input "9639946997"
select select "84643"
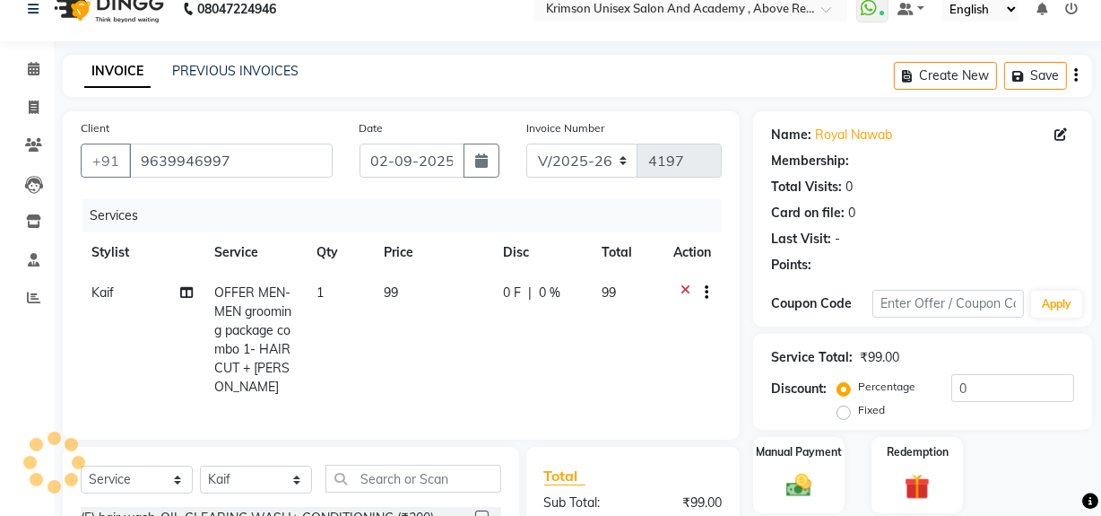
select select "1: Object"
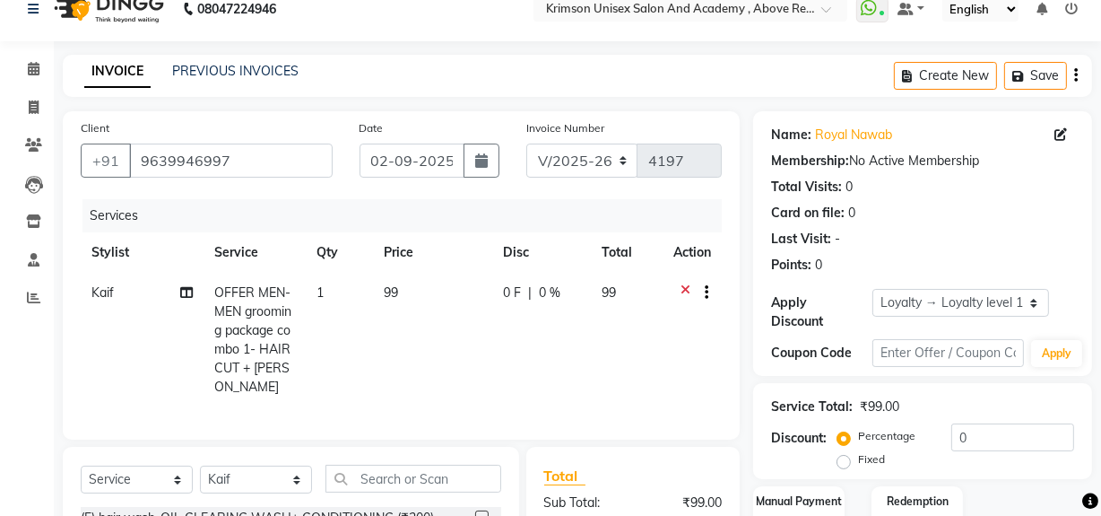
scroll to position [257, 0]
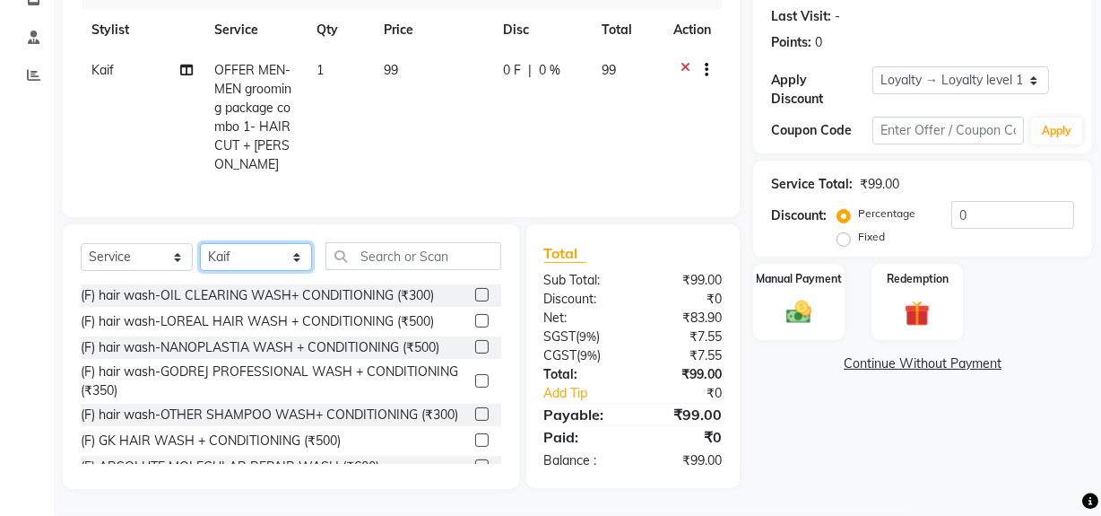
click at [239, 262] on select "Select Stylist ADMIN Arif ARNAB Babita Danish DR. DIVYA (cosmetologist) FRONT D…" at bounding box center [256, 257] width 112 height 28
select select "88140"
click at [200, 244] on select "Select Stylist ADMIN Arif ARNAB Babita Danish DR. DIVYA (cosmetologist) FRONT D…" at bounding box center [256, 257] width 112 height 28
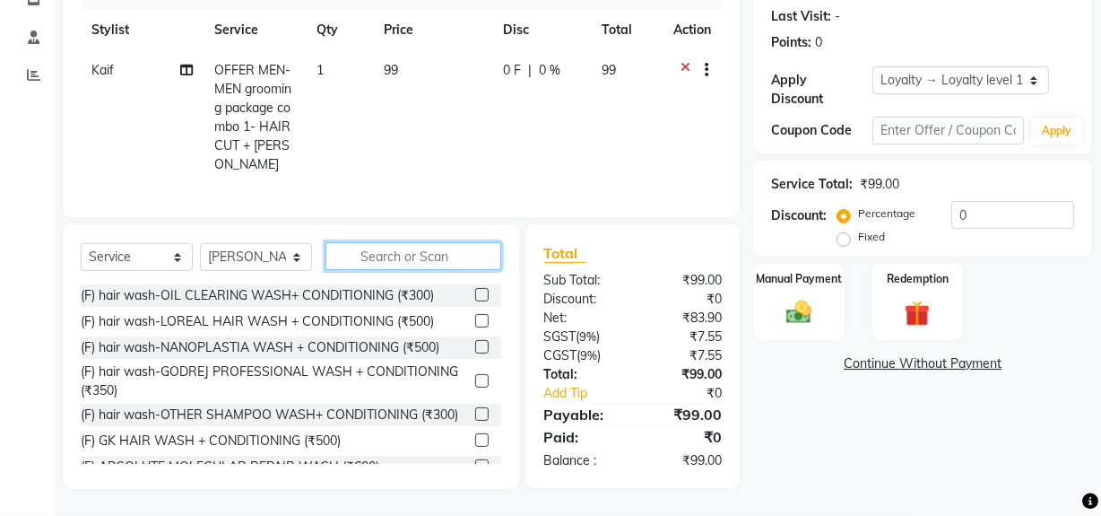
click at [429, 251] on input "text" at bounding box center [413, 256] width 176 height 28
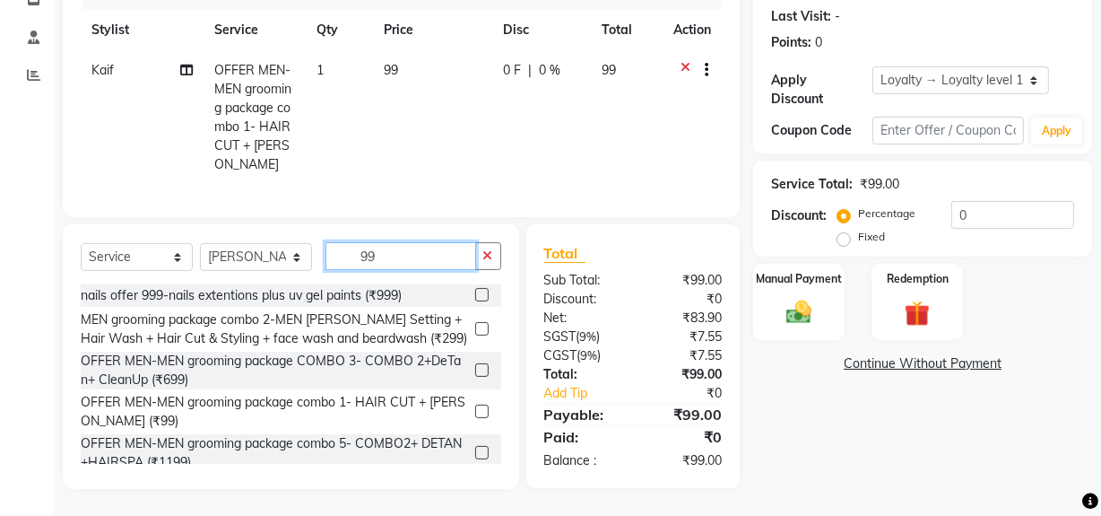
type input "99"
click at [475, 410] on label at bounding box center [481, 410] width 13 height 13
click at [475, 410] on input "checkbox" at bounding box center [481, 412] width 12 height 12
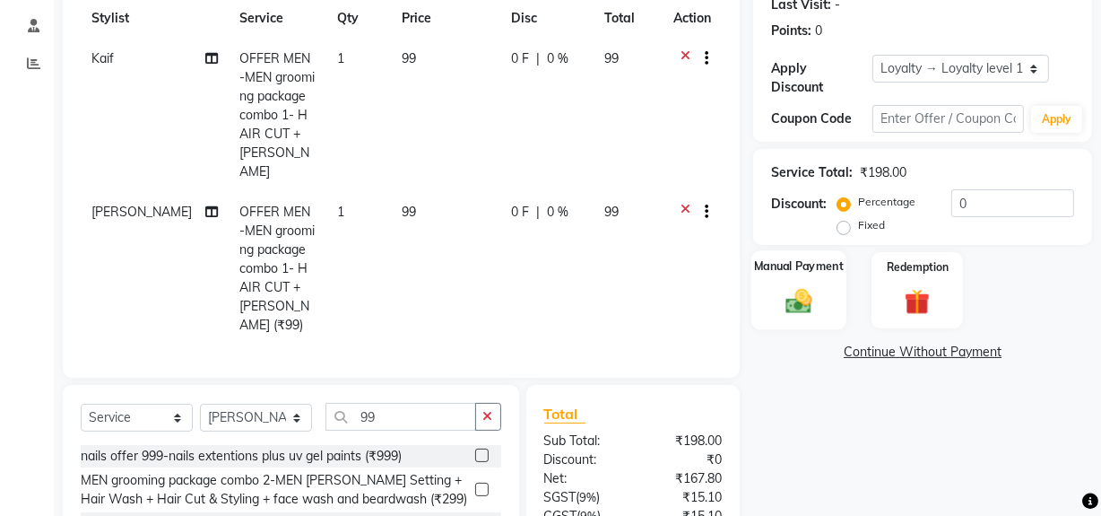
checkbox input "false"
click at [785, 293] on img at bounding box center [798, 300] width 43 height 30
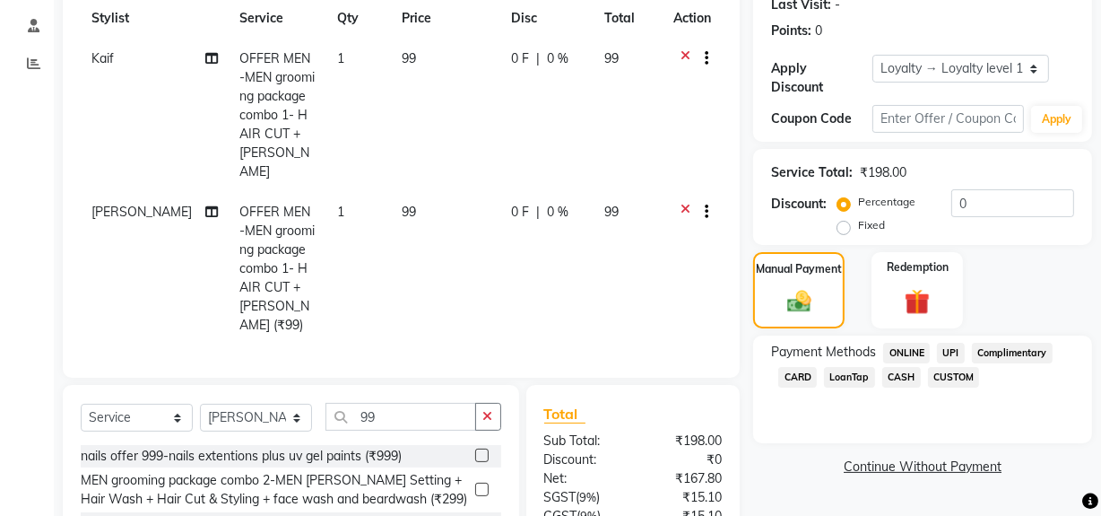
click at [906, 350] on span "ONLINE" at bounding box center [906, 353] width 47 height 21
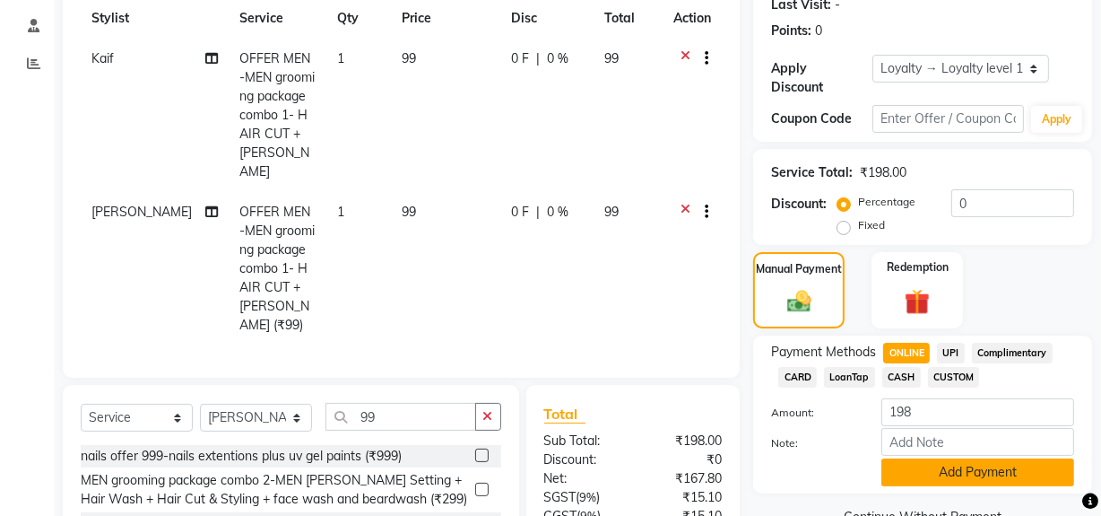
scroll to position [392, 0]
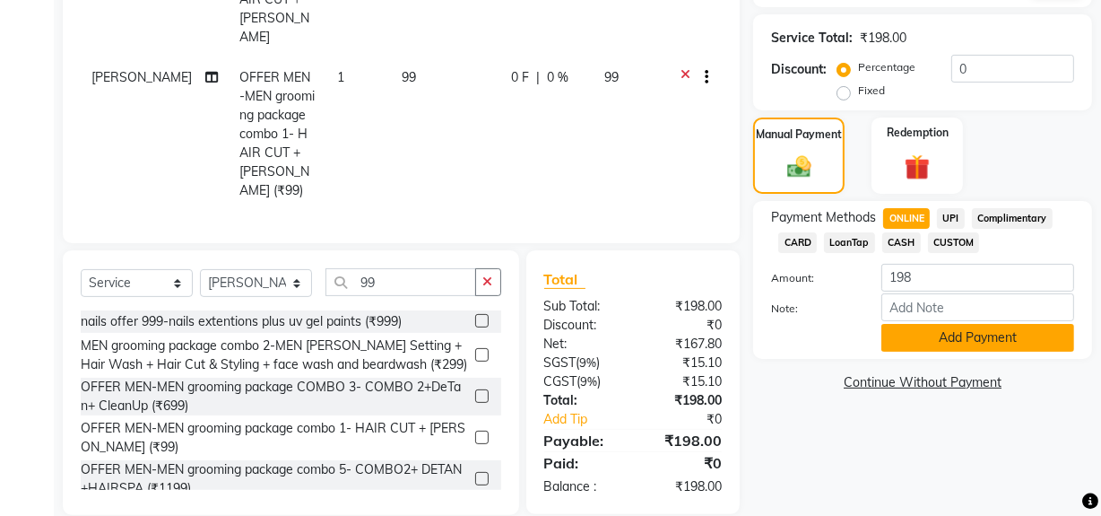
click at [911, 338] on button "Add Payment" at bounding box center [977, 338] width 193 height 28
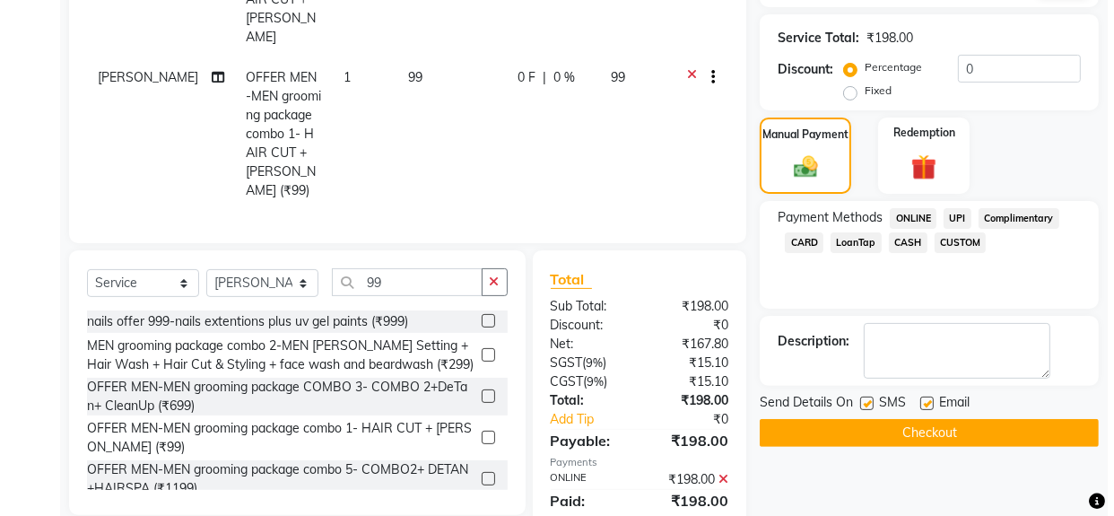
scroll to position [574, 0]
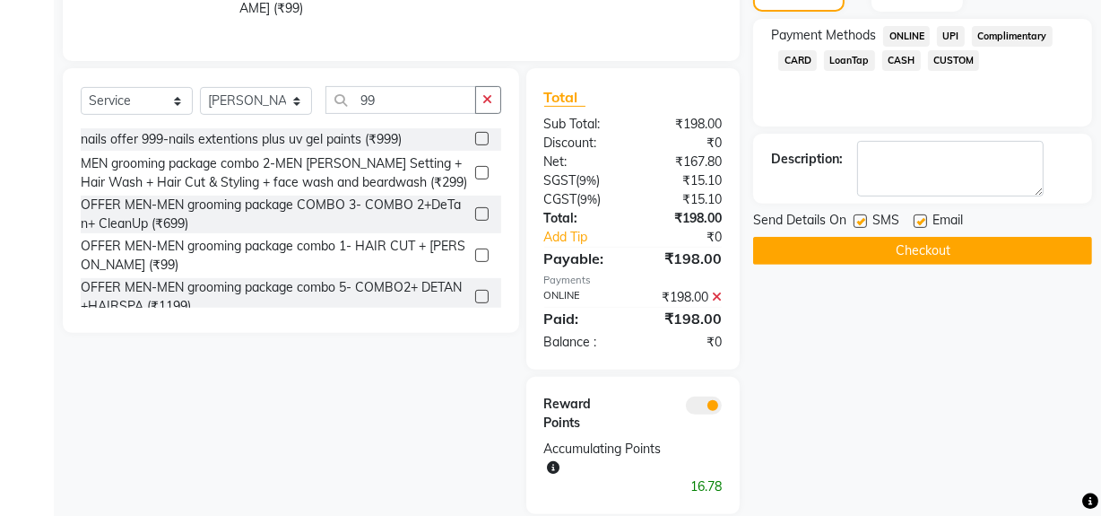
click at [700, 396] on span at bounding box center [704, 405] width 36 height 18
click at [722, 408] on input "checkbox" at bounding box center [722, 408] width 0 height 0
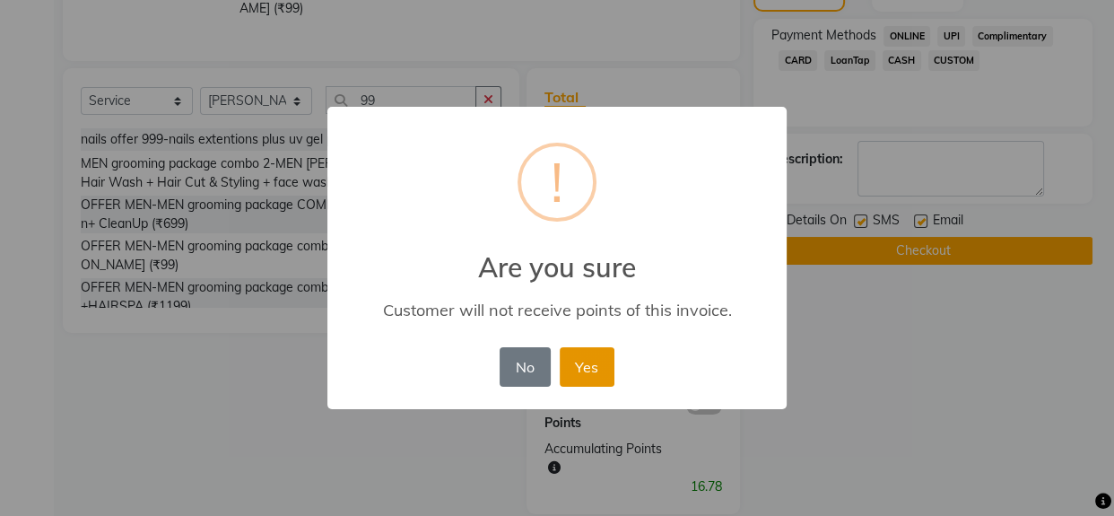
click at [592, 369] on button "Yes" at bounding box center [587, 366] width 55 height 39
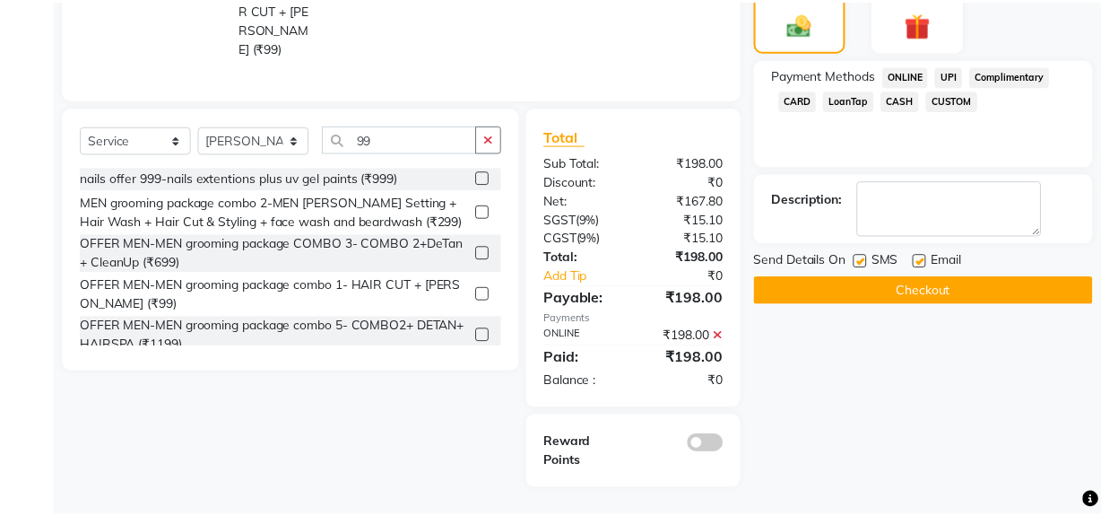
scroll to position [510, 0]
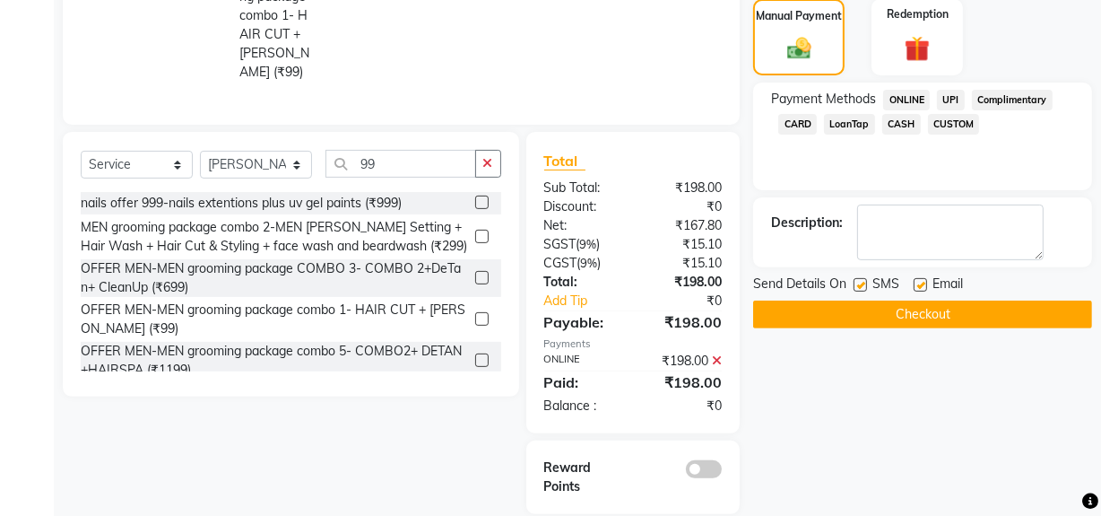
click at [865, 304] on button "Checkout" at bounding box center [922, 314] width 339 height 28
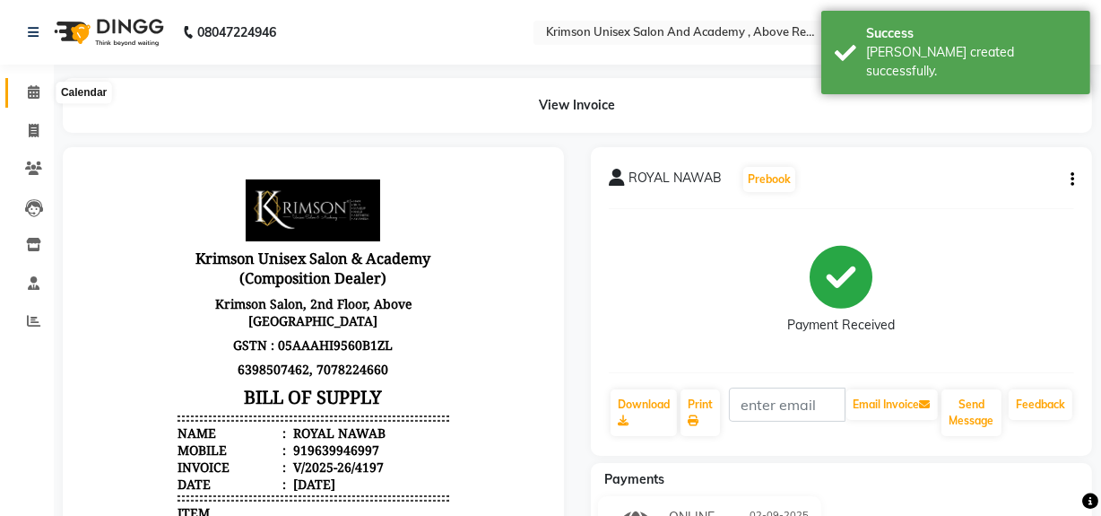
click at [30, 95] on icon at bounding box center [34, 91] width 12 height 13
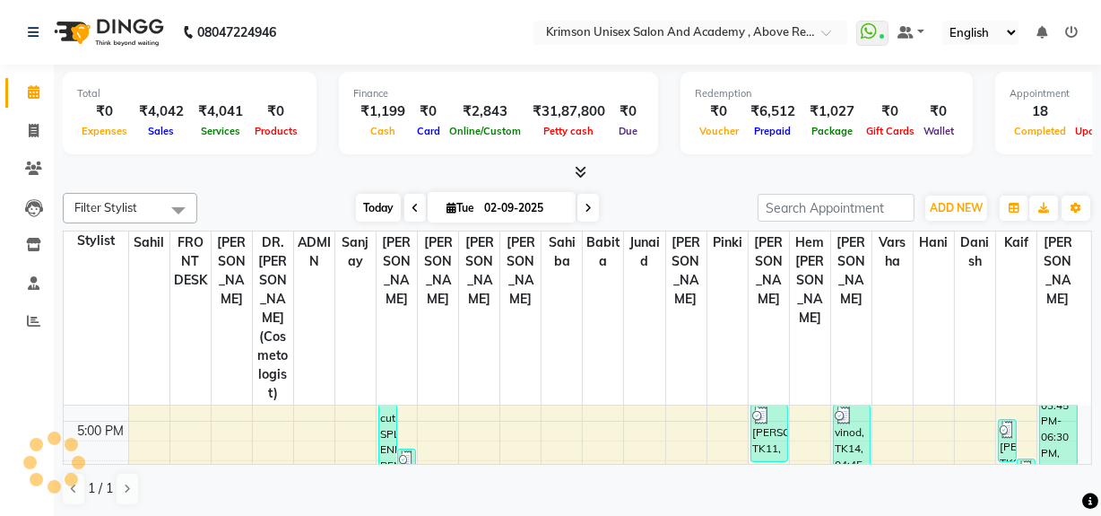
scroll to position [658, 0]
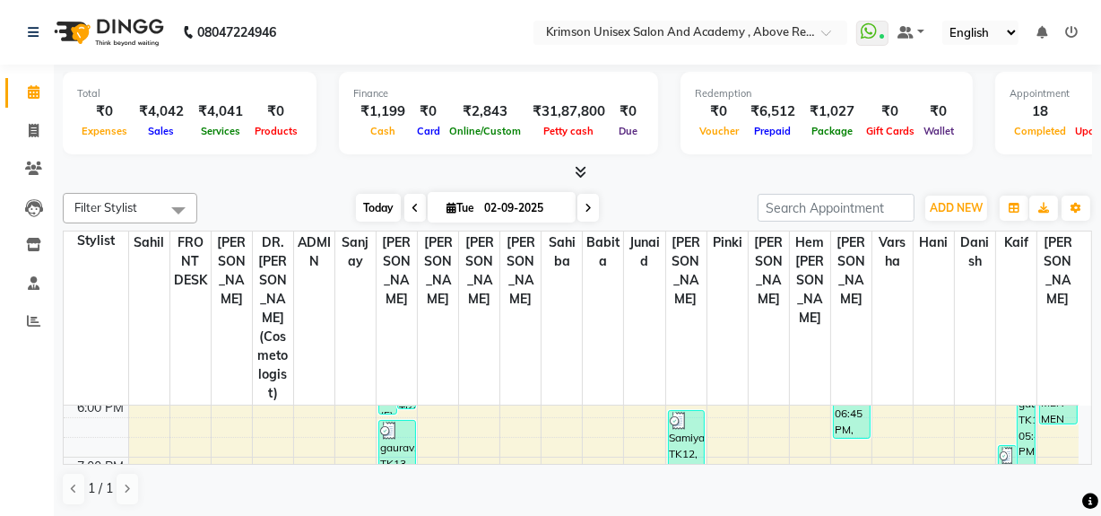
click at [379, 213] on span "Today" at bounding box center [378, 208] width 45 height 28
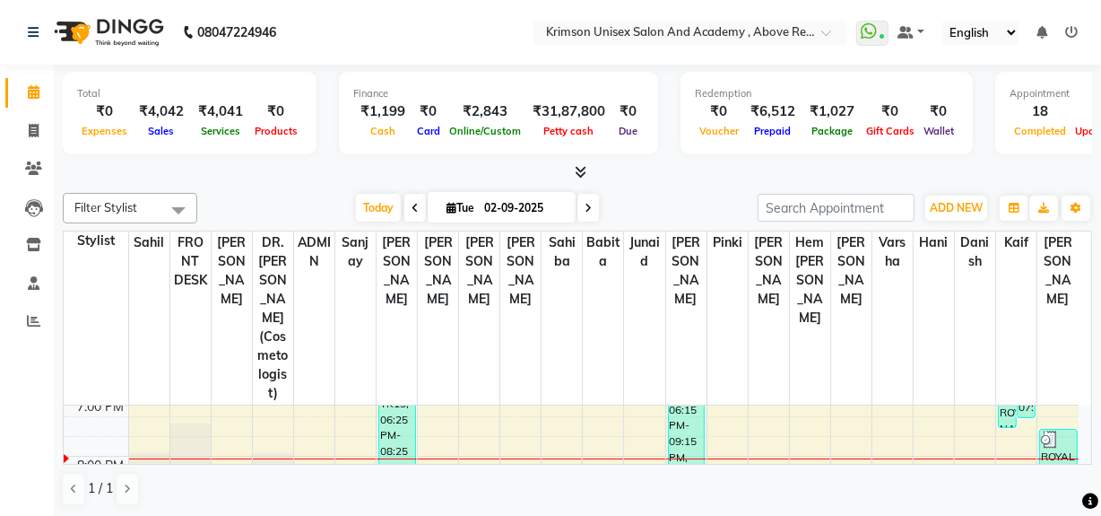
scroll to position [731, 0]
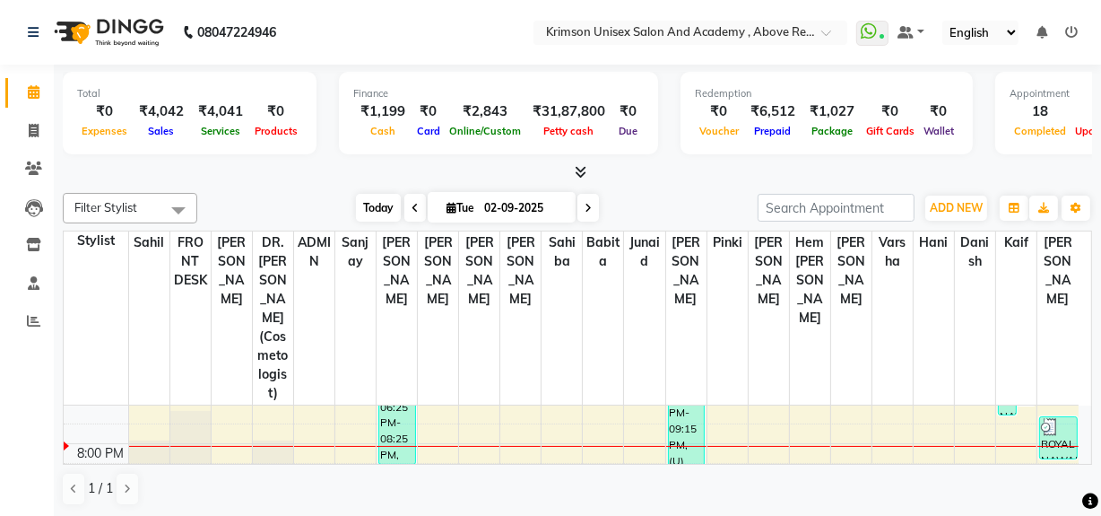
click at [379, 200] on span "Today" at bounding box center [378, 208] width 45 height 28
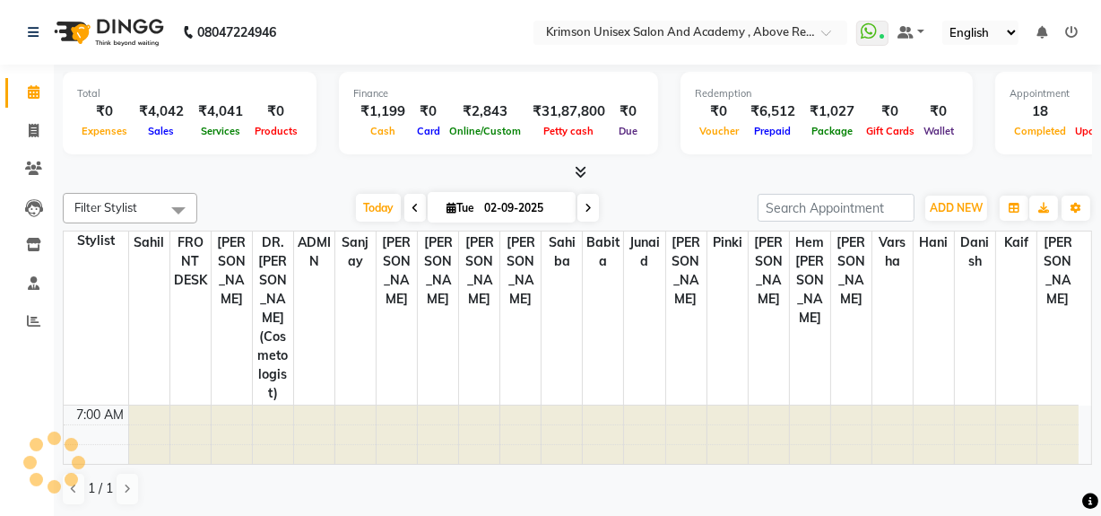
scroll to position [768, 0]
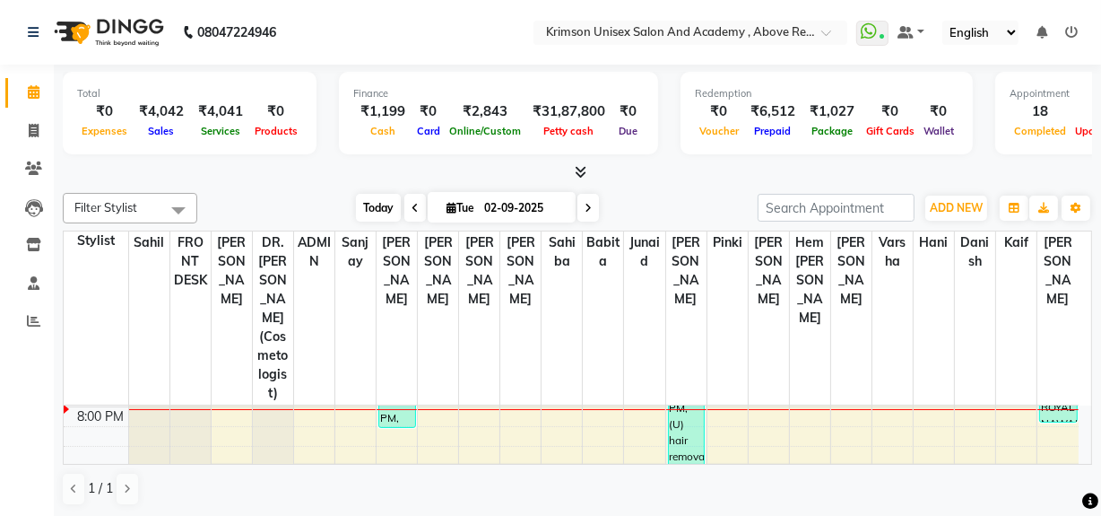
click at [371, 204] on span "Today" at bounding box center [378, 208] width 45 height 28
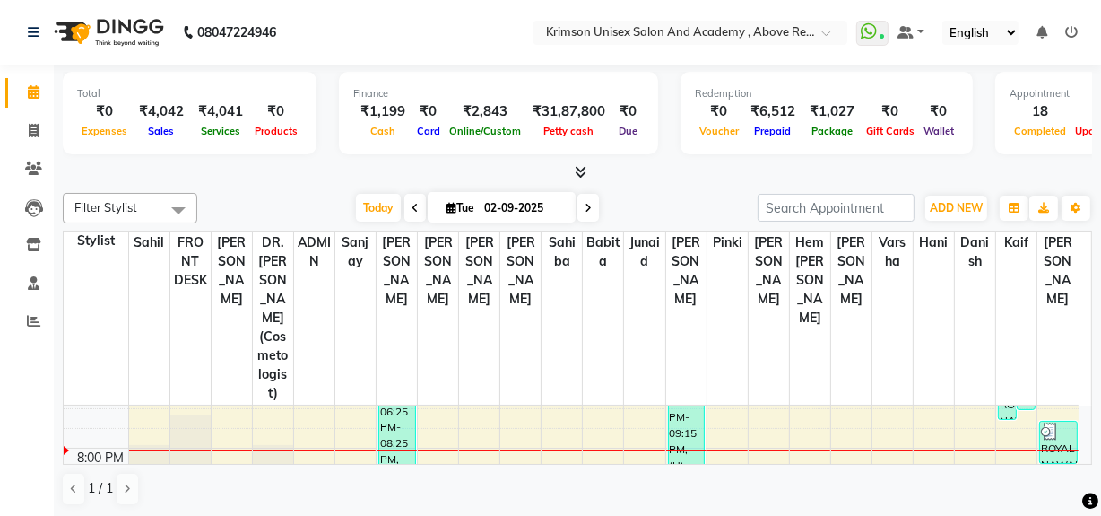
scroll to position [726, 0]
click at [377, 199] on span "Today" at bounding box center [378, 208] width 45 height 28
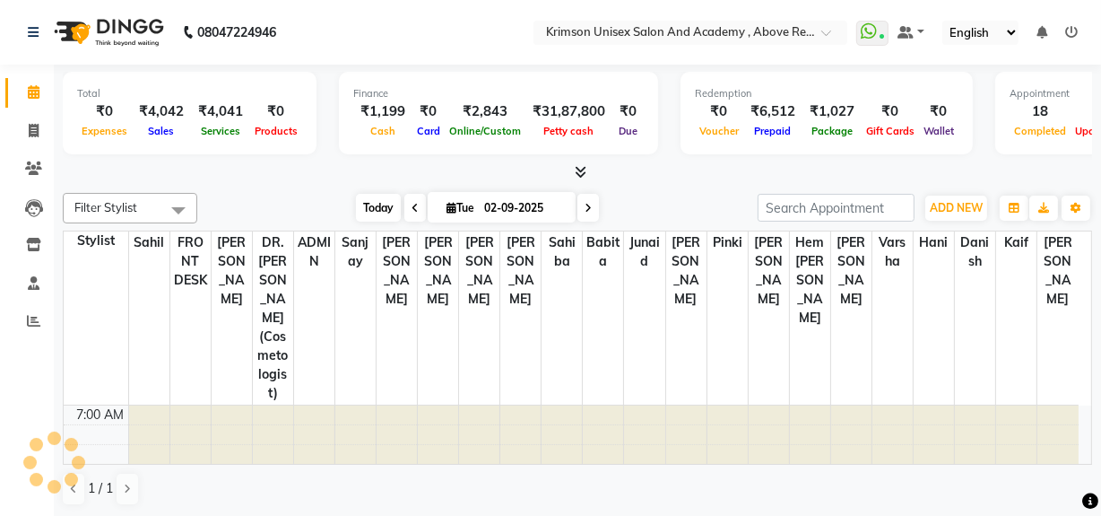
scroll to position [768, 0]
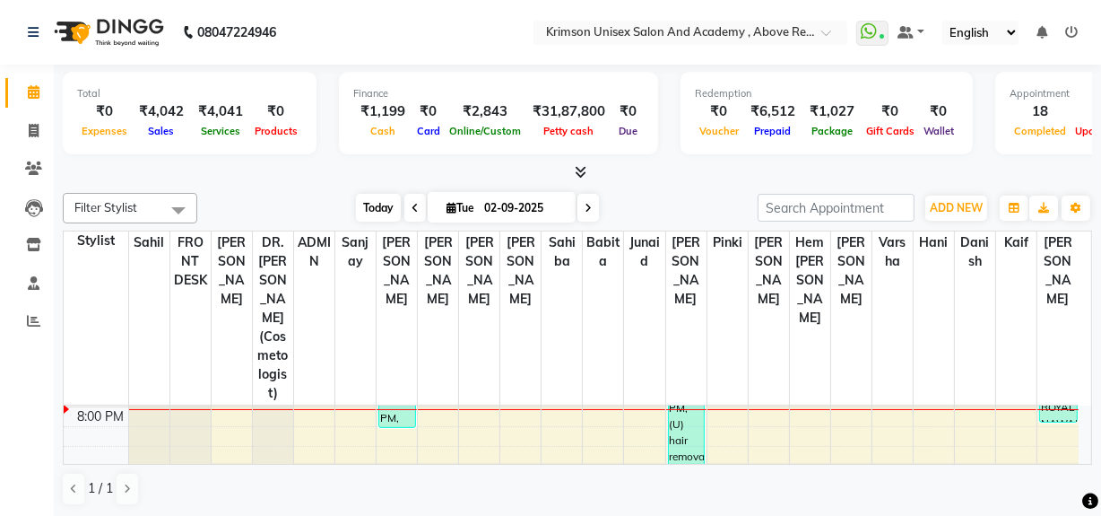
click at [371, 205] on span "Today" at bounding box center [378, 208] width 45 height 28
click at [373, 196] on span "Today" at bounding box center [378, 208] width 45 height 28
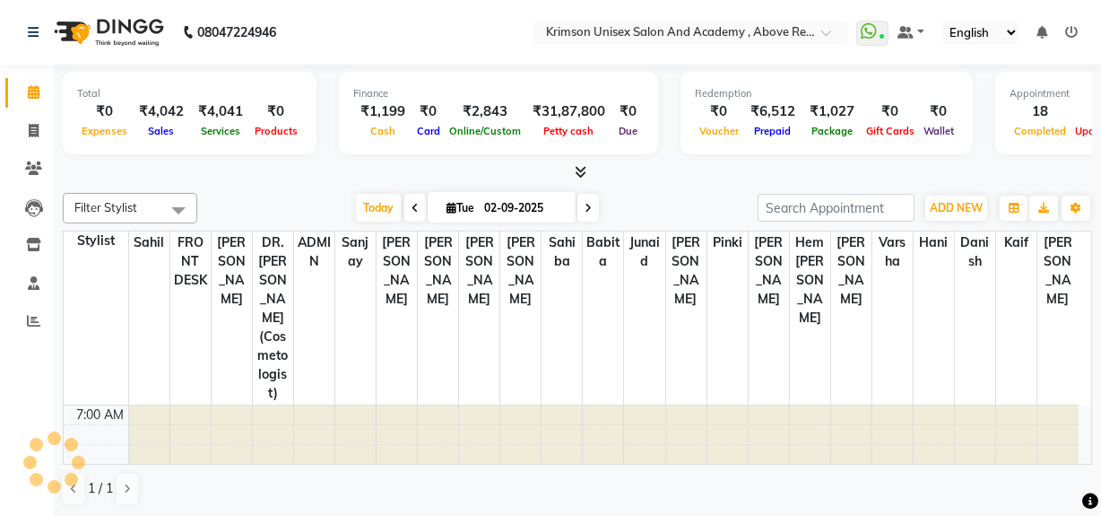
scroll to position [768, 0]
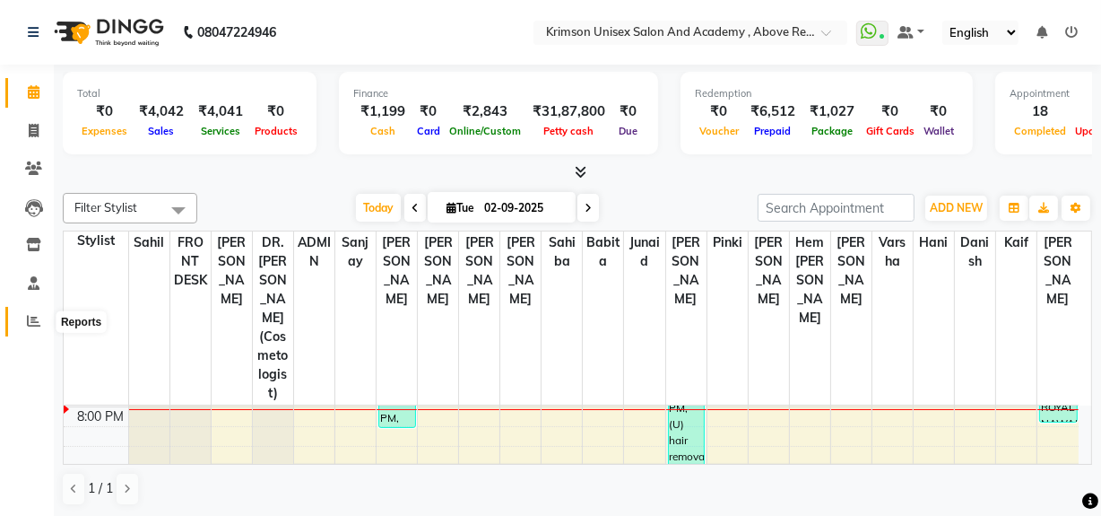
click at [32, 323] on icon at bounding box center [33, 320] width 13 height 13
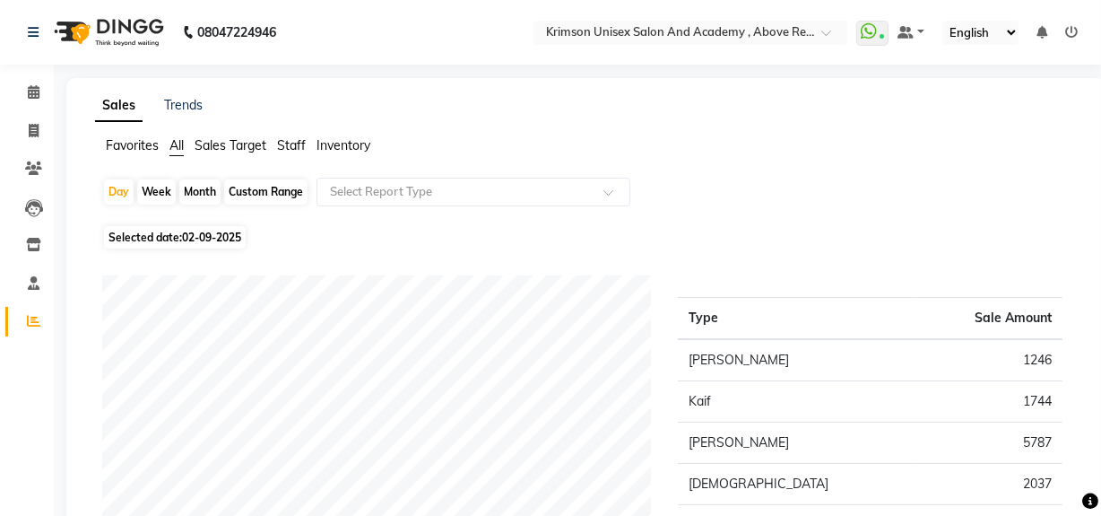
click at [291, 141] on span "Staff" at bounding box center [291, 145] width 29 height 16
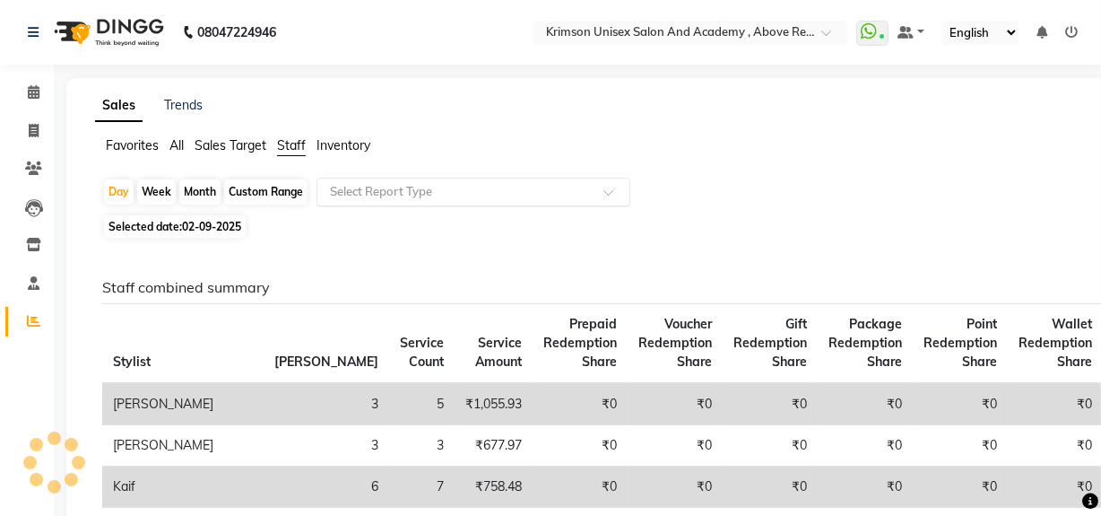
click at [429, 195] on input "text" at bounding box center [455, 192] width 258 height 18
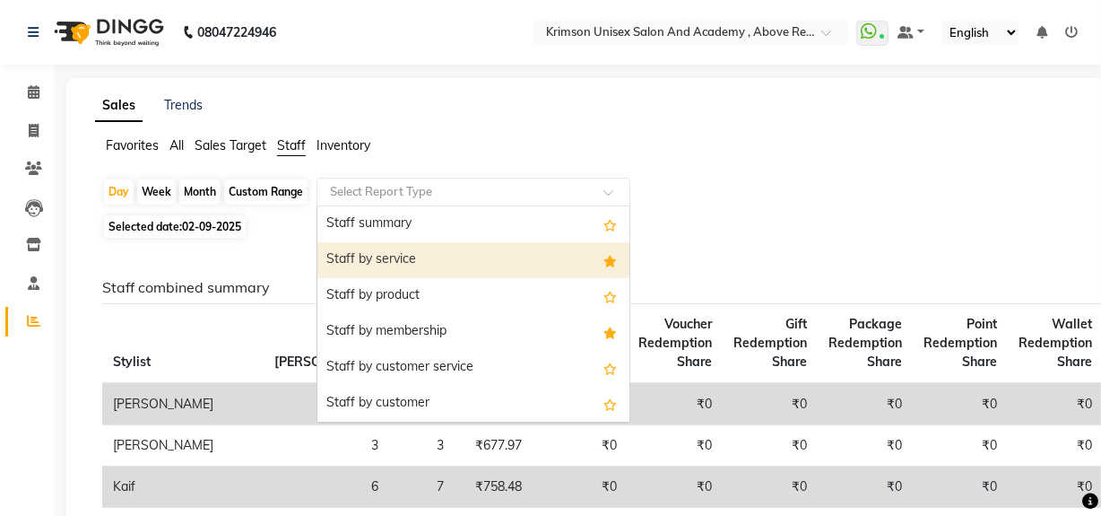
click at [438, 265] on div "Staff by service" at bounding box center [473, 260] width 312 height 36
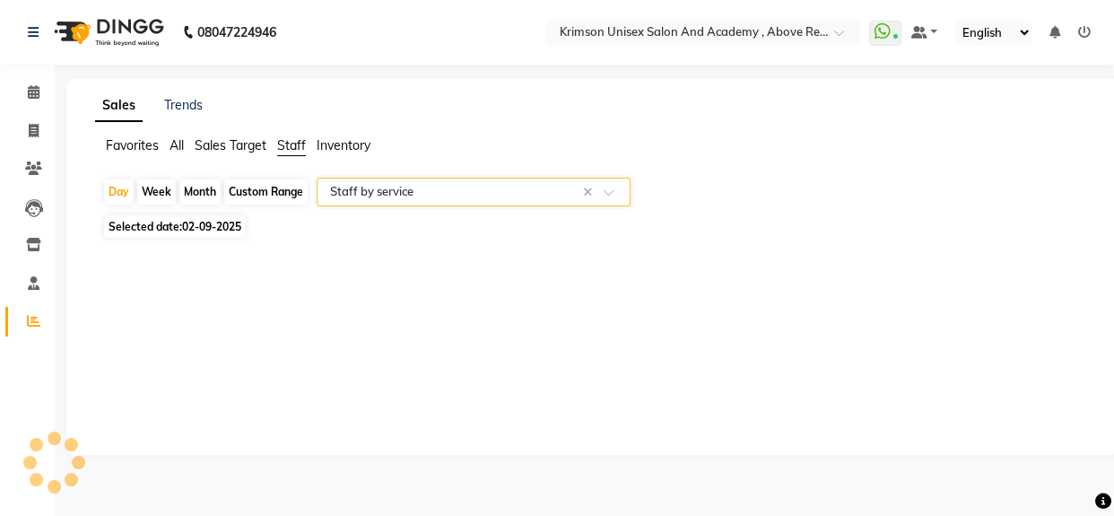
select select "csv"
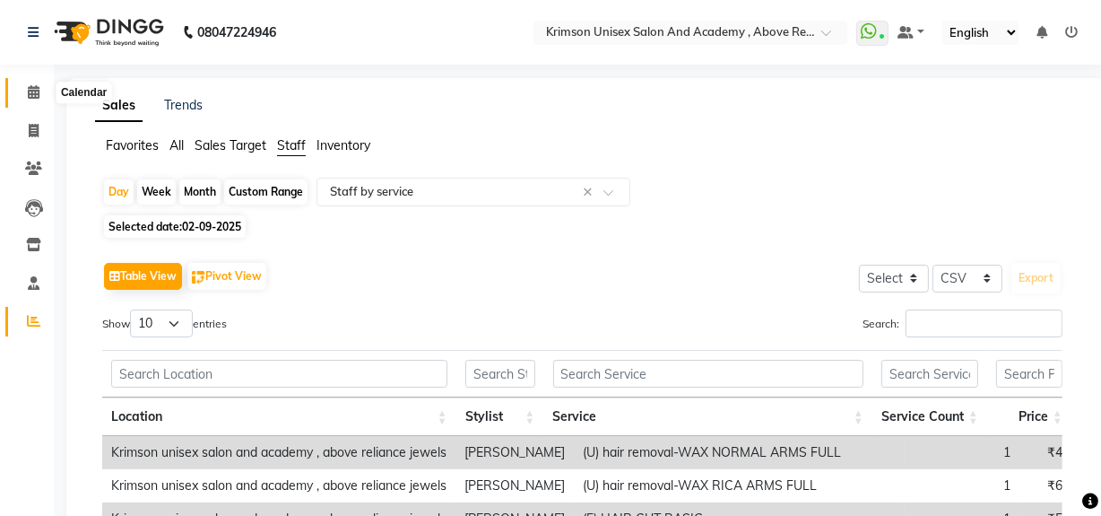
click at [26, 88] on span at bounding box center [33, 92] width 31 height 21
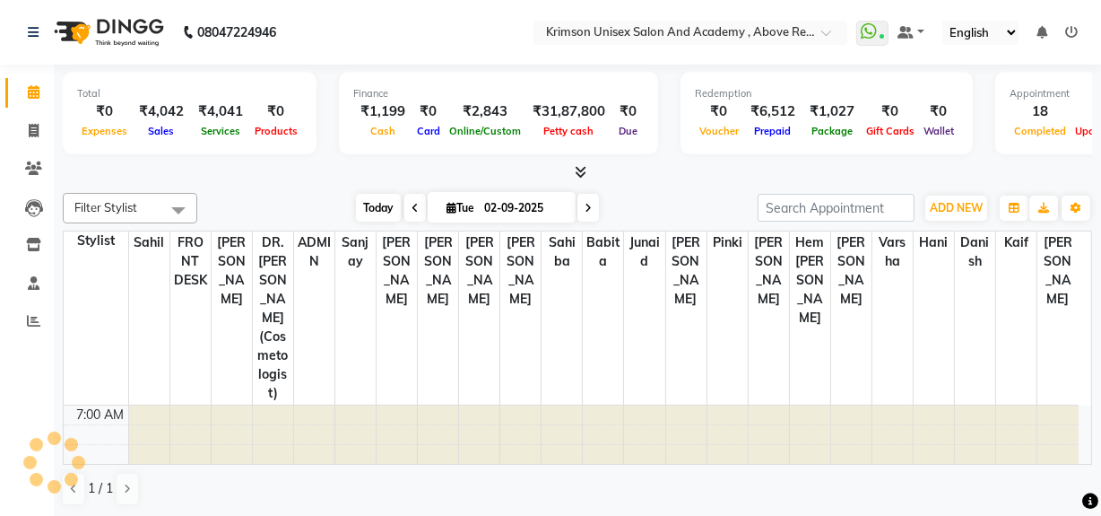
click at [369, 205] on span "Today" at bounding box center [378, 208] width 45 height 28
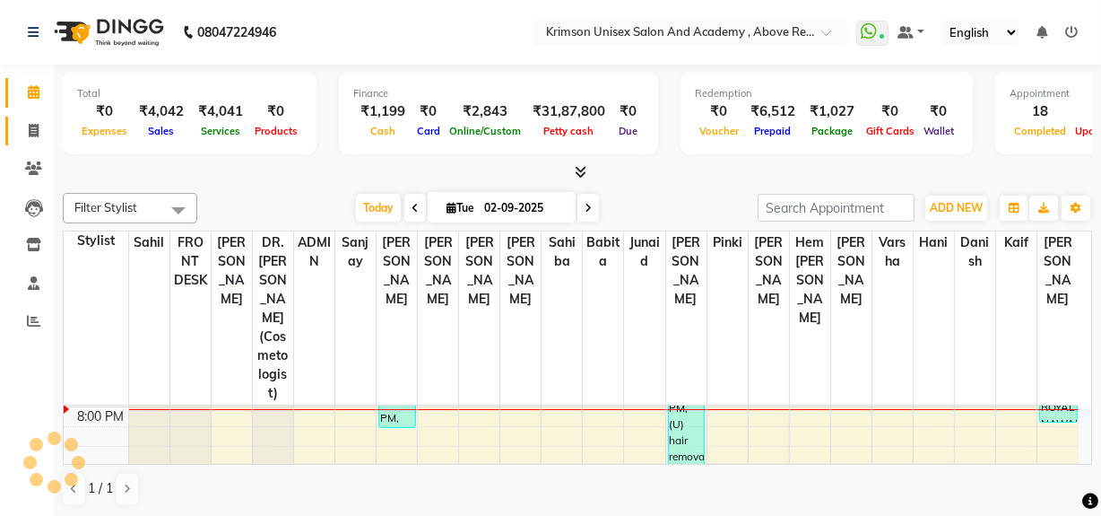
click at [41, 131] on span at bounding box center [33, 131] width 31 height 21
select select "service"
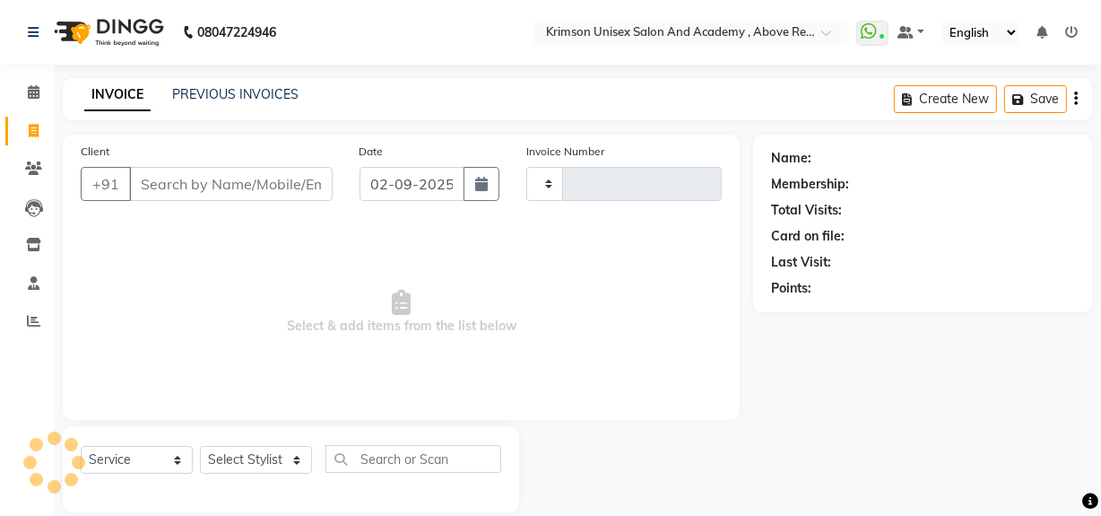
type input "4198"
select select "5853"
click at [265, 96] on link "PREVIOUS INVOICES" at bounding box center [235, 94] width 126 height 16
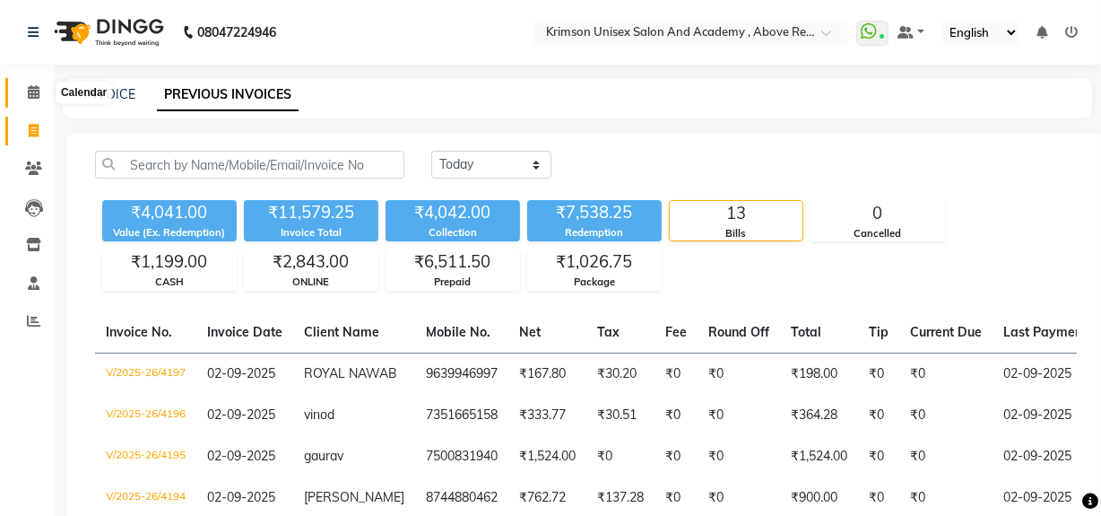
click at [31, 86] on icon at bounding box center [34, 91] width 12 height 13
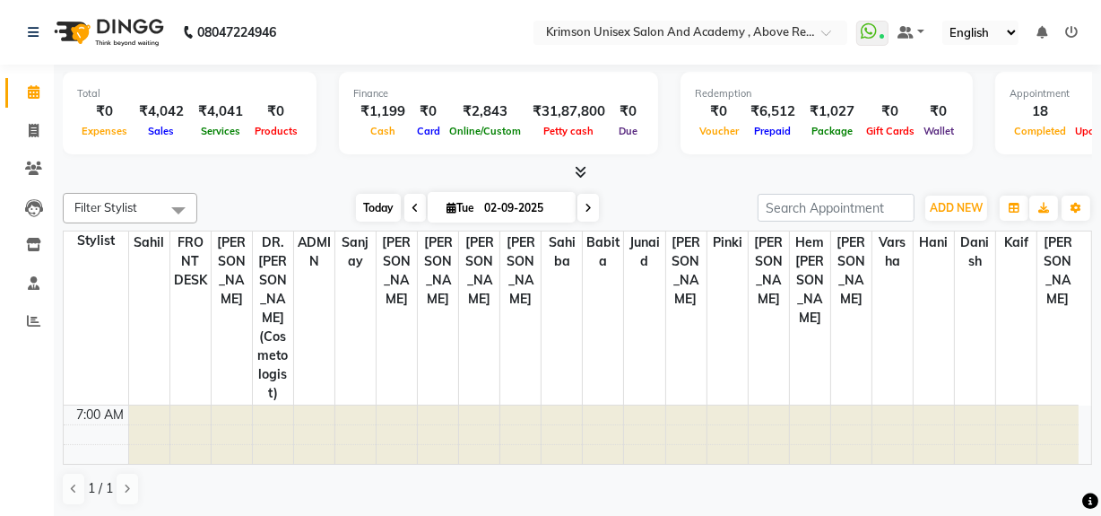
click at [377, 214] on span "Today" at bounding box center [378, 208] width 45 height 28
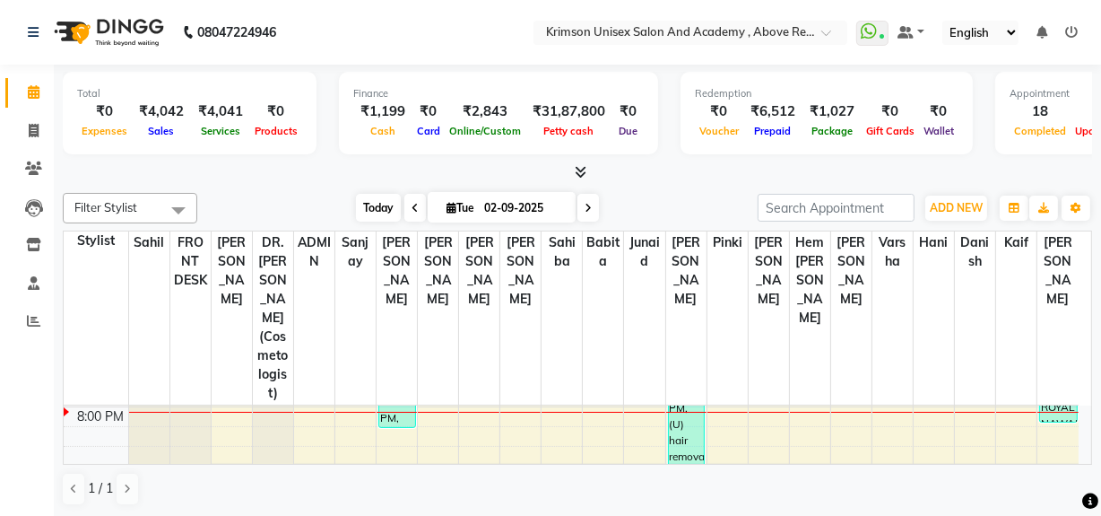
click at [372, 200] on span "Today" at bounding box center [378, 208] width 45 height 28
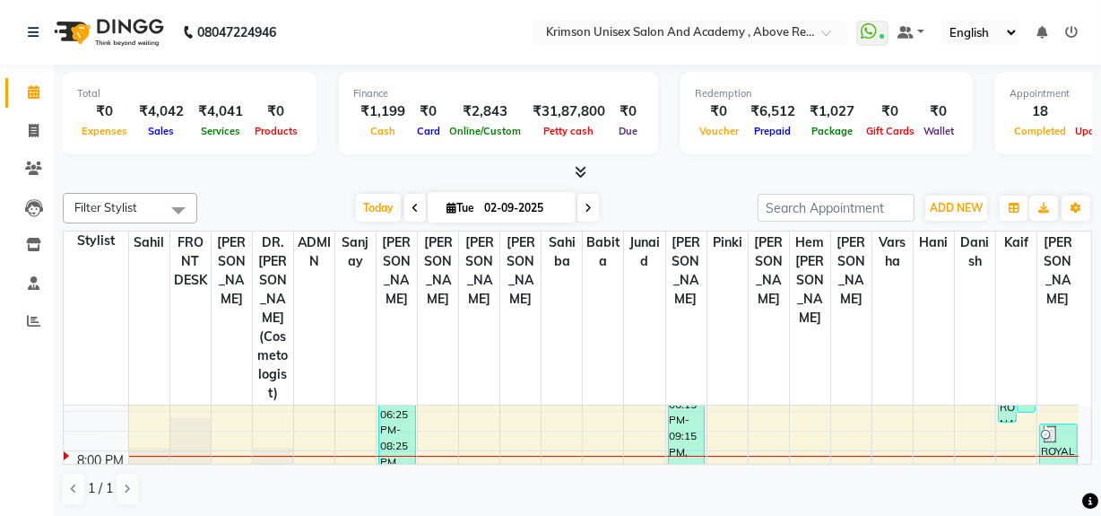
scroll to position [722, 0]
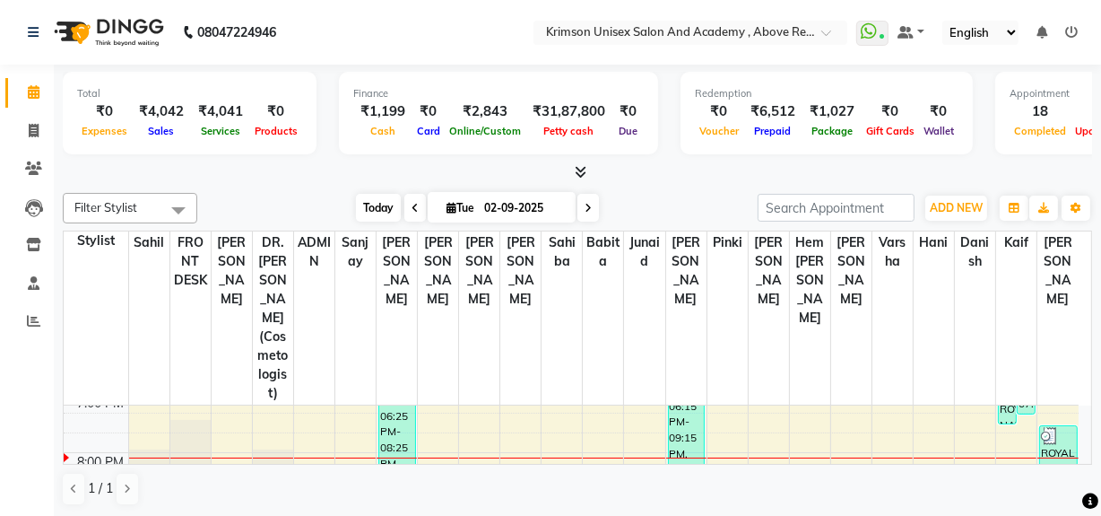
click at [374, 210] on span "Today" at bounding box center [378, 208] width 45 height 28
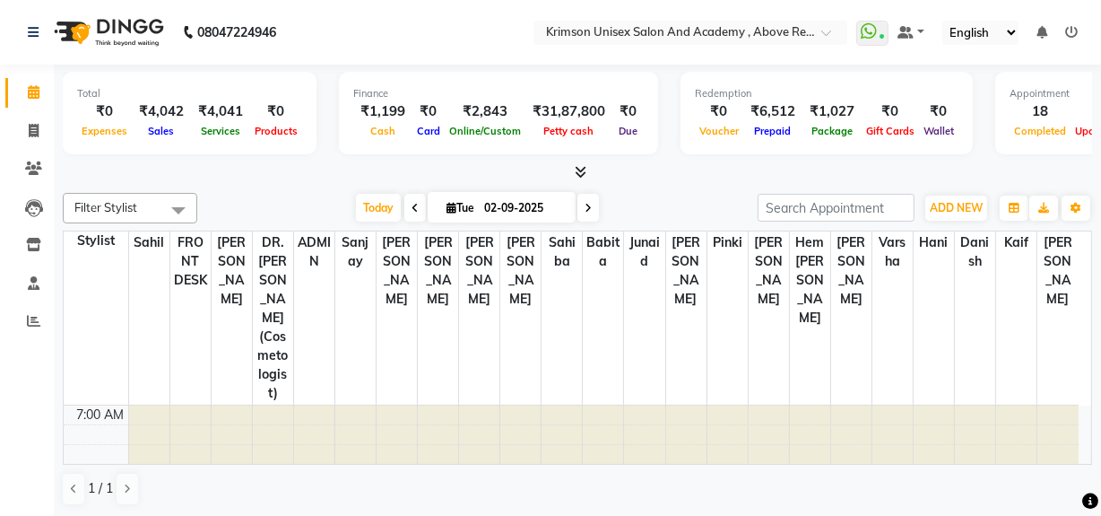
scroll to position [768, 0]
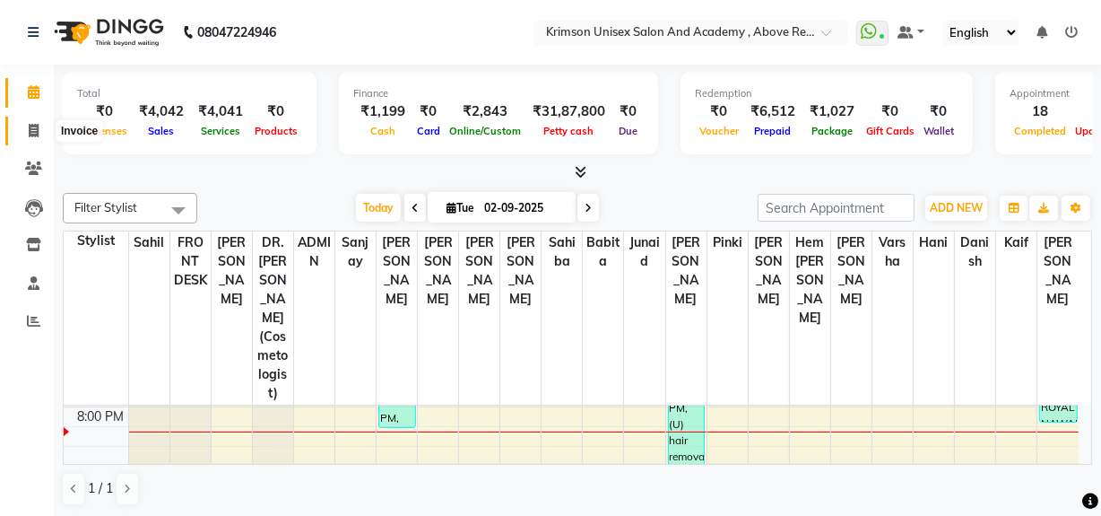
click at [26, 126] on span at bounding box center [33, 131] width 31 height 21
select select "service"
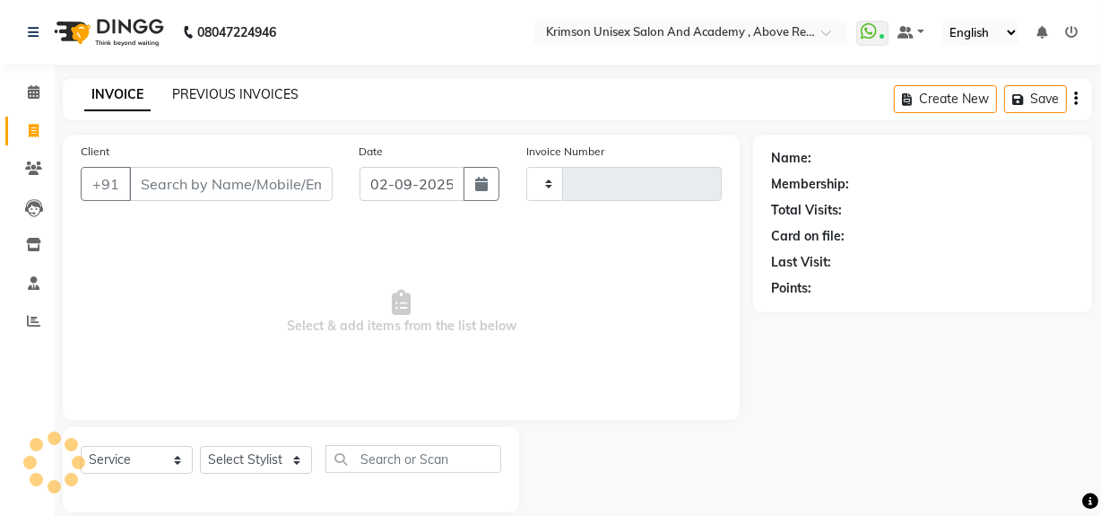
type input "4198"
select select "5853"
click at [204, 90] on link "PREVIOUS INVOICES" at bounding box center [235, 94] width 126 height 16
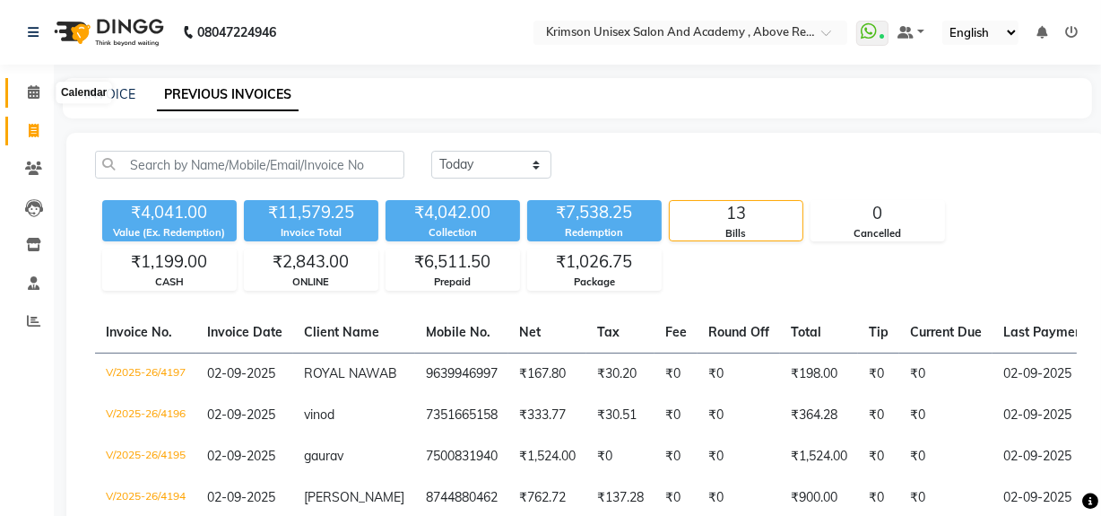
click at [28, 85] on icon at bounding box center [34, 91] width 12 height 13
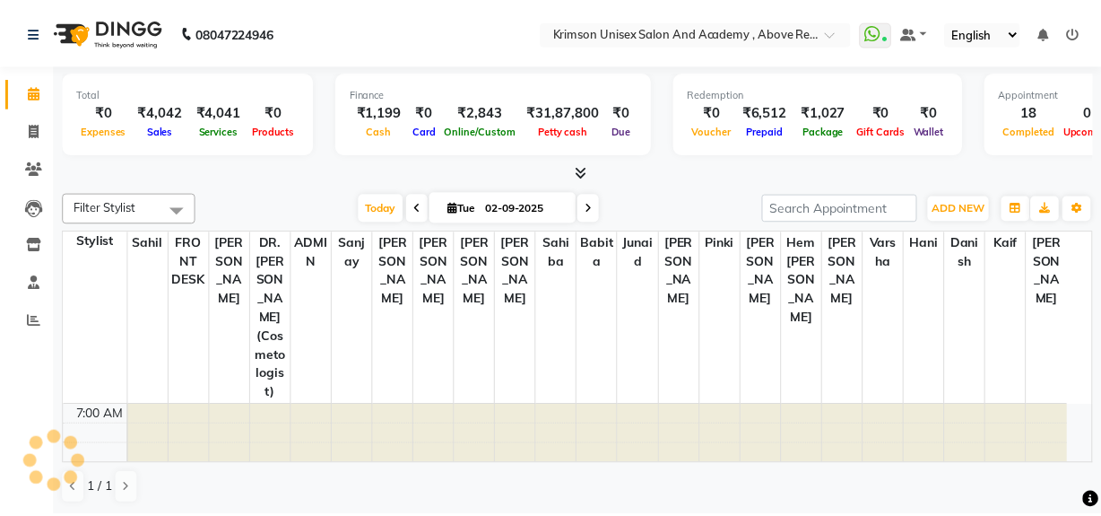
scroll to position [753, 0]
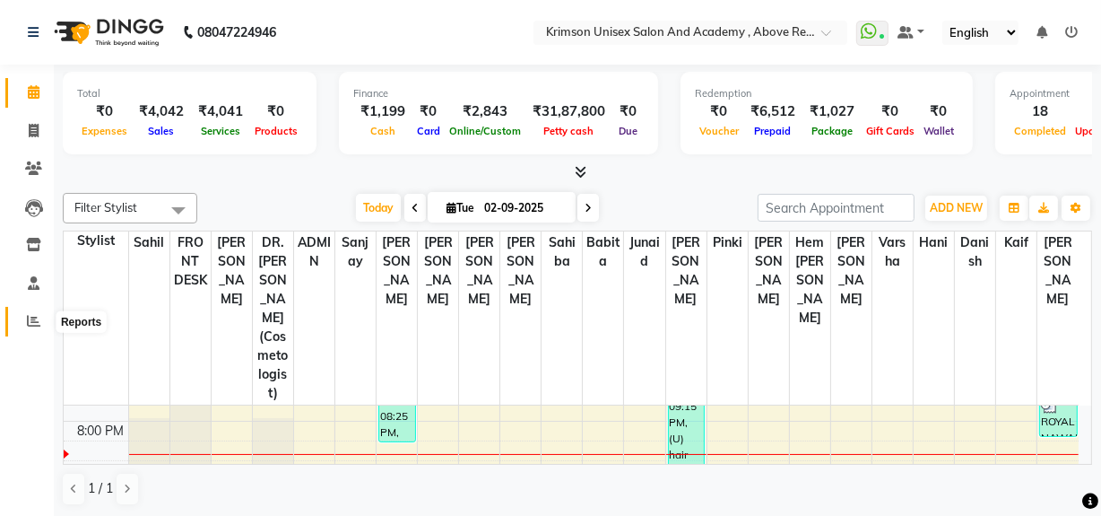
click at [29, 328] on span at bounding box center [33, 321] width 31 height 21
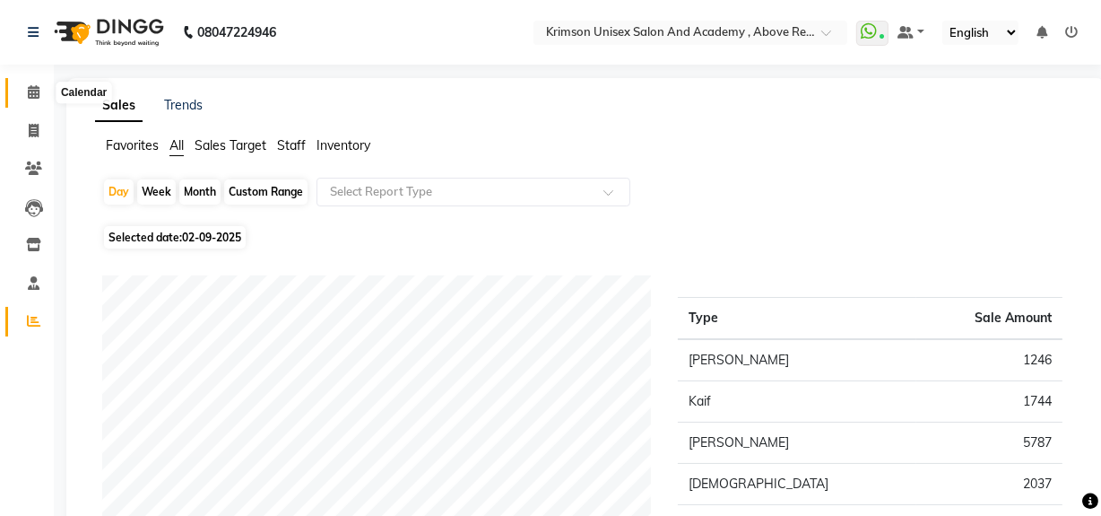
click at [34, 91] on icon at bounding box center [34, 91] width 12 height 13
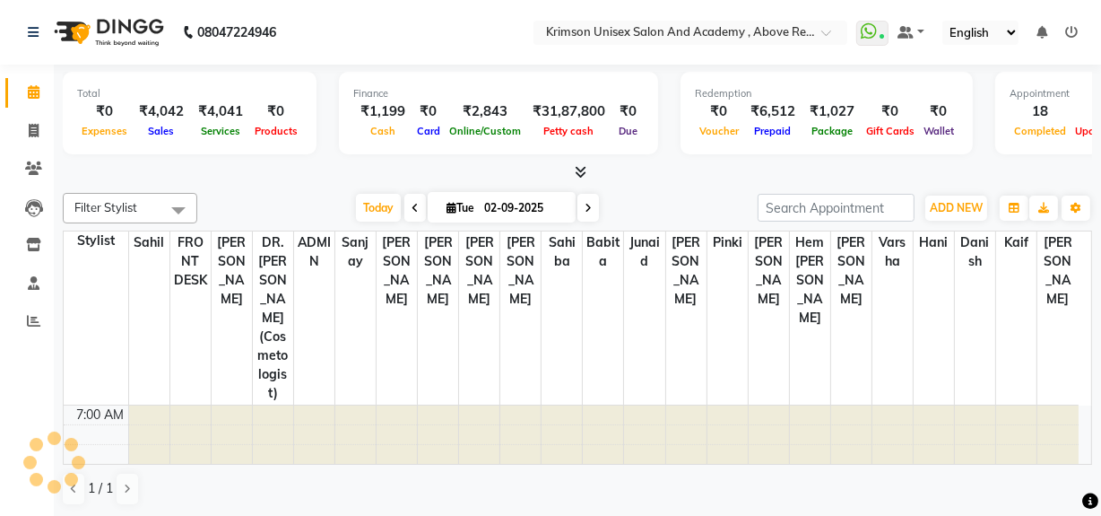
scroll to position [753, 0]
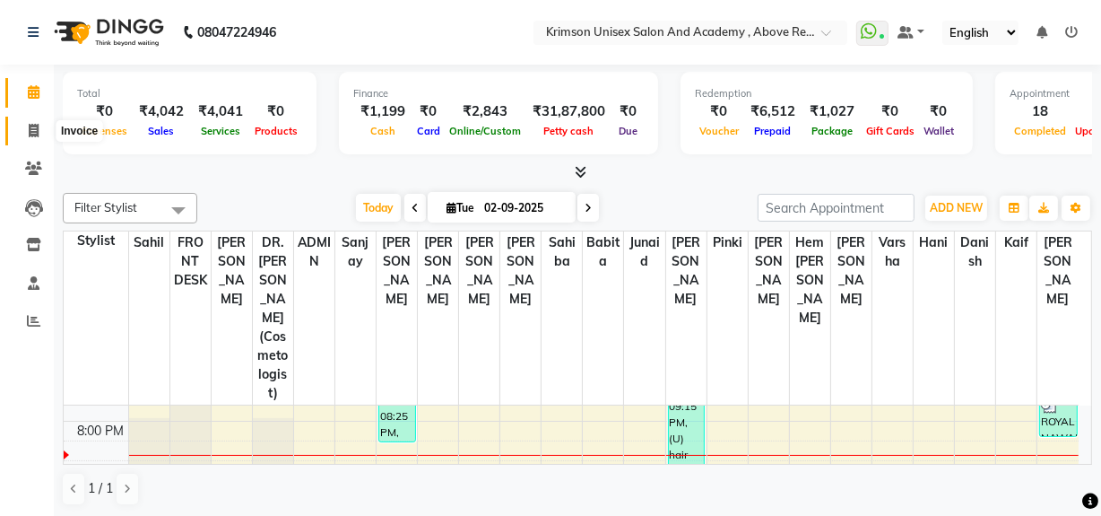
click at [30, 130] on icon at bounding box center [34, 130] width 10 height 13
select select "service"
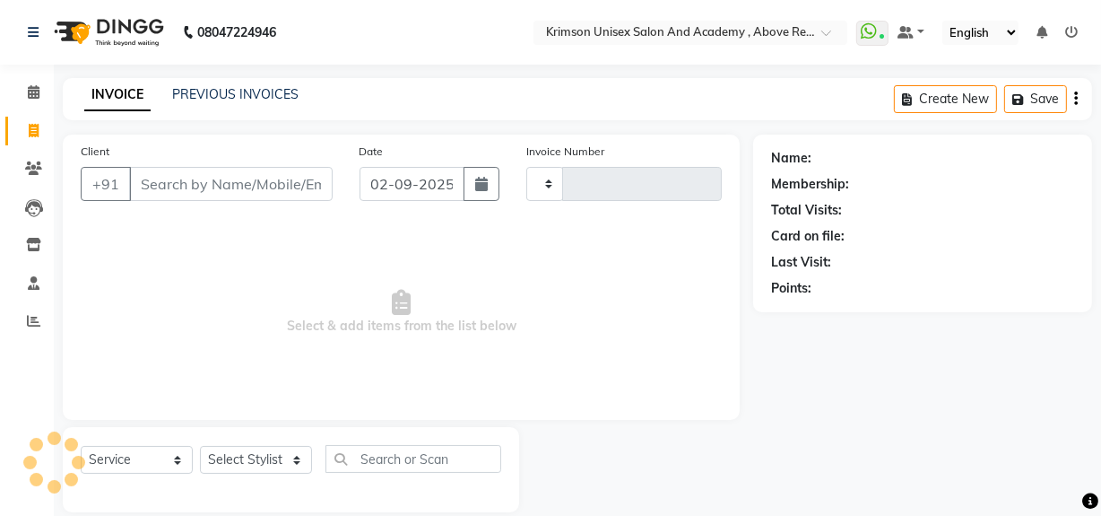
type input "4198"
select select "5853"
click at [233, 92] on link "PREVIOUS INVOICES" at bounding box center [235, 94] width 126 height 16
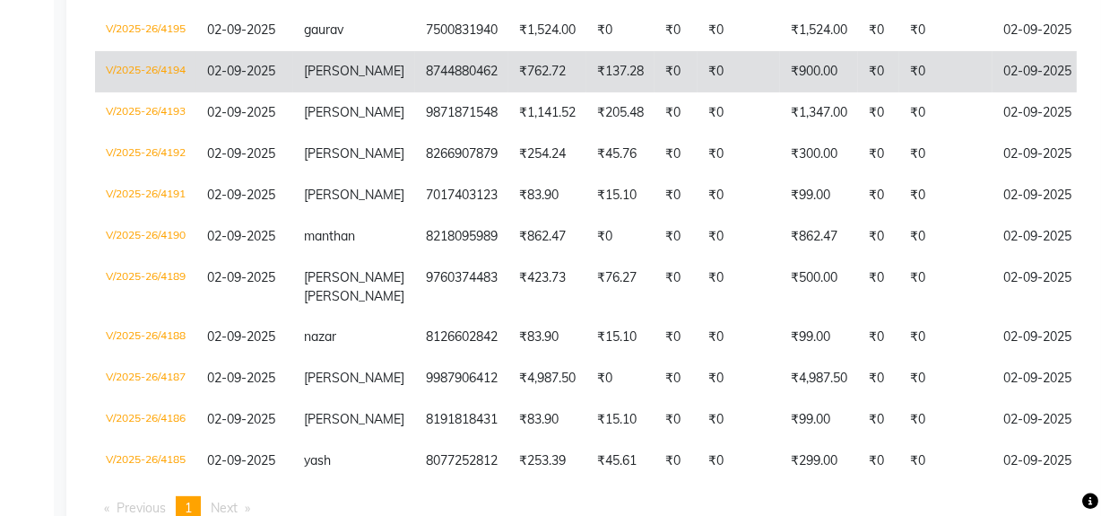
scroll to position [438, 0]
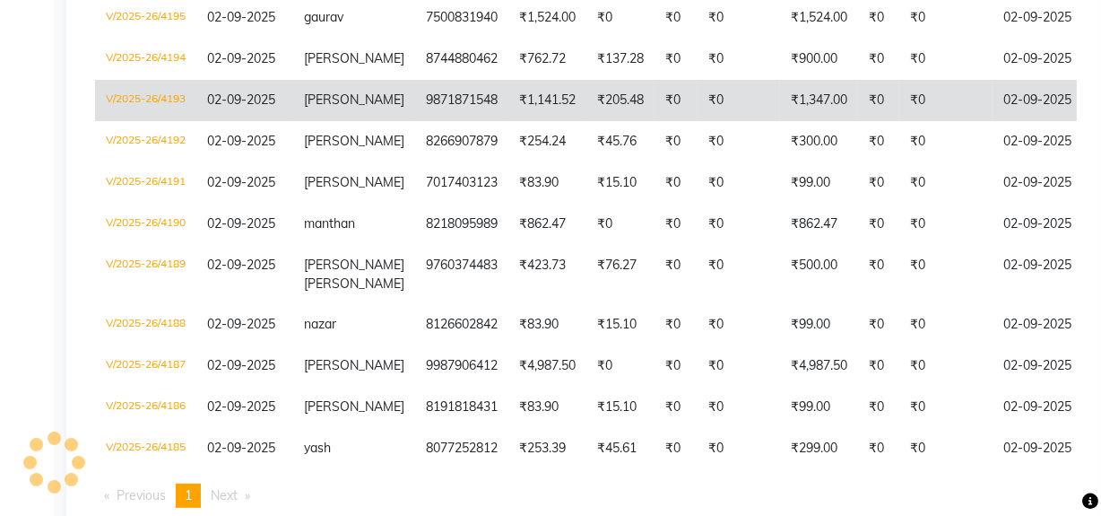
click at [508, 121] on td "₹1,141.52" at bounding box center [547, 100] width 78 height 41
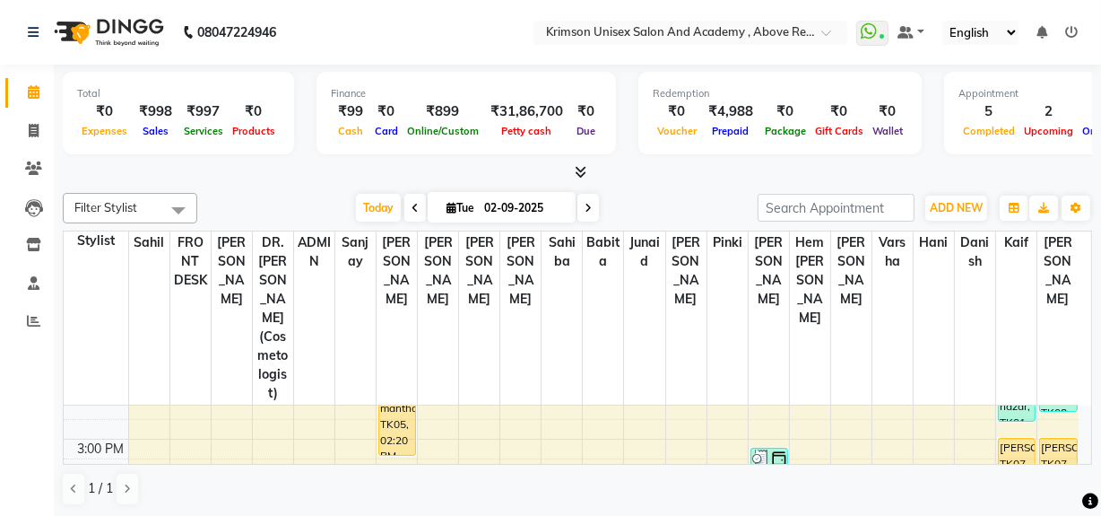
scroll to position [447, 0]
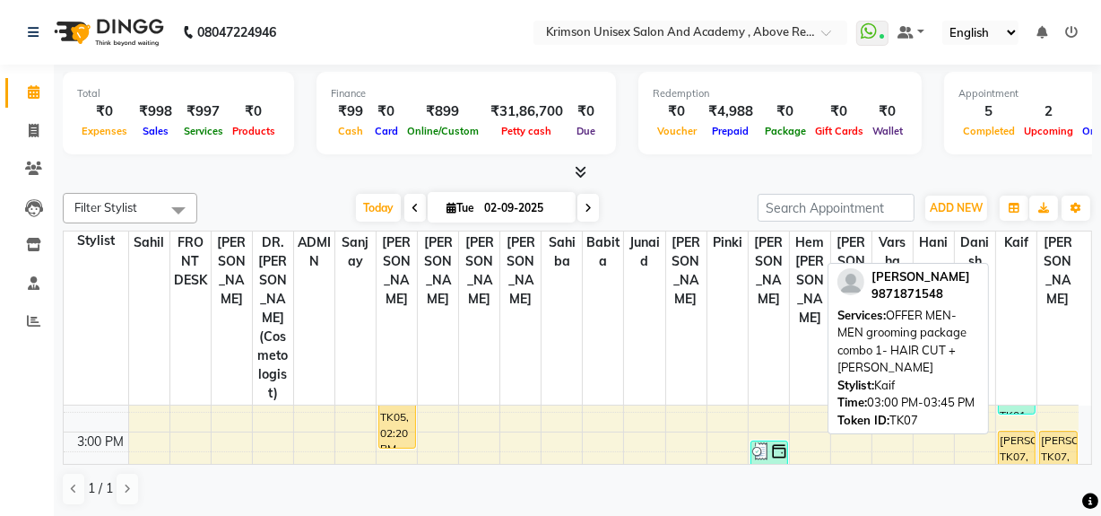
click at [1011, 431] on div "[PERSON_NAME], TK07, 03:00 PM-03:45 PM, OFFER MEN-MEN grooming package combo 1-…" at bounding box center [1017, 451] width 36 height 41
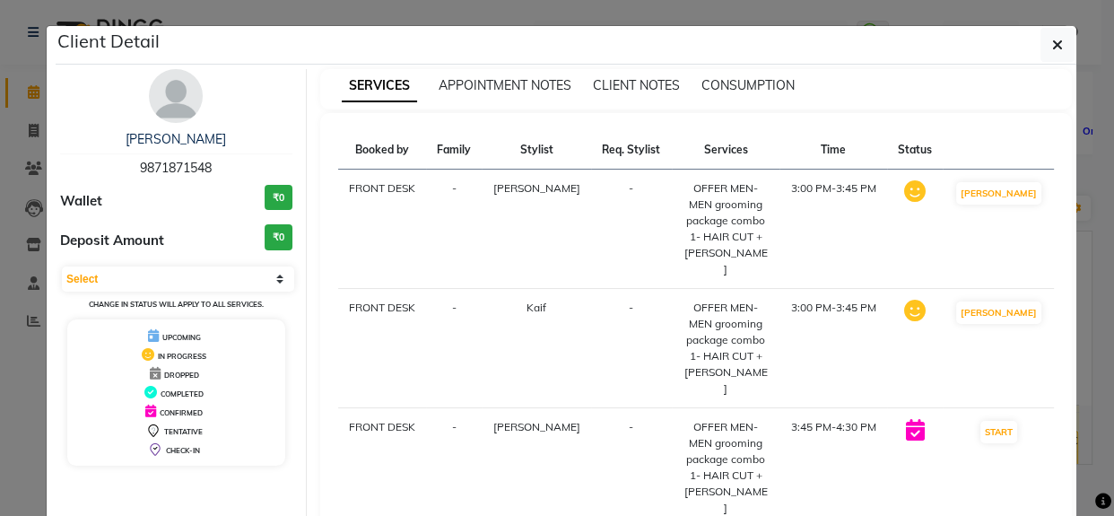
drag, startPoint x: 520, startPoint y: 484, endPoint x: 520, endPoint y: 499, distance: 15.2
select select "service"
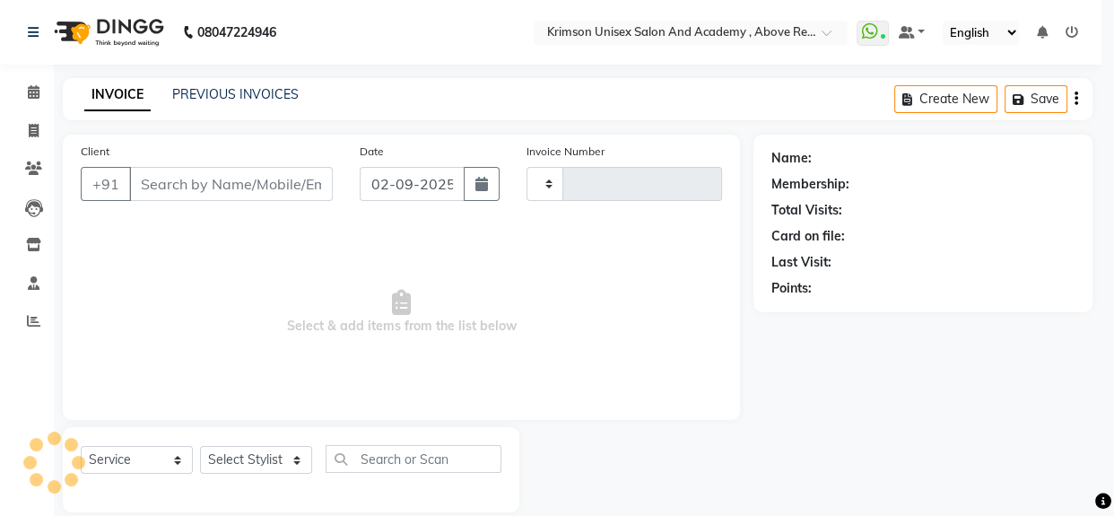
type input "4193"
select select "5853"
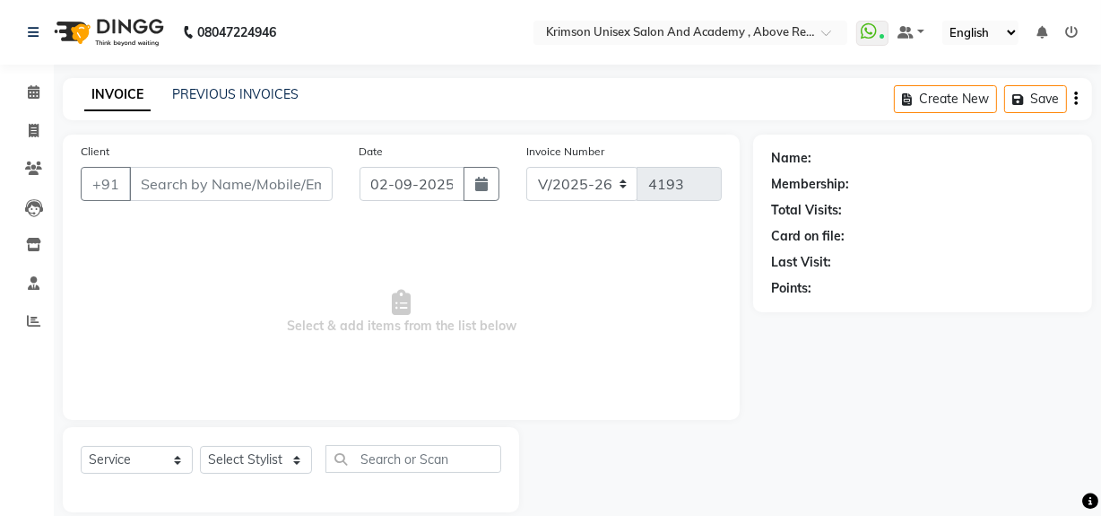
type input "9871871548"
select select "88140"
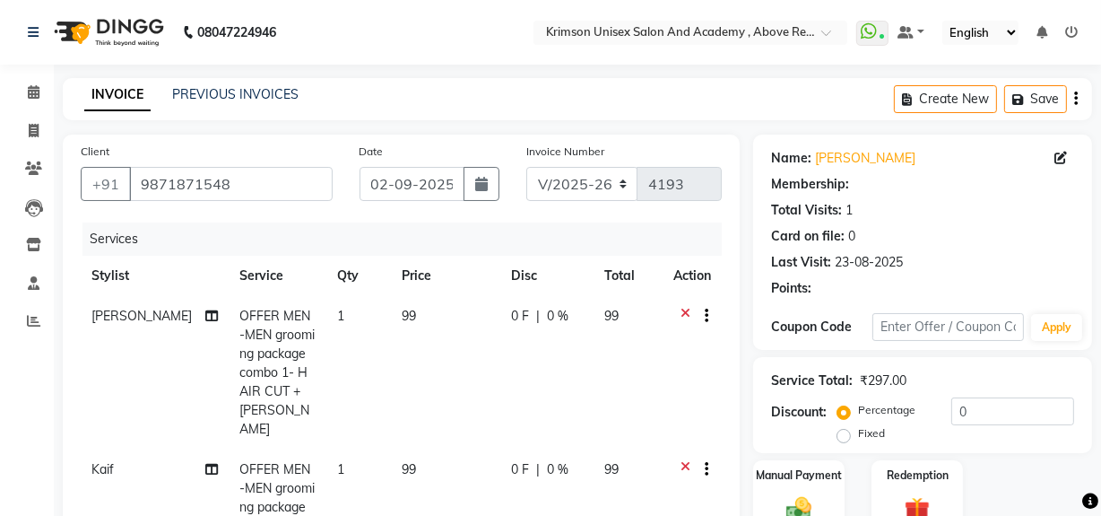
select select "1: Object"
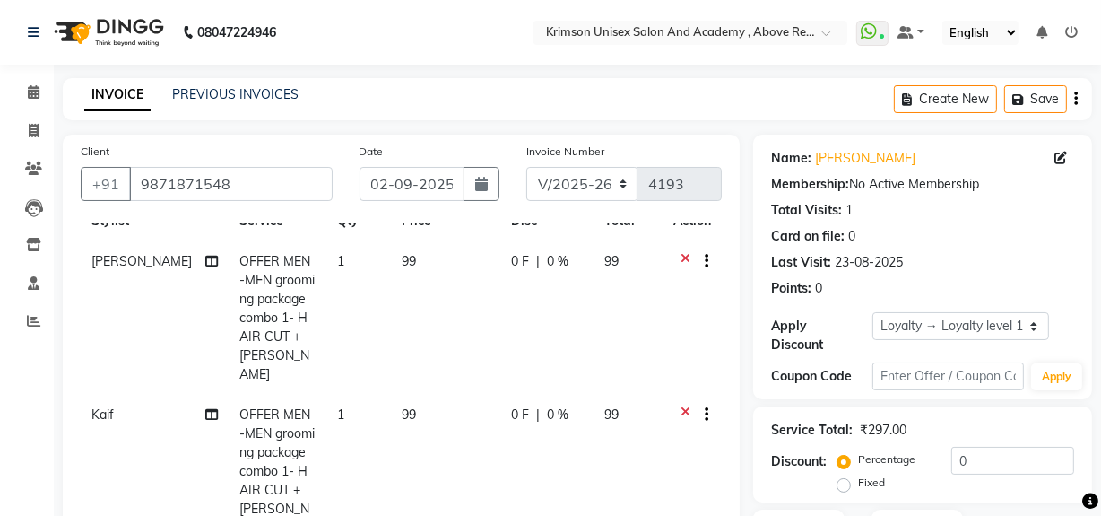
scroll to position [250, 0]
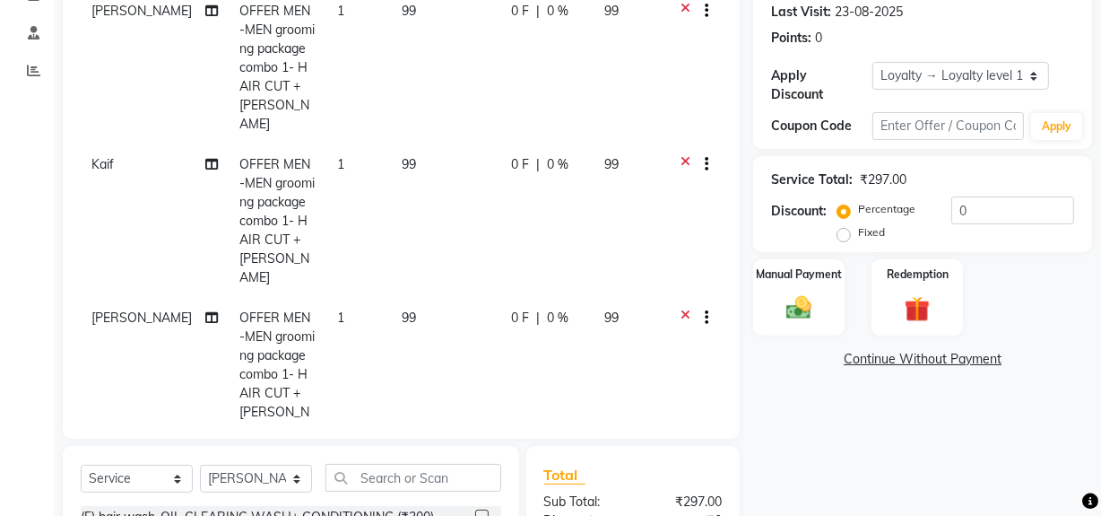
click at [681, 308] on icon at bounding box center [686, 319] width 10 height 22
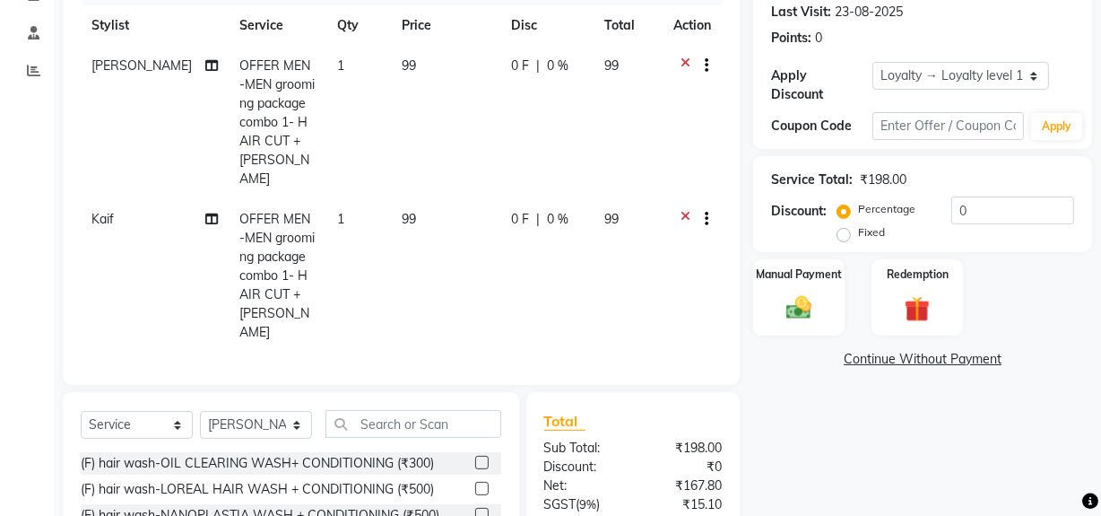
scroll to position [392, 0]
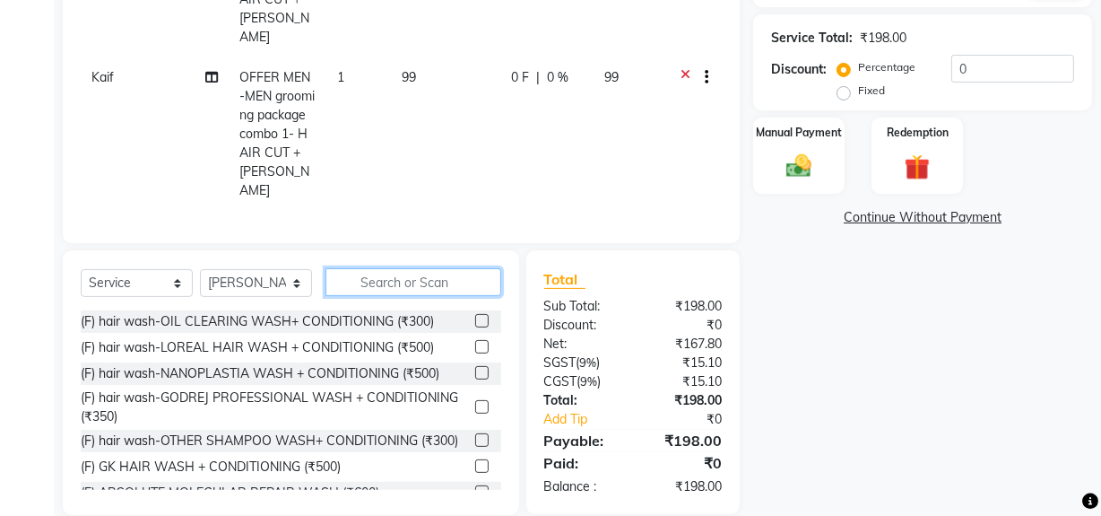
click at [371, 268] on input "text" at bounding box center [413, 282] width 176 height 28
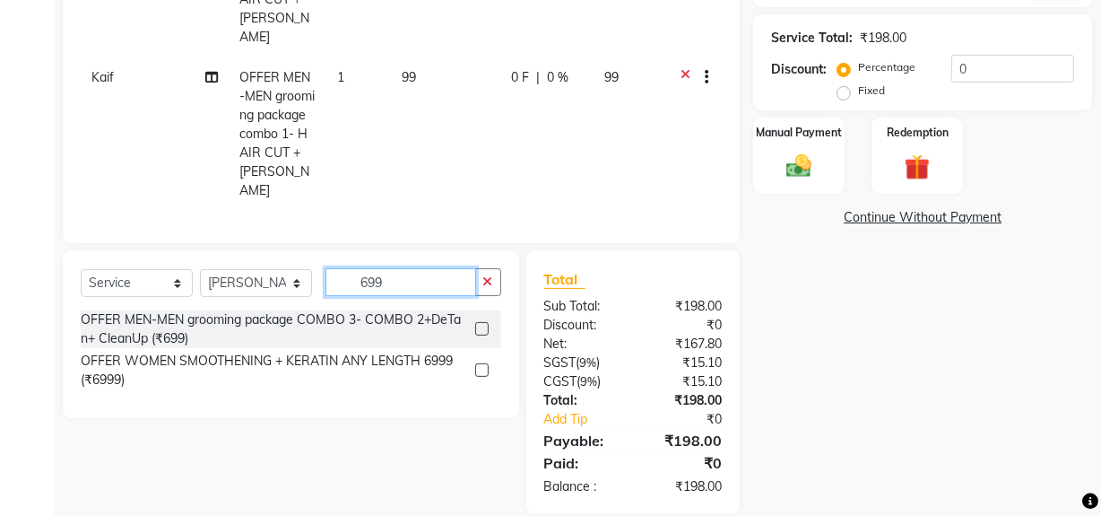
type input "699"
click at [481, 322] on label at bounding box center [481, 328] width 13 height 13
click at [481, 324] on input "checkbox" at bounding box center [481, 330] width 12 height 12
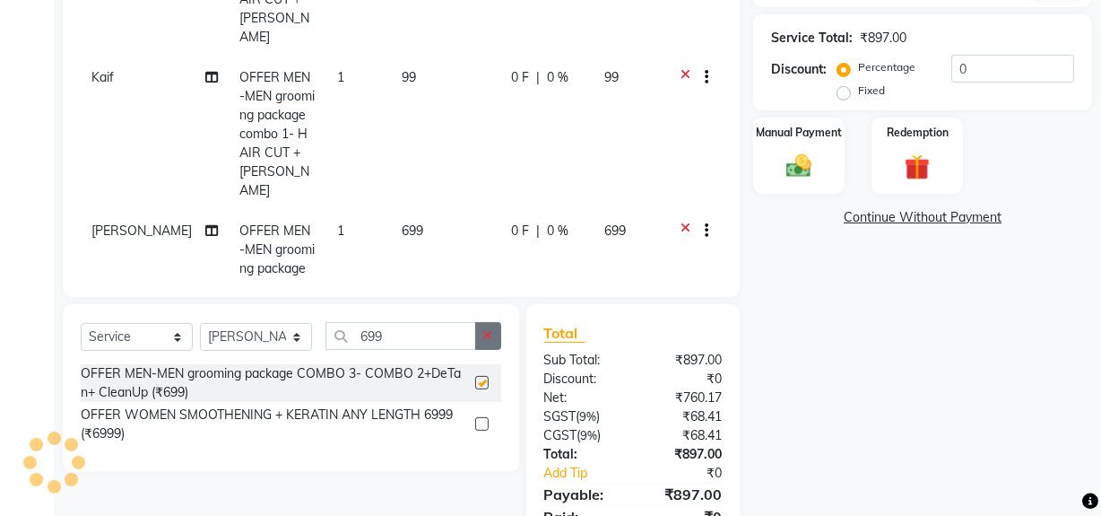
checkbox input "false"
click at [486, 341] on icon "button" at bounding box center [488, 335] width 10 height 13
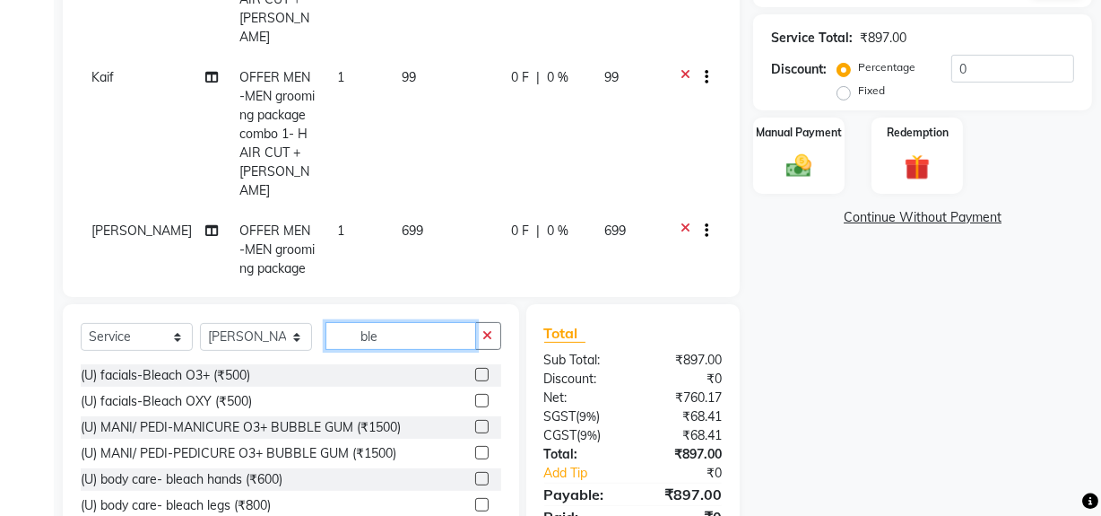
type input "ble"
click at [475, 403] on label at bounding box center [481, 400] width 13 height 13
click at [475, 403] on input "checkbox" at bounding box center [481, 401] width 12 height 12
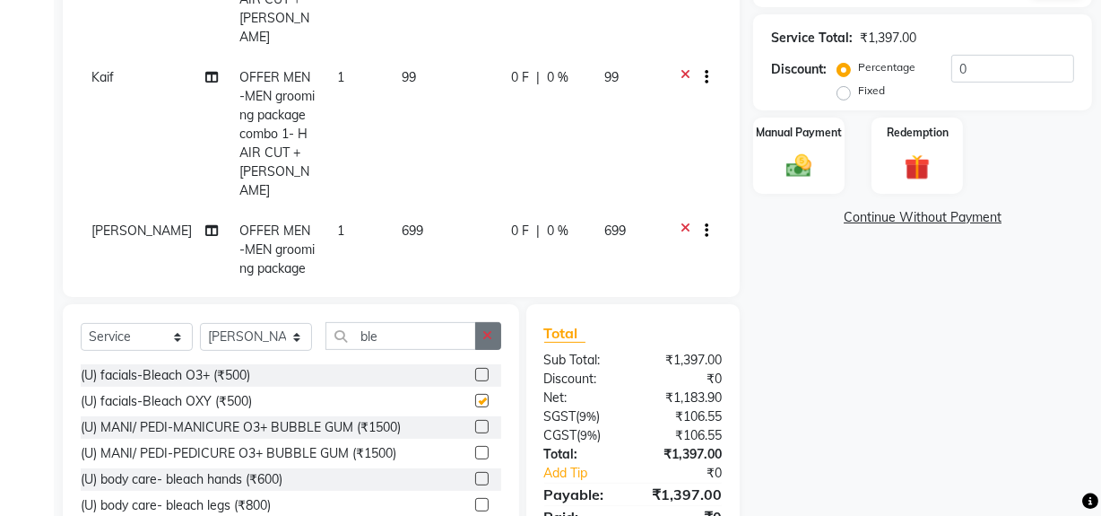
checkbox input "false"
click at [490, 345] on button "button" at bounding box center [488, 336] width 26 height 28
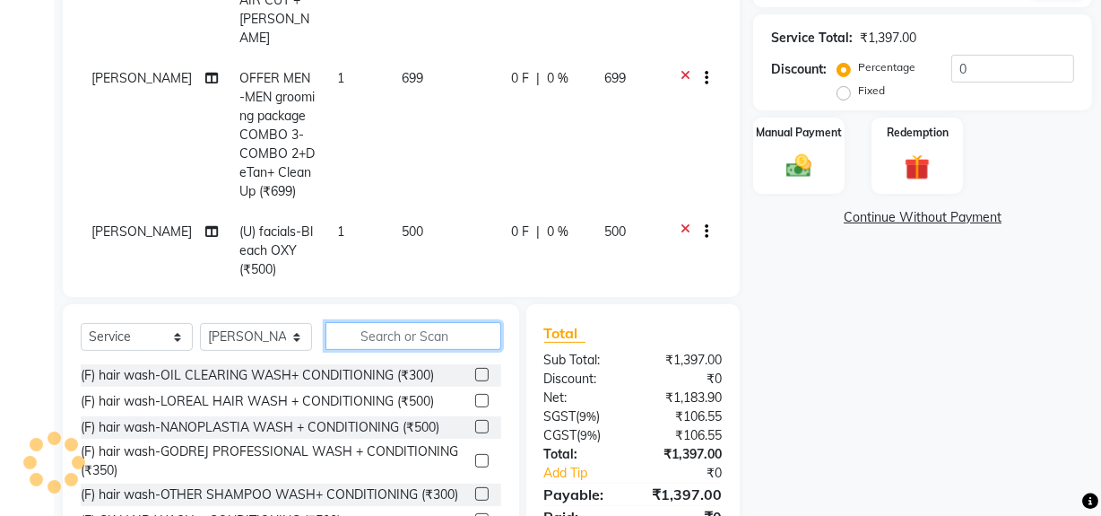
scroll to position [472, 0]
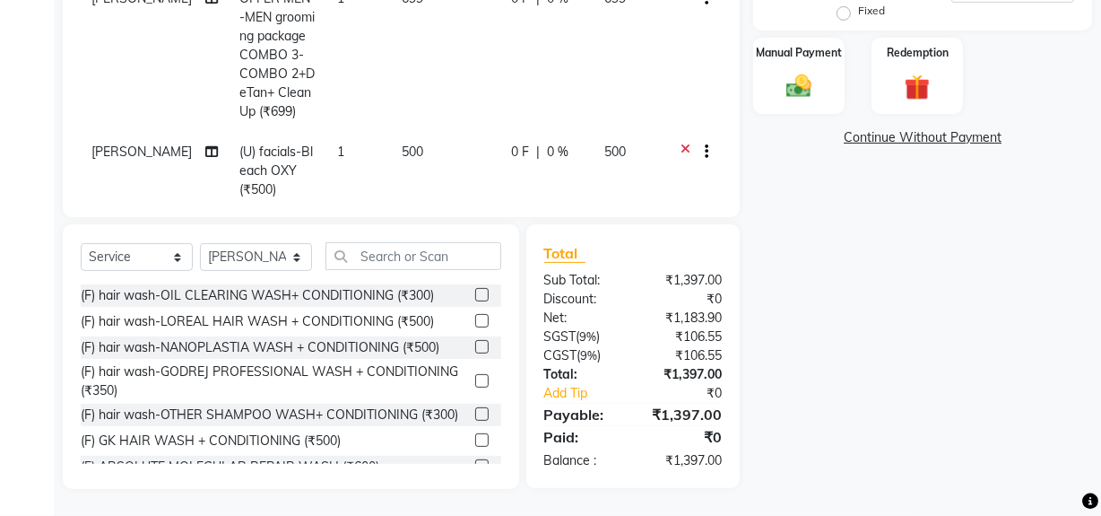
click at [681, 143] on icon at bounding box center [686, 154] width 10 height 22
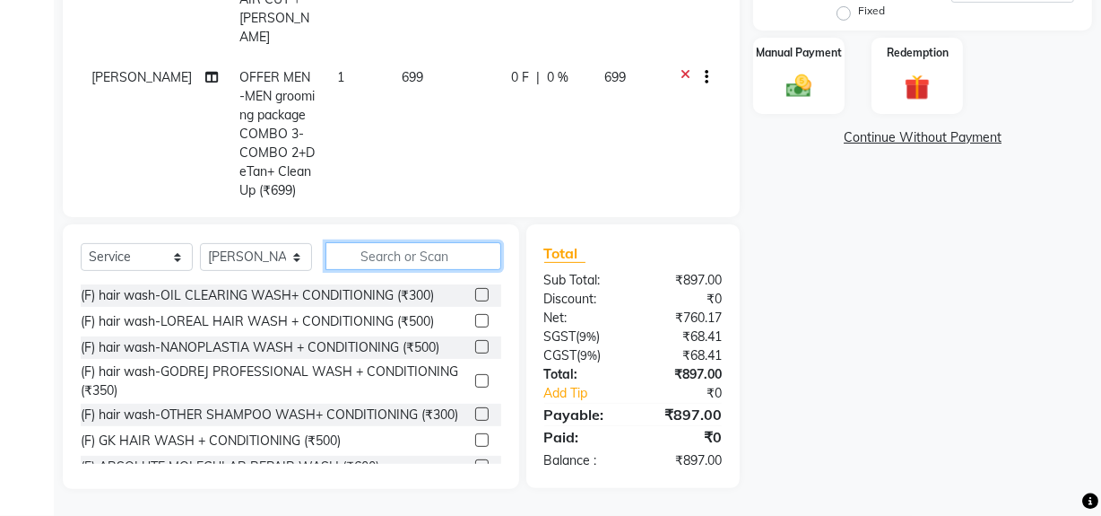
click at [377, 262] on input "text" at bounding box center [413, 256] width 176 height 28
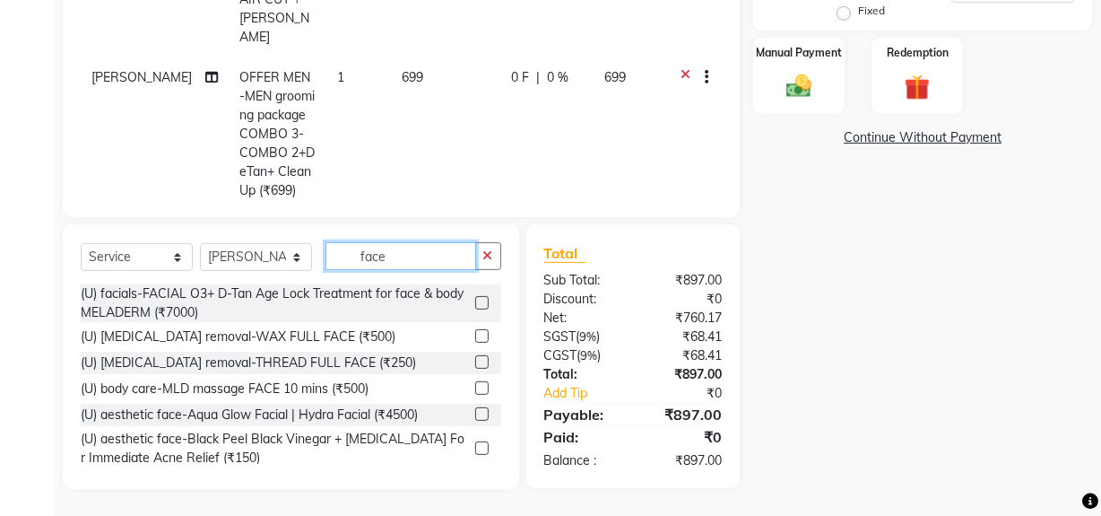
type input "face"
click at [475, 336] on label at bounding box center [481, 335] width 13 height 13
click at [475, 336] on input "checkbox" at bounding box center [481, 337] width 12 height 12
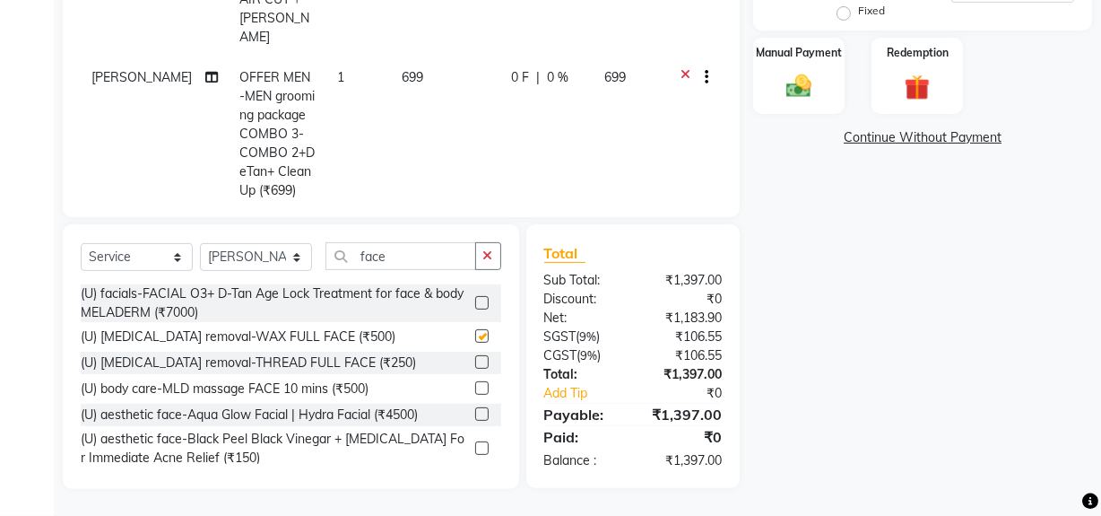
scroll to position [152, 0]
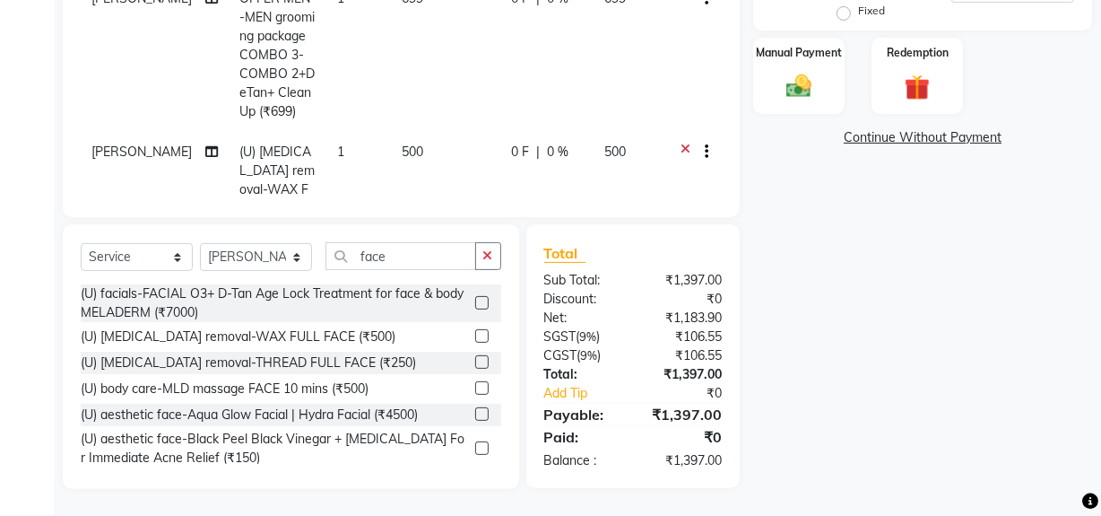
checkbox input "false"
click at [404, 132] on td "500" at bounding box center [446, 190] width 110 height 116
click at [381, 132] on td "1" at bounding box center [358, 190] width 65 height 116
select select "88140"
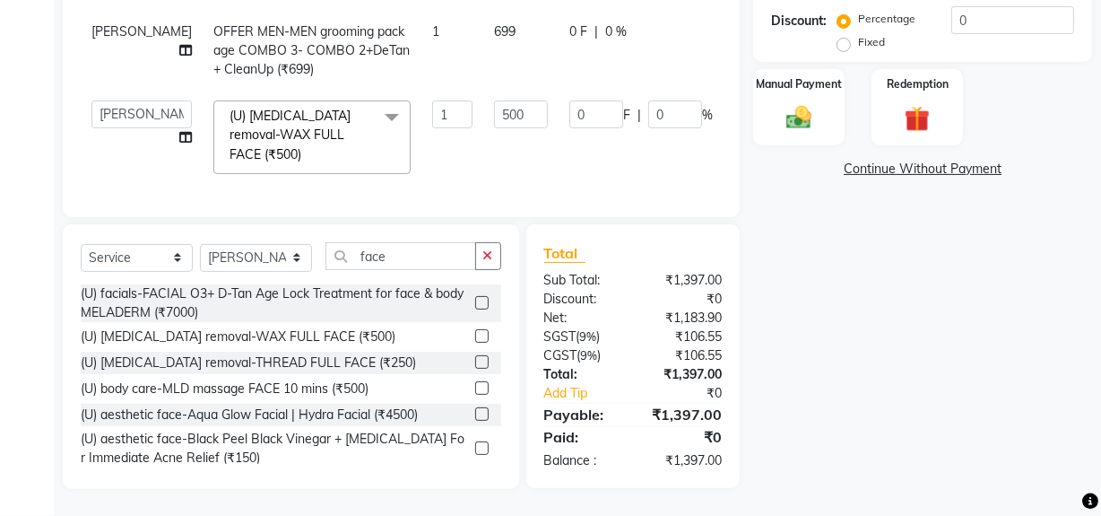
scroll to position [0, 0]
drag, startPoint x: 473, startPoint y: 101, endPoint x: 542, endPoint y: 107, distance: 69.3
click at [542, 107] on tr "ADMIN Arif ARNAB Babita Danish DR. DIVYA (cosmetologist) FRONT DESK Hani Hem At…" at bounding box center [458, 137] width 754 height 95
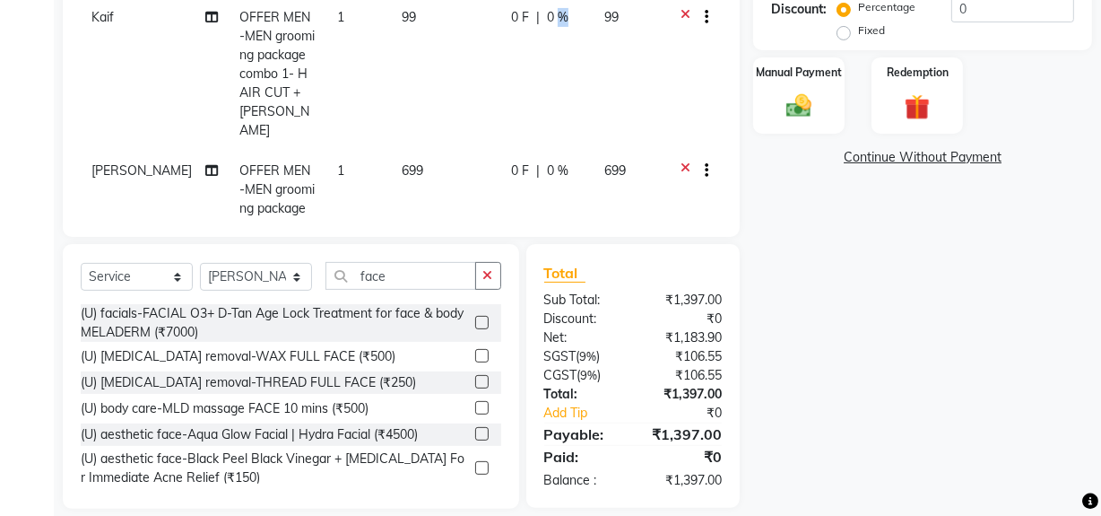
click at [542, 107] on td "0 F | 0 %" at bounding box center [546, 73] width 93 height 153
select select "84643"
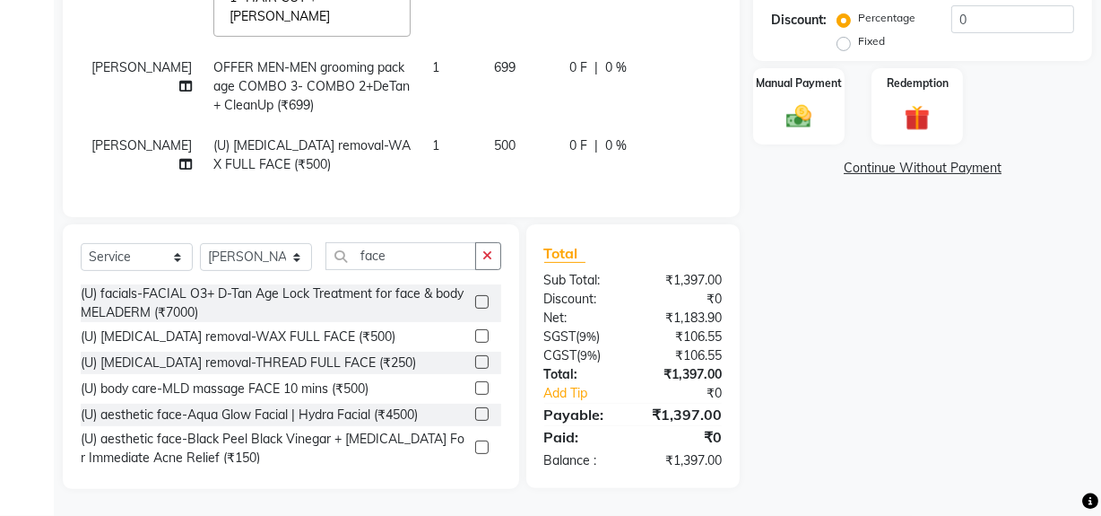
click at [559, 107] on td "0 F | 0 %" at bounding box center [641, 87] width 165 height 78
select select "88140"
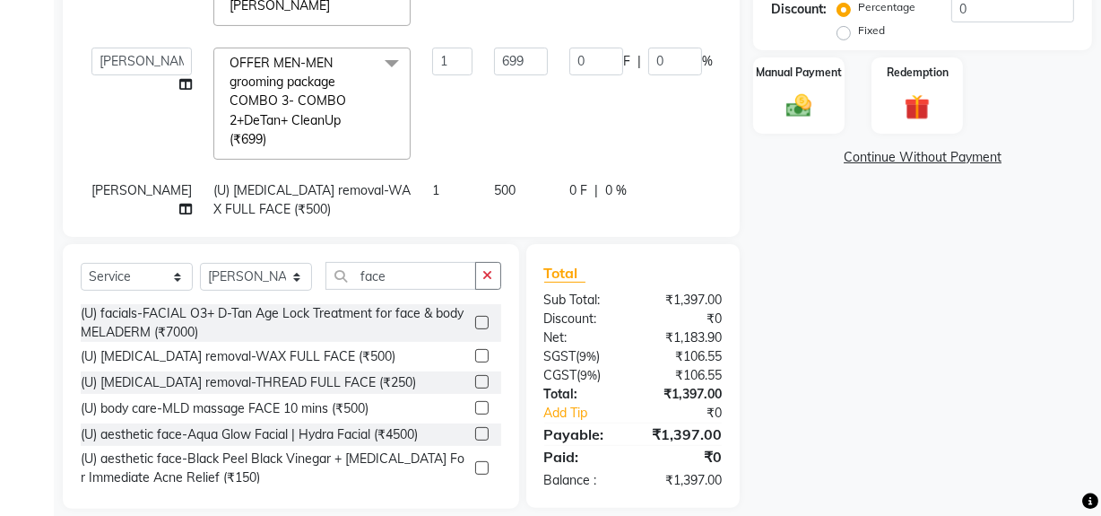
click at [569, 185] on span "0 F" at bounding box center [578, 190] width 18 height 19
select select "88140"
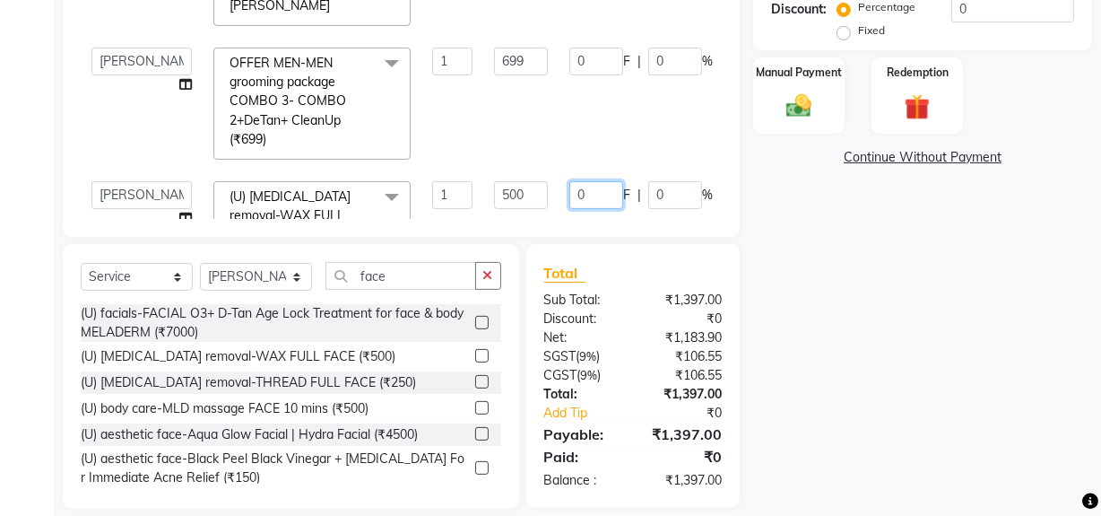
click at [569, 186] on input "0" at bounding box center [596, 195] width 54 height 28
type input "250"
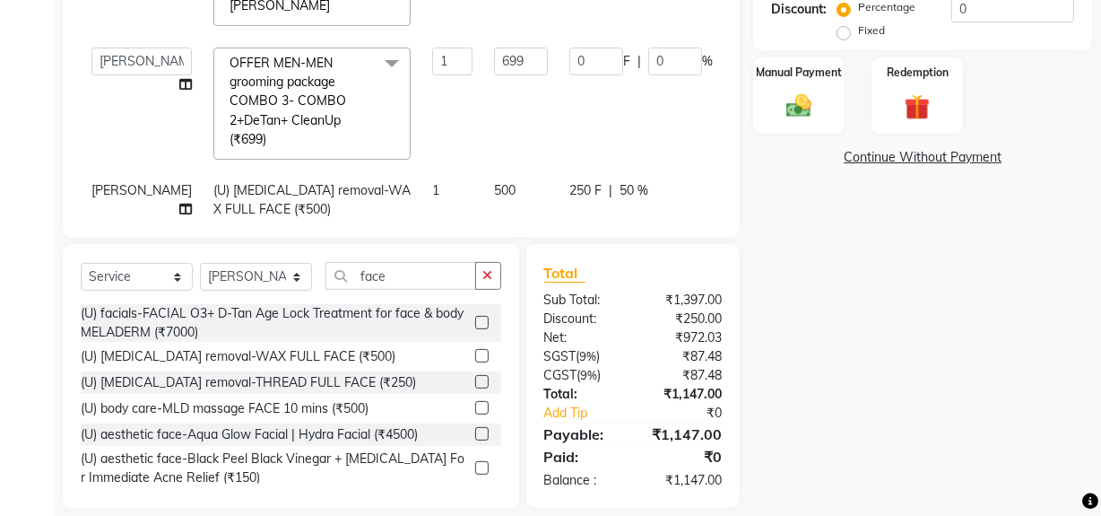
click at [598, 130] on td "0 F | 0 %" at bounding box center [641, 104] width 165 height 134
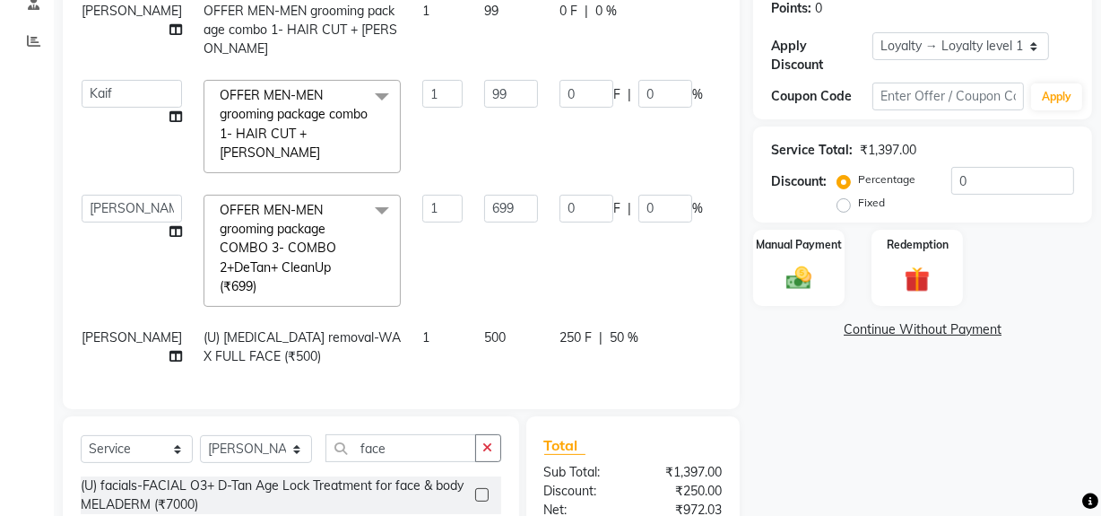
scroll to position [472, 0]
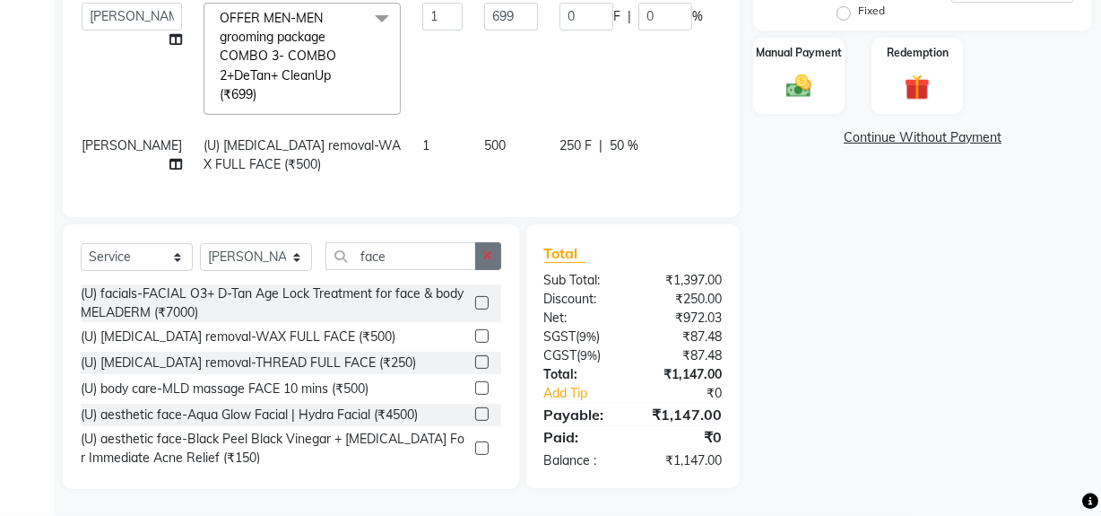
click at [482, 254] on button "button" at bounding box center [488, 256] width 26 height 28
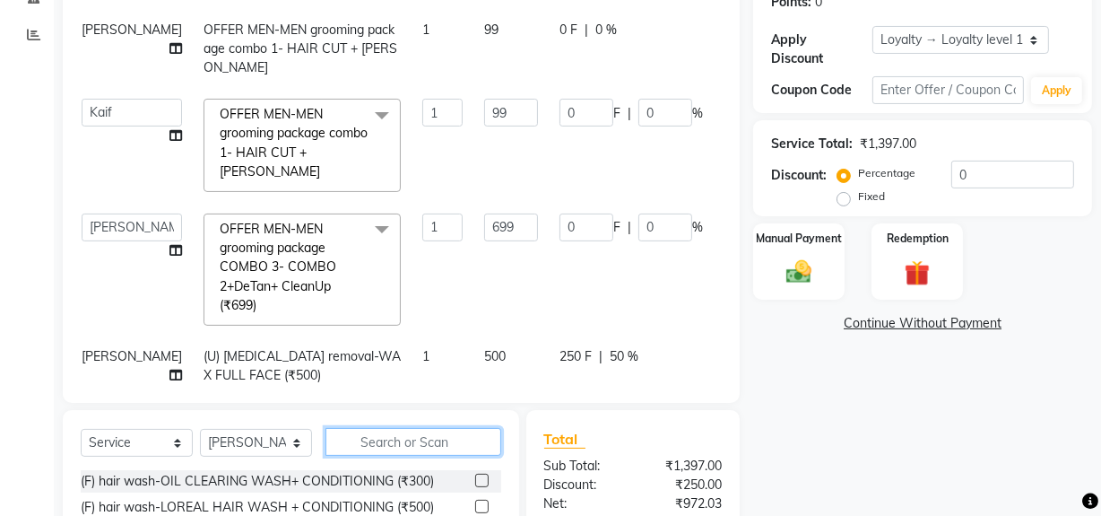
scroll to position [0, 61]
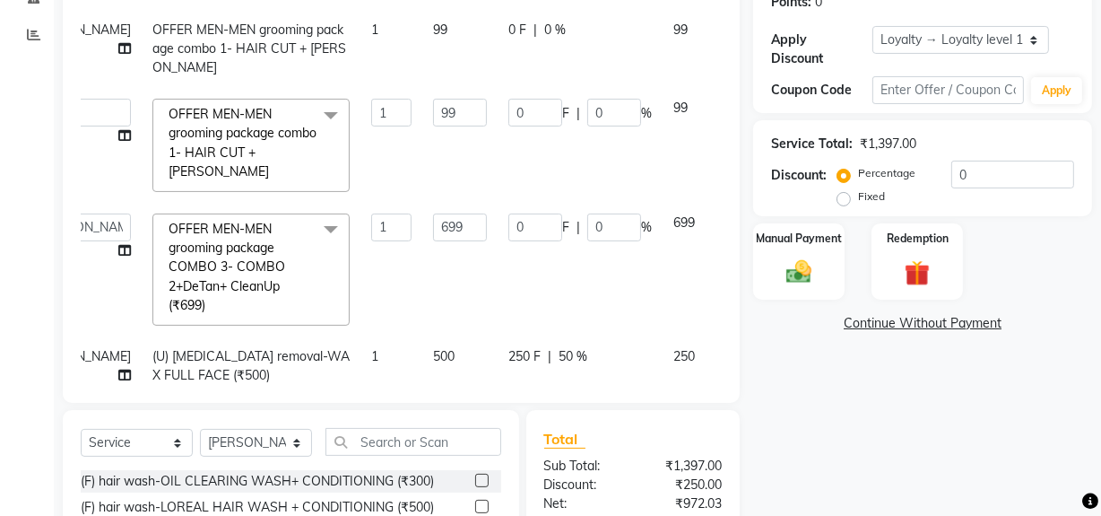
click at [733, 102] on icon at bounding box center [738, 110] width 10 height 22
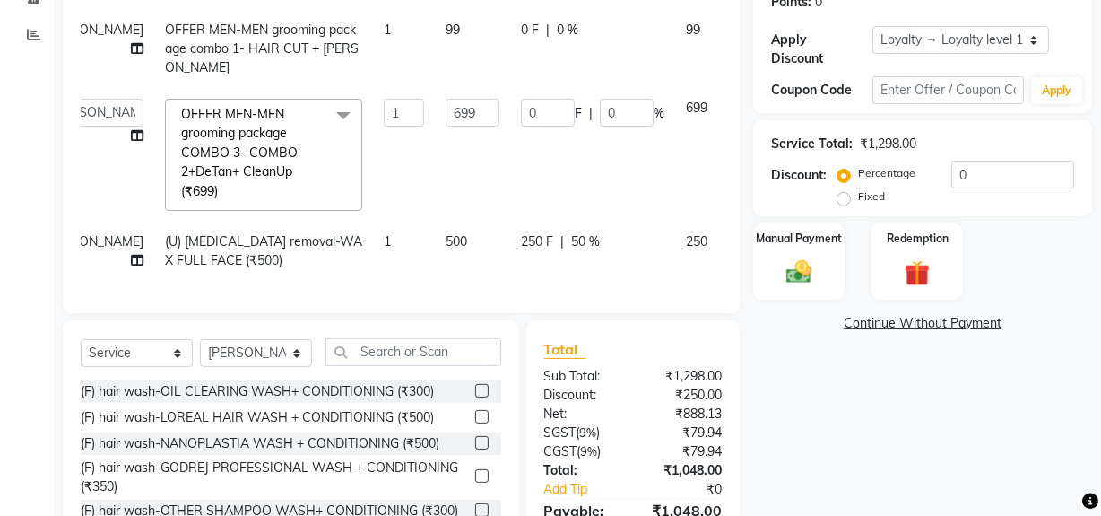
scroll to position [394, 0]
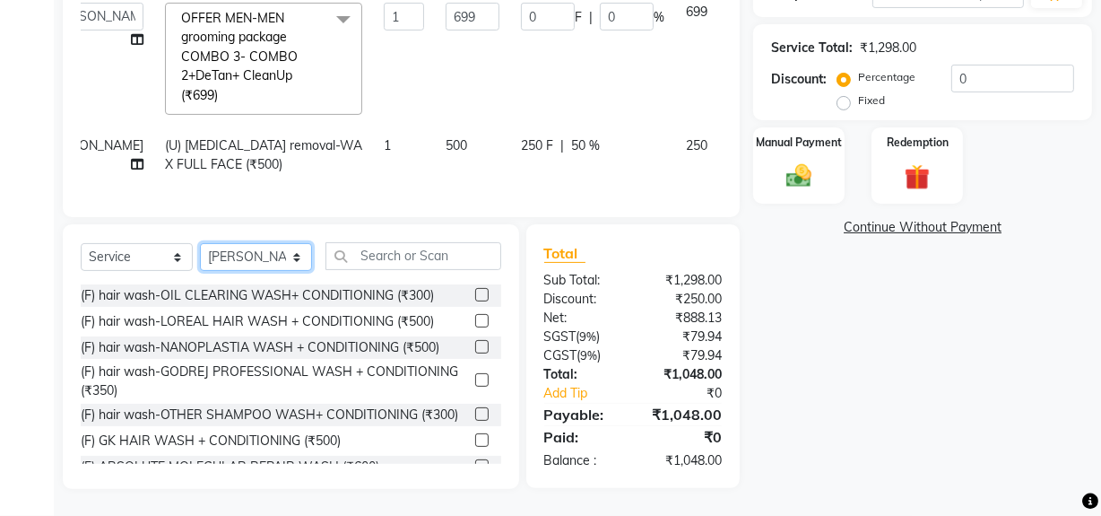
click at [267, 251] on select "Select Stylist ADMIN [PERSON_NAME] [PERSON_NAME] Danish DR. [PERSON_NAME] (cosm…" at bounding box center [256, 257] width 112 height 28
select select "84643"
click at [200, 244] on select "Select Stylist ADMIN [PERSON_NAME] [PERSON_NAME] Danish DR. [PERSON_NAME] (cosm…" at bounding box center [256, 257] width 112 height 28
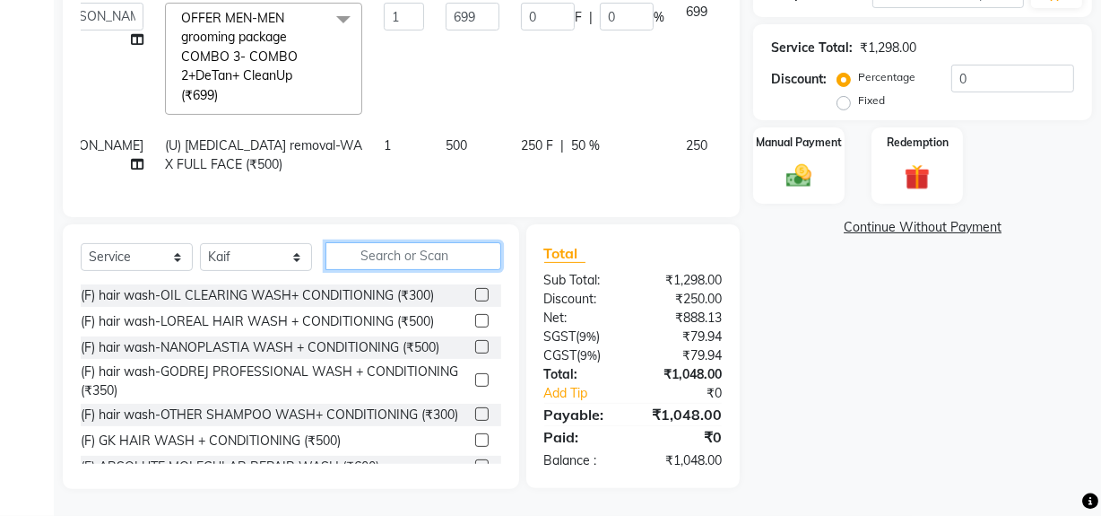
click at [387, 261] on input "text" at bounding box center [413, 256] width 176 height 28
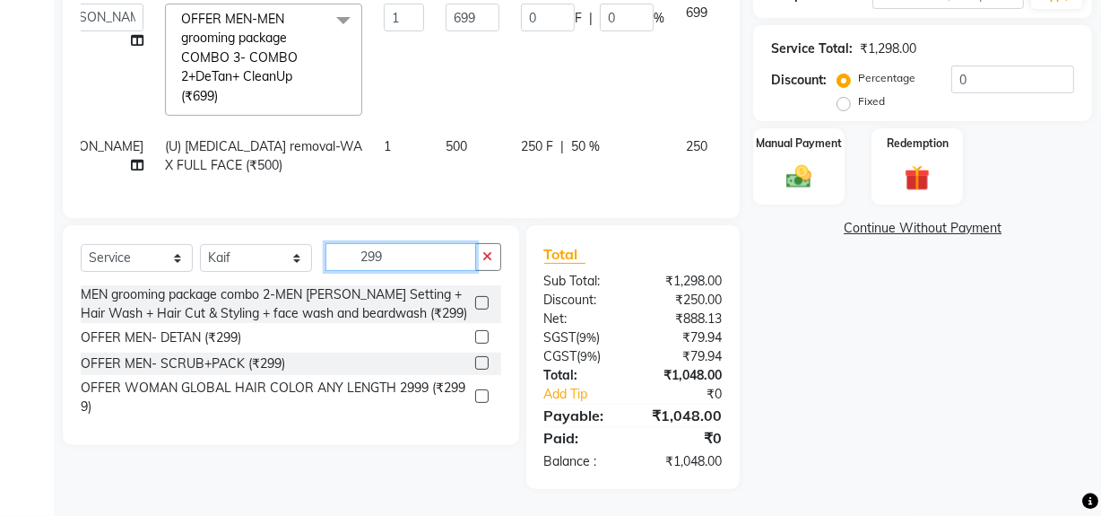
type input "299"
click at [482, 303] on label at bounding box center [481, 302] width 13 height 13
click at [482, 303] on input "checkbox" at bounding box center [481, 304] width 12 height 12
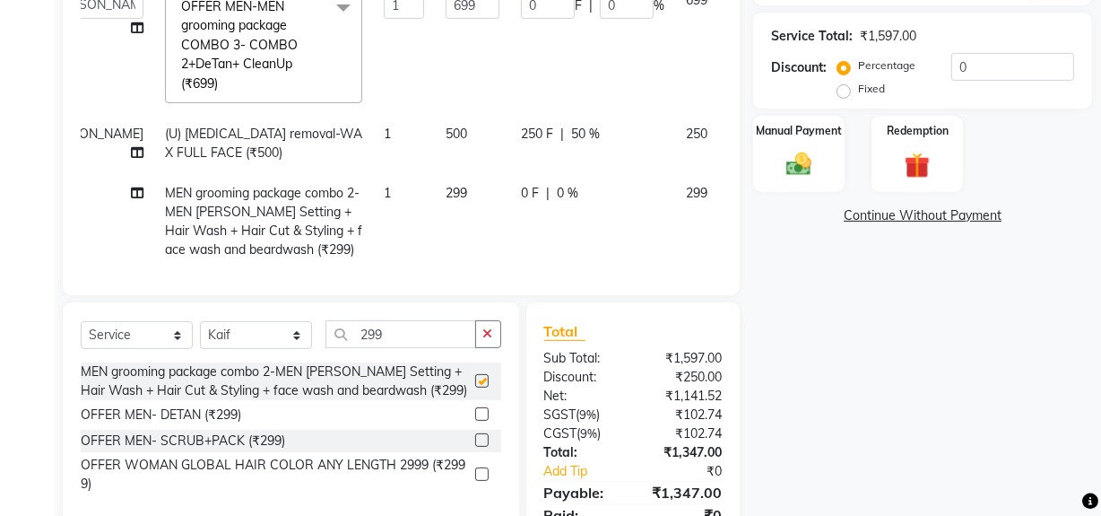
checkbox input "false"
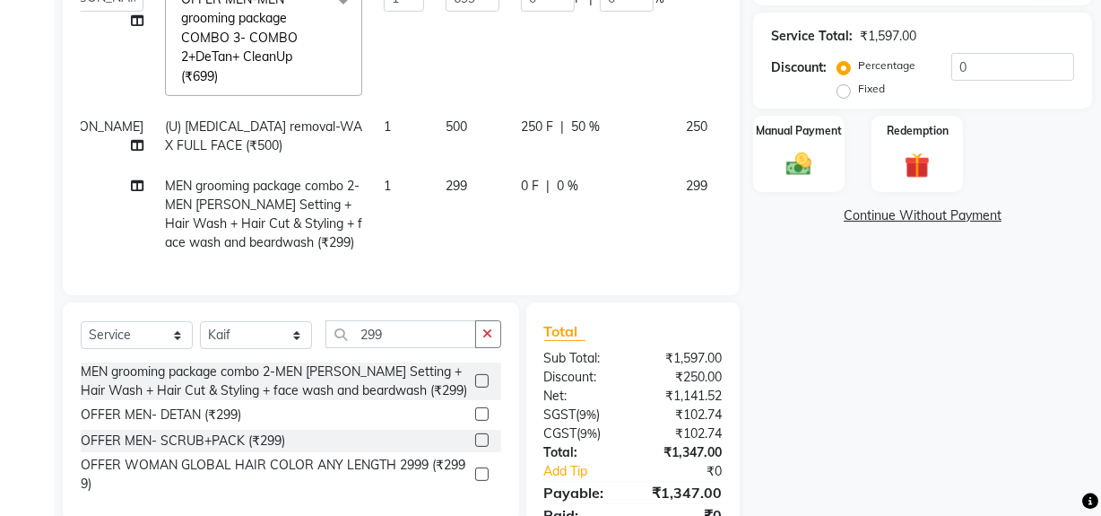
scroll to position [471, 0]
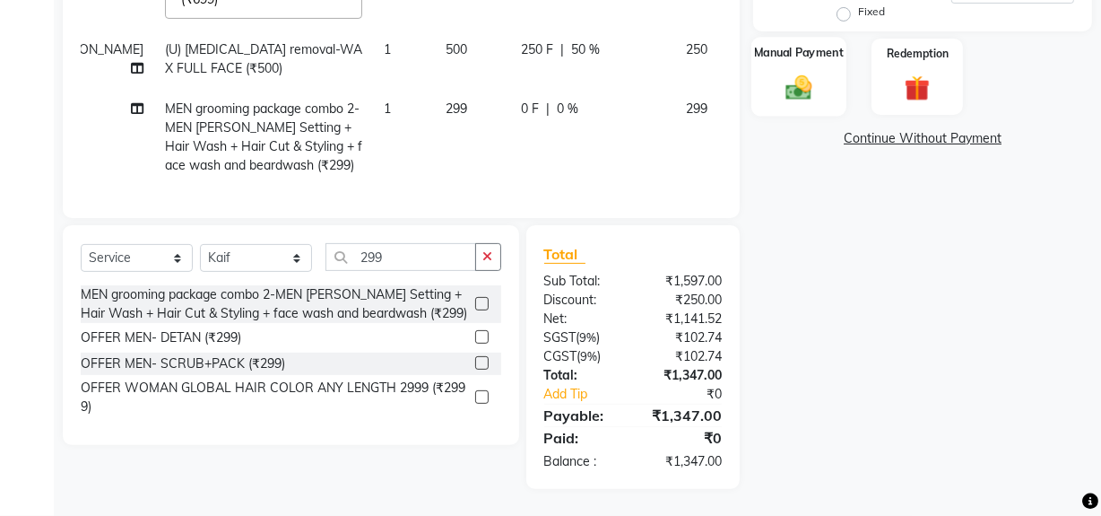
click at [765, 86] on div "Manual Payment" at bounding box center [798, 77] width 95 height 80
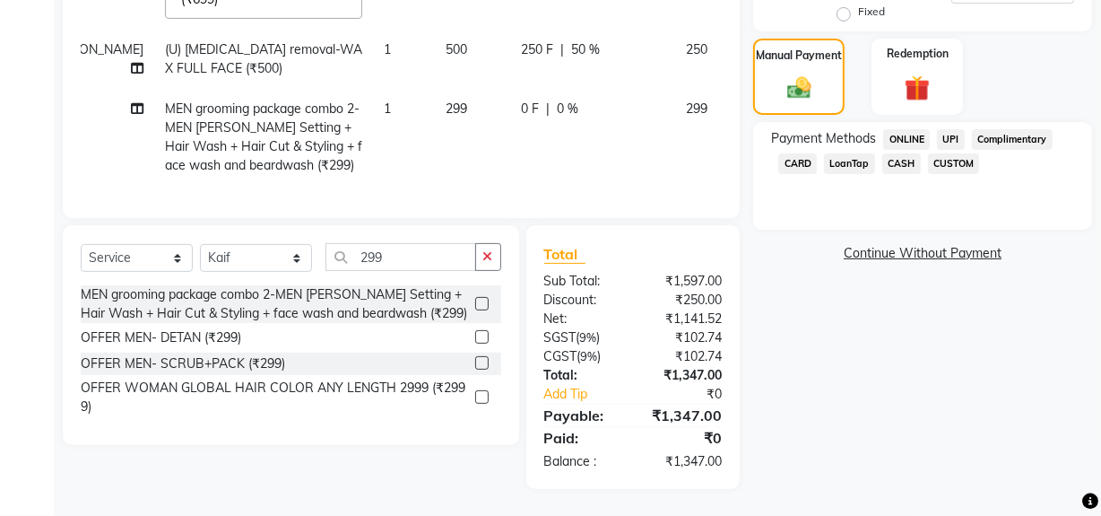
click at [898, 134] on span "ONLINE" at bounding box center [906, 139] width 47 height 21
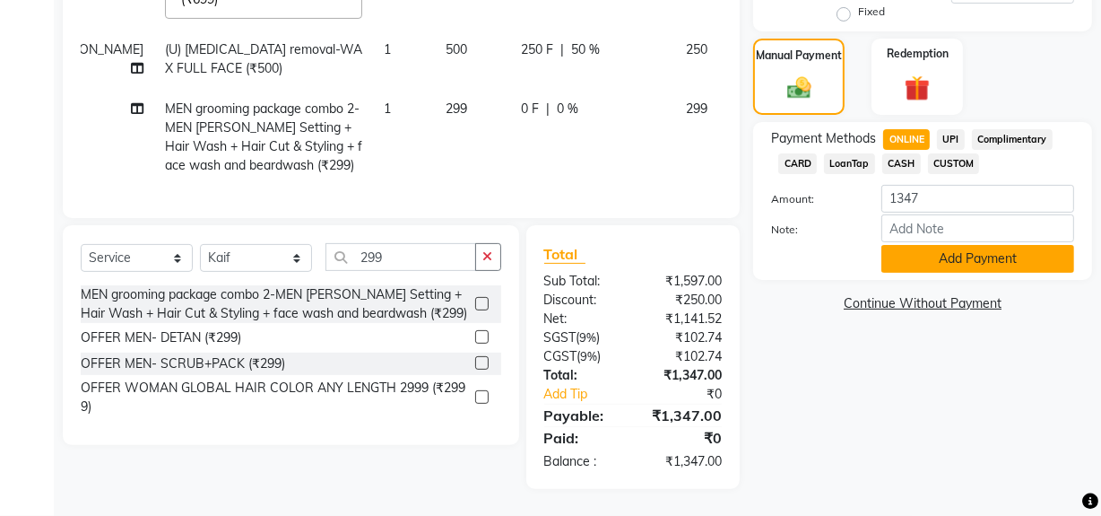
click at [924, 249] on button "Add Payment" at bounding box center [977, 259] width 193 height 28
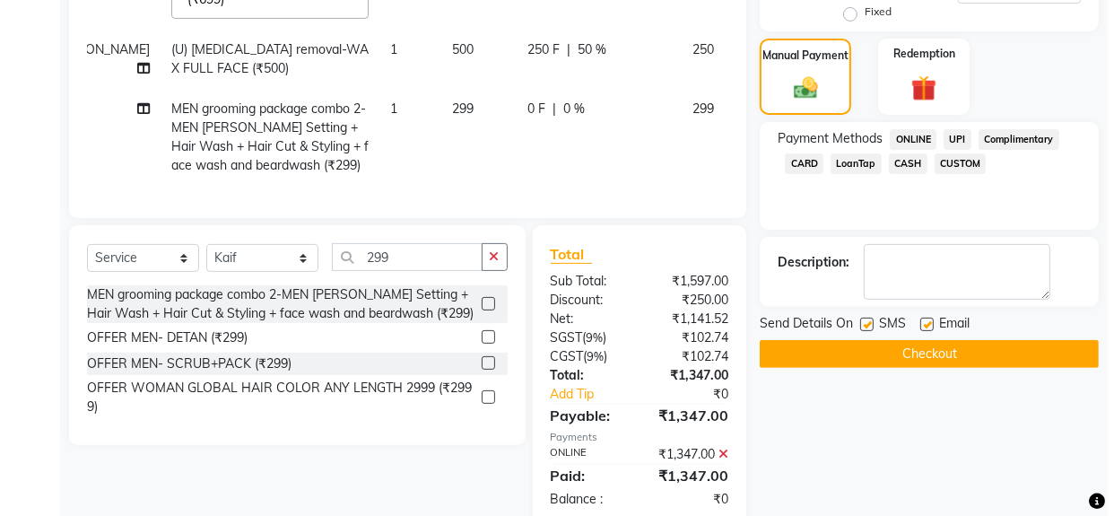
scroll to position [653, 0]
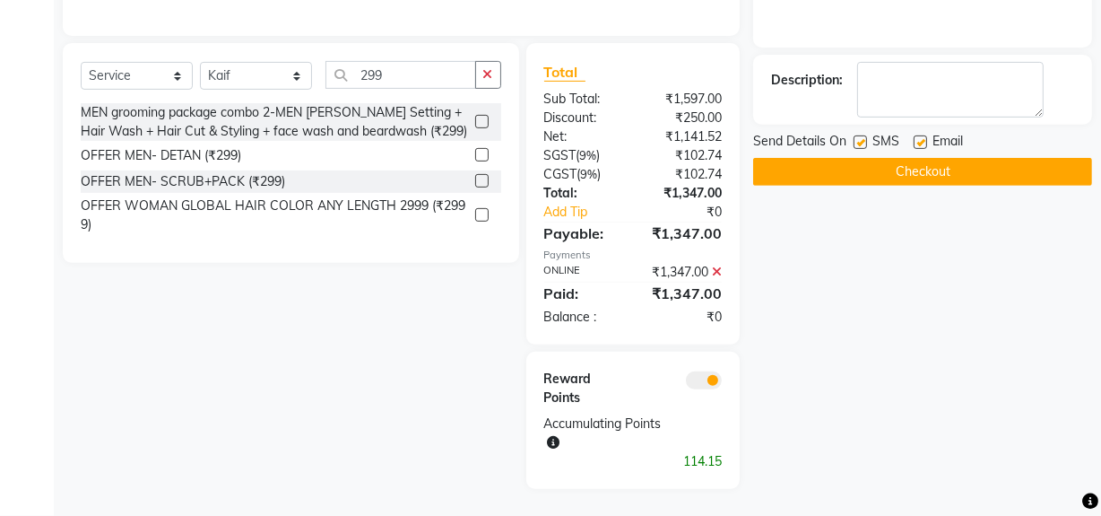
click at [707, 382] on span at bounding box center [704, 380] width 36 height 18
click at [722, 383] on input "checkbox" at bounding box center [722, 383] width 0 height 0
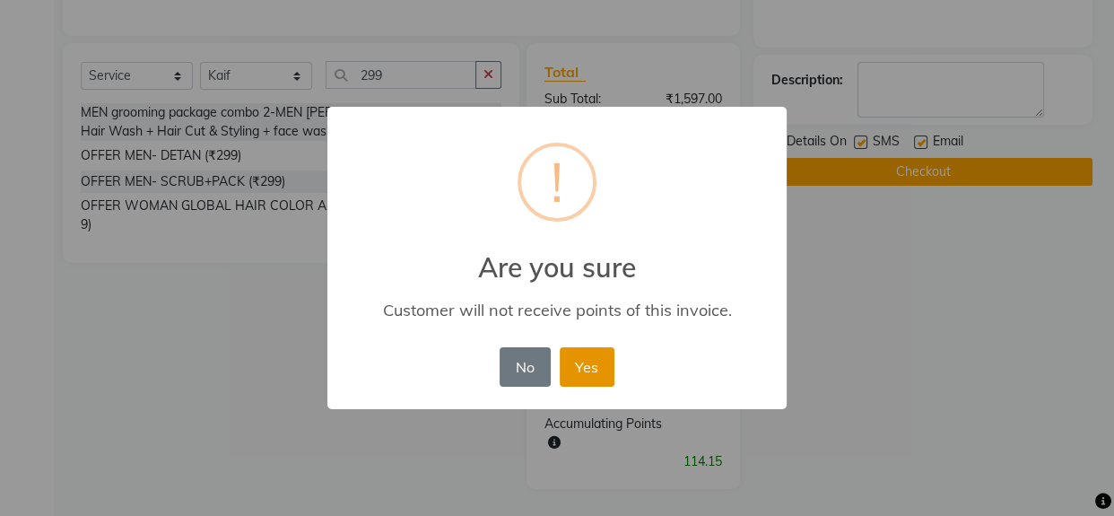
click at [591, 370] on button "Yes" at bounding box center [587, 366] width 55 height 39
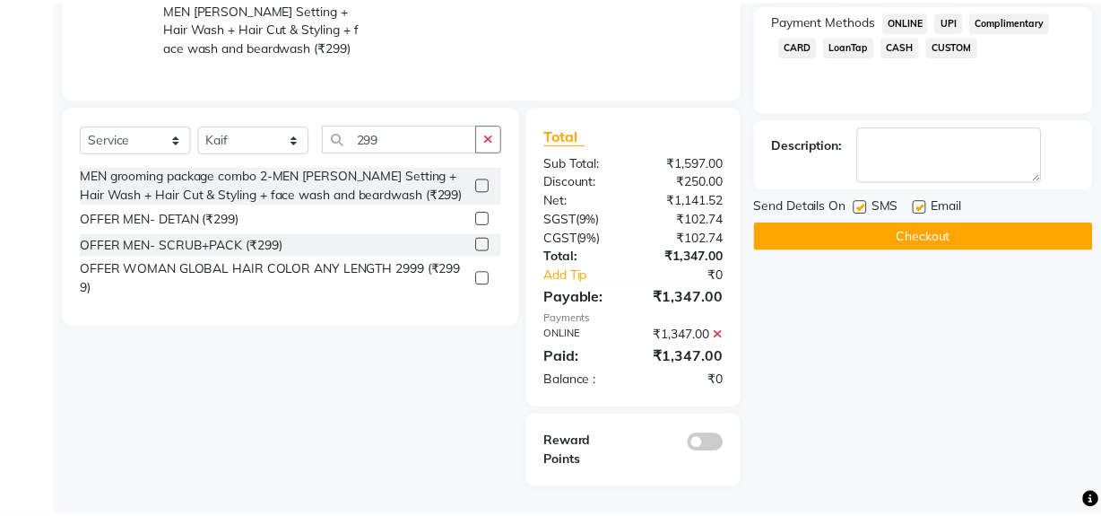
scroll to position [589, 0]
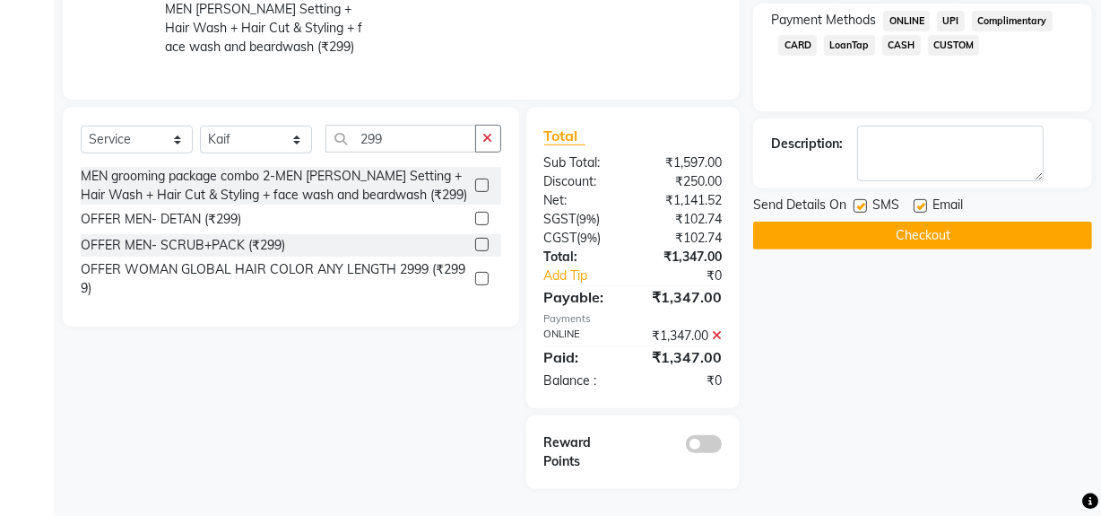
click at [793, 233] on button "Checkout" at bounding box center [922, 235] width 339 height 28
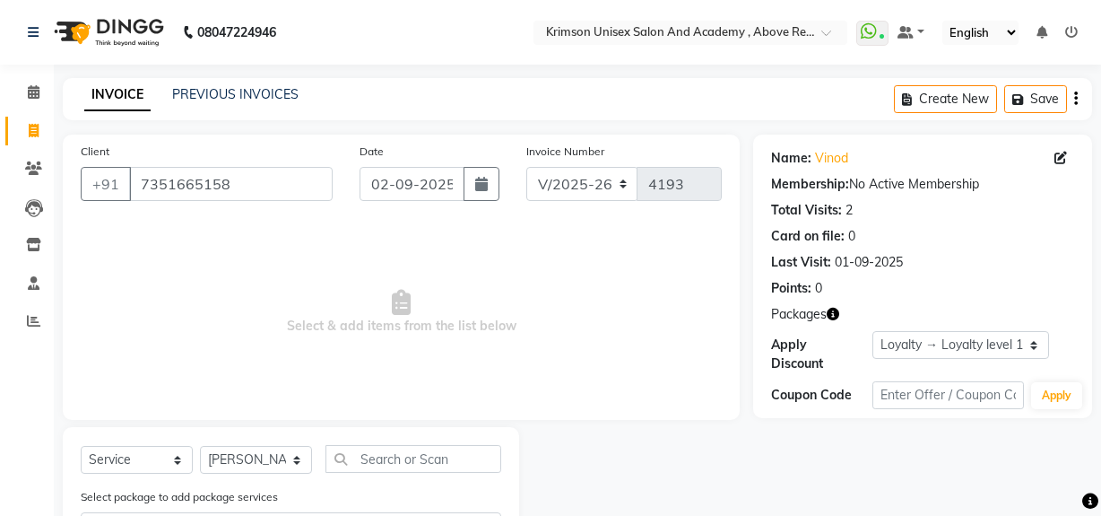
select select "5853"
select select "service"
select select "44162"
select select "1: Object"
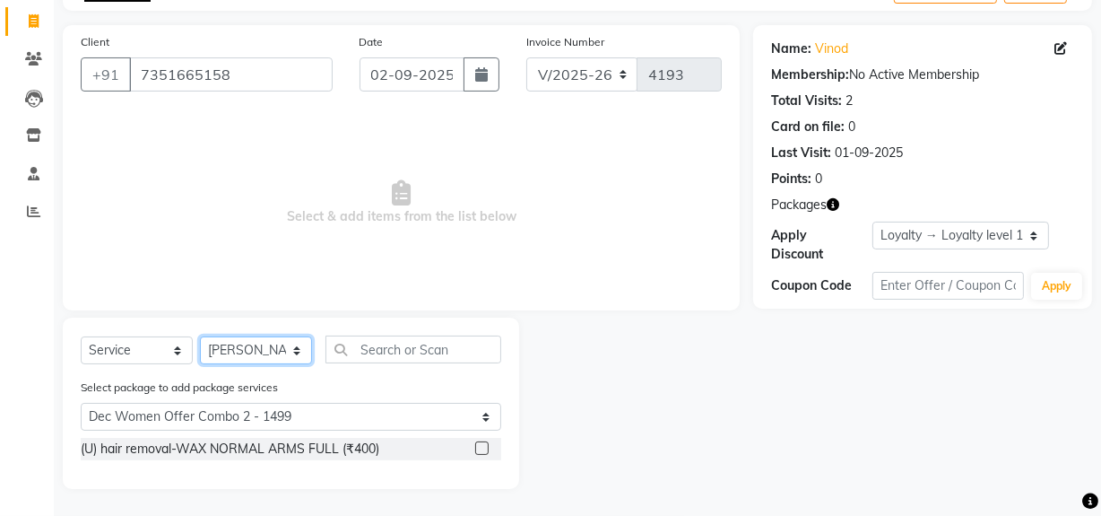
drag, startPoint x: 0, startPoint y: 0, endPoint x: 269, endPoint y: 348, distance: 439.8
click at [269, 348] on select "Select Stylist ADMIN [PERSON_NAME] [PERSON_NAME] Danish DR. [PERSON_NAME] (cosm…" at bounding box center [256, 350] width 112 height 28
select select "69108"
click at [200, 336] on select "Select Stylist ADMIN [PERSON_NAME] [PERSON_NAME] Danish DR. [PERSON_NAME] (cosm…" at bounding box center [256, 350] width 112 height 28
click at [480, 441] on label at bounding box center [481, 447] width 13 height 13
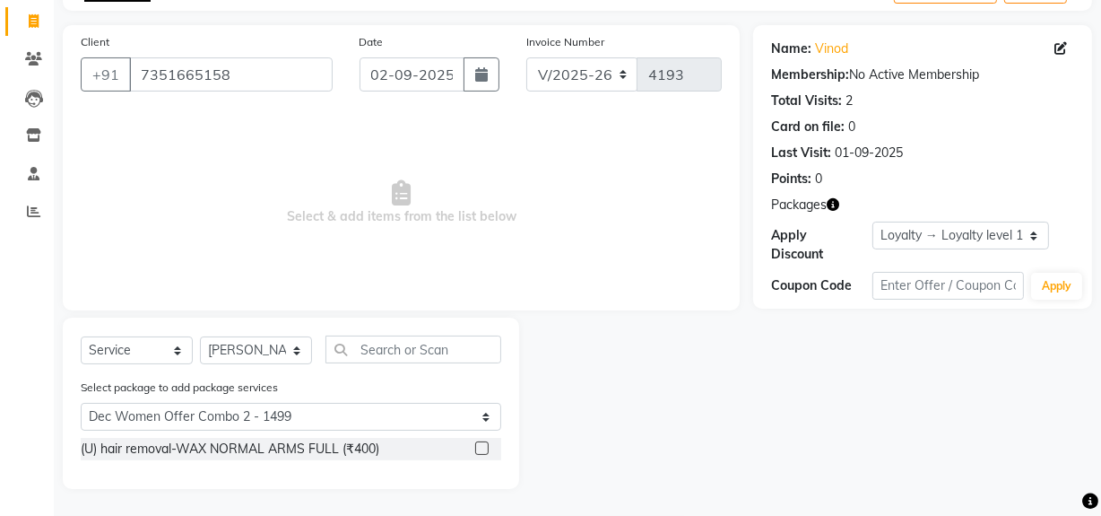
click at [480, 443] on input "checkbox" at bounding box center [481, 449] width 12 height 12
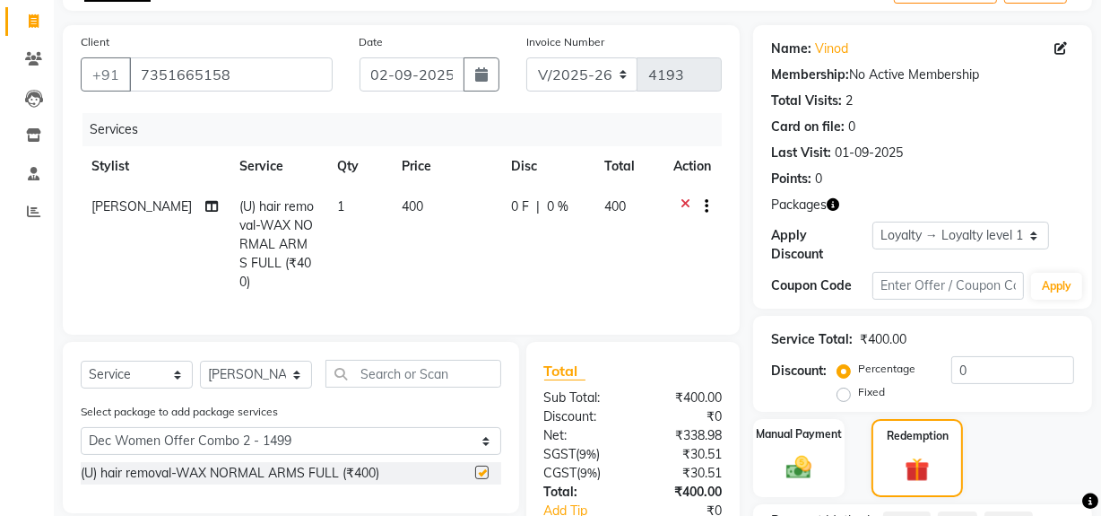
checkbox input "false"
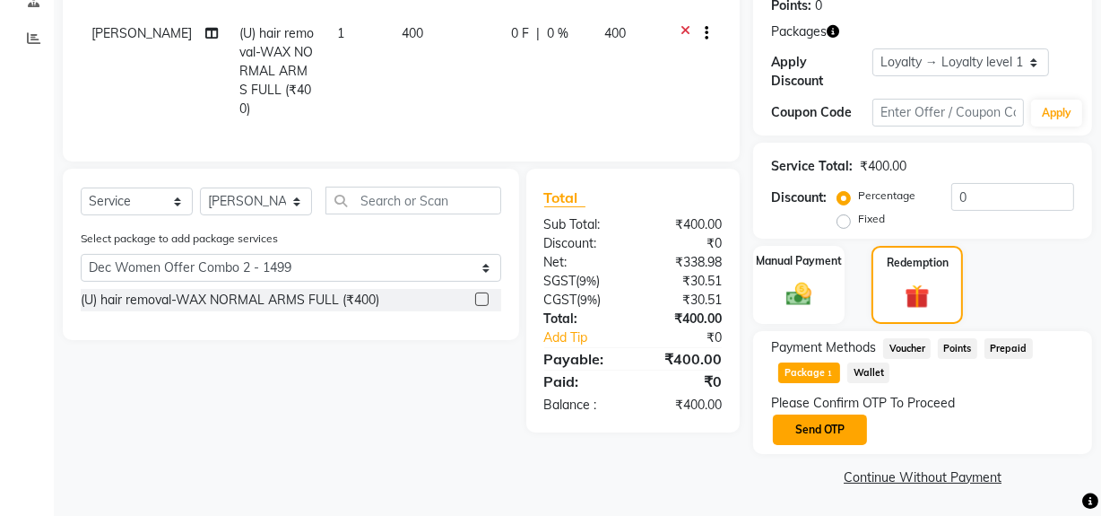
click at [823, 433] on button "Send OTP" at bounding box center [820, 429] width 94 height 30
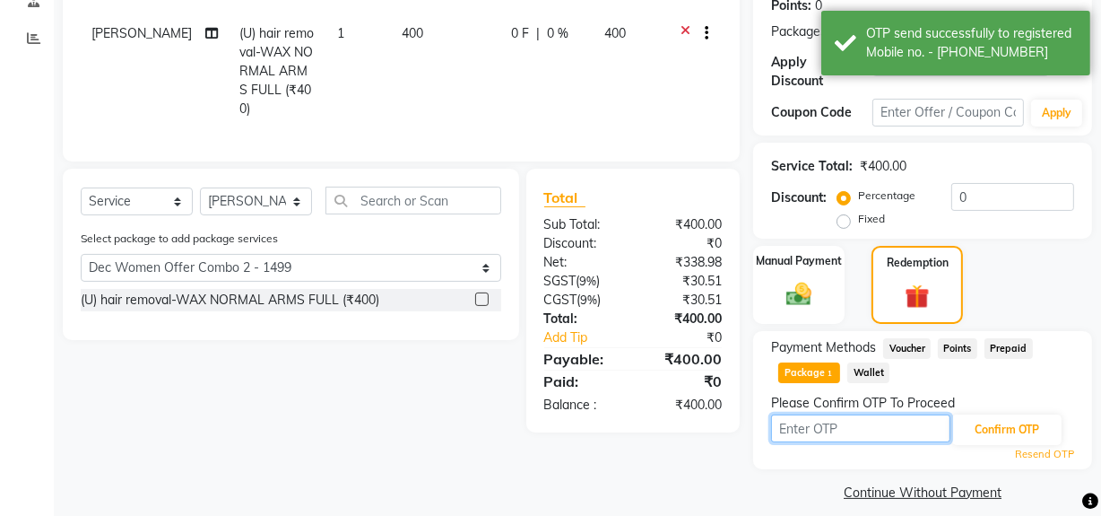
click at [820, 429] on input "text" at bounding box center [860, 428] width 179 height 28
type input "3198"
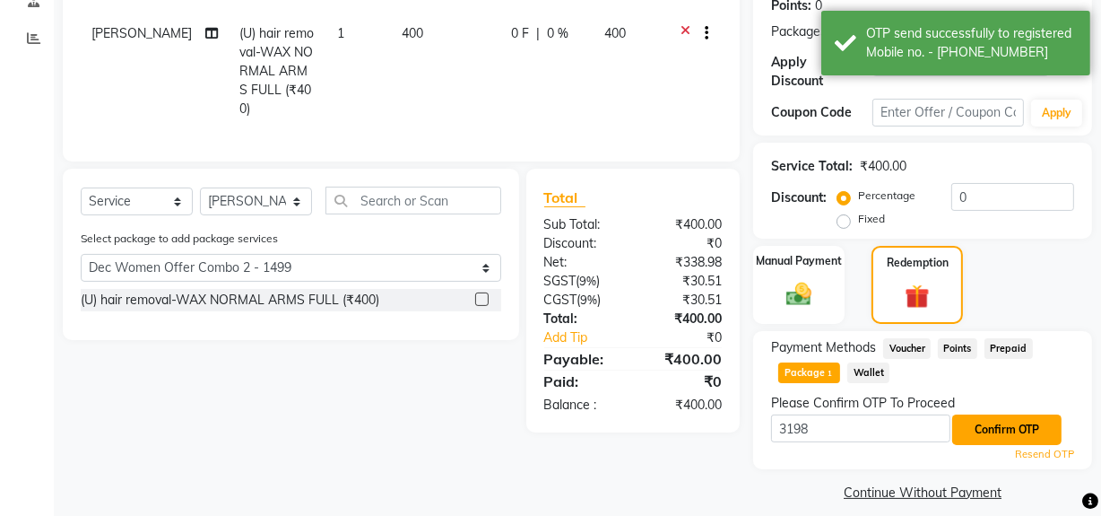
click at [967, 429] on button "Confirm OTP" at bounding box center [1006, 429] width 109 height 30
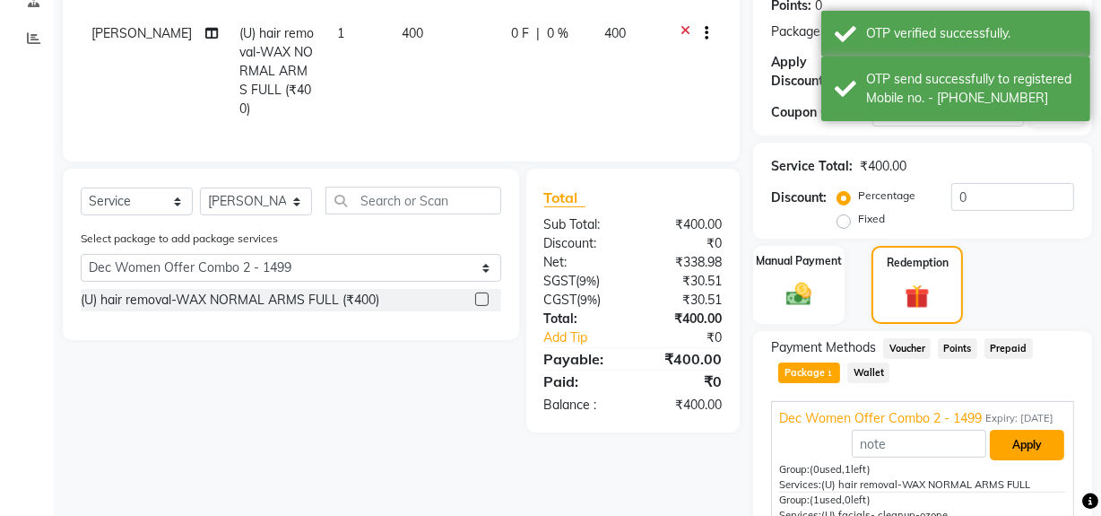
click at [1012, 453] on button "Apply" at bounding box center [1027, 444] width 74 height 30
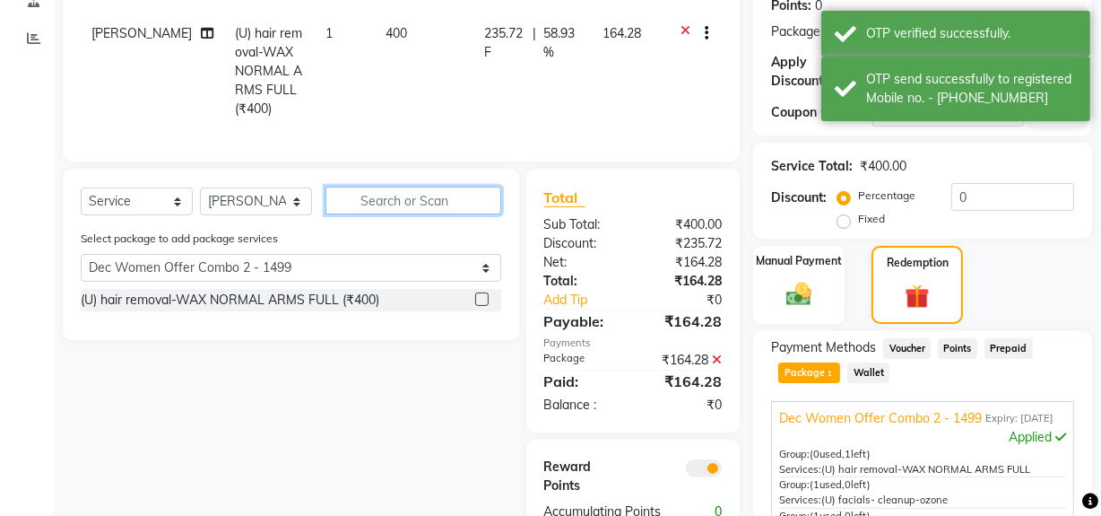
click at [351, 214] on input "text" at bounding box center [413, 201] width 176 height 28
type input "R"
select select "0: undefined"
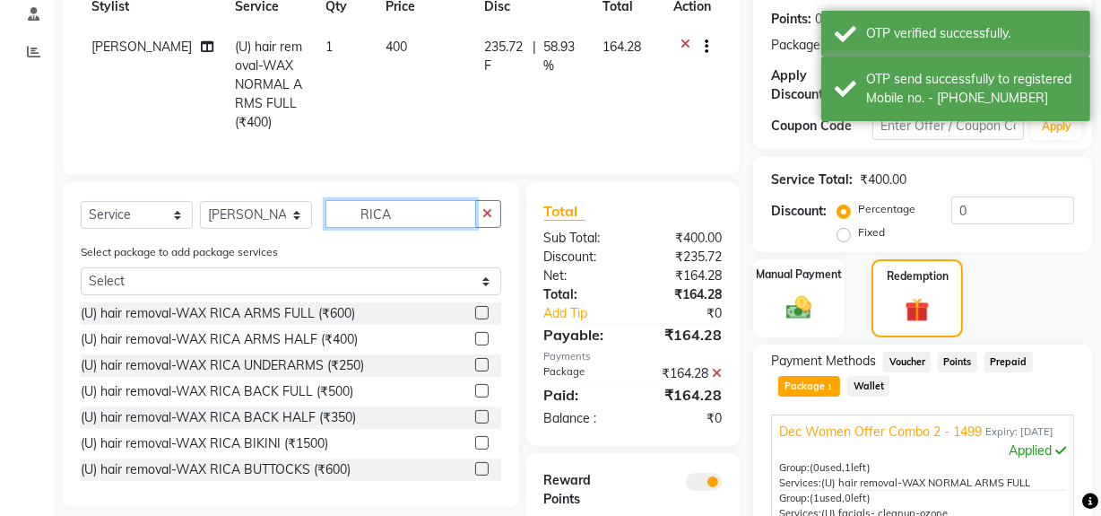
scroll to position [270, 0]
type input "RICA"
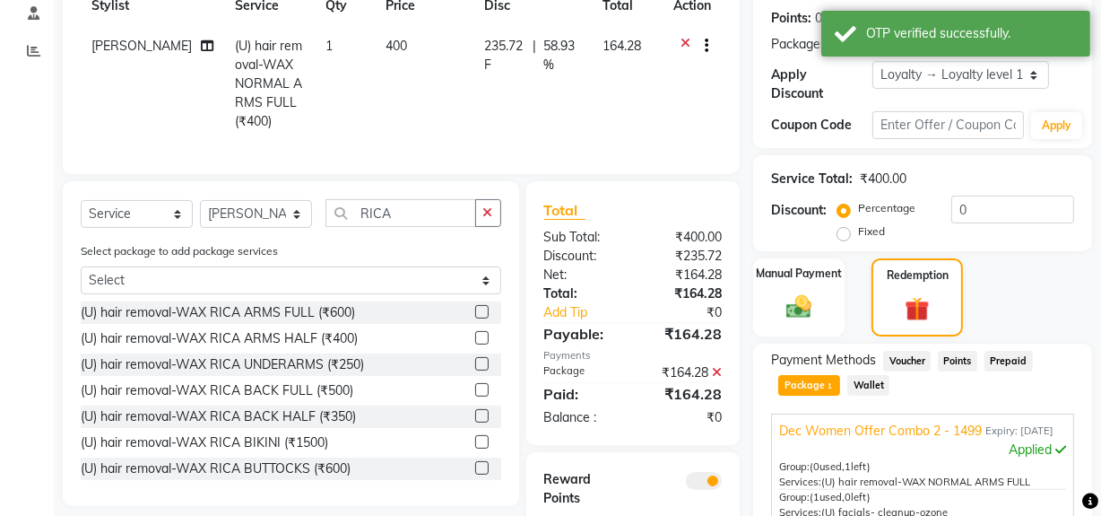
click at [475, 318] on label at bounding box center [481, 311] width 13 height 13
click at [475, 318] on input "checkbox" at bounding box center [481, 313] width 12 height 12
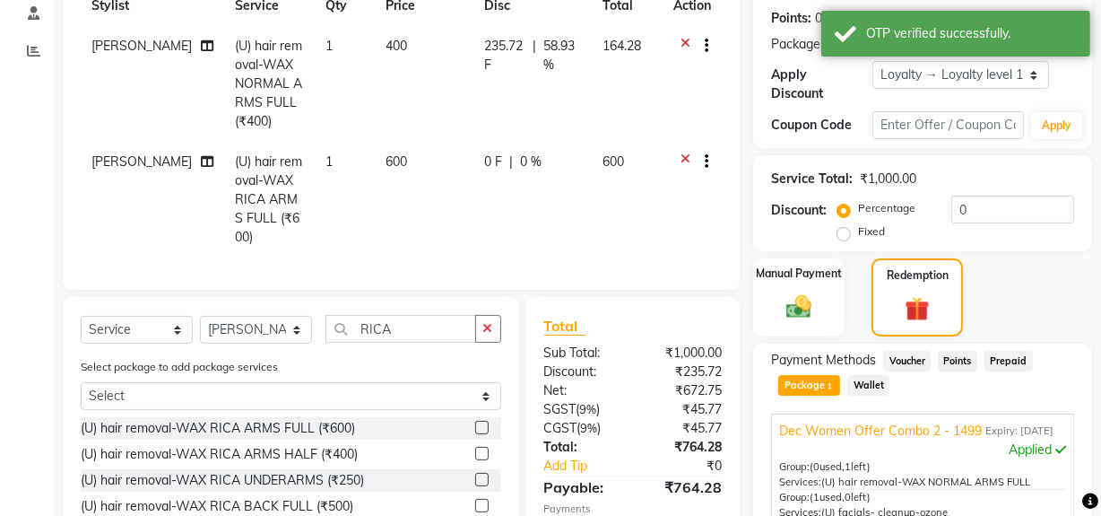
checkbox input "false"
click at [473, 150] on td "0 F | 0 %" at bounding box center [532, 200] width 118 height 116
select select "69108"
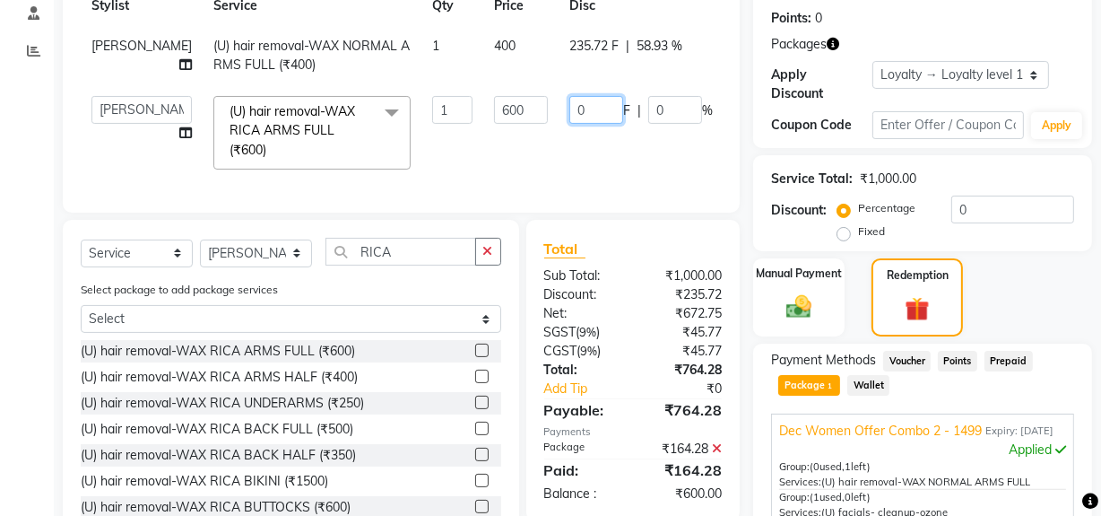
click at [569, 118] on input "0" at bounding box center [596, 110] width 54 height 28
type input "400"
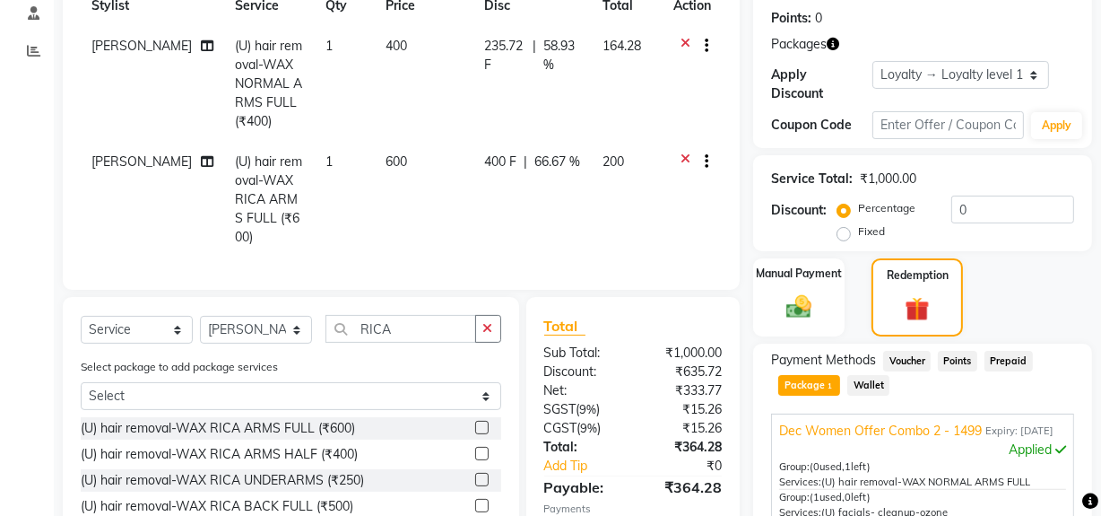
click at [638, 145] on tr "Sangeeta (U) hair removal-WAX RICA ARMS FULL (₹600) 1 600 400 F | 66.67 % 200" at bounding box center [401, 200] width 641 height 116
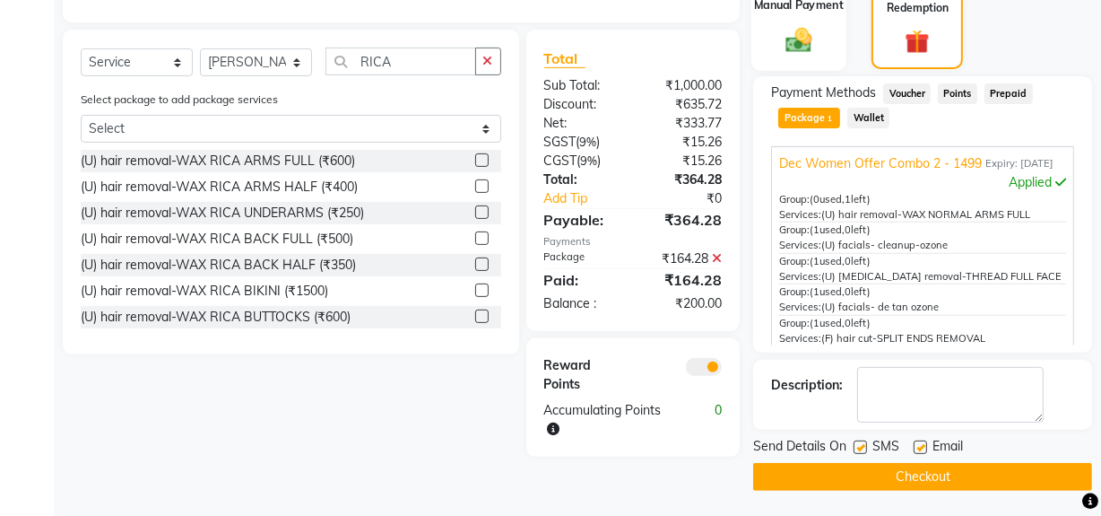
click at [811, 31] on img at bounding box center [798, 39] width 43 height 30
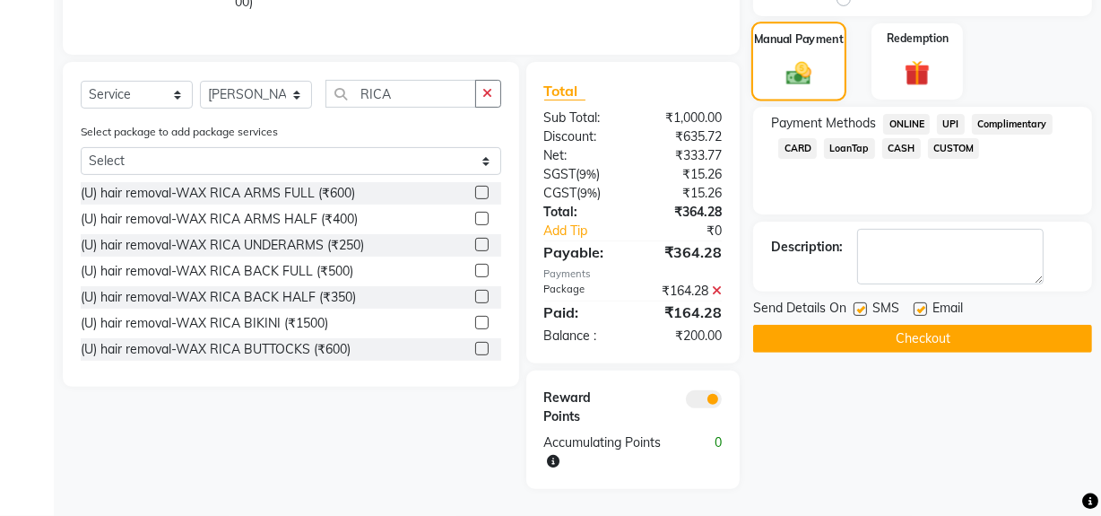
scroll to position [499, 0]
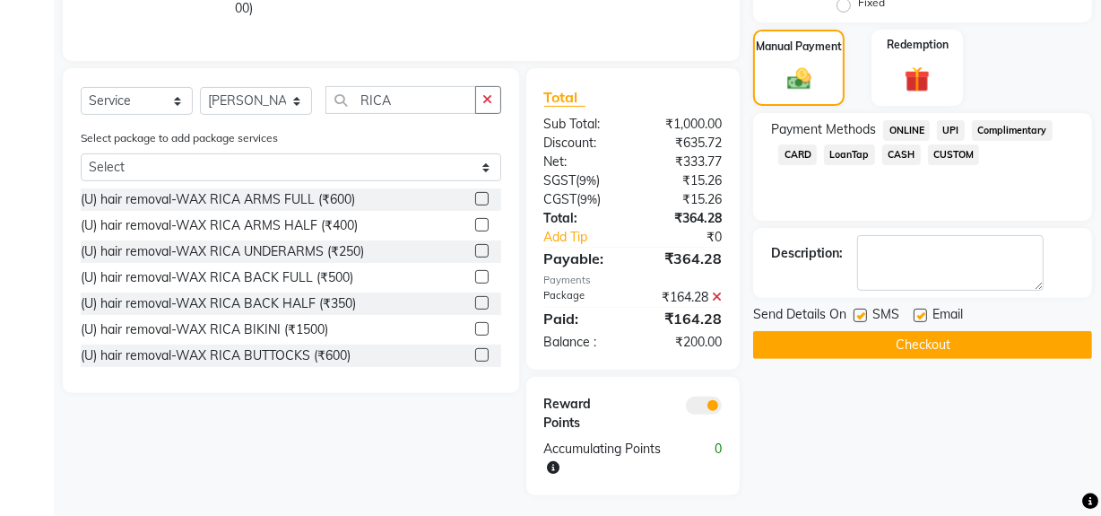
click at [904, 152] on span "CASH" at bounding box center [901, 154] width 39 height 21
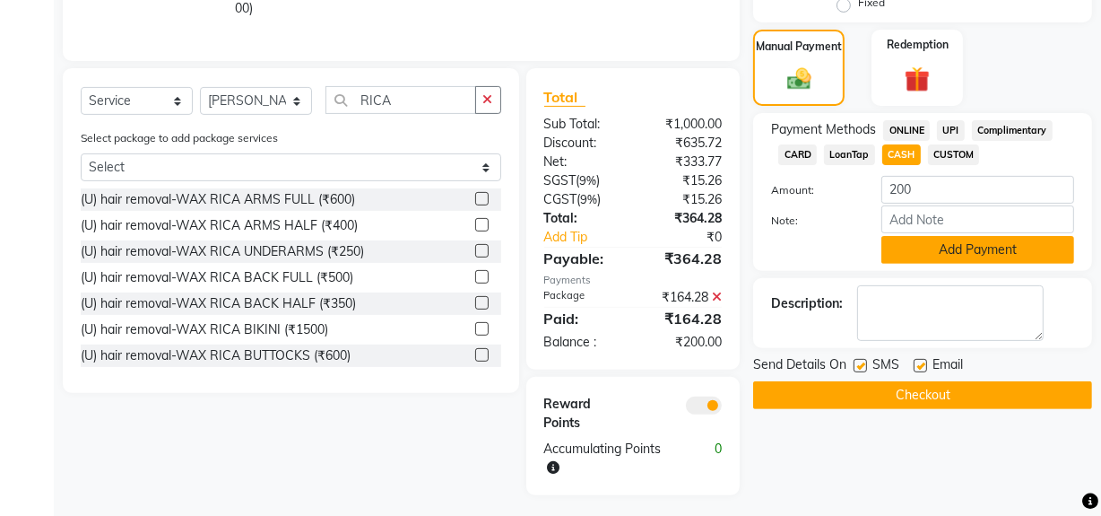
click at [953, 248] on button "Add Payment" at bounding box center [977, 250] width 193 height 28
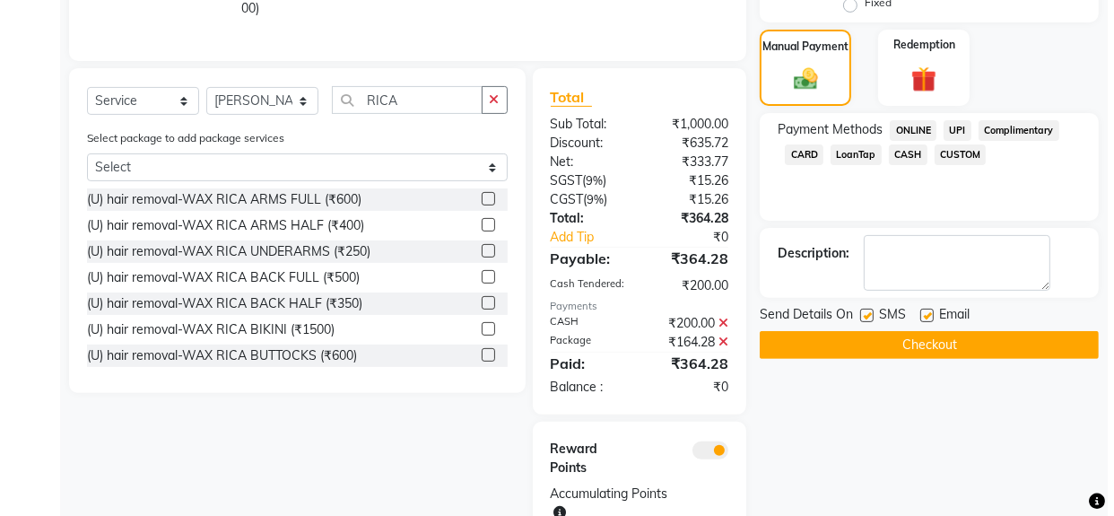
scroll to position [562, 0]
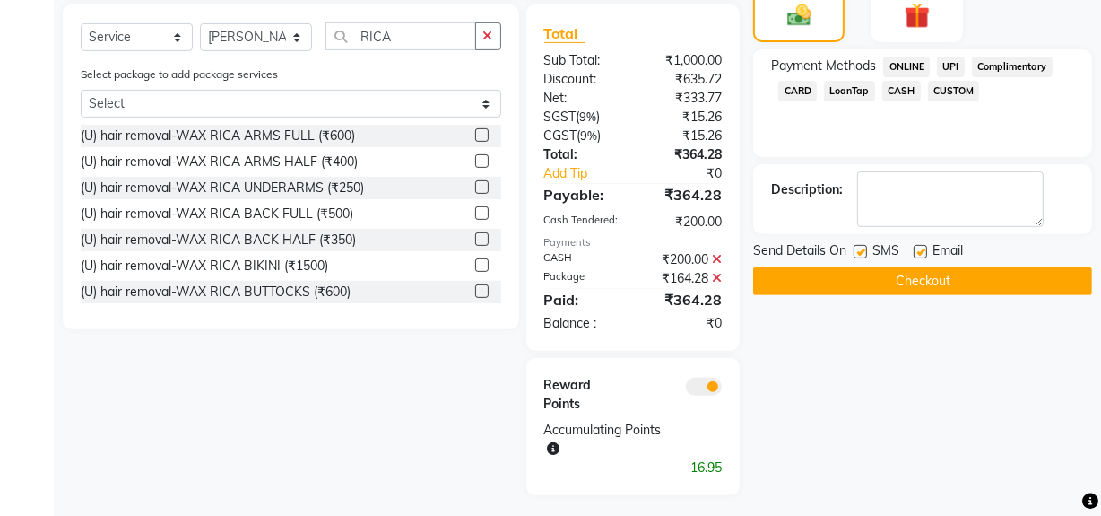
click at [701, 379] on span at bounding box center [704, 386] width 36 height 18
click at [722, 389] on input "checkbox" at bounding box center [722, 389] width 0 height 0
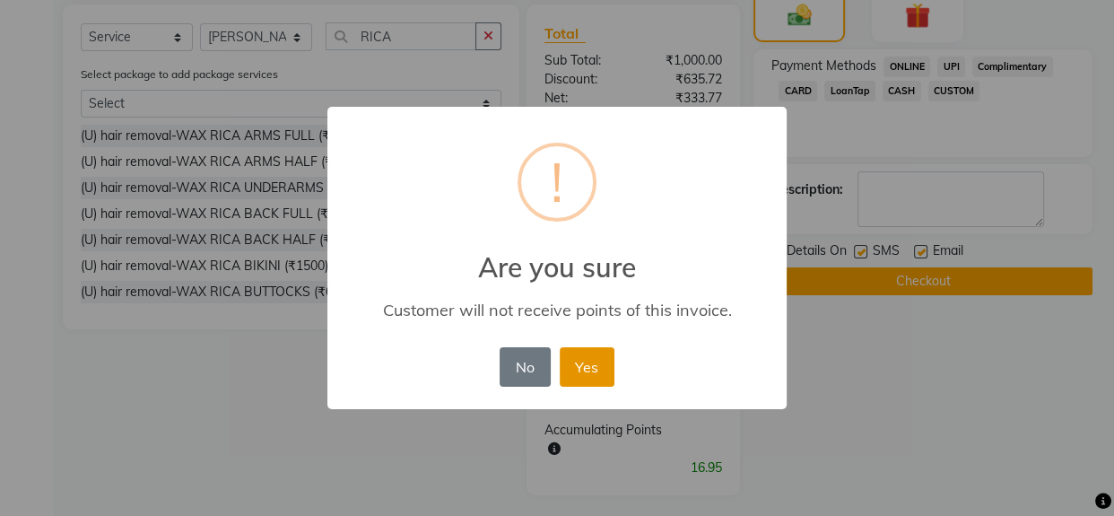
click at [592, 367] on button "Yes" at bounding box center [587, 366] width 55 height 39
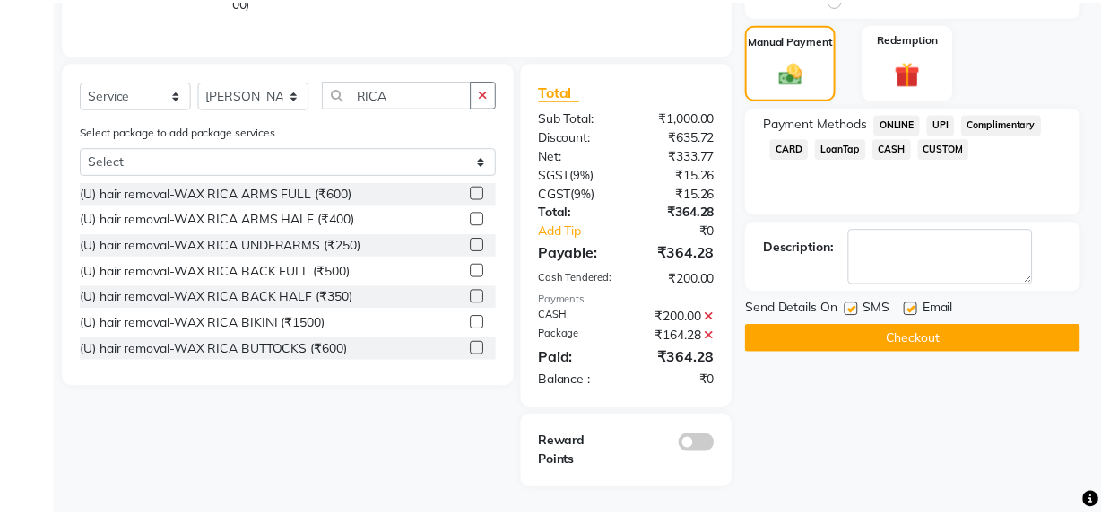
scroll to position [499, 0]
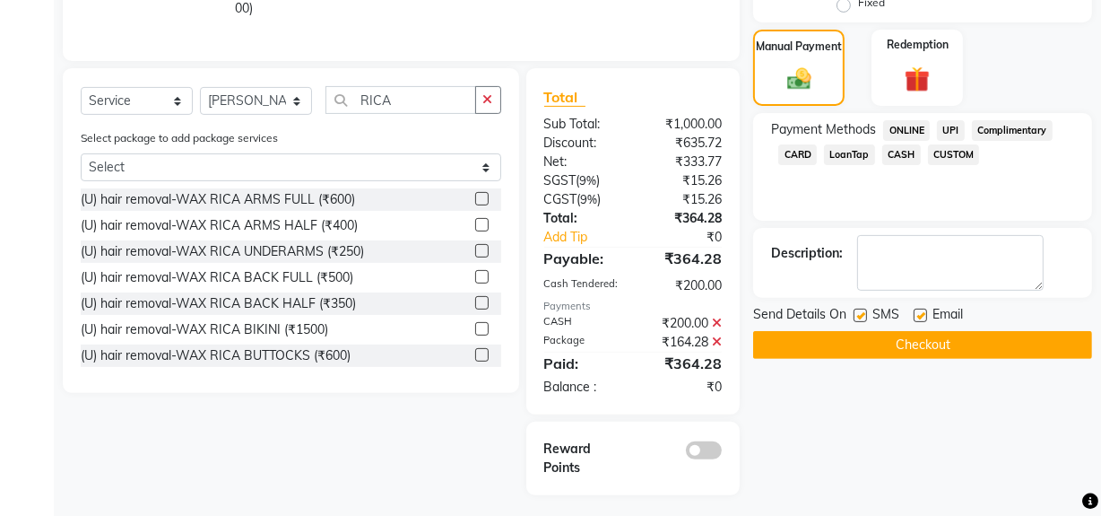
click at [840, 345] on button "Checkout" at bounding box center [922, 345] width 339 height 28
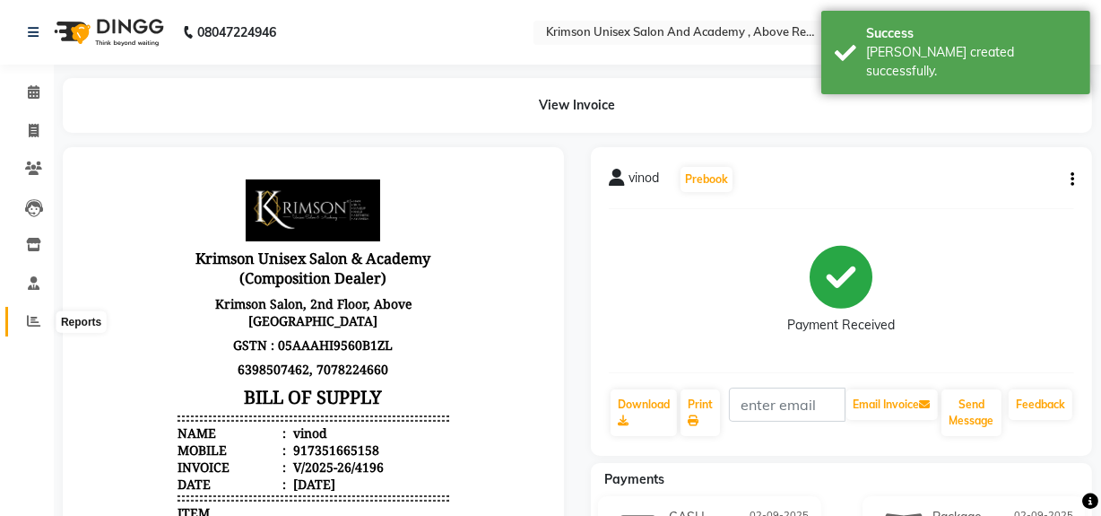
click at [31, 321] on icon at bounding box center [33, 320] width 13 height 13
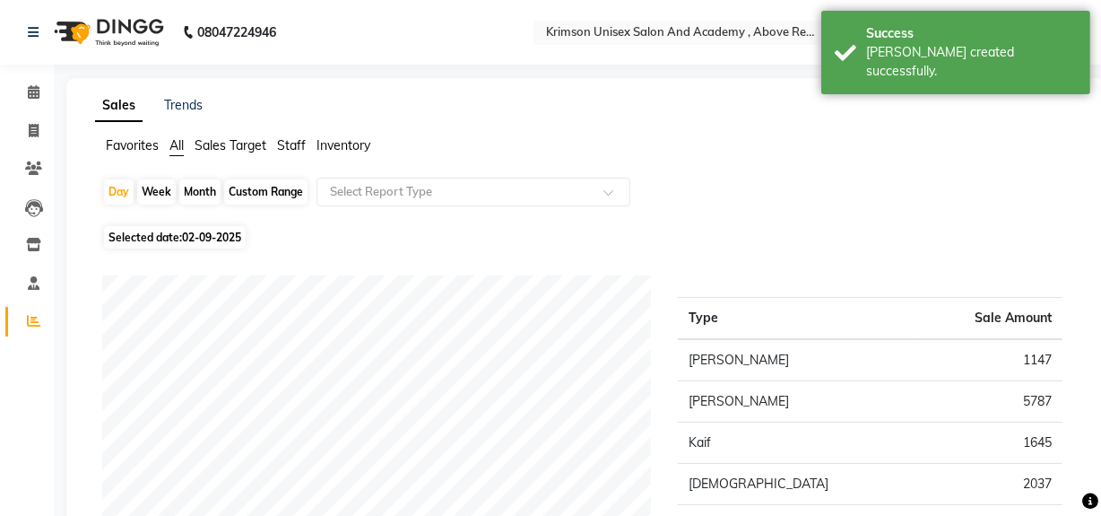
click at [273, 181] on div "Custom Range" at bounding box center [265, 191] width 83 height 25
select select "9"
select select "2025"
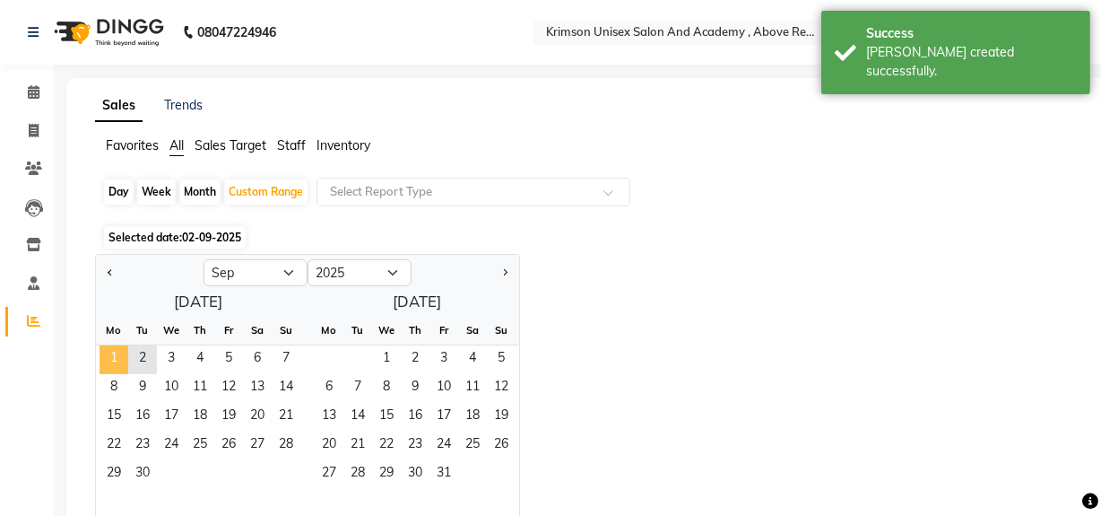
click at [116, 352] on span "1" at bounding box center [114, 359] width 29 height 29
click at [137, 352] on span "2" at bounding box center [142, 359] width 29 height 29
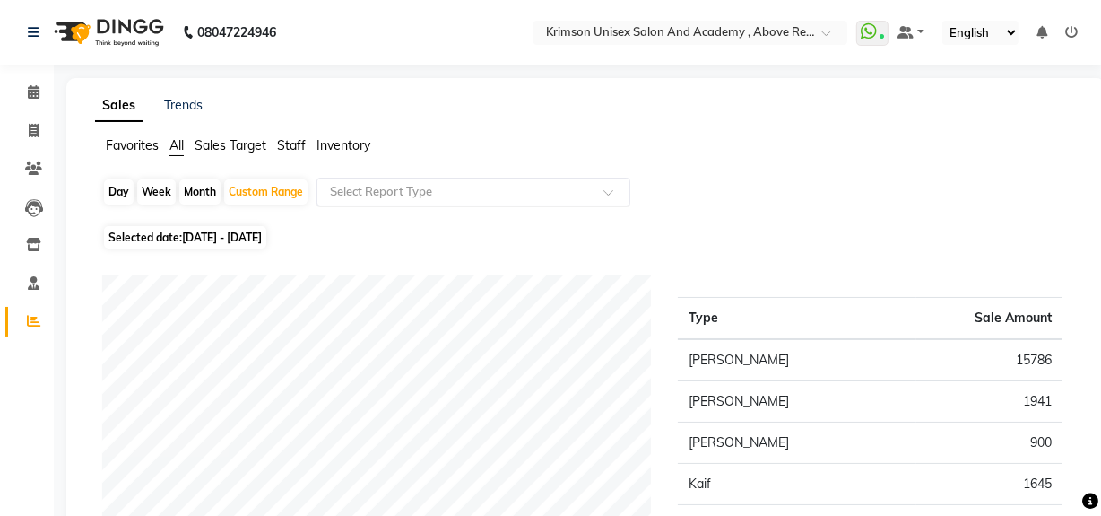
click at [437, 196] on input "text" at bounding box center [455, 192] width 258 height 18
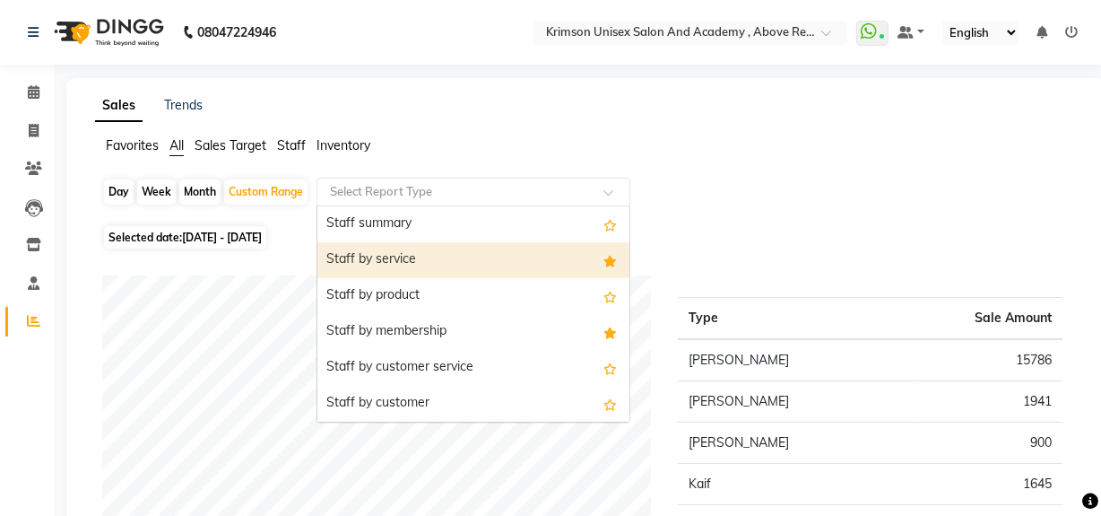
click at [445, 247] on div "Staff by service" at bounding box center [473, 260] width 312 height 36
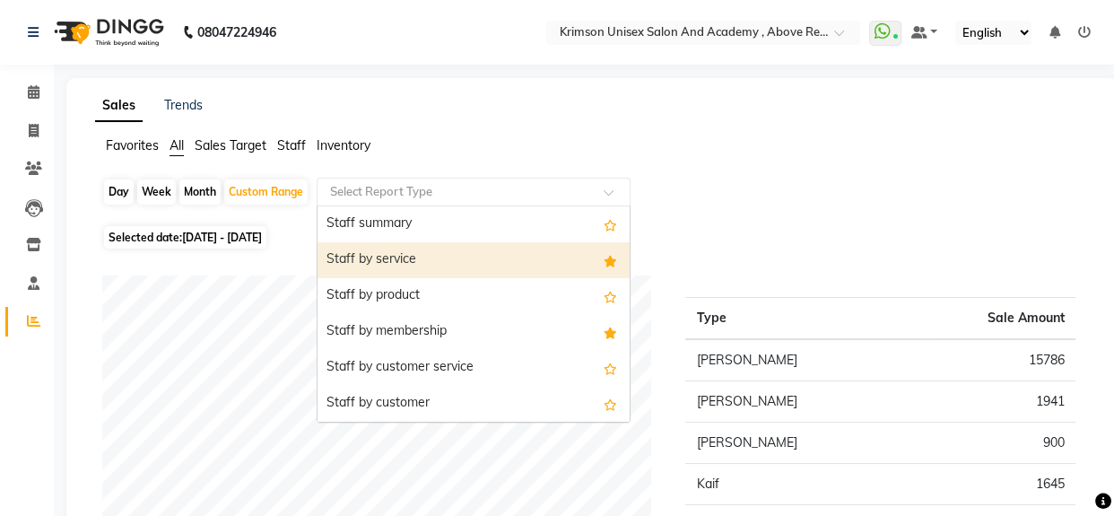
select select "csv"
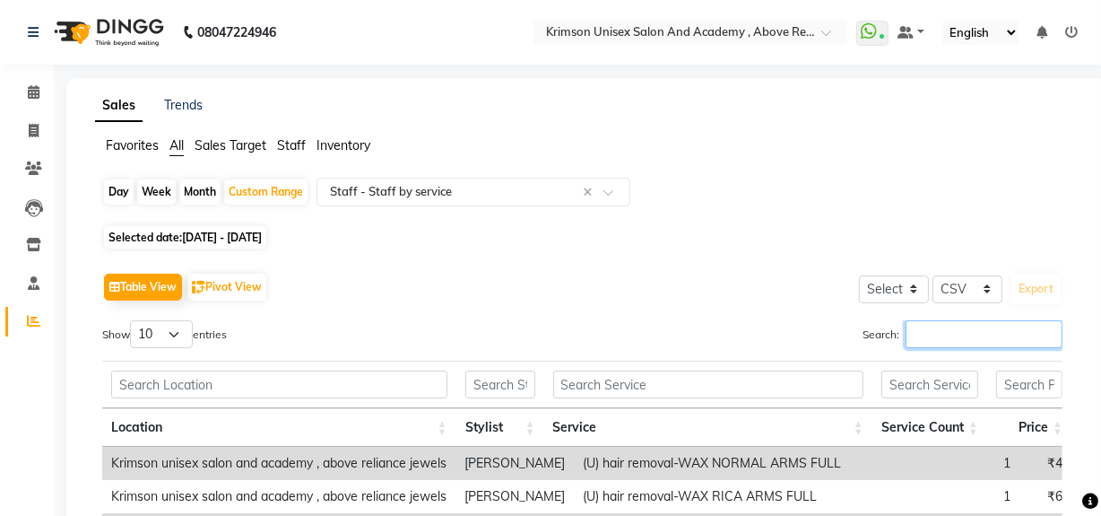
click at [953, 338] on input "Search:" at bounding box center [984, 334] width 157 height 28
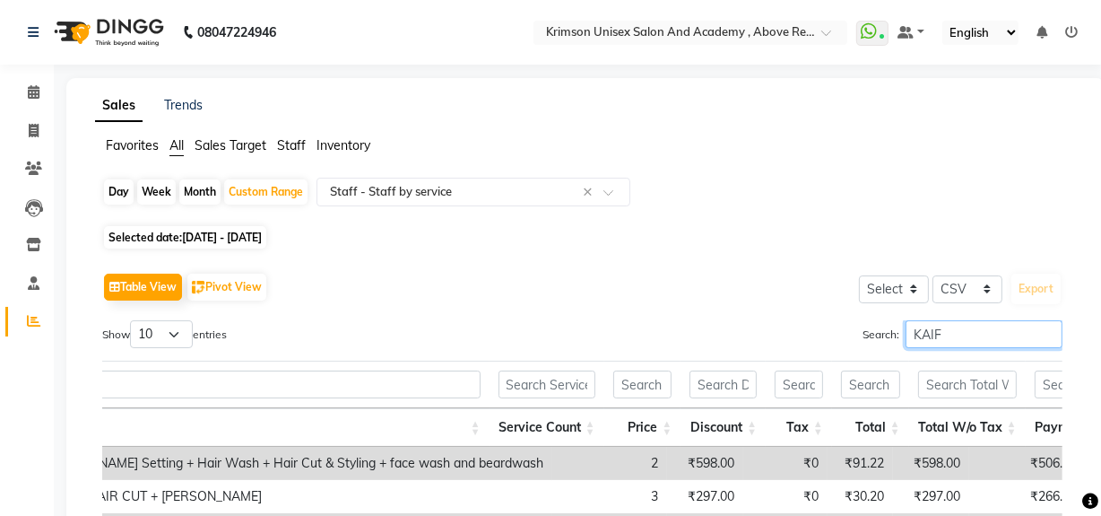
type input "KAIF"
click at [227, 233] on span "01-09-2025 - 02-09-2025" at bounding box center [222, 236] width 80 height 13
select select "9"
select select "2025"
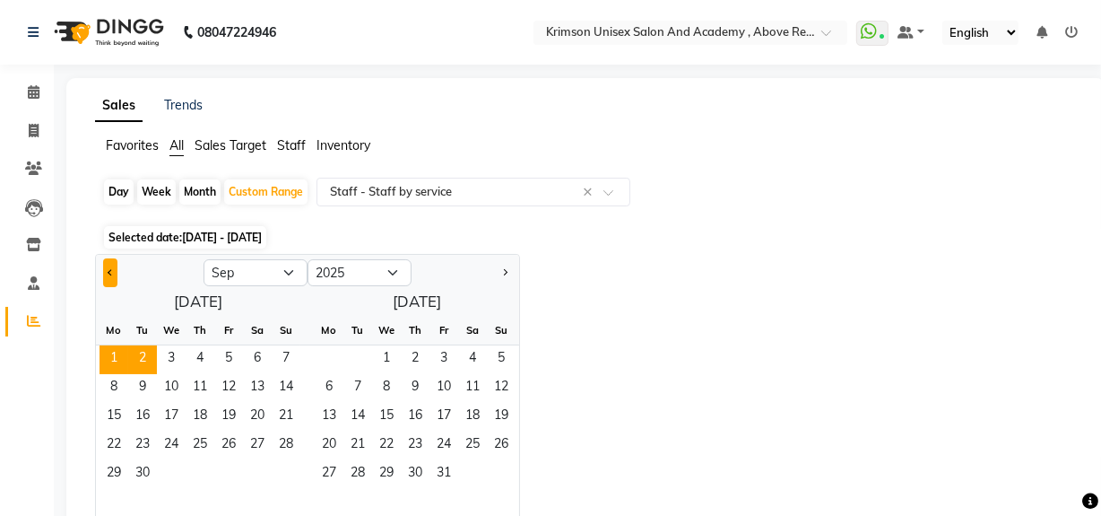
click at [108, 272] on span "Previous month" at bounding box center [111, 271] width 6 height 6
select select "8"
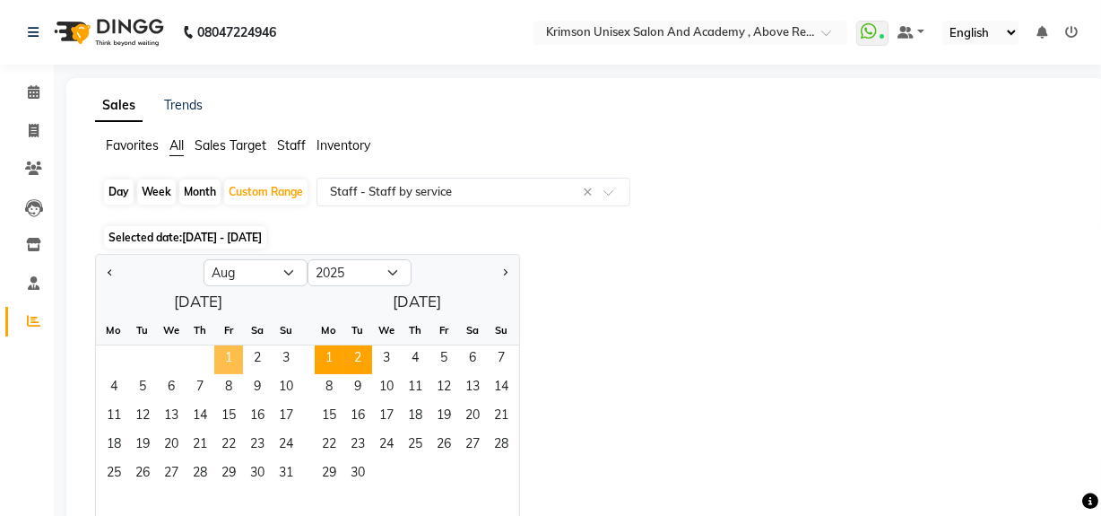
click at [231, 353] on span "1" at bounding box center [228, 359] width 29 height 29
click at [280, 470] on span "31" at bounding box center [286, 474] width 29 height 29
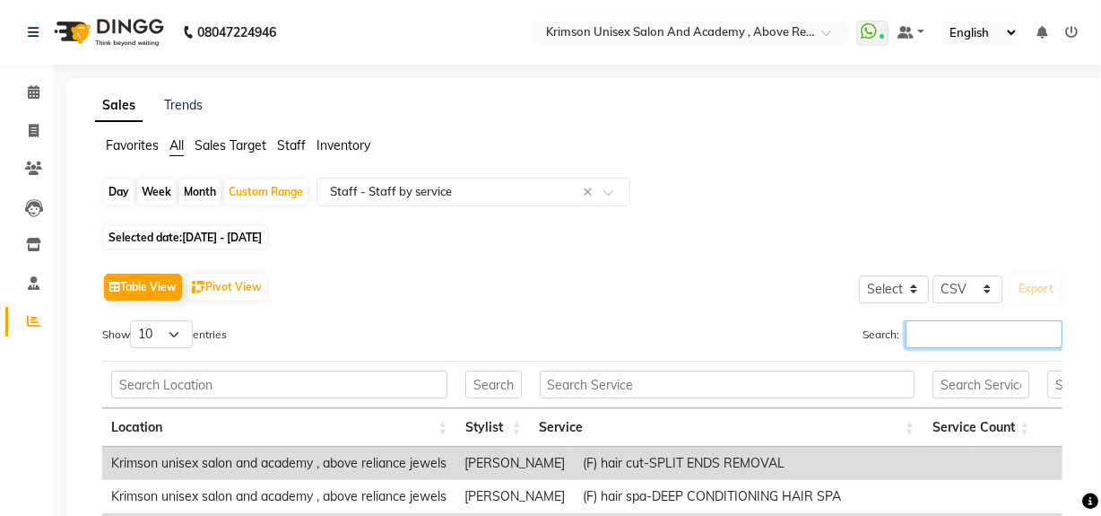
click at [920, 332] on input "Search:" at bounding box center [984, 334] width 157 height 28
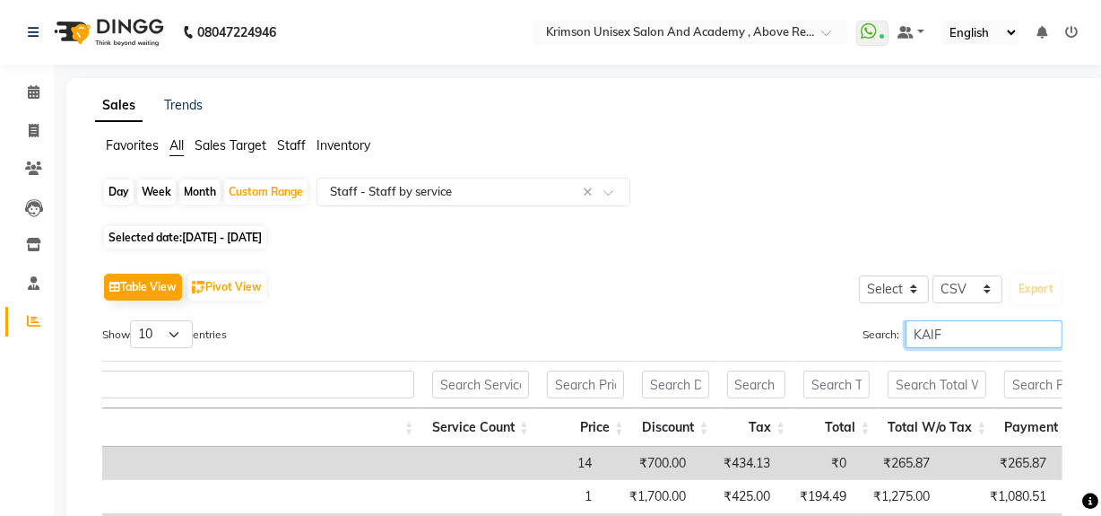
type input "KAIF"
click at [256, 237] on span "01-08-2025 - 31-08-2025" at bounding box center [222, 236] width 80 height 13
select select "8"
select select "2025"
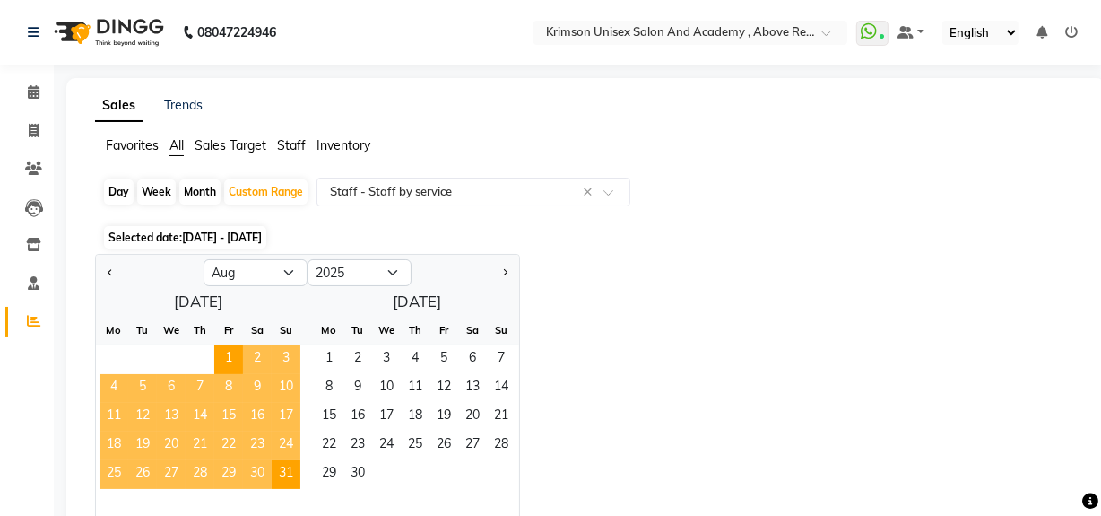
click at [256, 237] on span "01-08-2025 - 31-08-2025" at bounding box center [222, 236] width 80 height 13
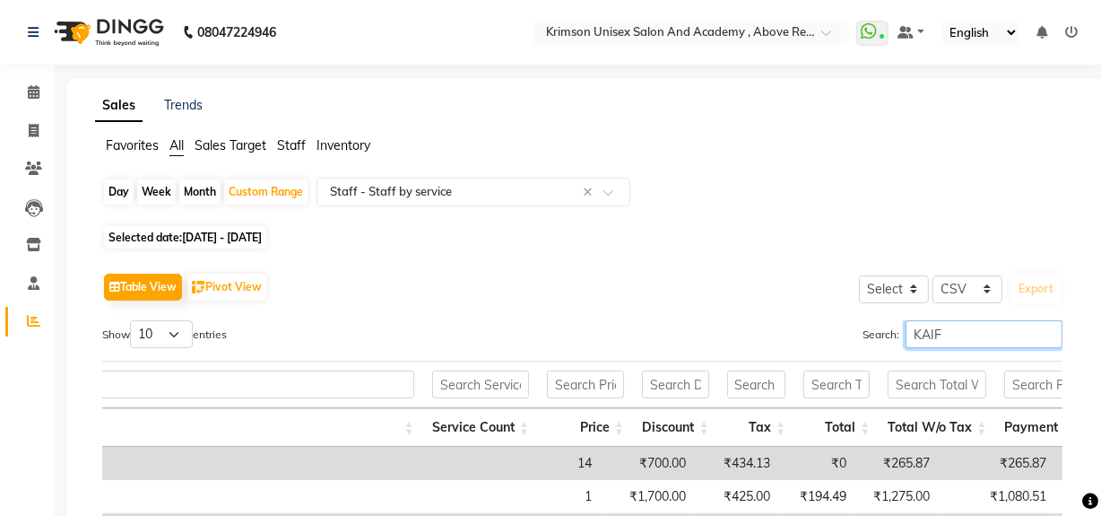
click at [958, 332] on input "KAIF" at bounding box center [984, 334] width 157 height 28
type input "K"
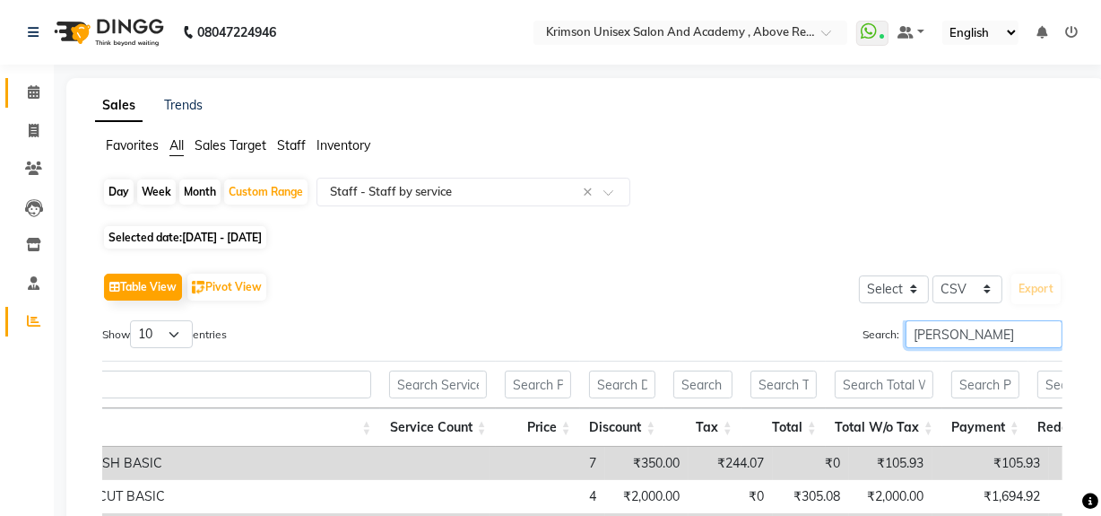
type input "[PERSON_NAME]"
click at [28, 89] on icon at bounding box center [34, 91] width 12 height 13
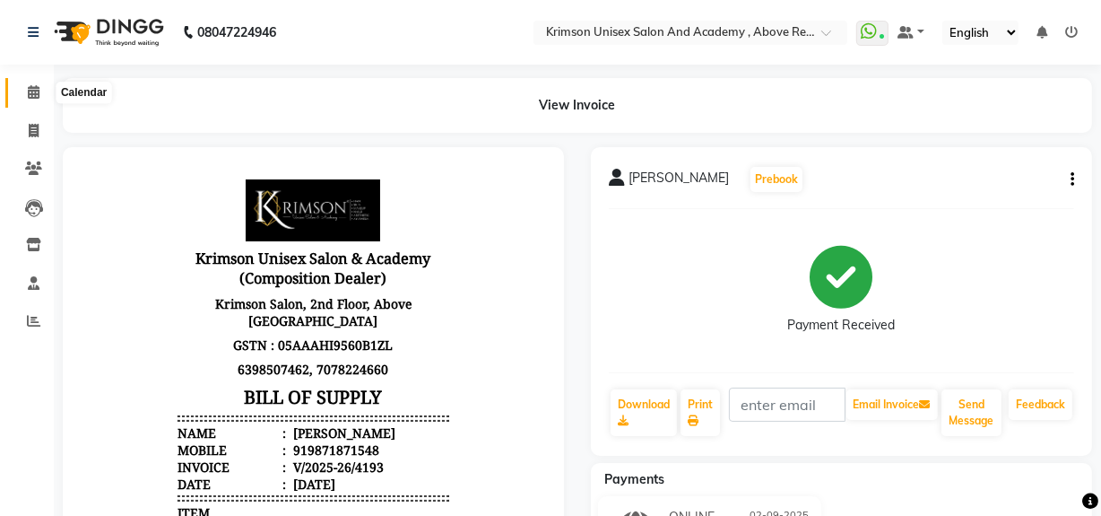
click at [25, 90] on span at bounding box center [33, 92] width 31 height 21
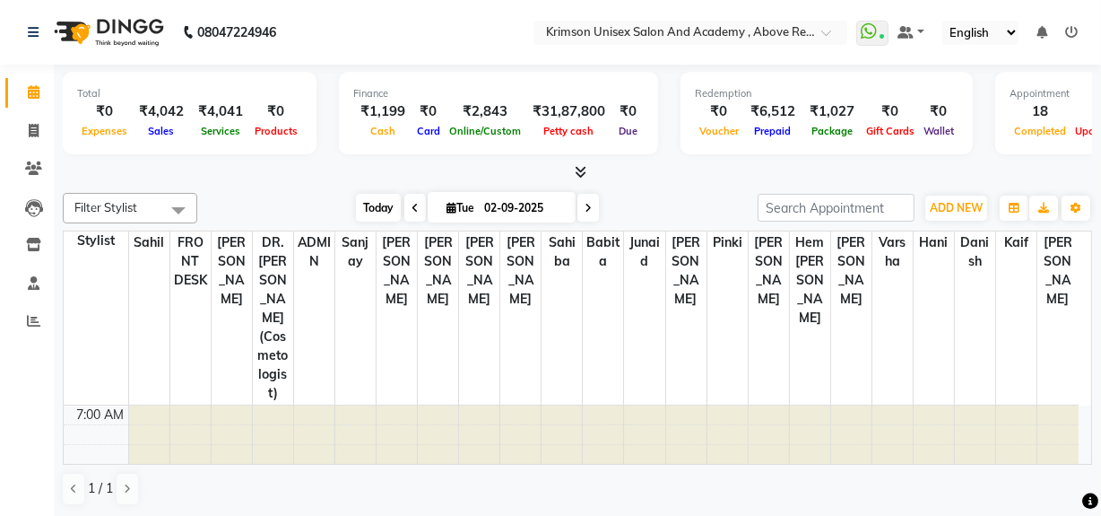
click at [368, 213] on span "Today" at bounding box center [378, 208] width 45 height 28
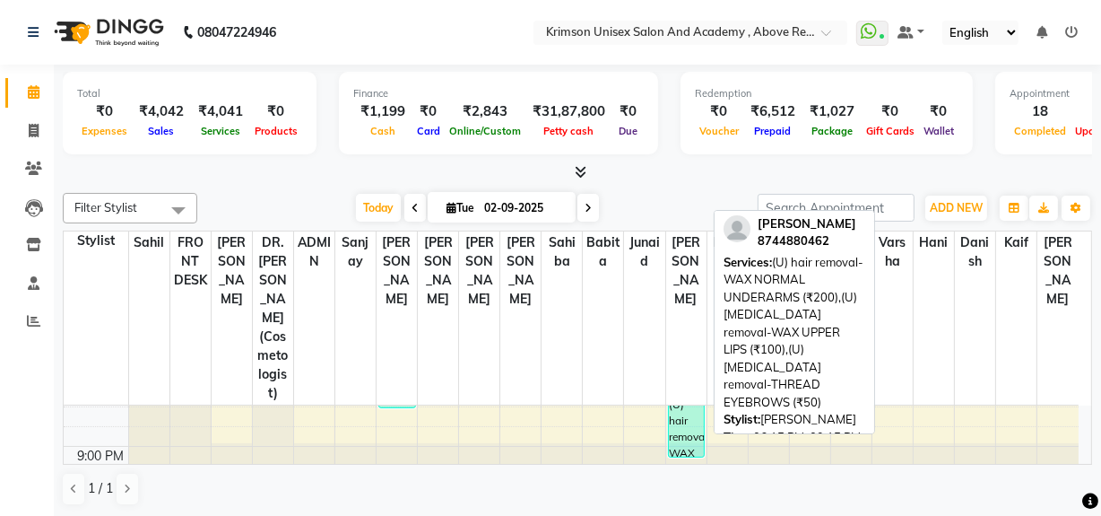
scroll to position [786, 0]
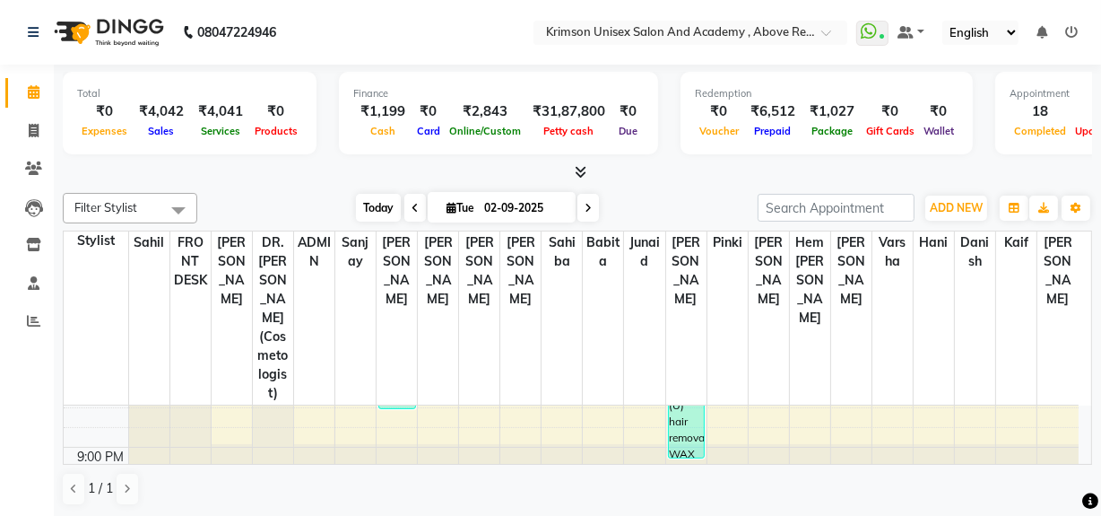
click at [356, 211] on span "Today" at bounding box center [378, 208] width 45 height 28
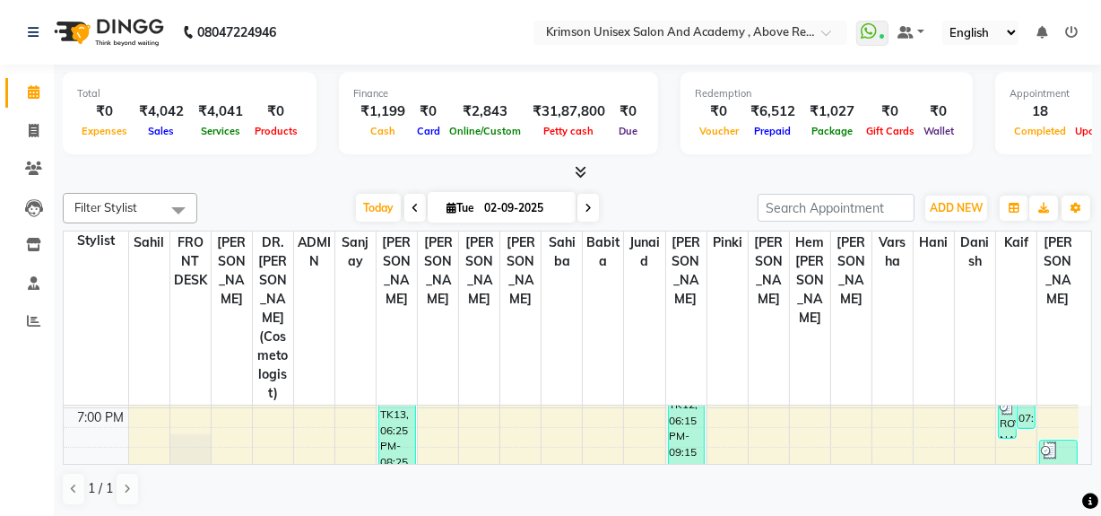
scroll to position [708, 0]
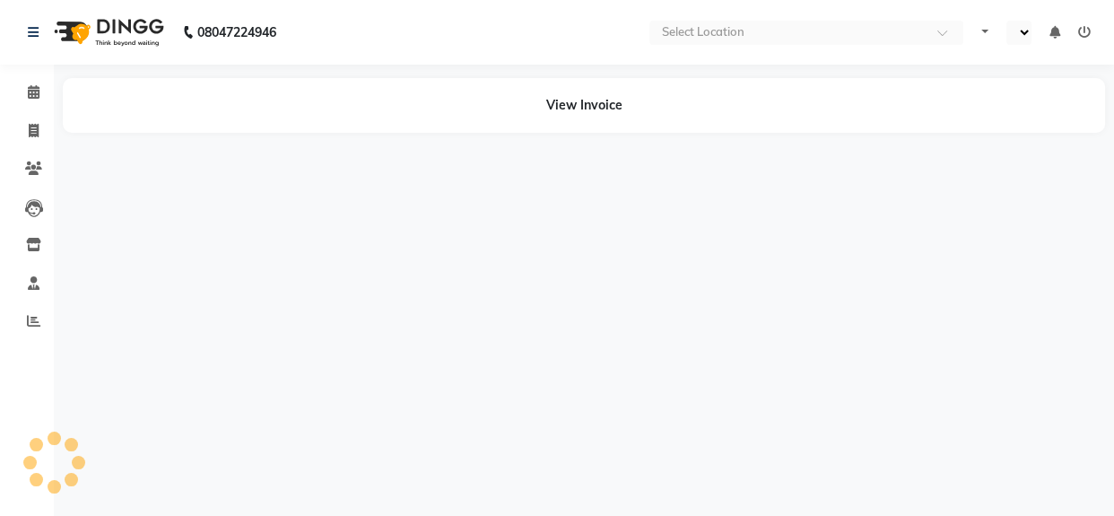
select select "en"
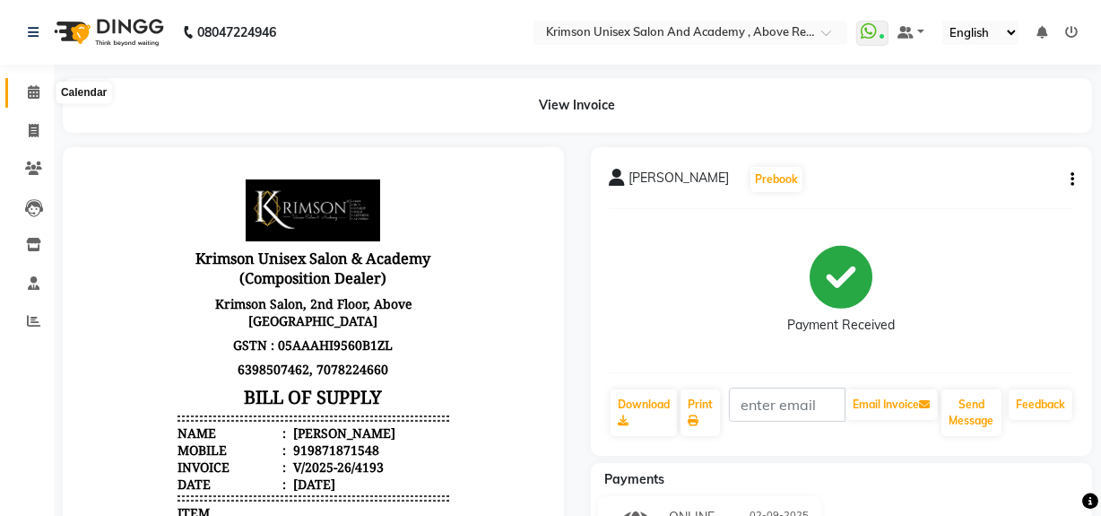
click at [45, 96] on span at bounding box center [33, 92] width 31 height 21
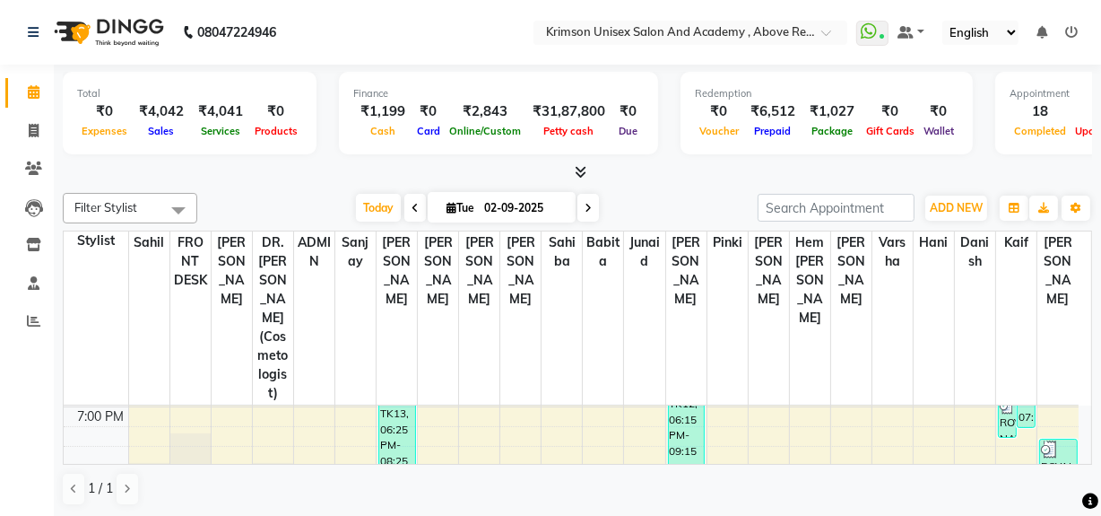
scroll to position [787, 0]
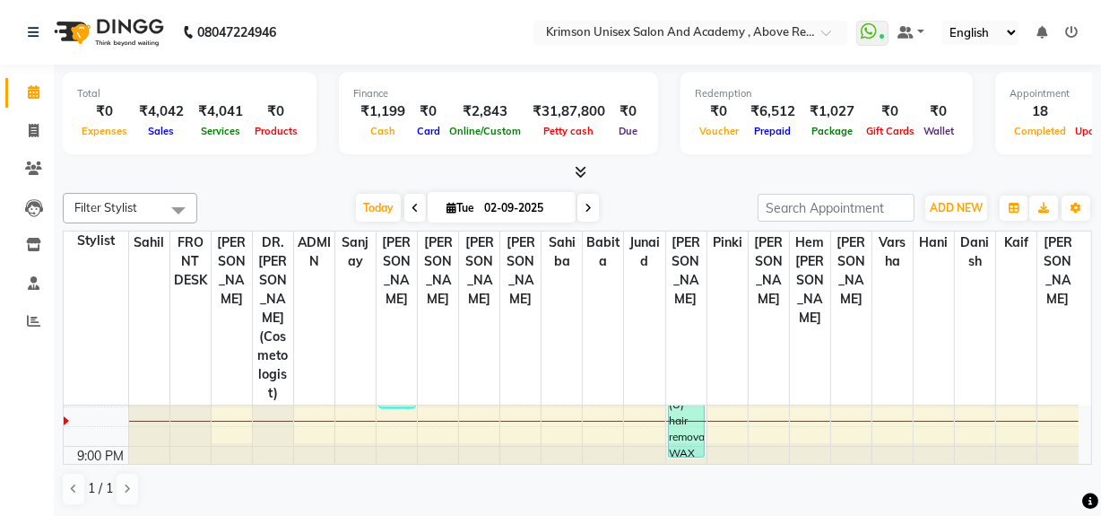
click at [583, 200] on span at bounding box center [588, 208] width 22 height 28
type input "[DATE]"
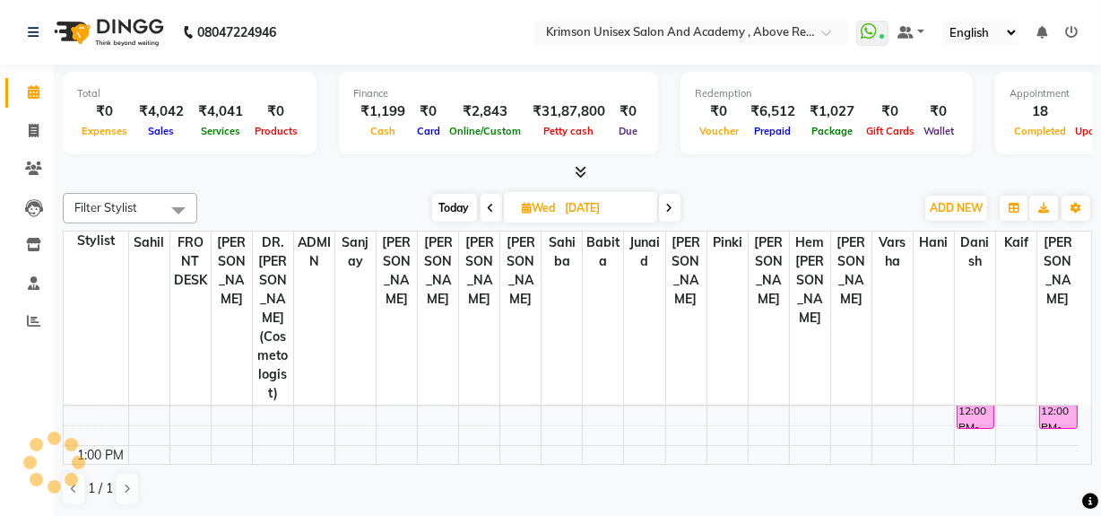
scroll to position [306, 0]
click at [592, 203] on input "[DATE]" at bounding box center [605, 208] width 90 height 27
select select "9"
select select "2025"
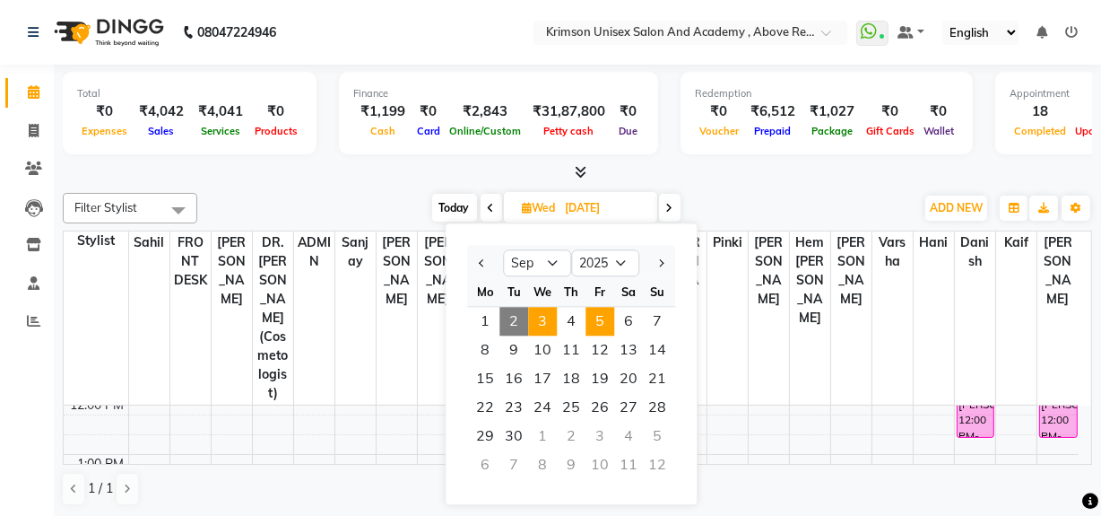
click at [595, 325] on span "5" at bounding box center [600, 321] width 29 height 29
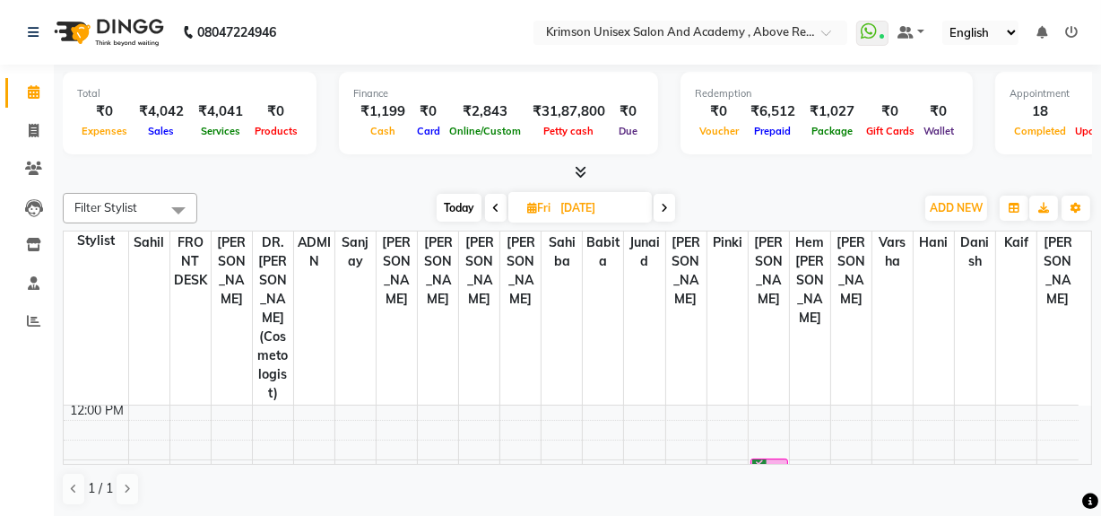
scroll to position [299, 0]
click at [447, 202] on span "Today" at bounding box center [459, 208] width 45 height 28
type input "02-09-2025"
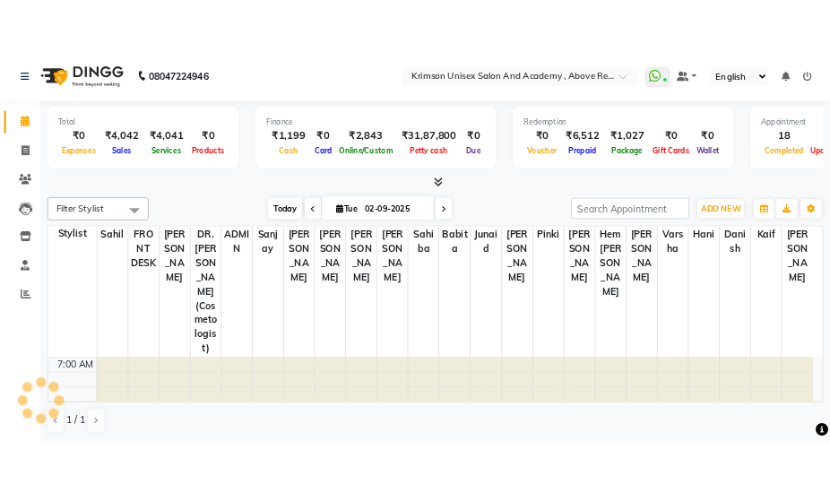
scroll to position [768, 0]
